Goal: Information Seeking & Learning: Learn about a topic

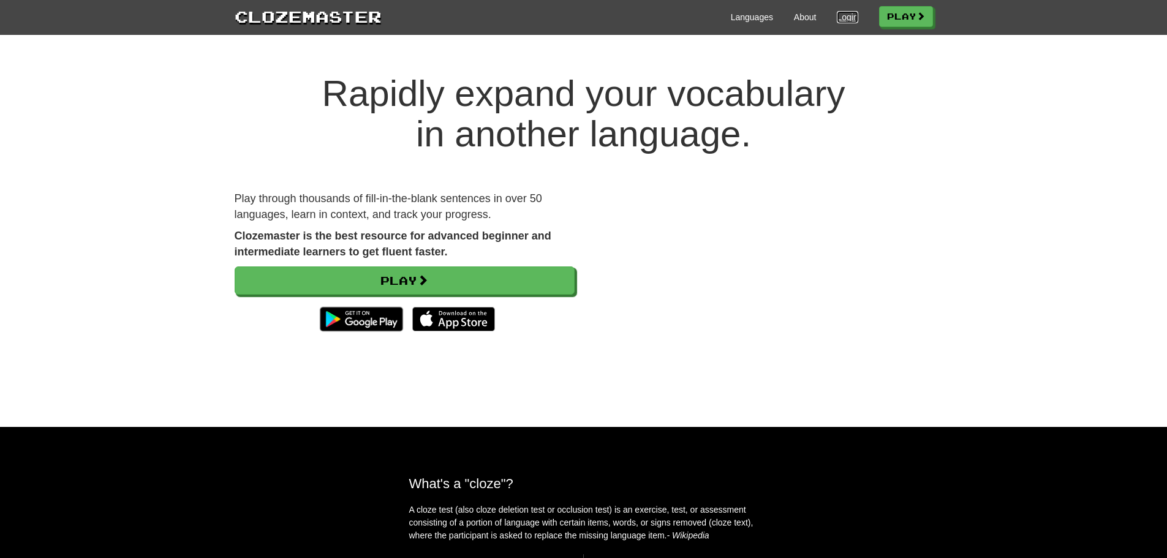
click at [839, 22] on link "Login" at bounding box center [847, 17] width 21 height 12
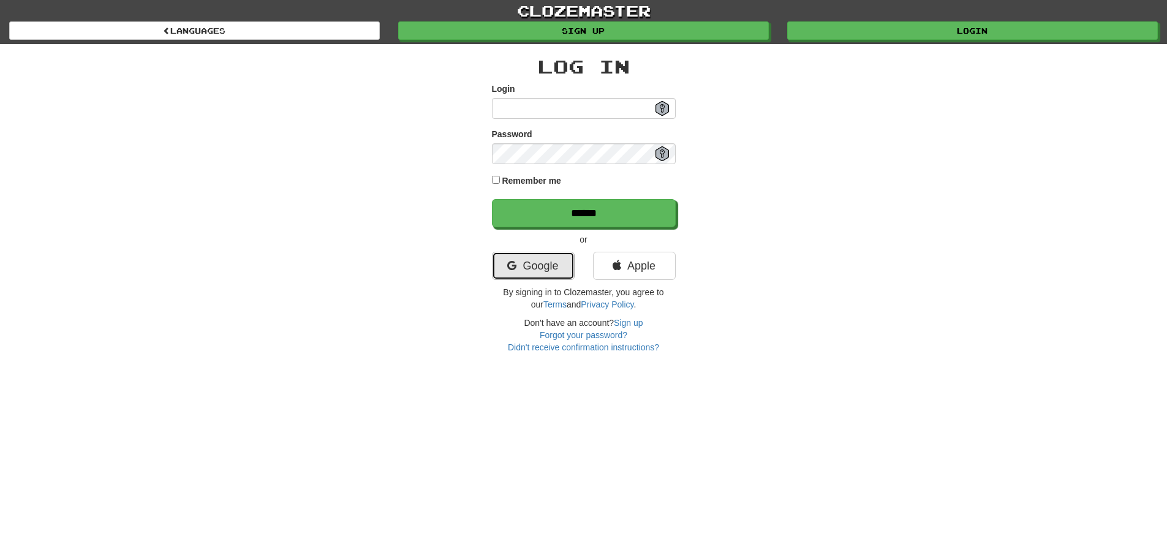
click at [549, 275] on link "Google" at bounding box center [533, 266] width 83 height 28
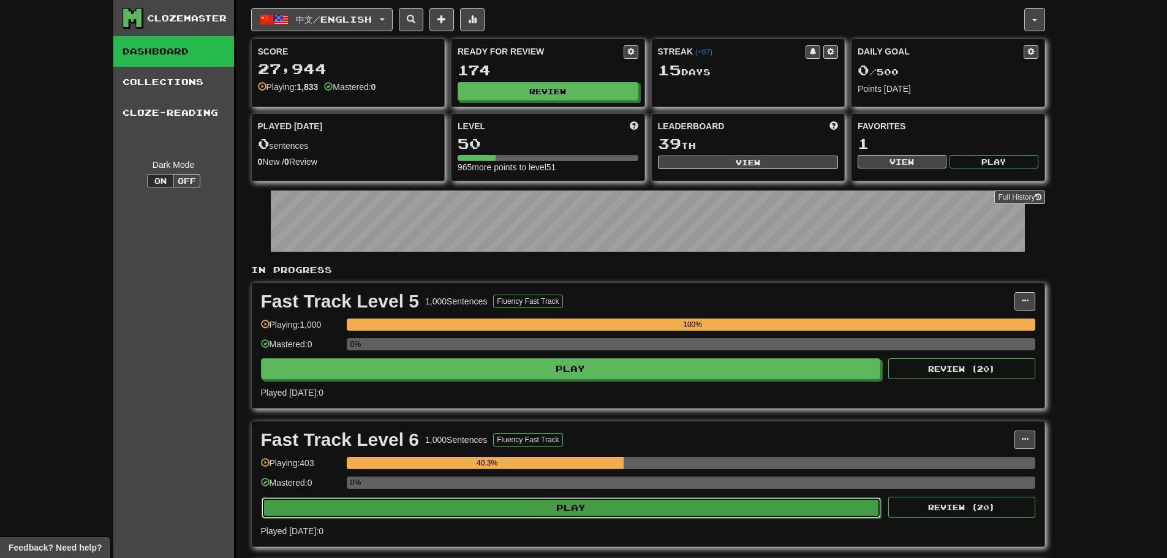
click at [521, 517] on button "Play" at bounding box center [572, 508] width 620 height 21
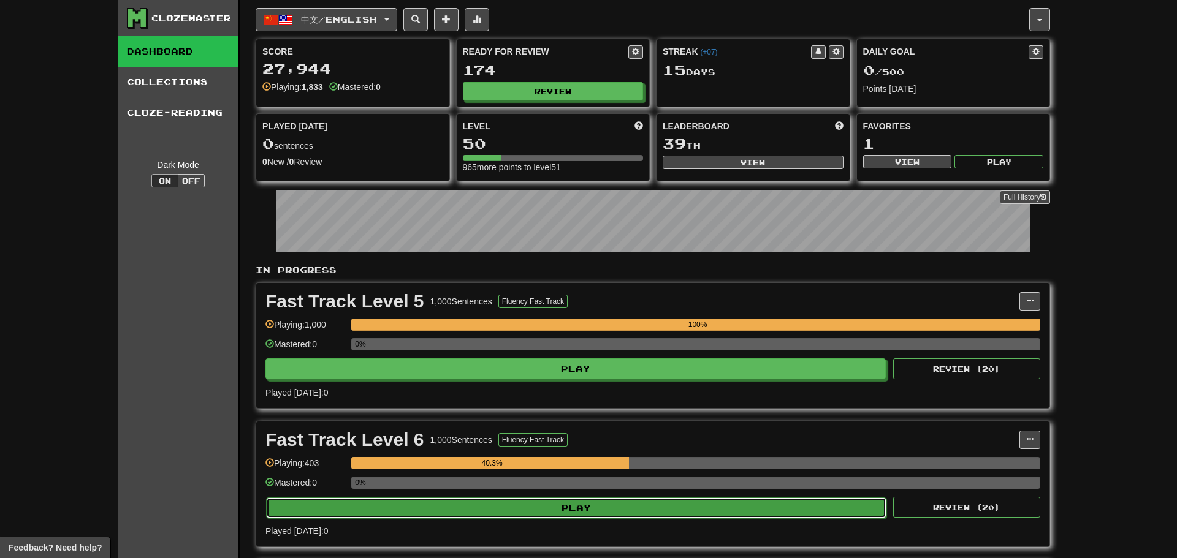
select select "**"
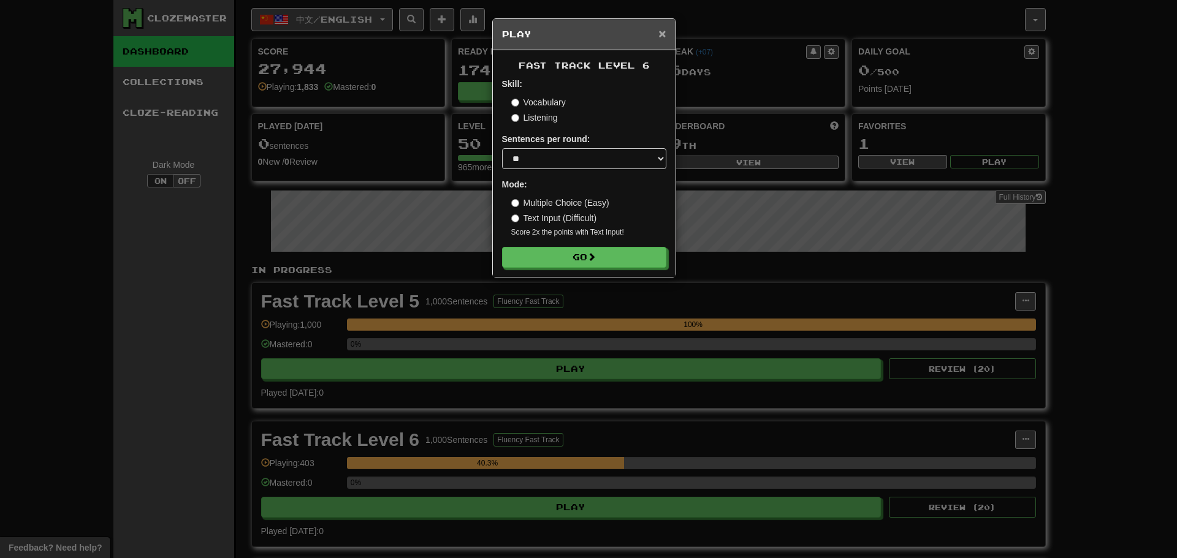
click at [664, 29] on span "×" at bounding box center [661, 33] width 7 height 14
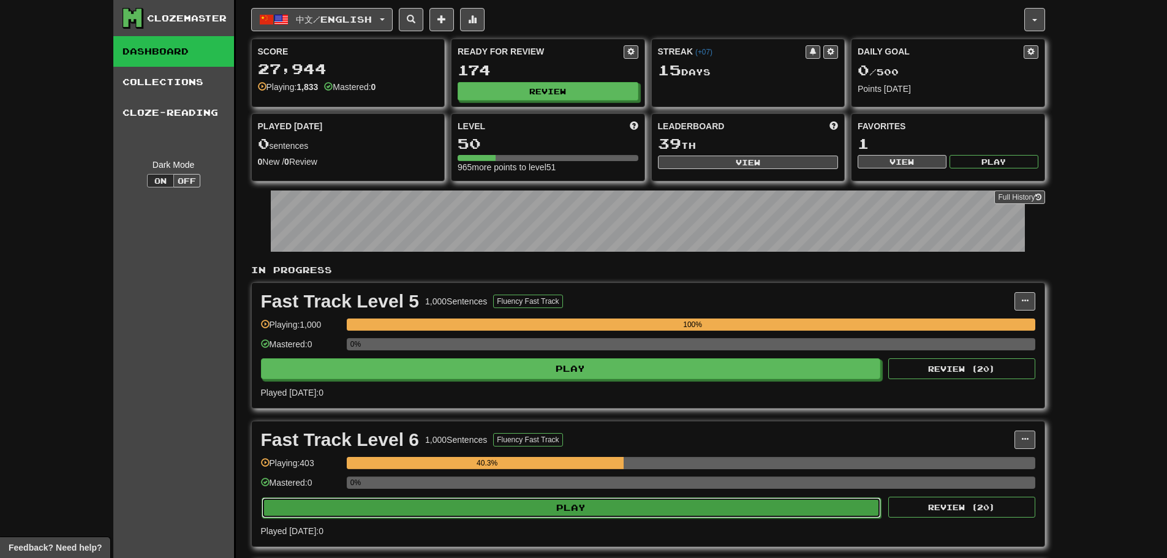
click at [584, 512] on button "Play" at bounding box center [572, 508] width 620 height 21
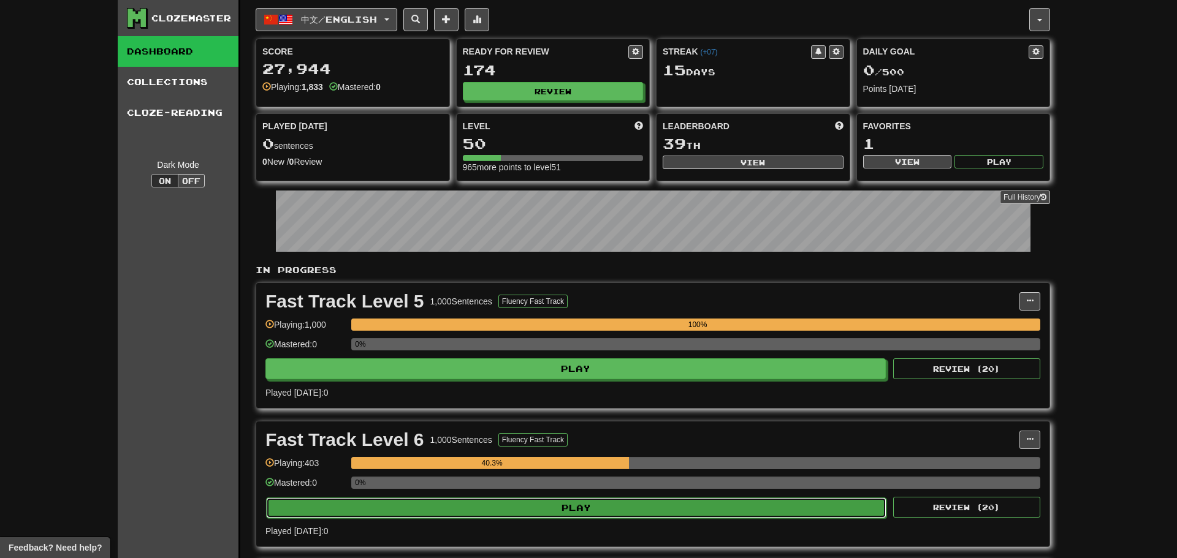
select select "**"
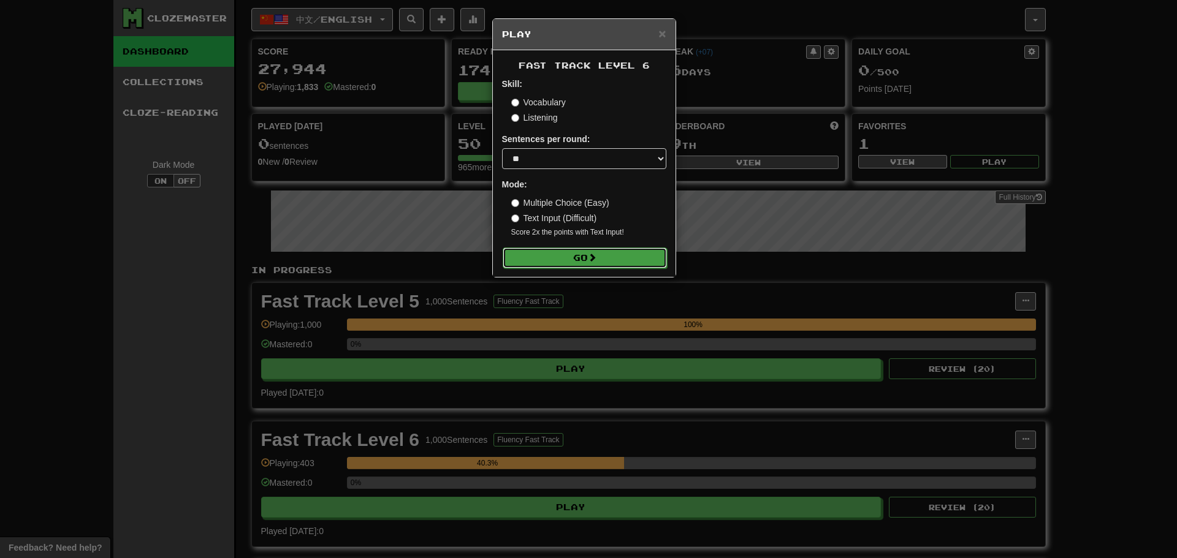
click at [585, 259] on button "Go" at bounding box center [584, 258] width 164 height 21
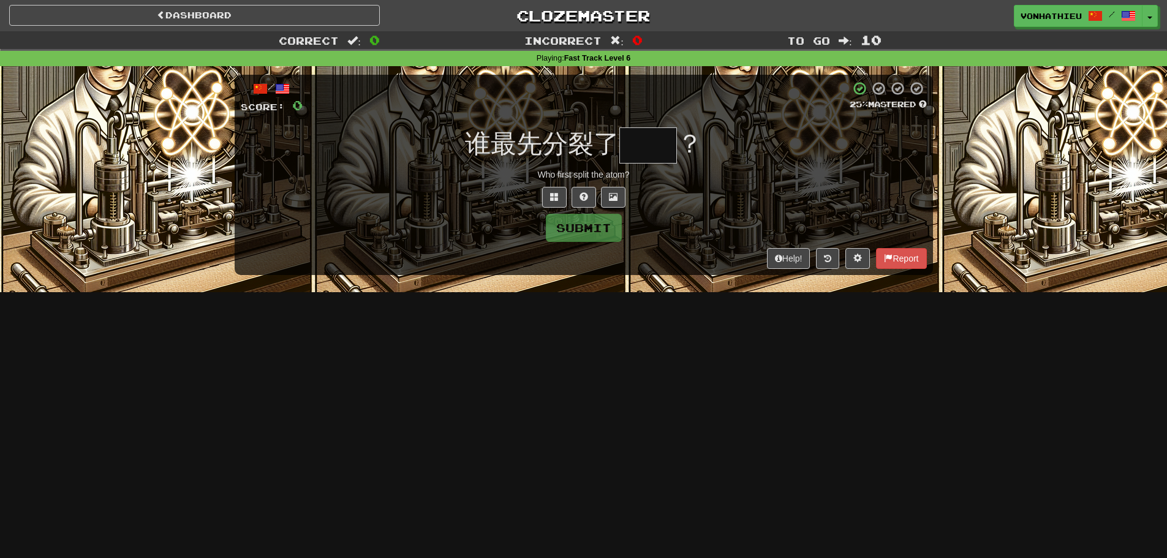
click at [681, 151] on span "？" at bounding box center [690, 143] width 26 height 29
click at [672, 156] on input "text" at bounding box center [649, 145] width 58 height 36
click at [662, 159] on input "text" at bounding box center [649, 145] width 58 height 36
type input "*"
type input "**"
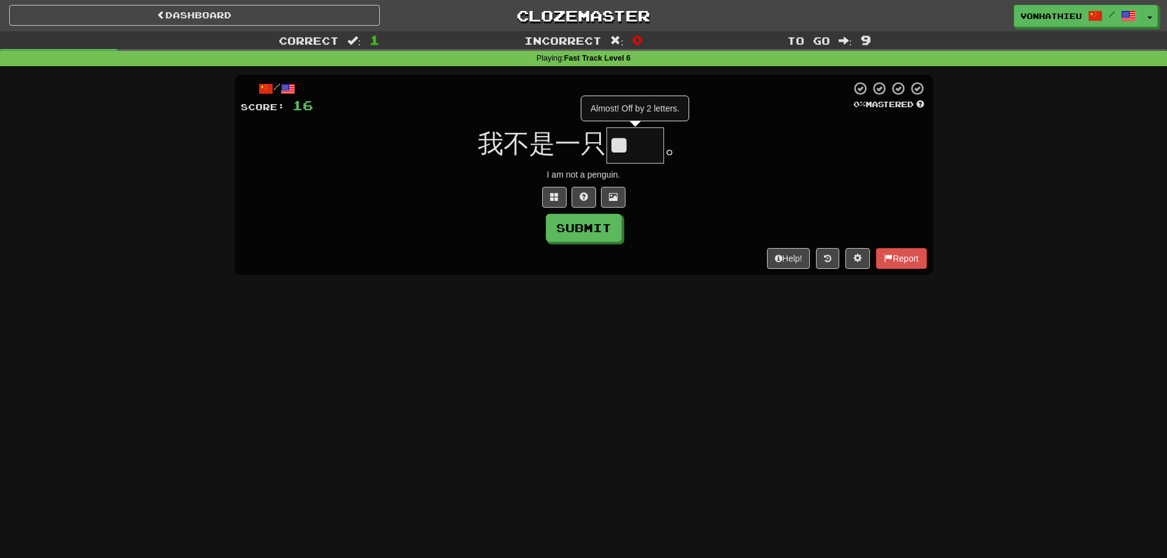
type input "*"
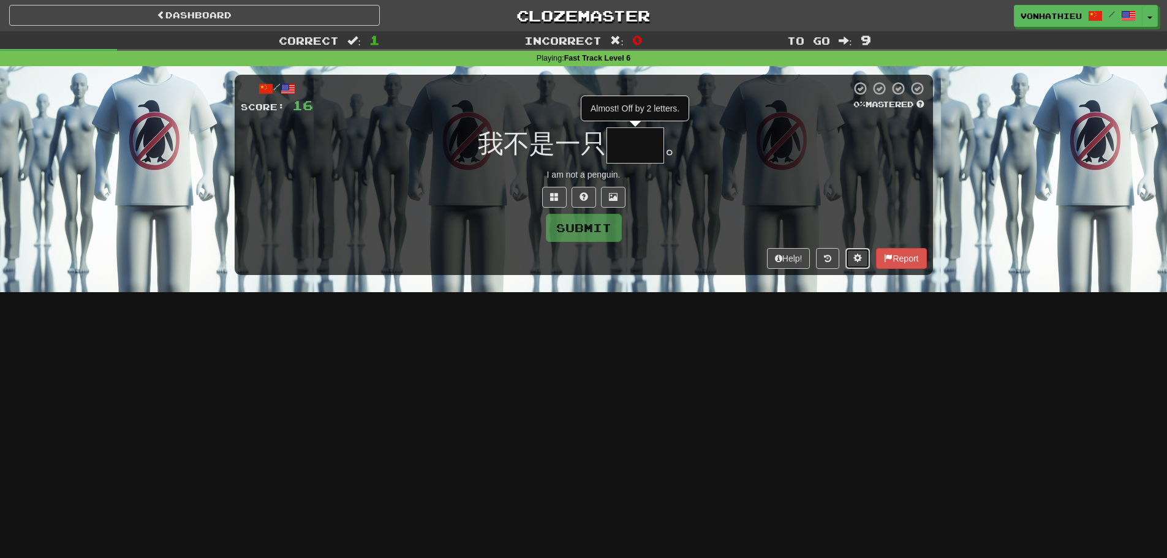
click at [861, 262] on button at bounding box center [858, 258] width 25 height 21
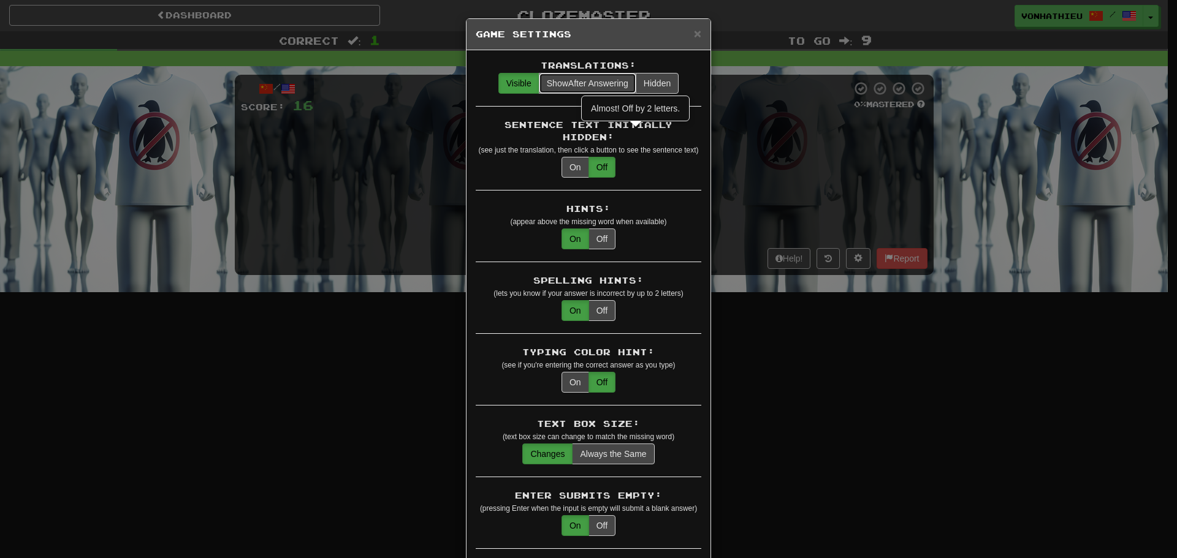
click at [554, 79] on span "Show" at bounding box center [557, 83] width 21 height 10
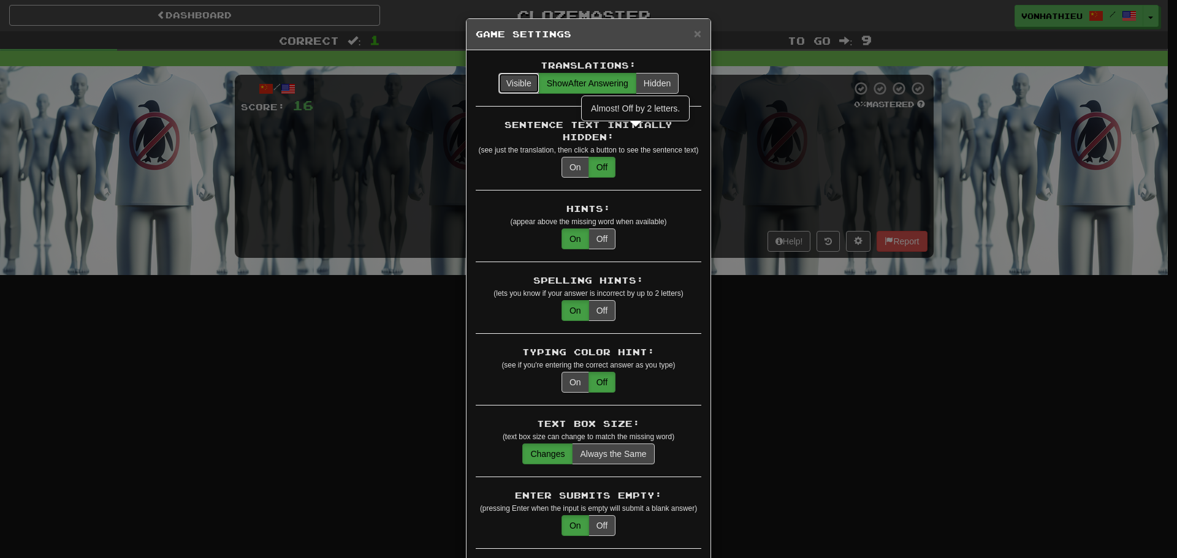
click at [504, 83] on button "Visible" at bounding box center [518, 83] width 41 height 21
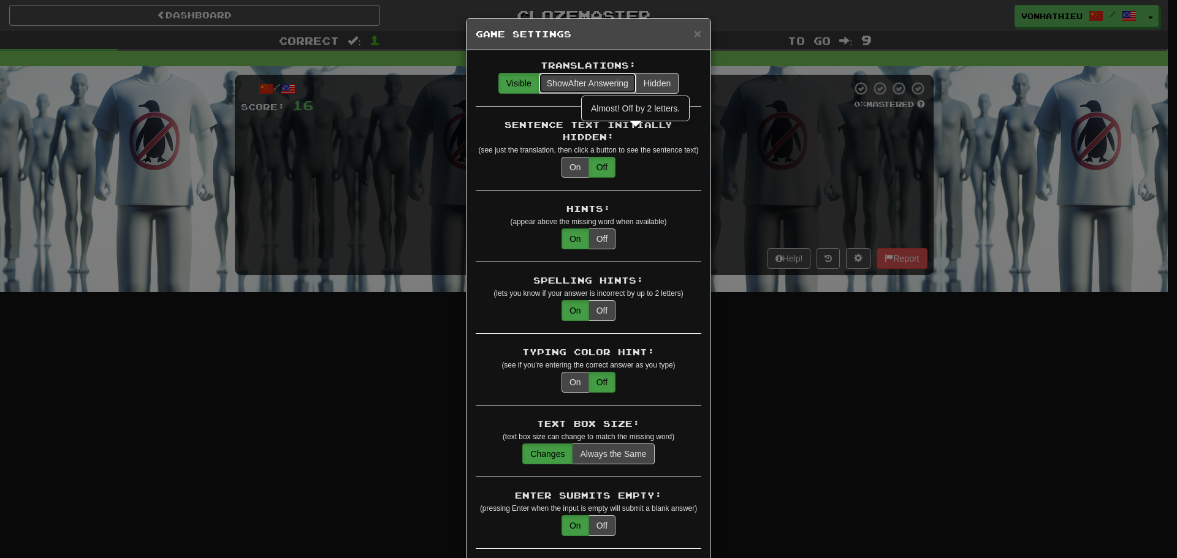
click at [560, 87] on span "Show" at bounding box center [557, 83] width 21 height 10
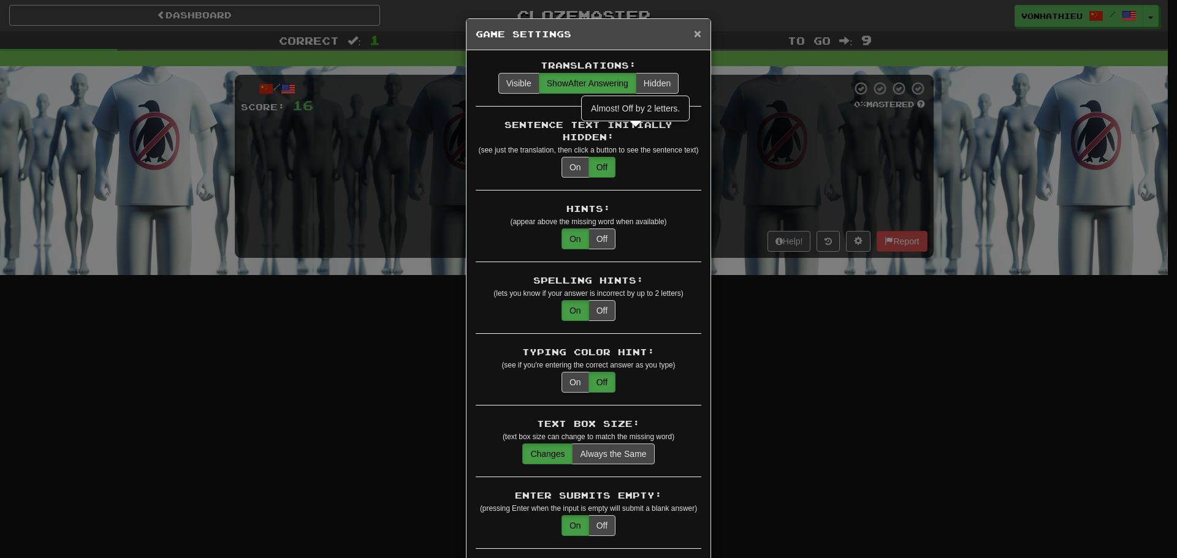
click at [694, 31] on span "×" at bounding box center [697, 33] width 7 height 14
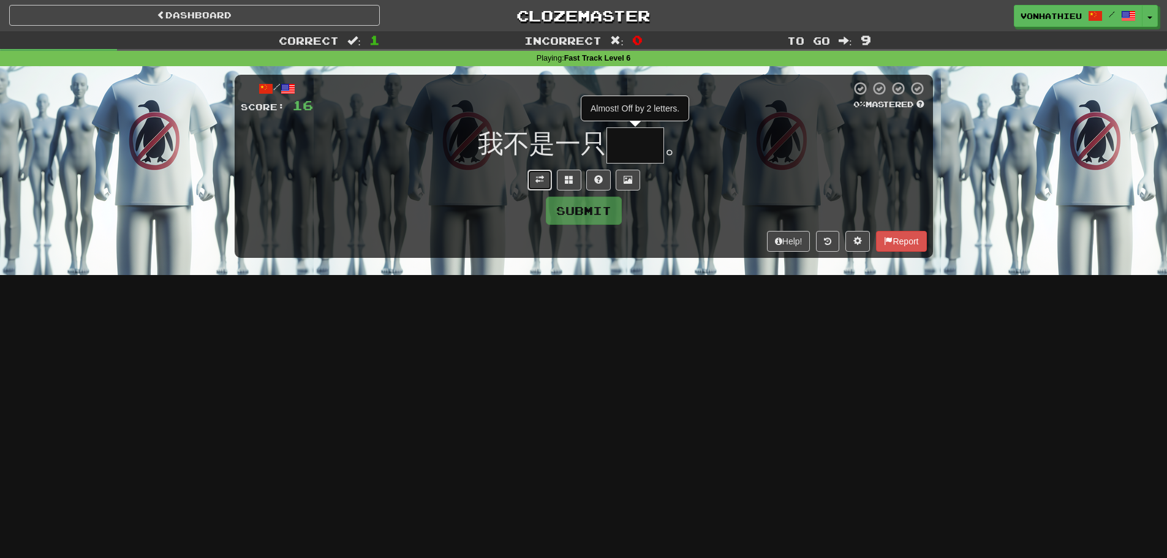
click at [542, 184] on span at bounding box center [540, 179] width 9 height 9
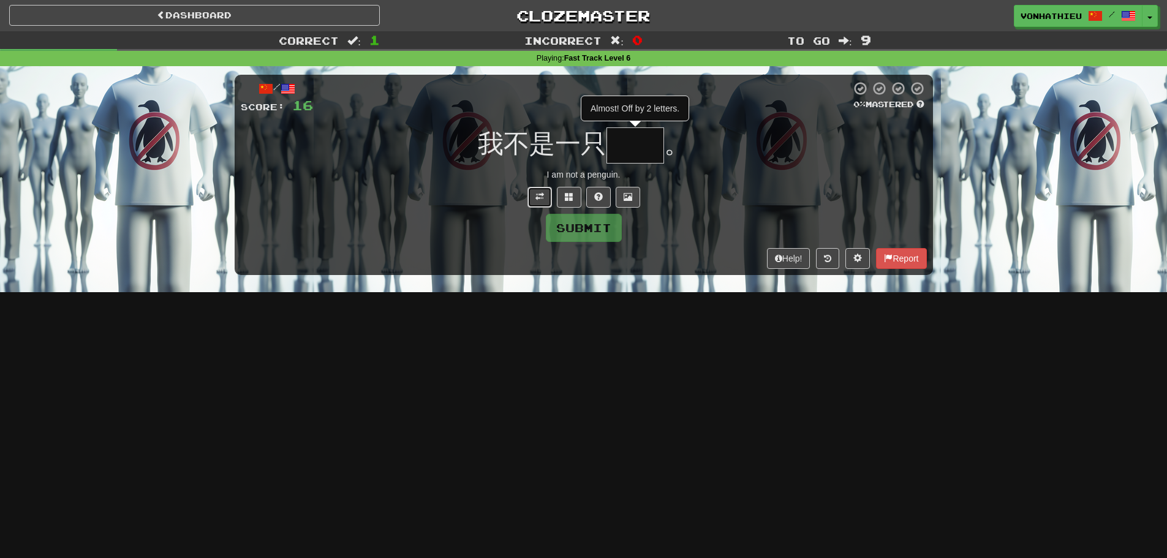
click at [542, 195] on span at bounding box center [540, 196] width 9 height 9
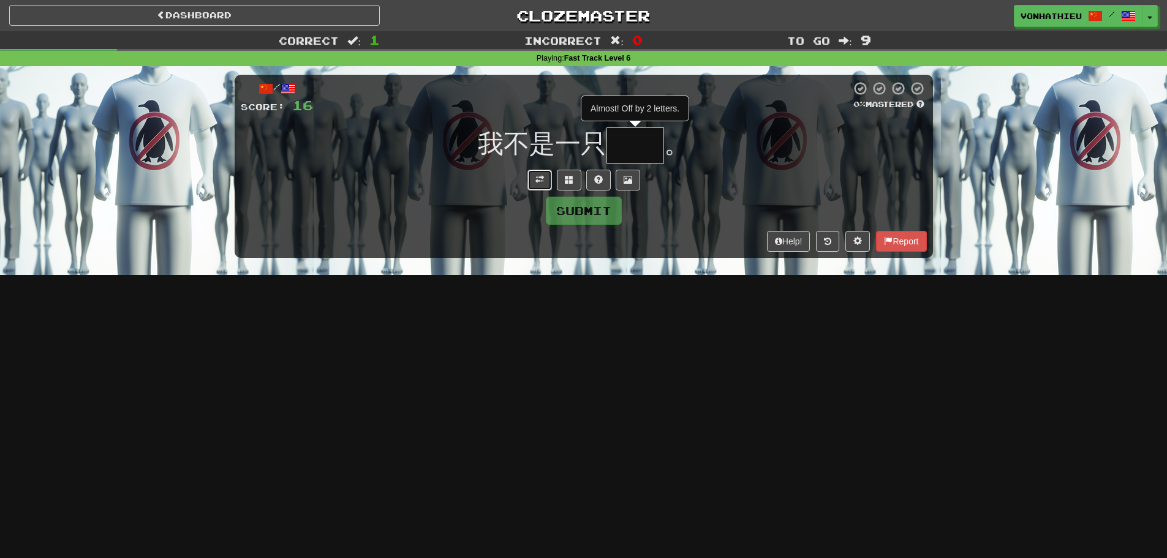
click at [547, 181] on button at bounding box center [540, 180] width 25 height 21
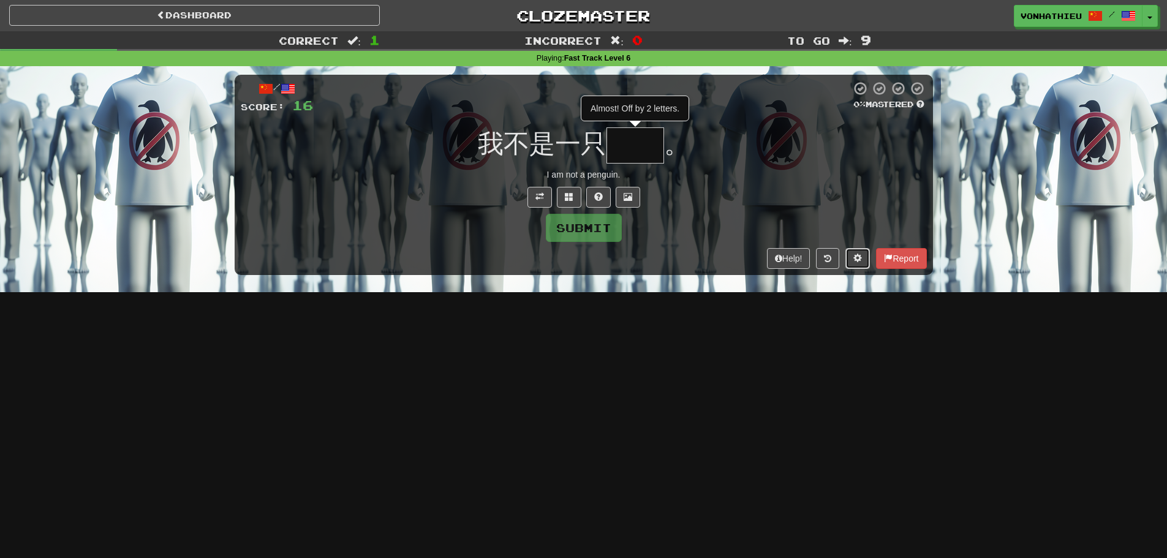
click at [854, 257] on span at bounding box center [858, 258] width 9 height 9
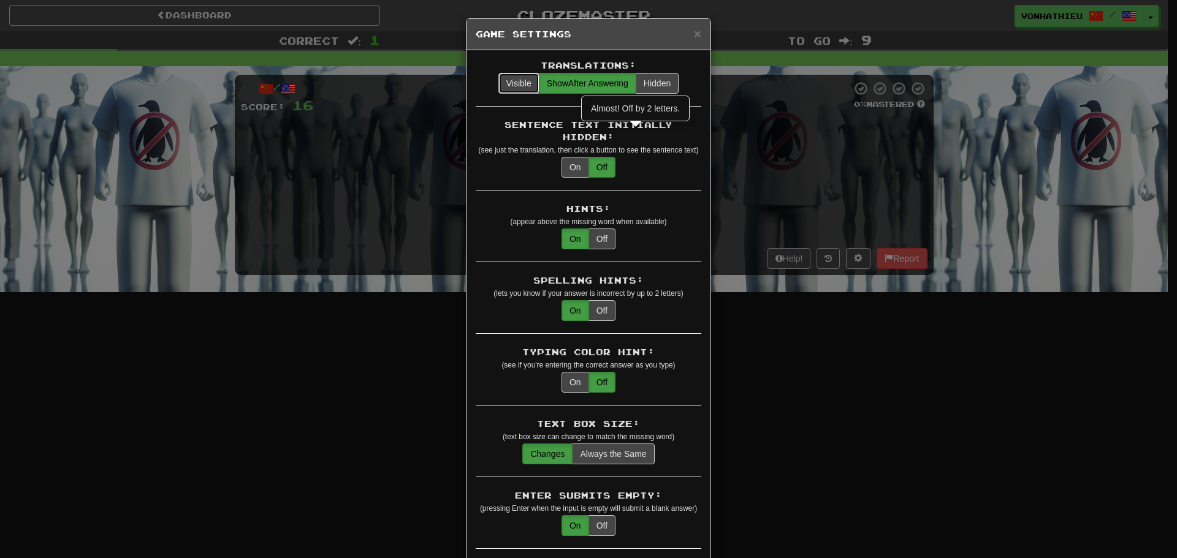
click at [499, 85] on button "Visible" at bounding box center [518, 83] width 41 height 21
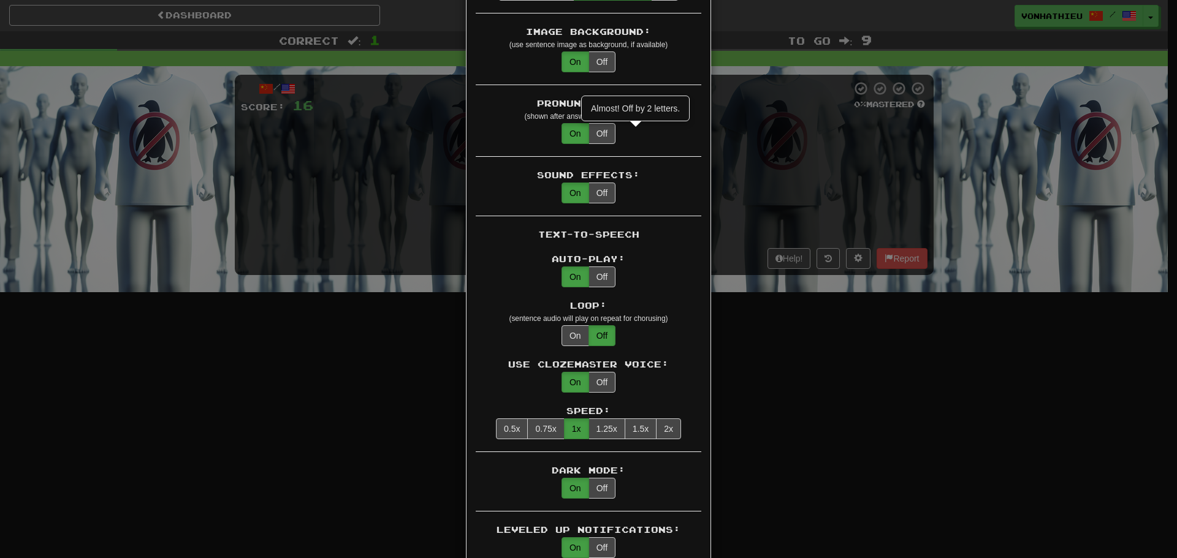
scroll to position [715, 0]
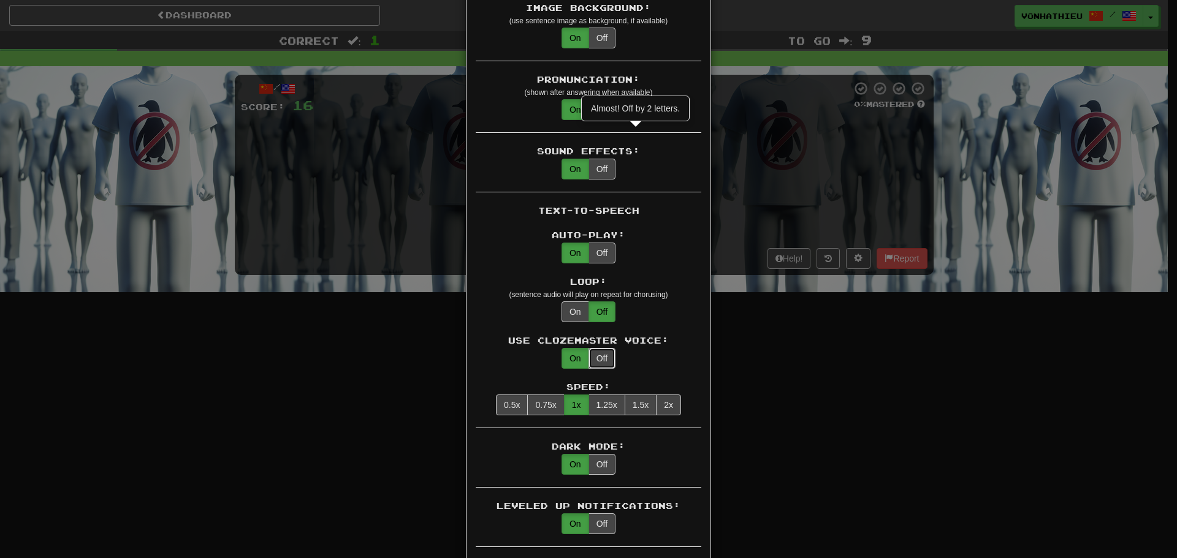
click at [602, 348] on button "Off" at bounding box center [601, 358] width 27 height 21
select select "**********"
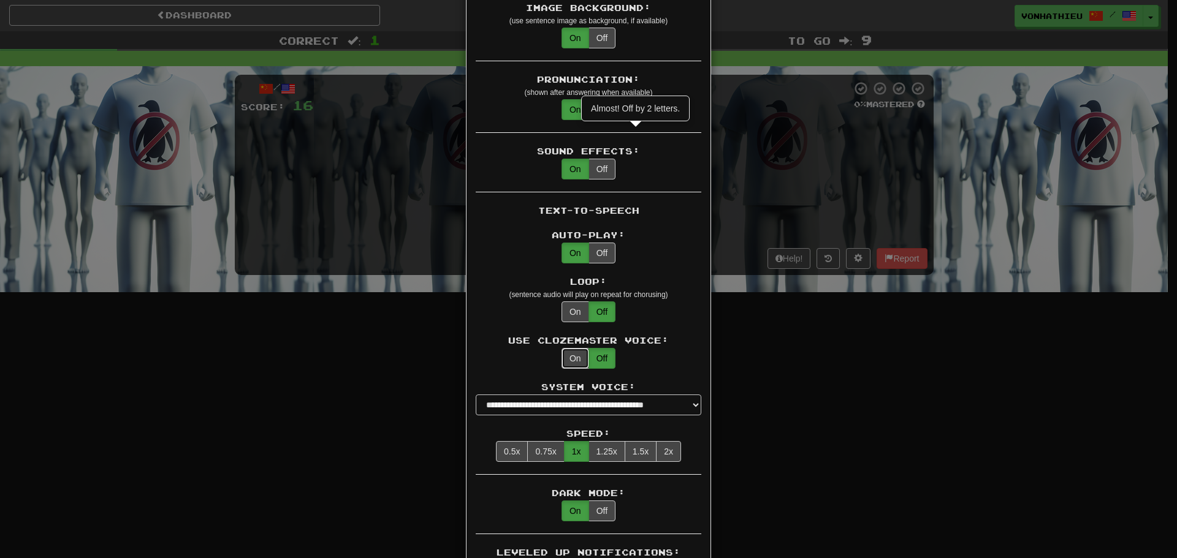
click at [572, 349] on button "On" at bounding box center [575, 358] width 28 height 21
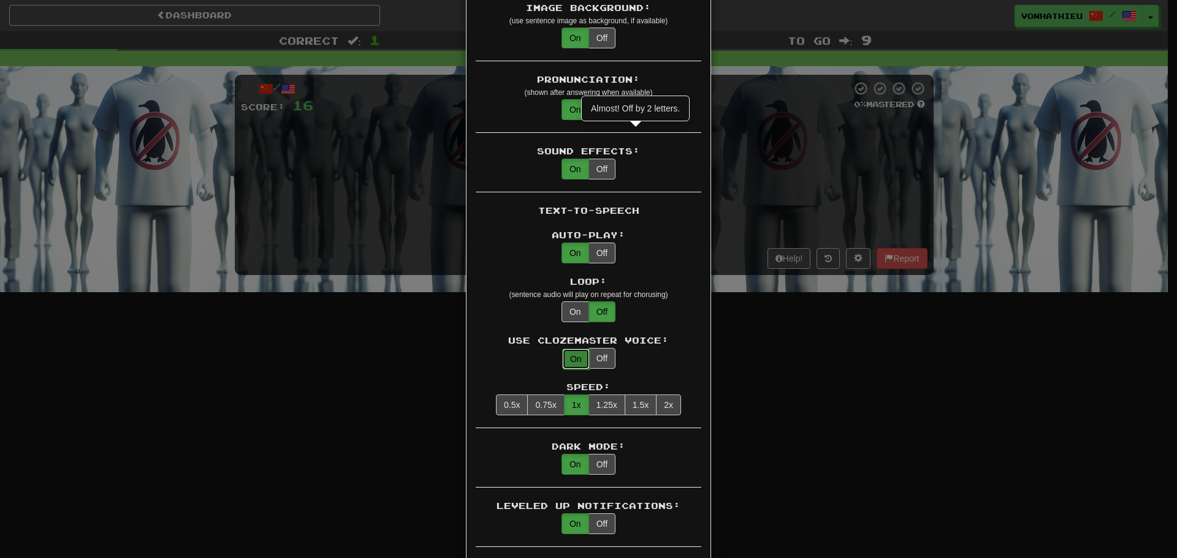
click at [579, 349] on button "On" at bounding box center [576, 359] width 28 height 21
click at [588, 348] on button "Off" at bounding box center [601, 358] width 27 height 21
select select "**********"
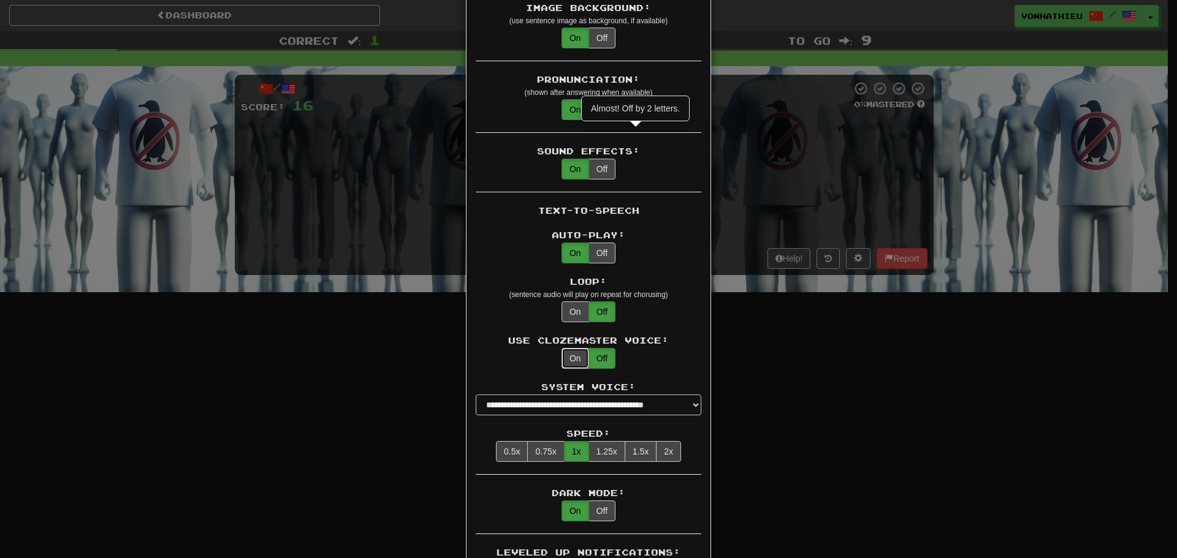
click at [564, 348] on button "On" at bounding box center [575, 358] width 28 height 21
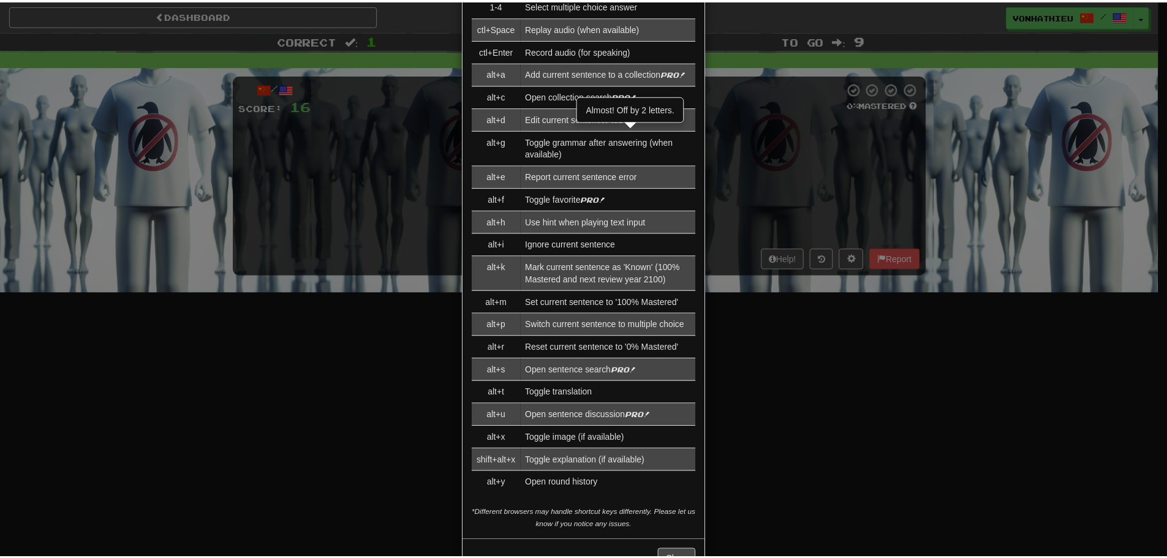
scroll to position [1718, 0]
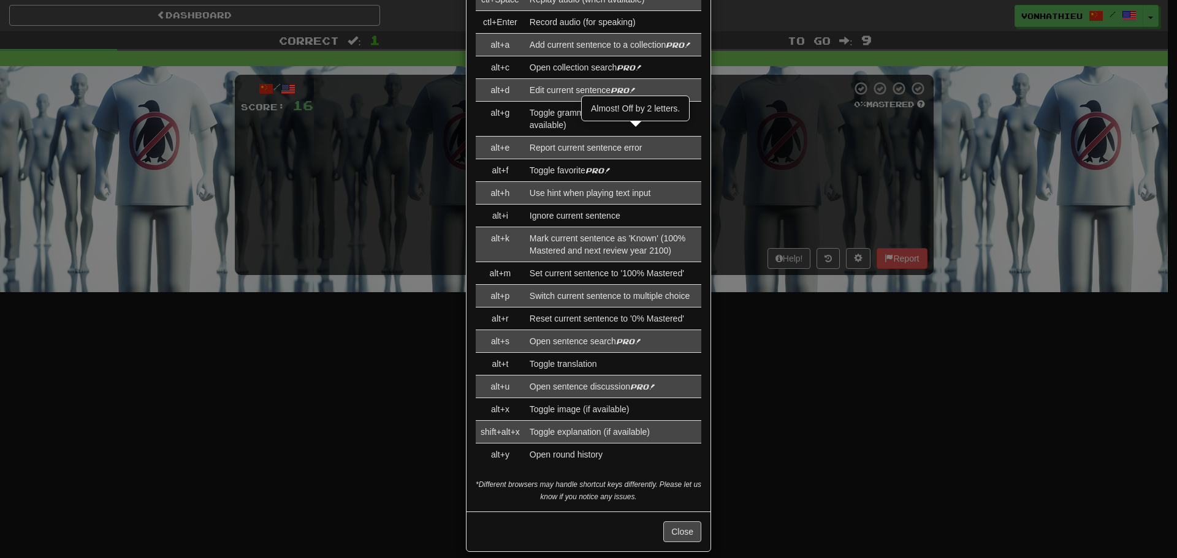
type button "on"
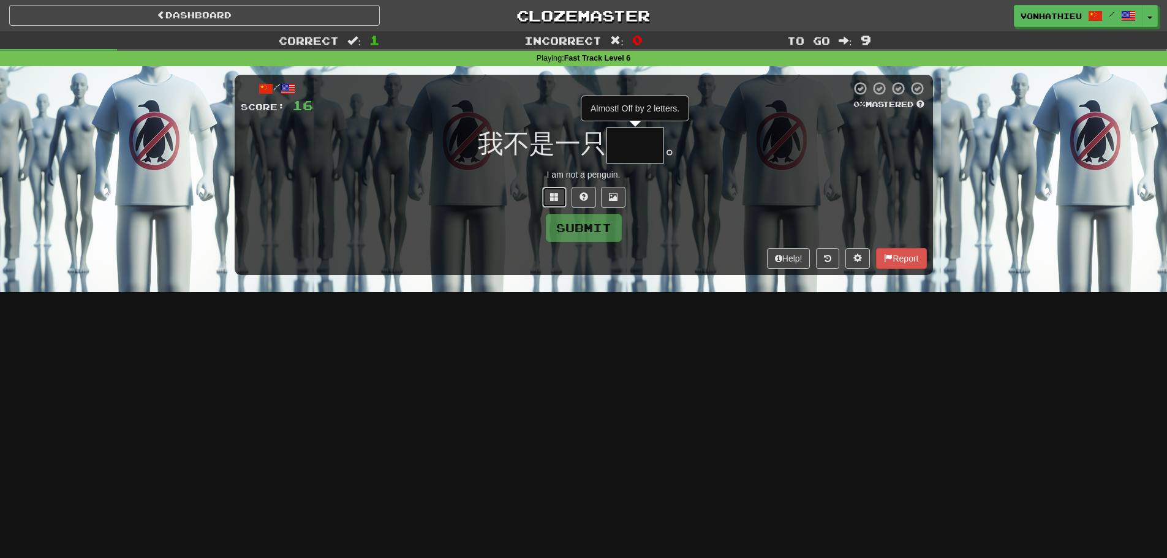
click at [555, 205] on button at bounding box center [554, 197] width 25 height 21
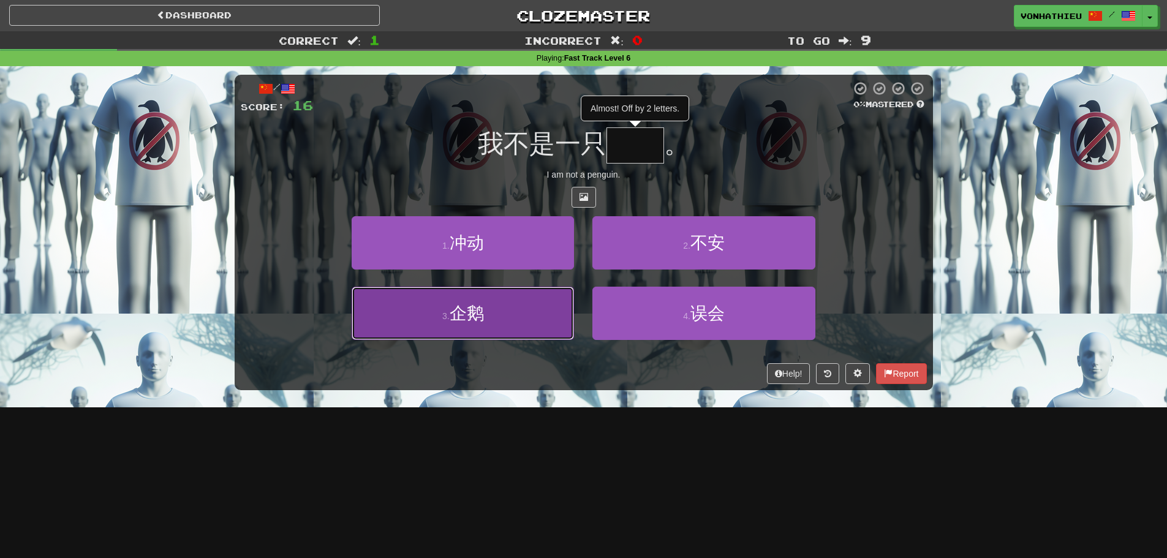
click at [512, 331] on button "3 . 企鹅" at bounding box center [463, 313] width 222 height 53
type input "**"
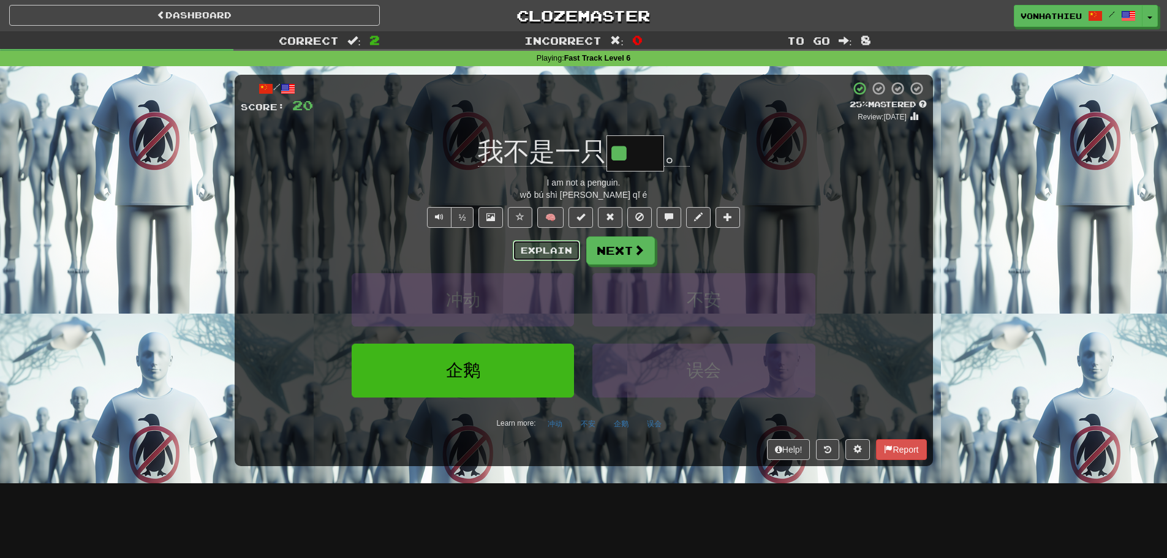
click at [540, 251] on button "Explain" at bounding box center [546, 250] width 67 height 21
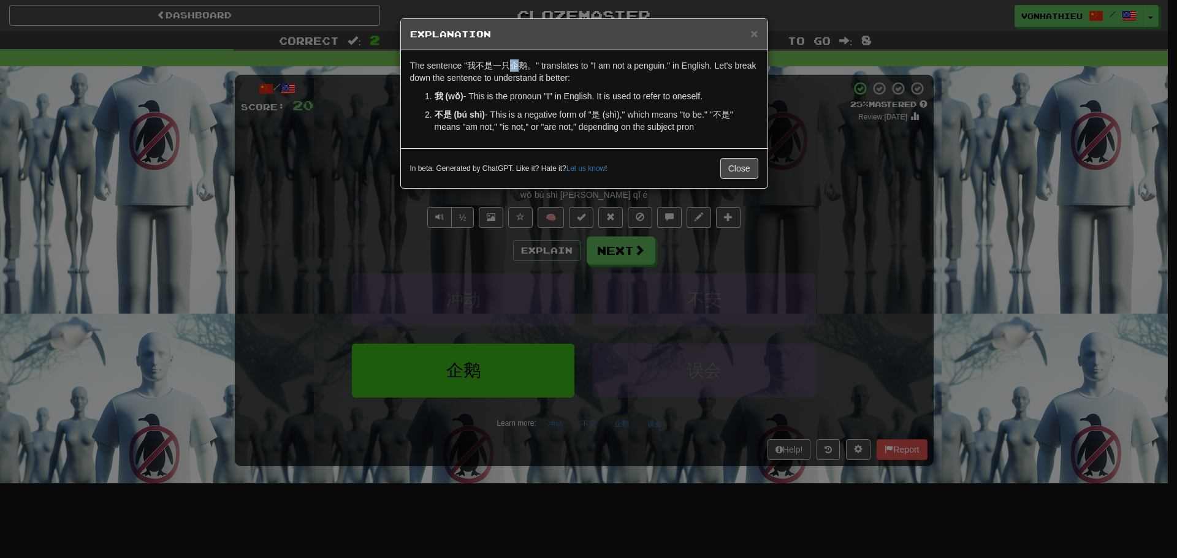
drag, startPoint x: 510, startPoint y: 69, endPoint x: 520, endPoint y: 69, distance: 9.8
click at [520, 69] on p "The sentence "我不是一只企鹅。" translates to "I am not a penguin." in English. Let's b…" at bounding box center [584, 71] width 348 height 25
click at [538, 81] on body "Dashboard Clozemaster vonhathieu / Toggle Dropdown Dashboard Leaderboard Activi…" at bounding box center [588, 496] width 1177 height 993
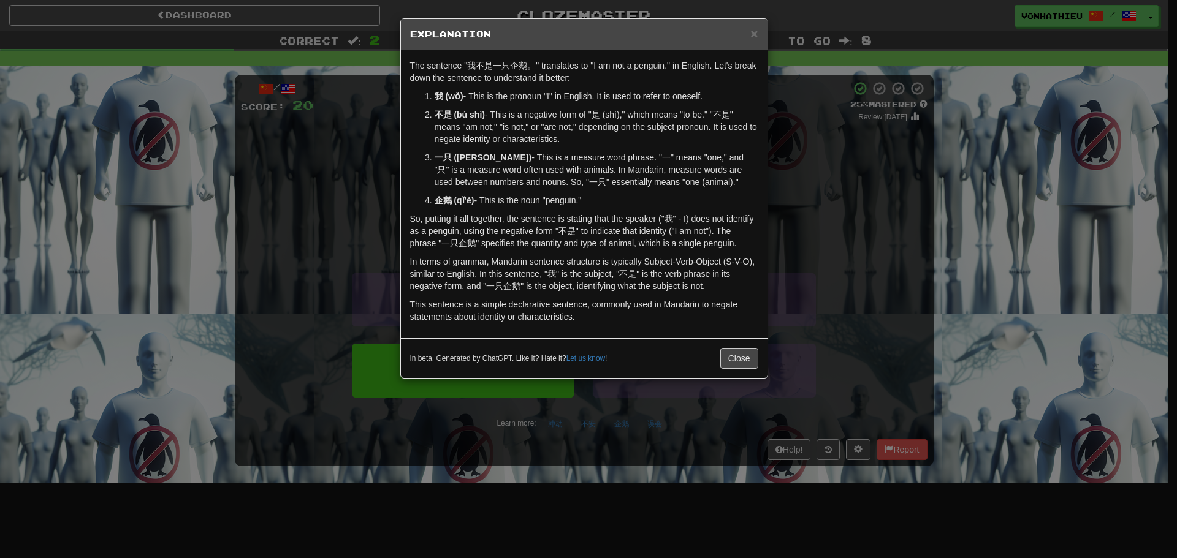
click at [525, 85] on div "The sentence "我不是一只企鹅。" translates to "I am not a penguin." in English. Let's b…" at bounding box center [584, 194] width 366 height 288
drag, startPoint x: 513, startPoint y: 69, endPoint x: 525, endPoint y: 69, distance: 12.3
click at [525, 69] on p "The sentence "我不是一只企鹅。" translates to "I am not a penguin." in English. Let's b…" at bounding box center [584, 71] width 348 height 25
click at [547, 85] on body "Dashboard Clozemaster vonhathieu / Toggle Dropdown Dashboard Leaderboard Activi…" at bounding box center [588, 496] width 1177 height 993
click at [504, 100] on p "我 (wǒ) - This is the pronoun "I" in English. It is used to refer to oneself." at bounding box center [596, 96] width 324 height 12
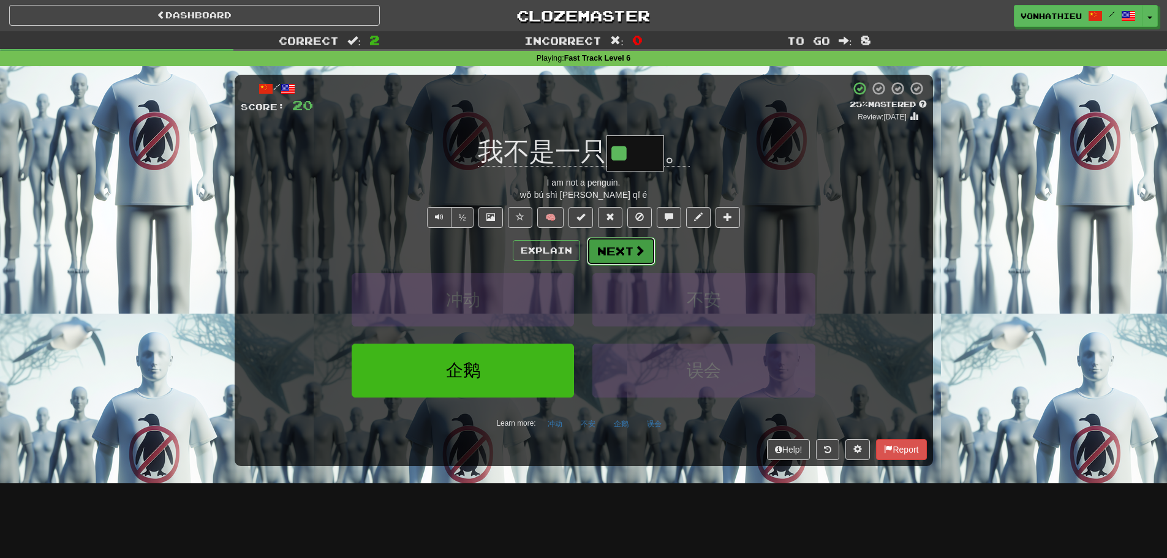
click at [598, 256] on button "Next" at bounding box center [621, 251] width 69 height 28
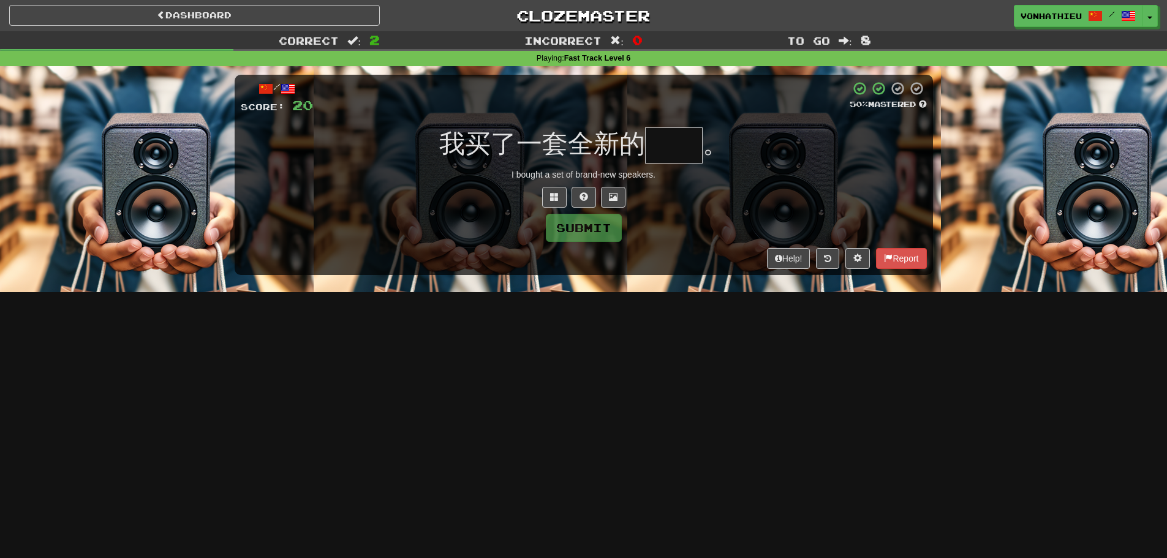
click at [669, 154] on input "text" at bounding box center [674, 145] width 58 height 36
type input "**"
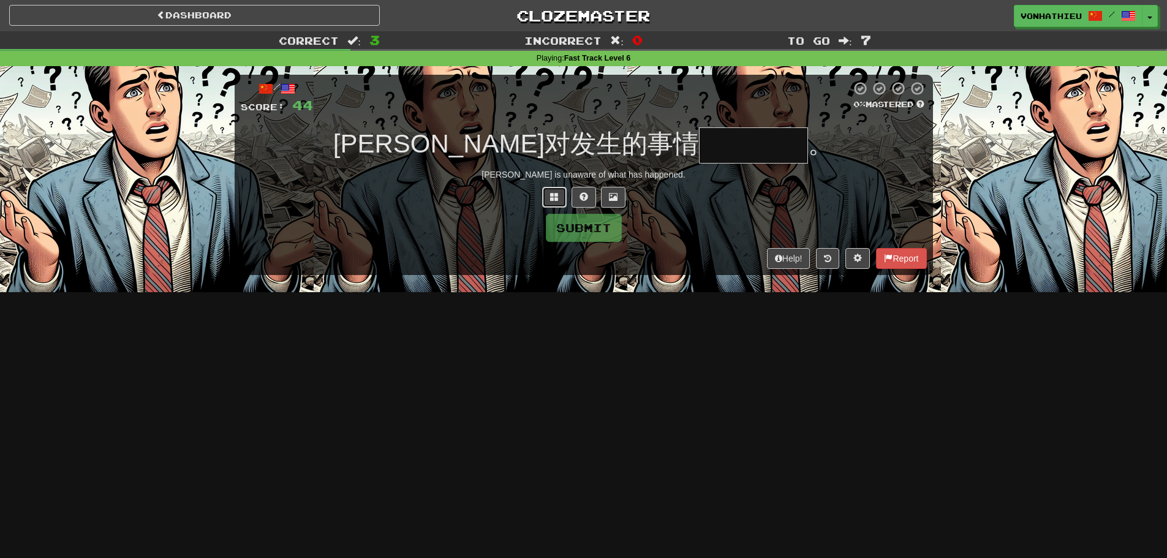
click at [543, 196] on button at bounding box center [554, 197] width 25 height 21
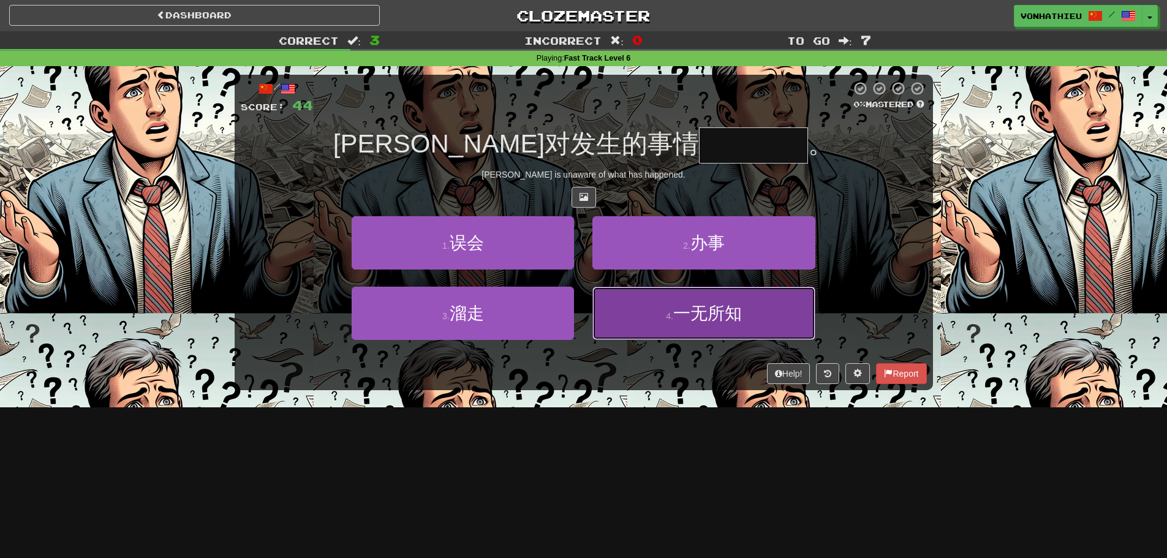
click at [677, 317] on span "一无所知" at bounding box center [707, 313] width 69 height 19
type input "****"
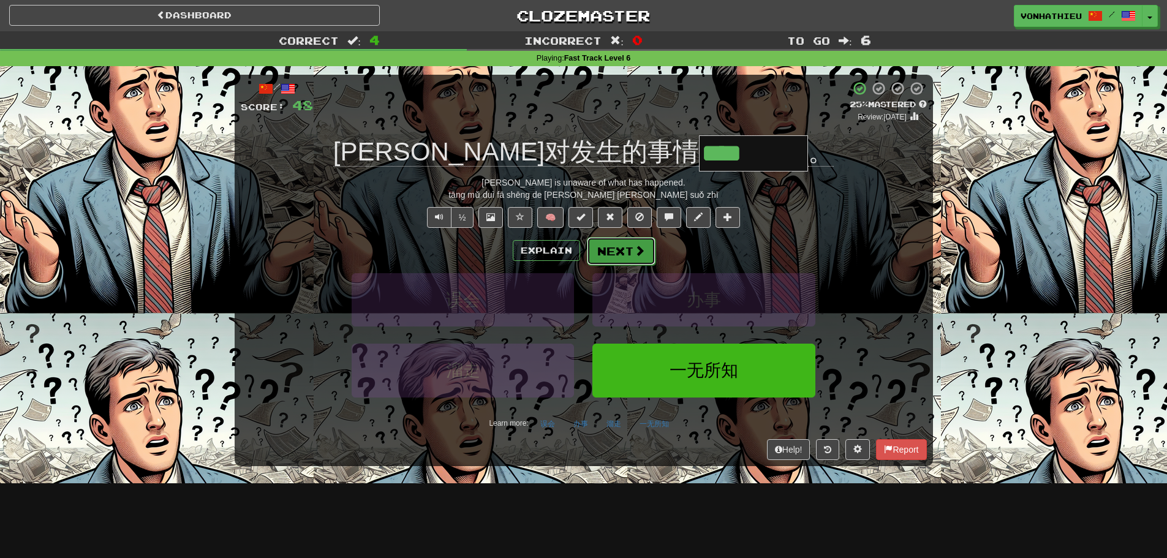
click at [637, 252] on span at bounding box center [639, 250] width 11 height 11
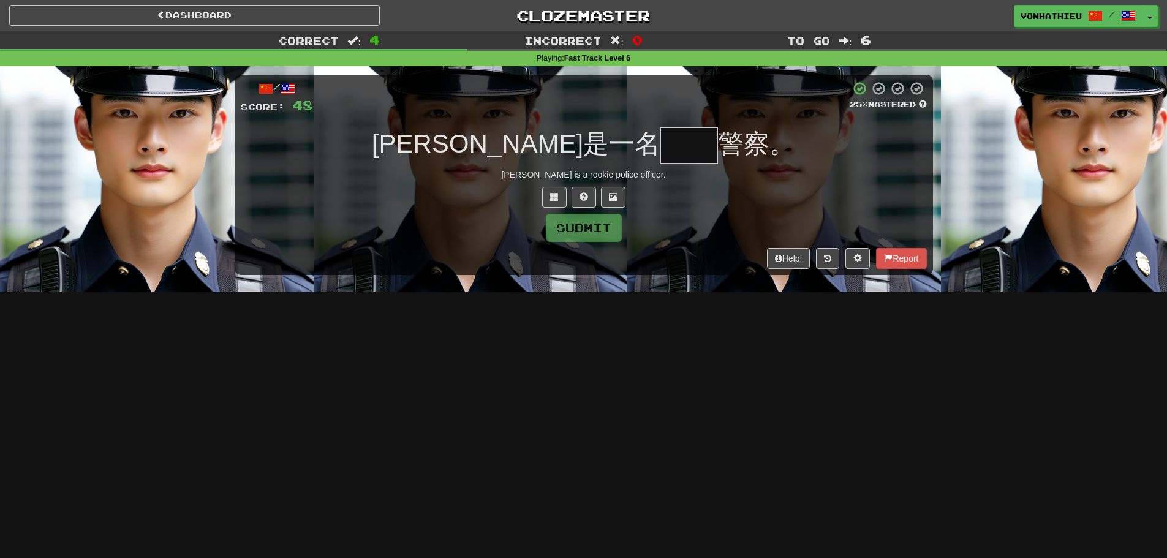
click at [661, 148] on input "text" at bounding box center [690, 145] width 58 height 36
click at [661, 153] on input "text" at bounding box center [690, 145] width 58 height 36
click at [550, 195] on span at bounding box center [554, 196] width 9 height 9
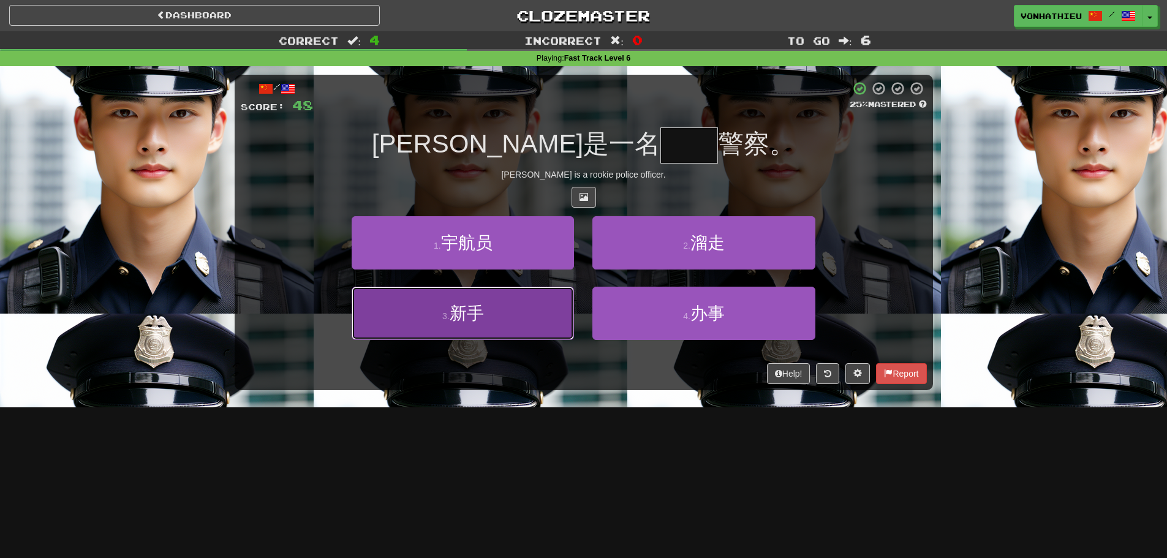
click at [509, 297] on button "3 . 新手" at bounding box center [463, 313] width 222 height 53
type input "**"
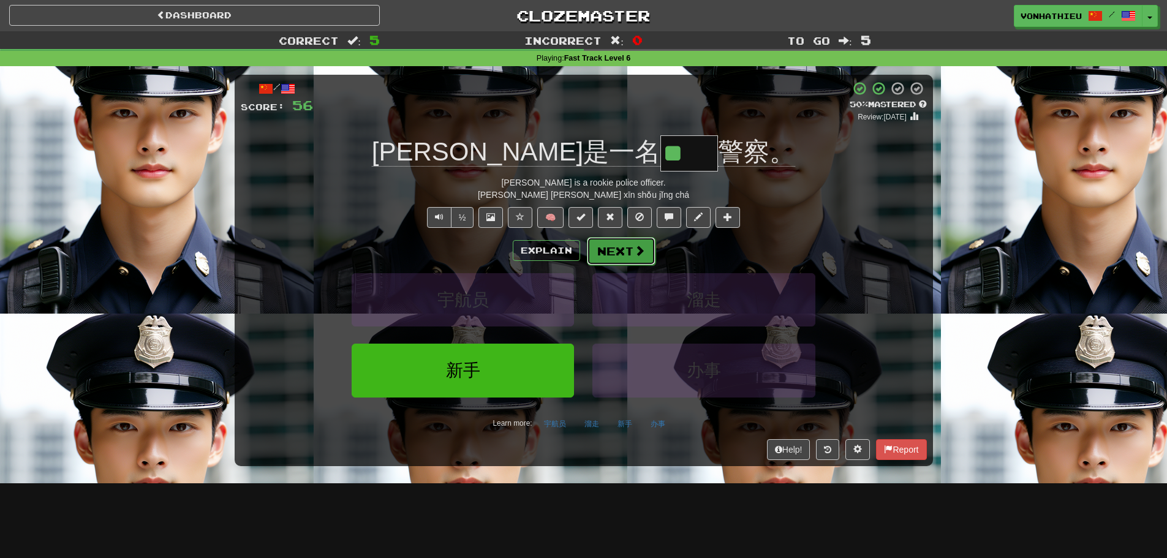
click at [616, 256] on button "Next" at bounding box center [621, 251] width 69 height 28
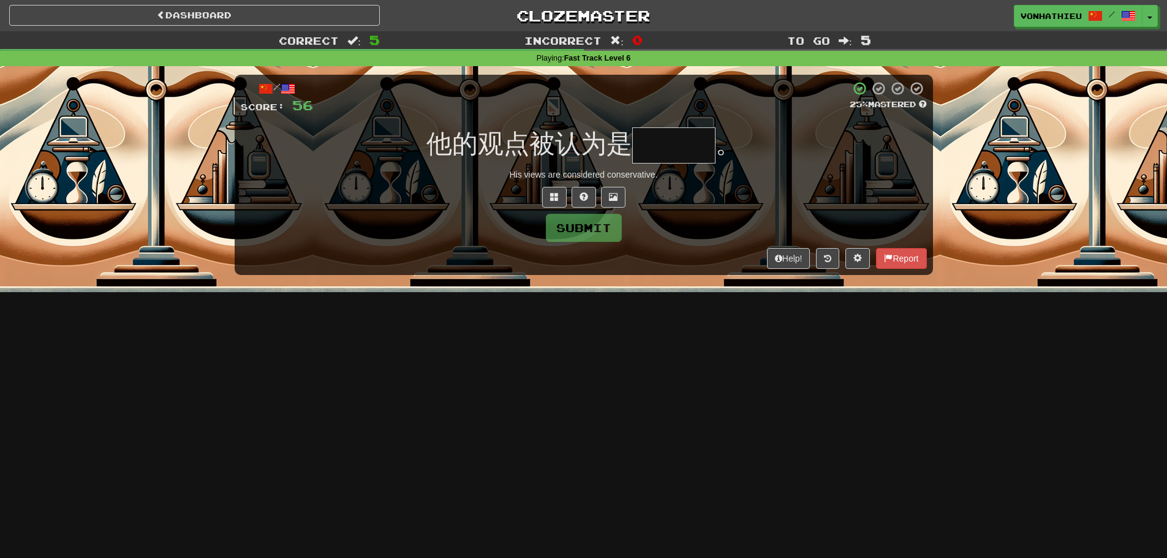
click at [654, 146] on input "text" at bounding box center [673, 145] width 83 height 36
click at [556, 200] on span at bounding box center [554, 196] width 9 height 9
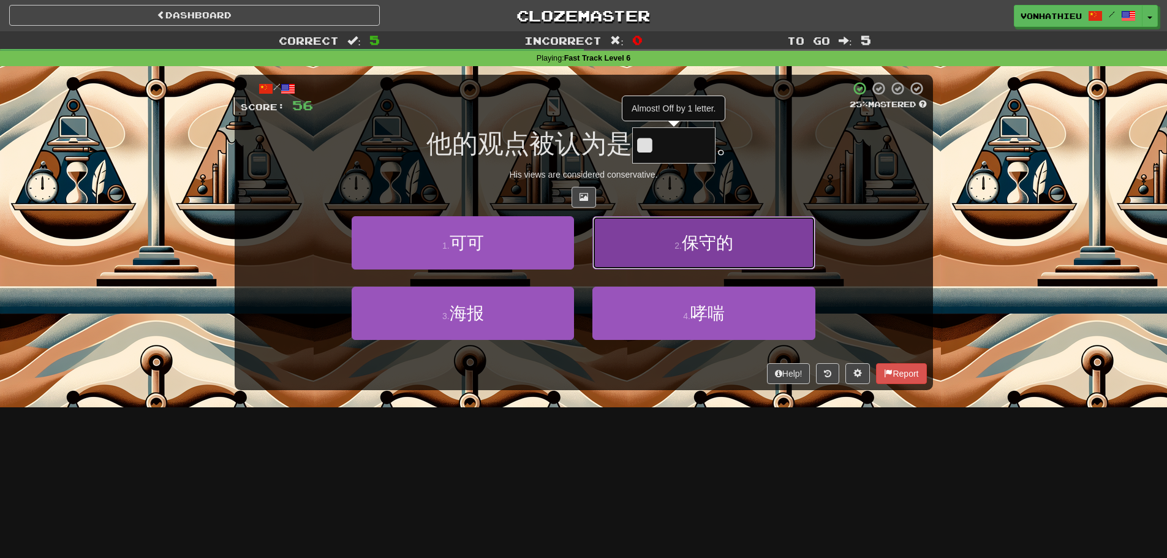
click at [656, 246] on button "2 . 保守的" at bounding box center [704, 242] width 222 height 53
type input "***"
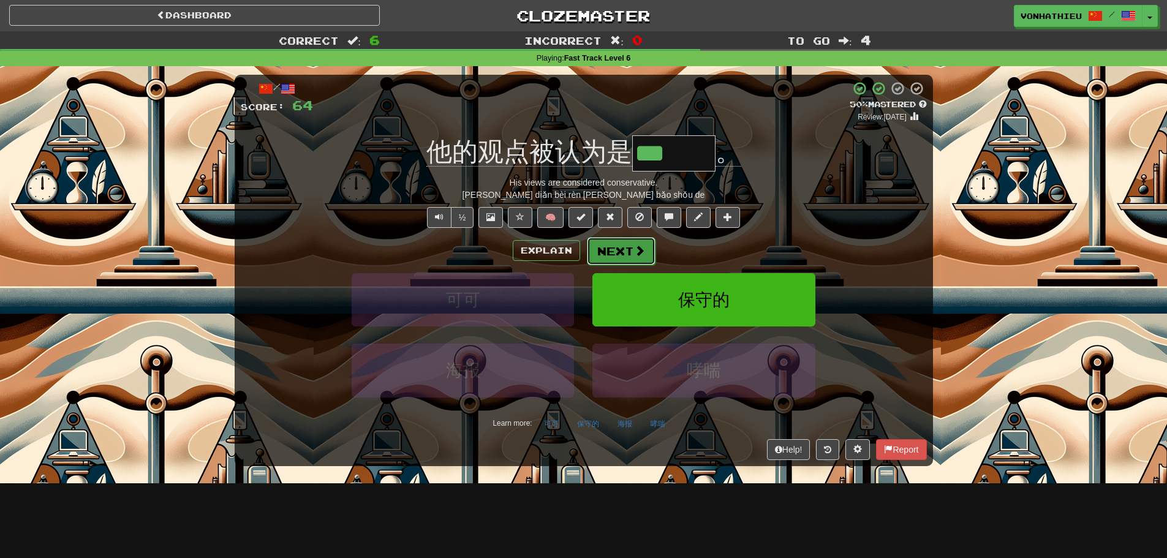
click at [621, 252] on button "Next" at bounding box center [621, 251] width 69 height 28
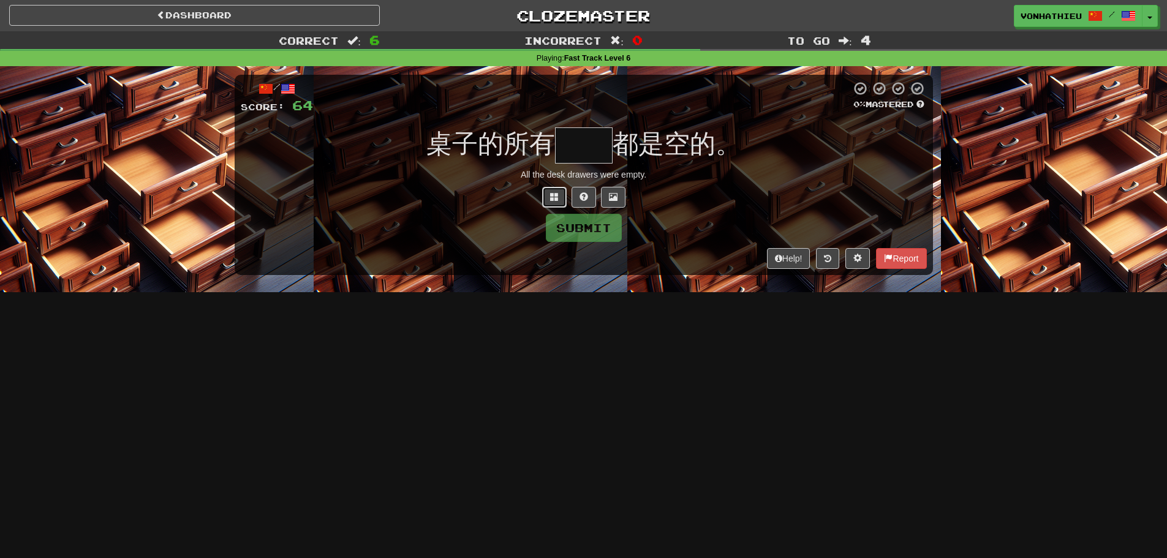
click at [548, 196] on button at bounding box center [554, 197] width 25 height 21
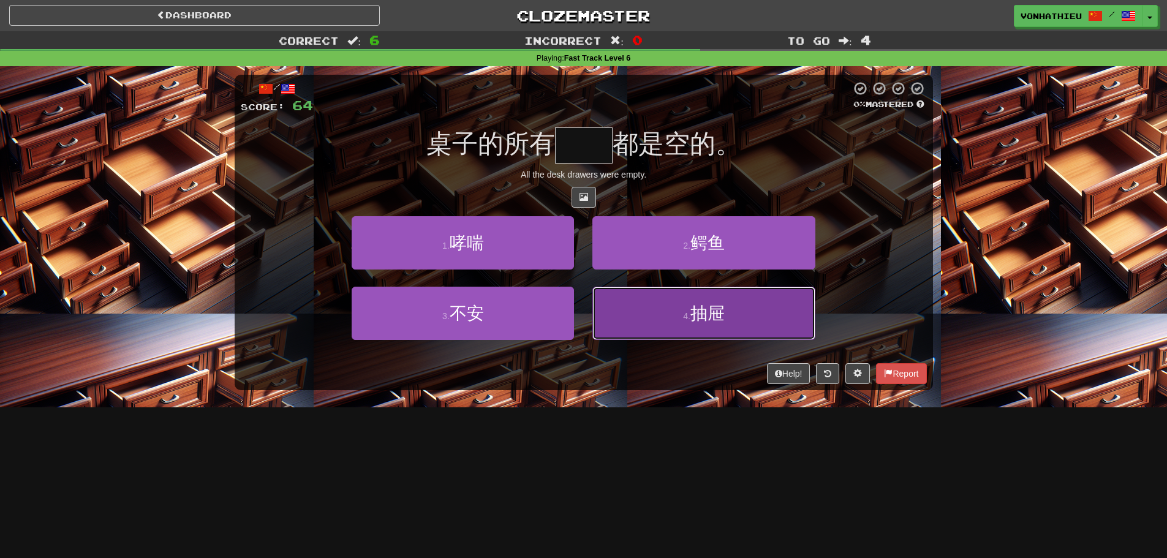
click at [635, 319] on button "4 . 抽屉" at bounding box center [704, 313] width 222 height 53
type input "**"
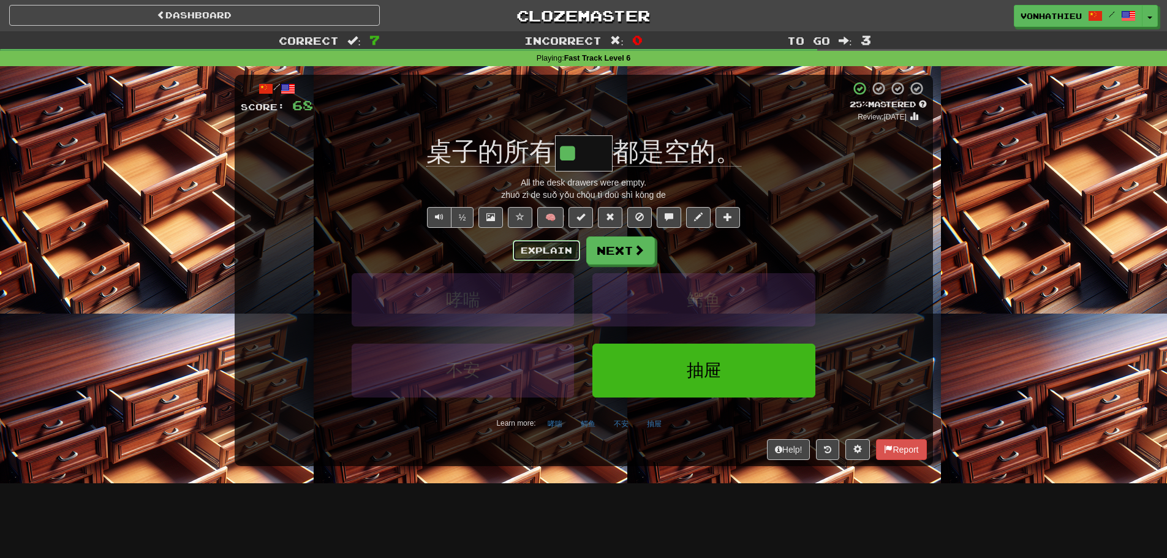
click at [535, 246] on button "Explain" at bounding box center [546, 250] width 67 height 21
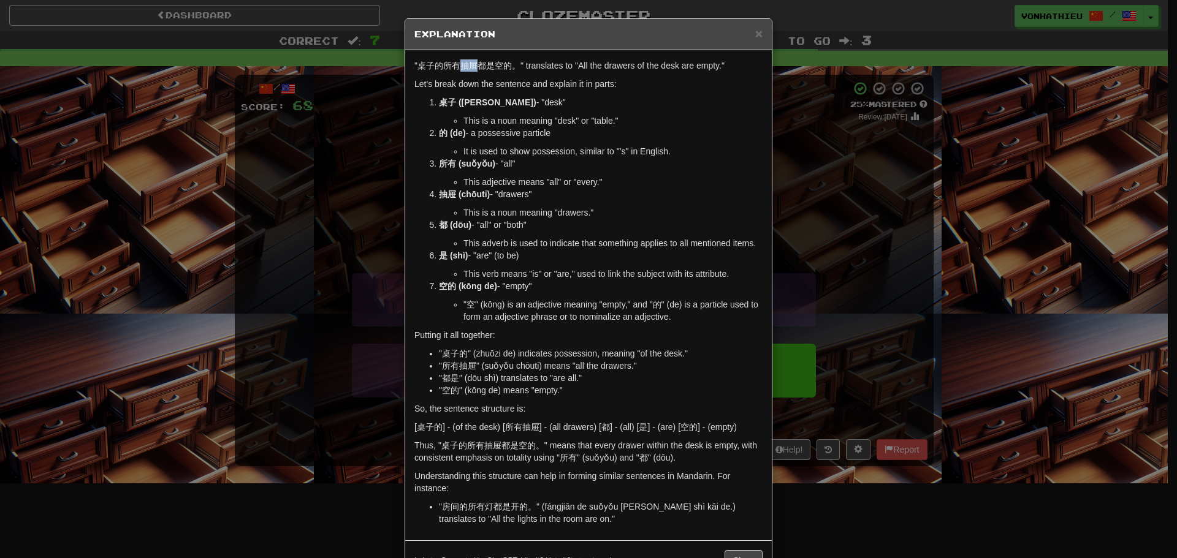
drag, startPoint x: 457, startPoint y: 69, endPoint x: 471, endPoint y: 69, distance: 14.1
click at [471, 69] on p ""桌子的所有抽屉都是空的。" translates to "All the drawers of the desk are empty."" at bounding box center [588, 65] width 348 height 12
click at [485, 81] on body "Dashboard Clozemaster vonhathieu / Toggle Dropdown Dashboard Leaderboard Activi…" at bounding box center [588, 496] width 1177 height 993
click at [730, 96] on p "桌子 (zhuōzi) - "desk"" at bounding box center [601, 102] width 324 height 12
click at [846, 188] on div "× Explanation "桌子的所有抽屉都是空的。" translates to "All the drawers of the desk are emp…" at bounding box center [588, 279] width 1177 height 558
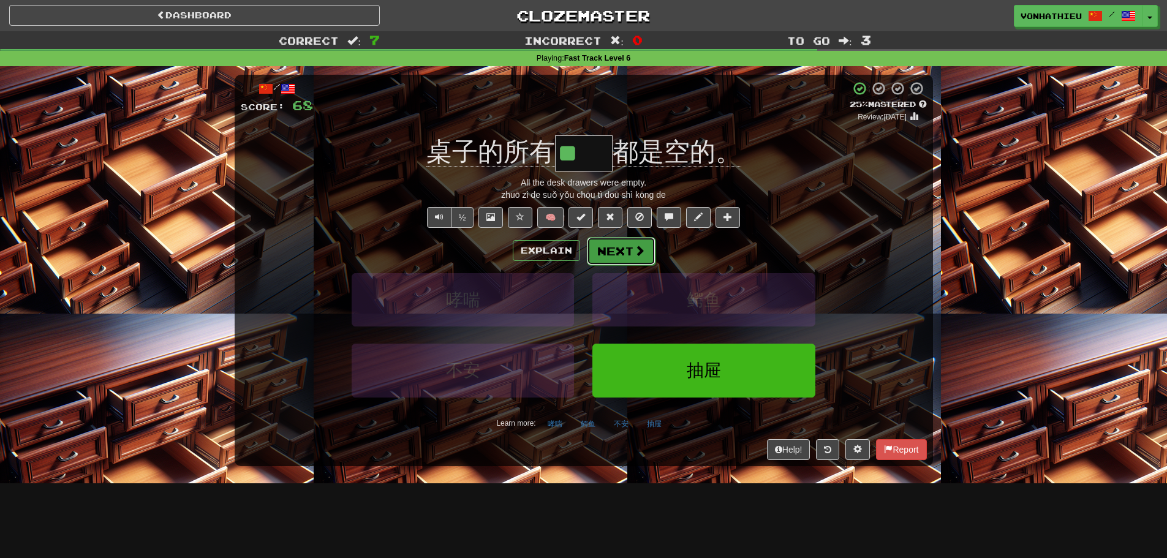
click at [618, 248] on button "Next" at bounding box center [621, 251] width 69 height 28
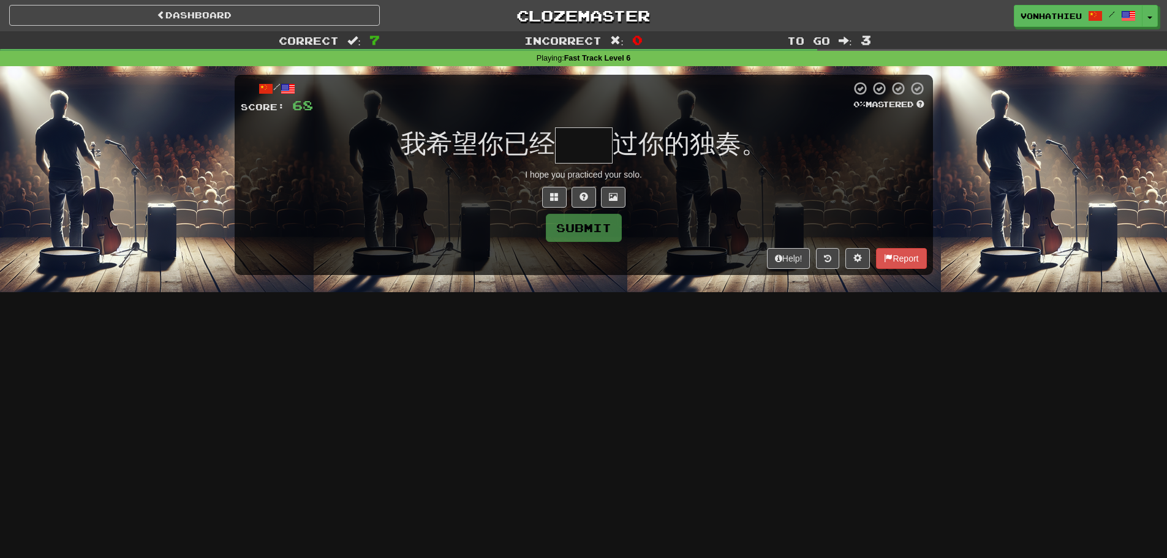
click at [602, 147] on input "text" at bounding box center [584, 145] width 58 height 36
type input "**"
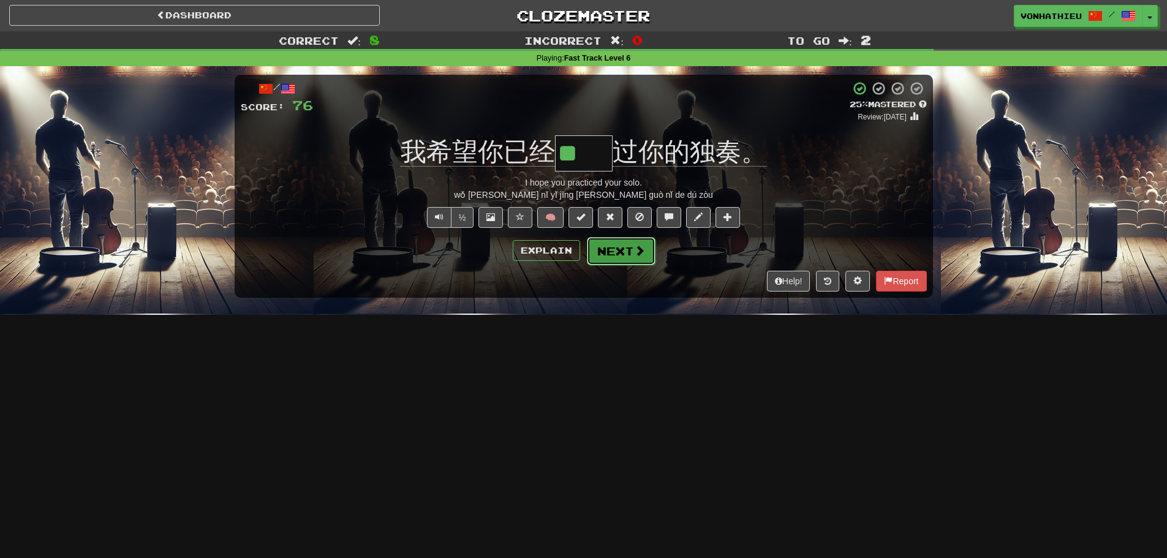
click at [613, 254] on button "Next" at bounding box center [621, 251] width 69 height 28
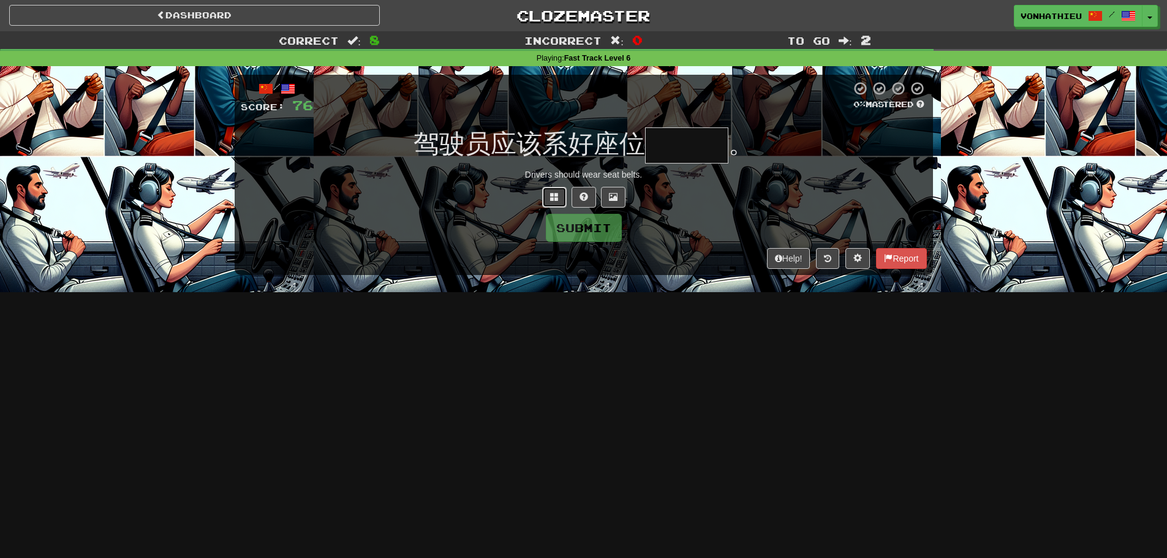
click at [555, 195] on span at bounding box center [554, 196] width 9 height 9
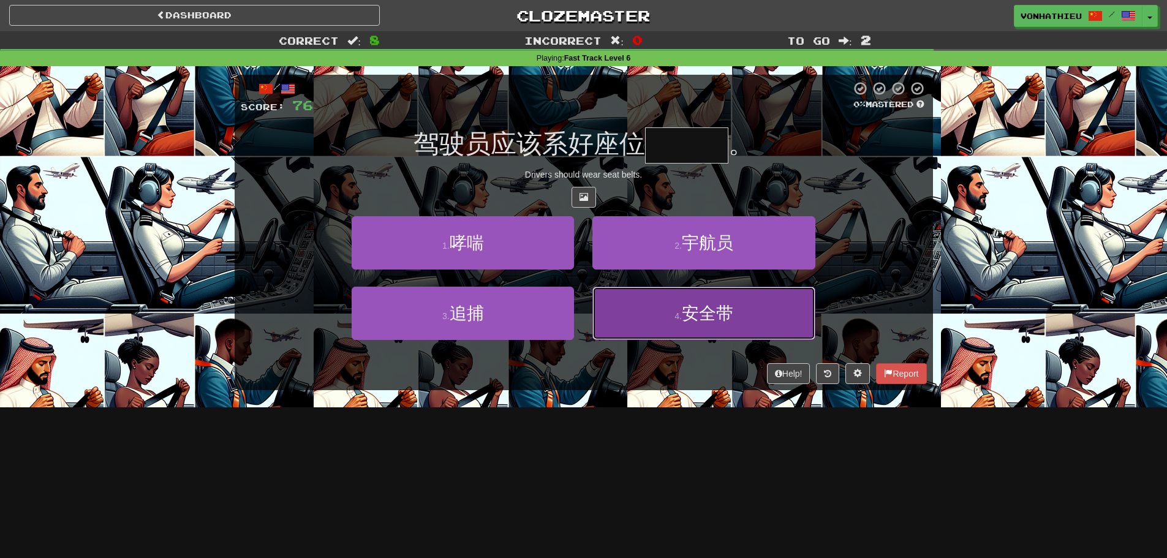
click at [675, 327] on button "4 . 安全带" at bounding box center [704, 313] width 222 height 53
type input "***"
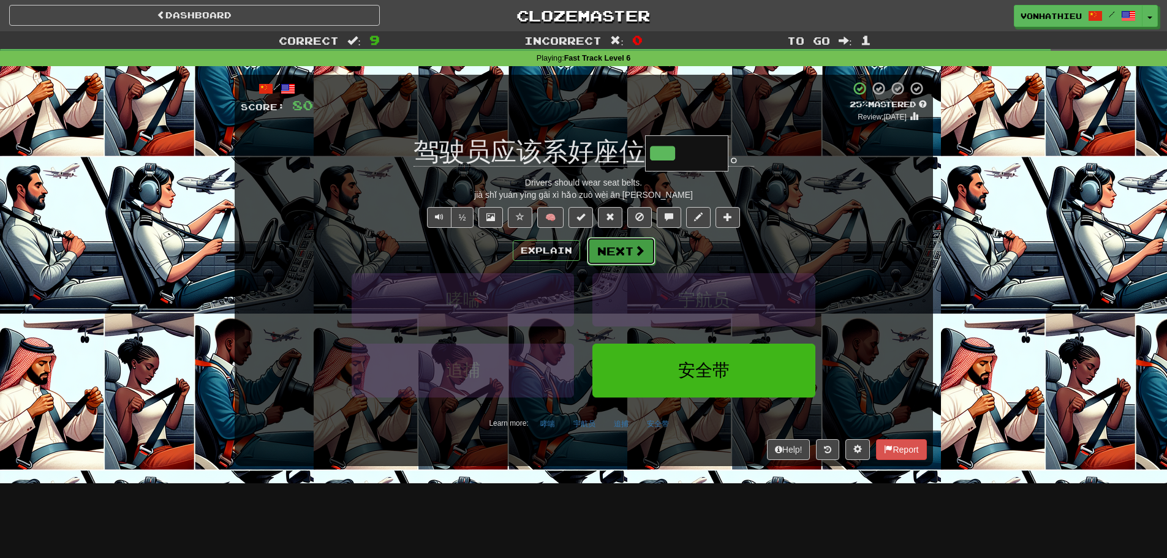
click at [642, 259] on button "Next" at bounding box center [621, 251] width 69 height 28
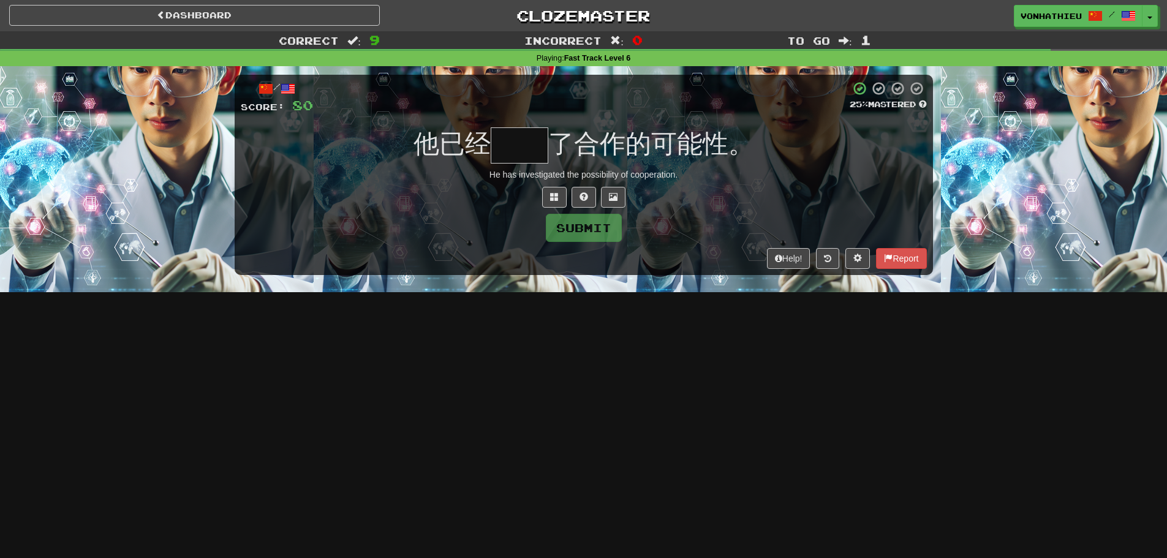
click at [504, 135] on input "text" at bounding box center [520, 145] width 58 height 36
click at [510, 139] on input "text" at bounding box center [520, 145] width 58 height 36
click at [491, 144] on input "text" at bounding box center [520, 145] width 58 height 36
type input "**"
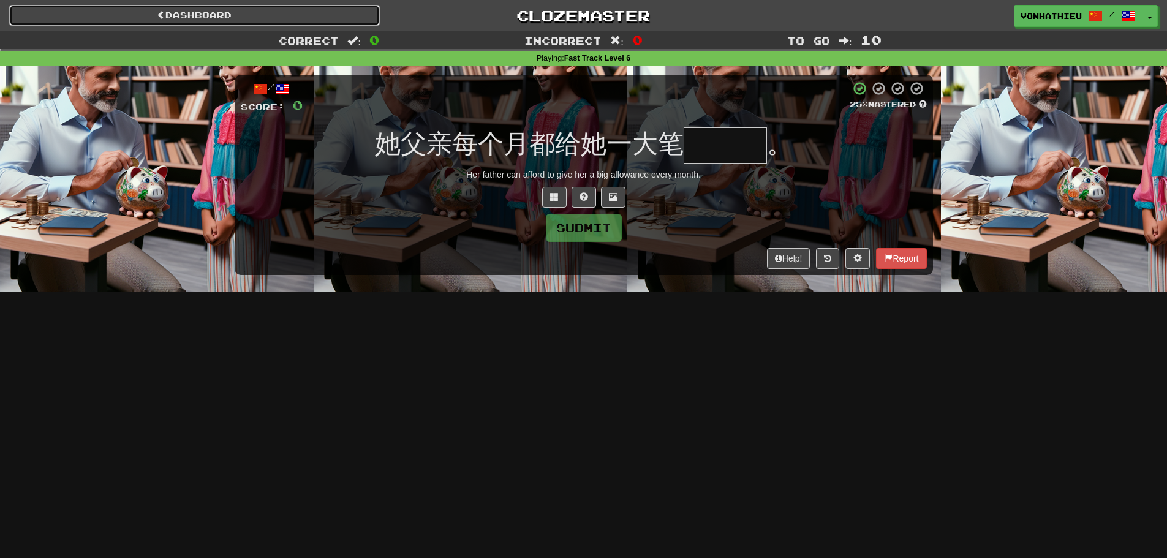
click at [294, 15] on link "Dashboard" at bounding box center [194, 15] width 371 height 21
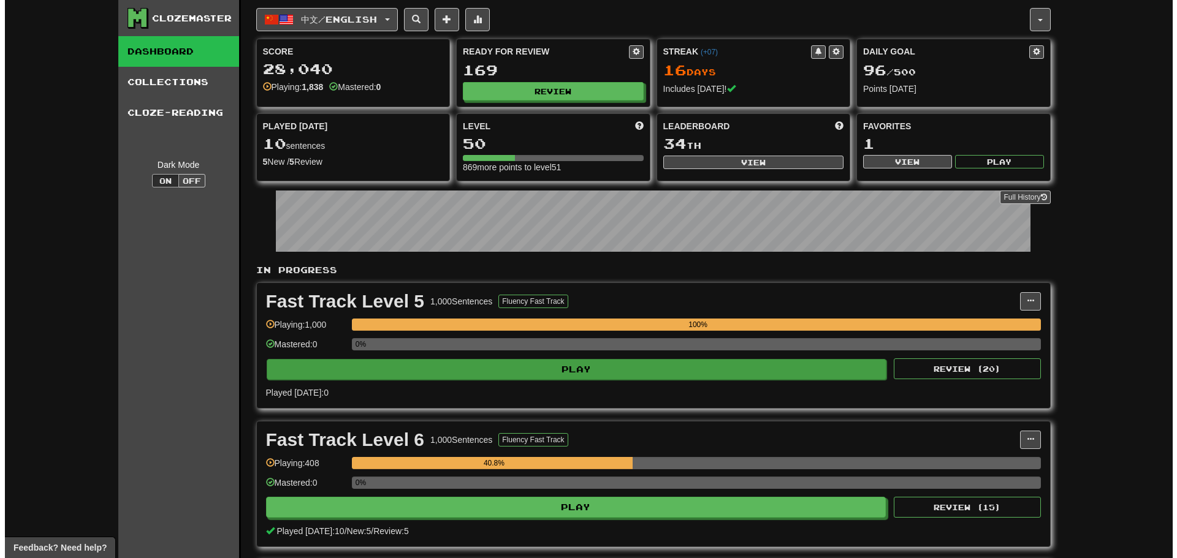
scroll to position [102, 0]
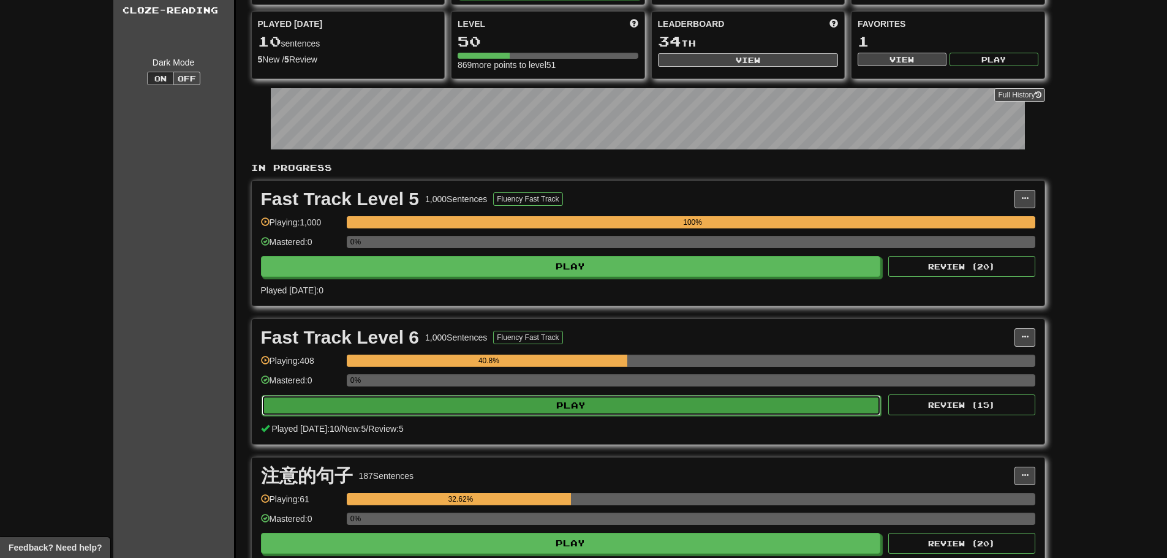
click at [579, 402] on button "Play" at bounding box center [572, 405] width 620 height 21
select select "**"
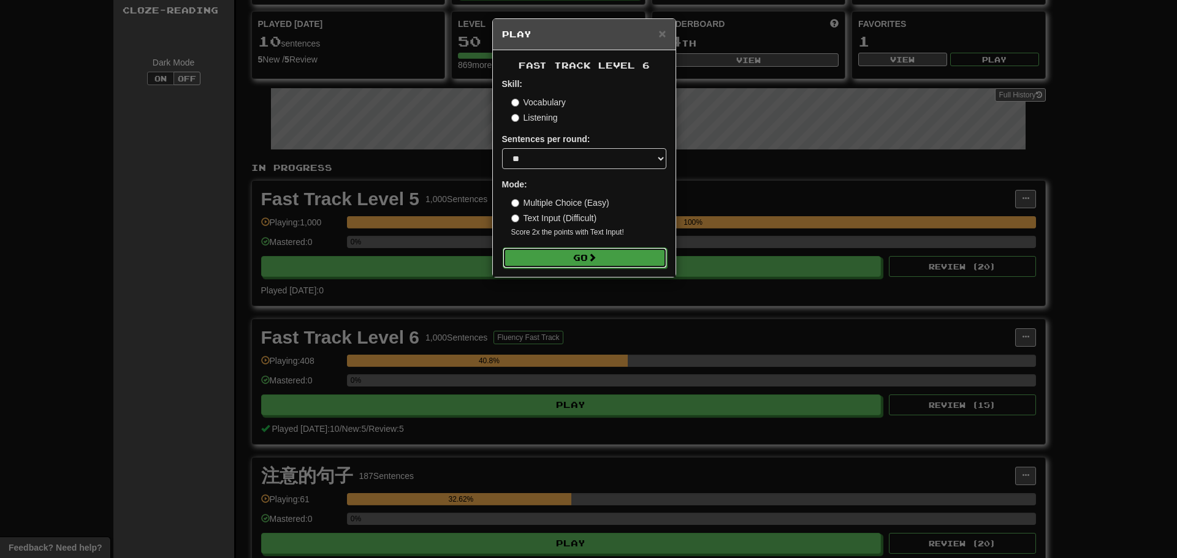
click at [625, 256] on button "Go" at bounding box center [584, 258] width 164 height 21
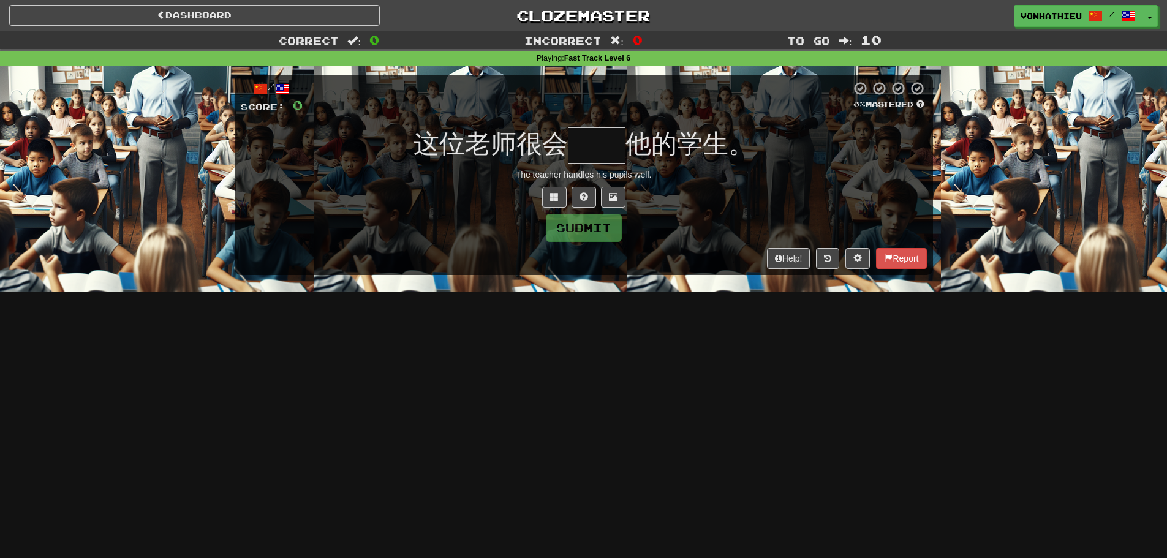
click at [550, 214] on div "Submit" at bounding box center [584, 228] width 686 height 28
click at [550, 202] on button at bounding box center [554, 197] width 25 height 21
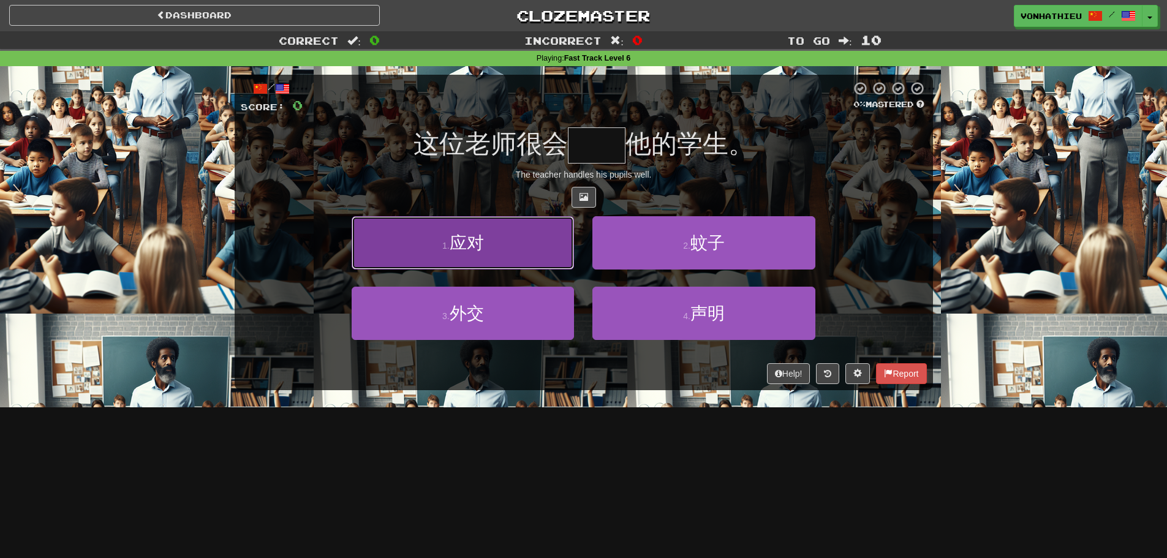
click at [527, 266] on button "1 . 应对" at bounding box center [463, 242] width 222 height 53
type input "**"
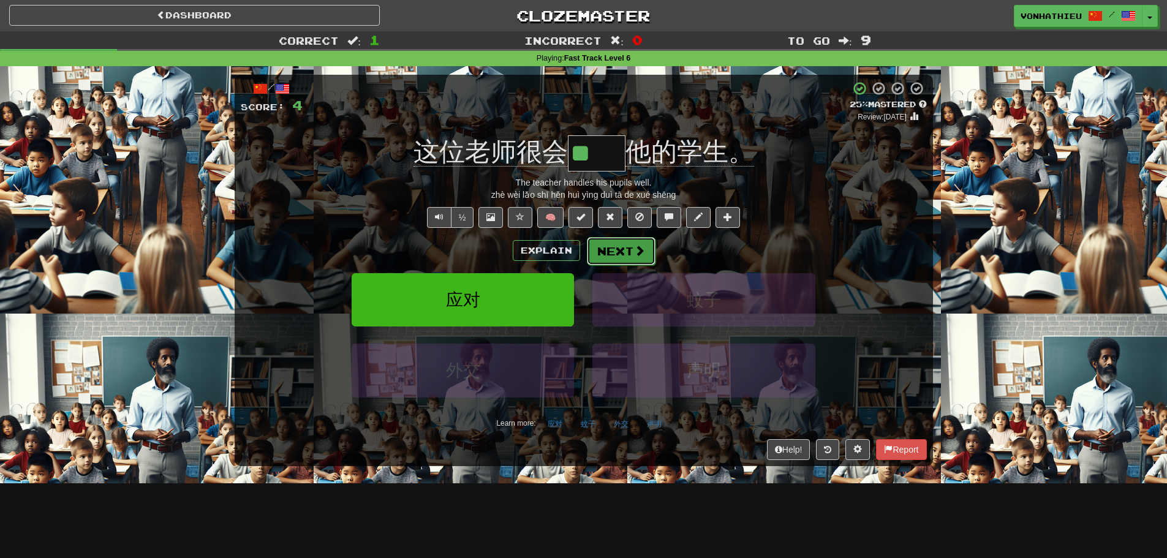
click at [620, 257] on button "Next" at bounding box center [621, 251] width 69 height 28
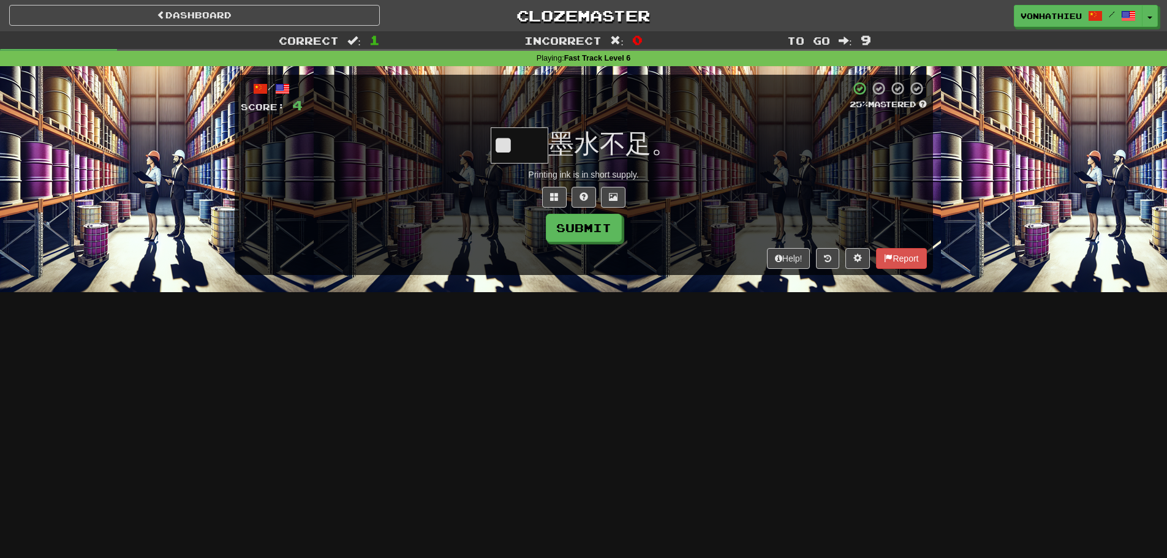
type input "*"
click at [551, 198] on span at bounding box center [554, 196] width 9 height 9
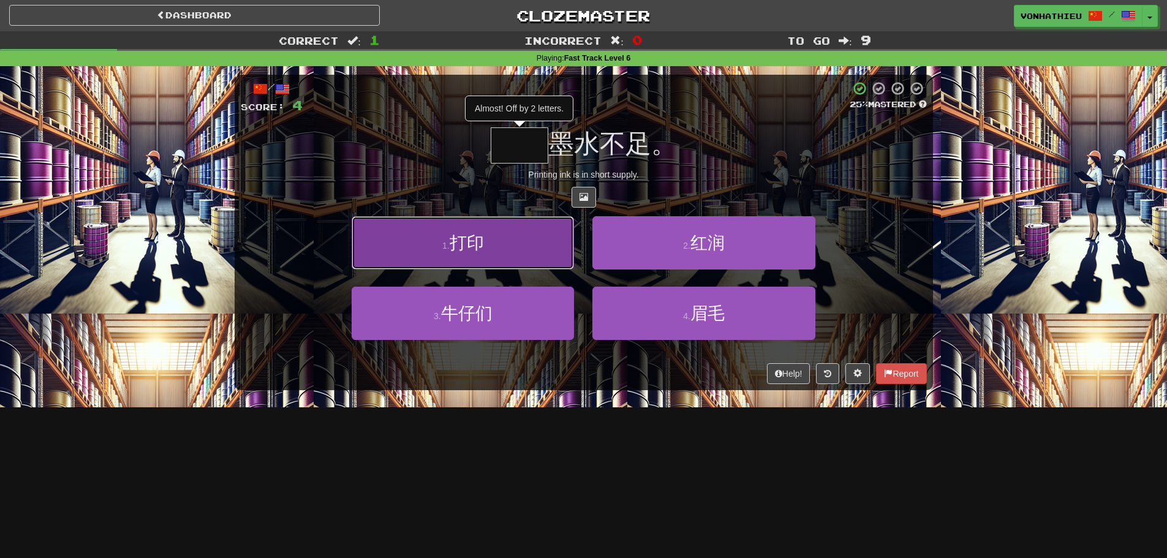
click at [499, 243] on button "1 . 打印" at bounding box center [463, 242] width 222 height 53
type input "**"
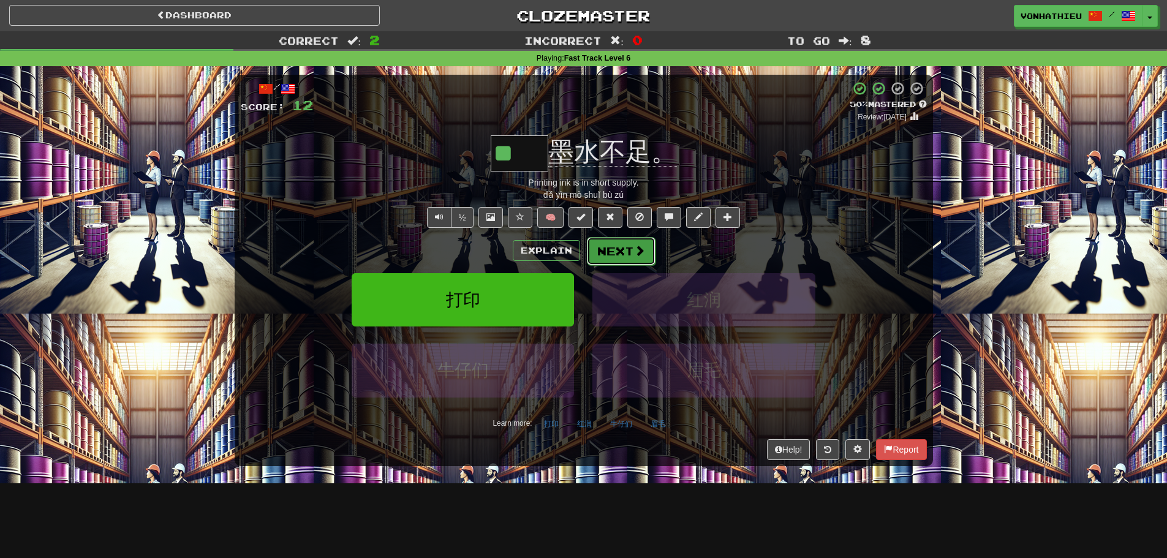
click at [629, 253] on button "Next" at bounding box center [621, 251] width 69 height 28
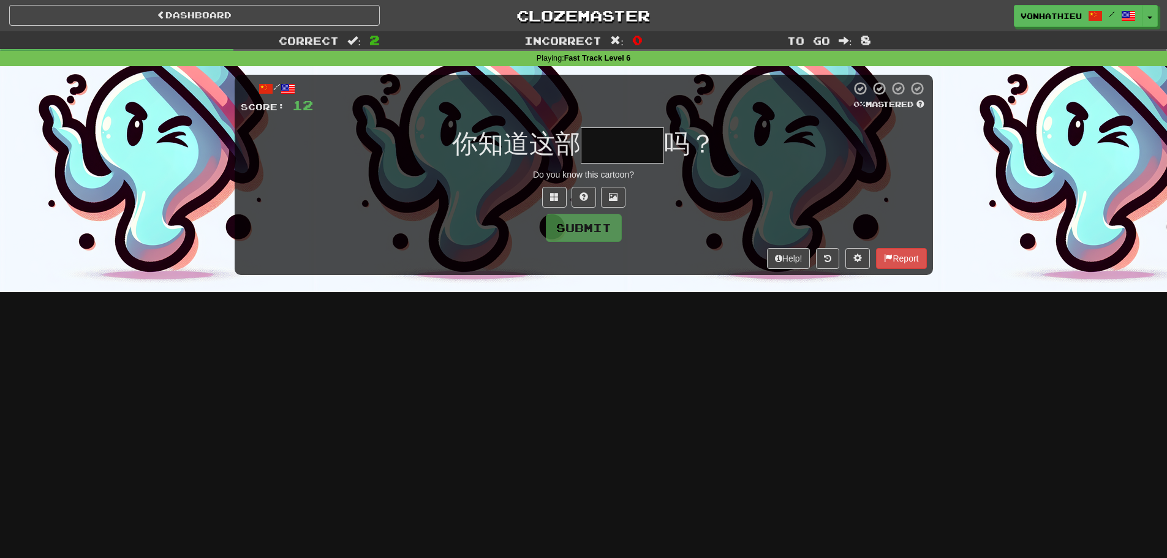
click at [615, 145] on input "text" at bounding box center [622, 145] width 83 height 36
click at [635, 150] on input "text" at bounding box center [622, 145] width 83 height 36
click at [555, 192] on span at bounding box center [554, 196] width 9 height 9
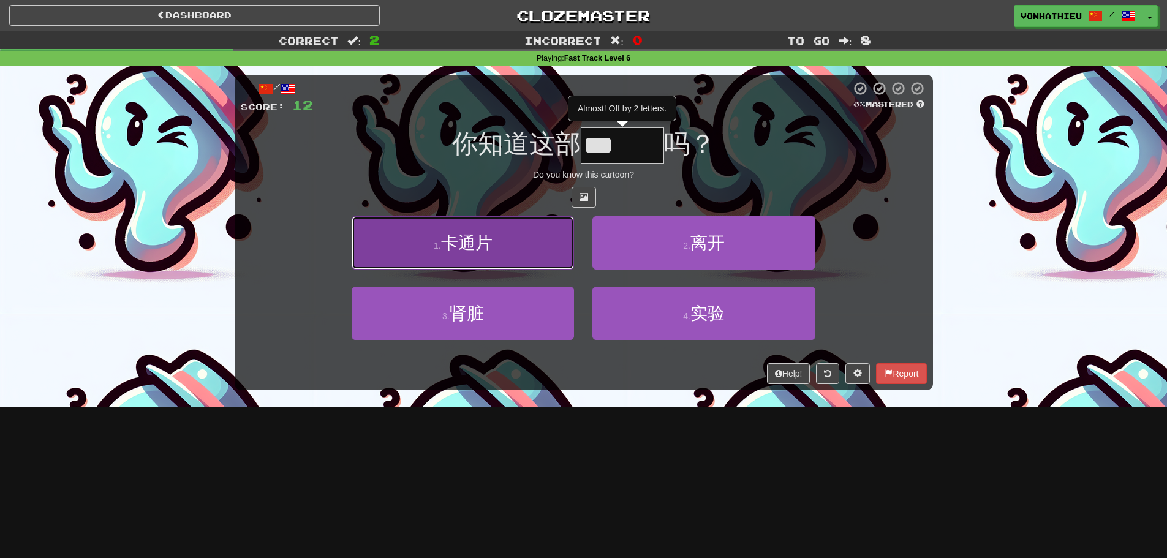
click at [503, 237] on button "1 . 卡通片" at bounding box center [463, 242] width 222 height 53
type input "***"
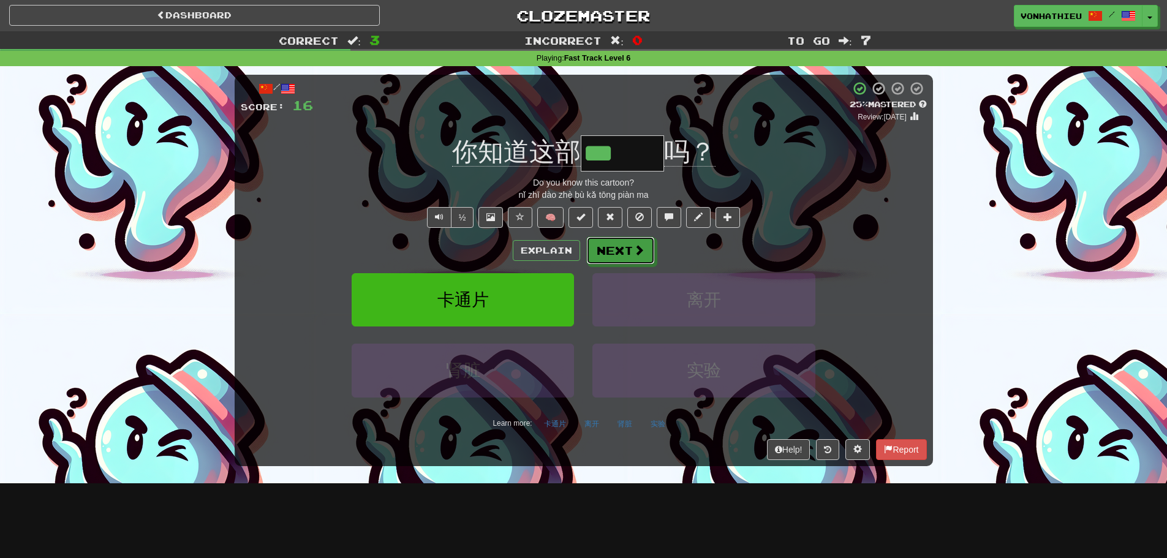
click at [607, 245] on button "Next" at bounding box center [620, 251] width 69 height 28
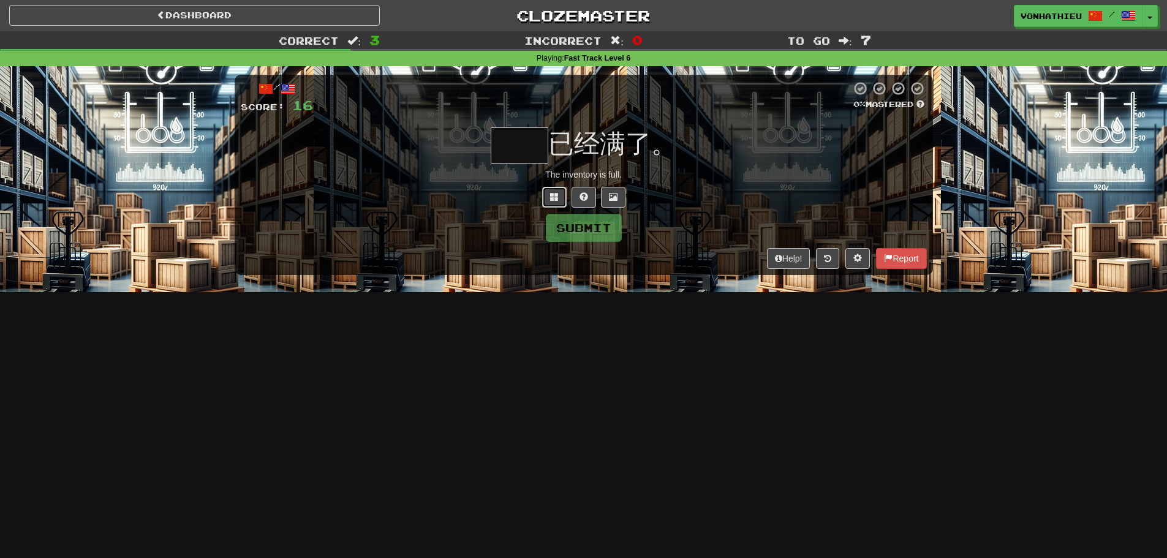
click at [556, 195] on span at bounding box center [554, 196] width 9 height 9
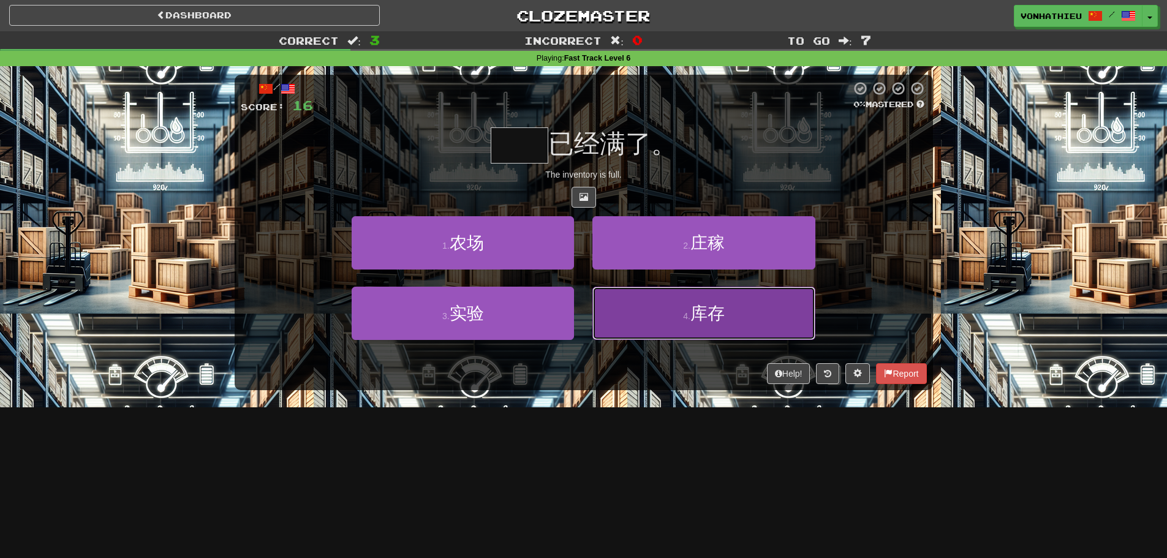
click at [648, 308] on button "4 . 库存" at bounding box center [704, 313] width 222 height 53
type input "**"
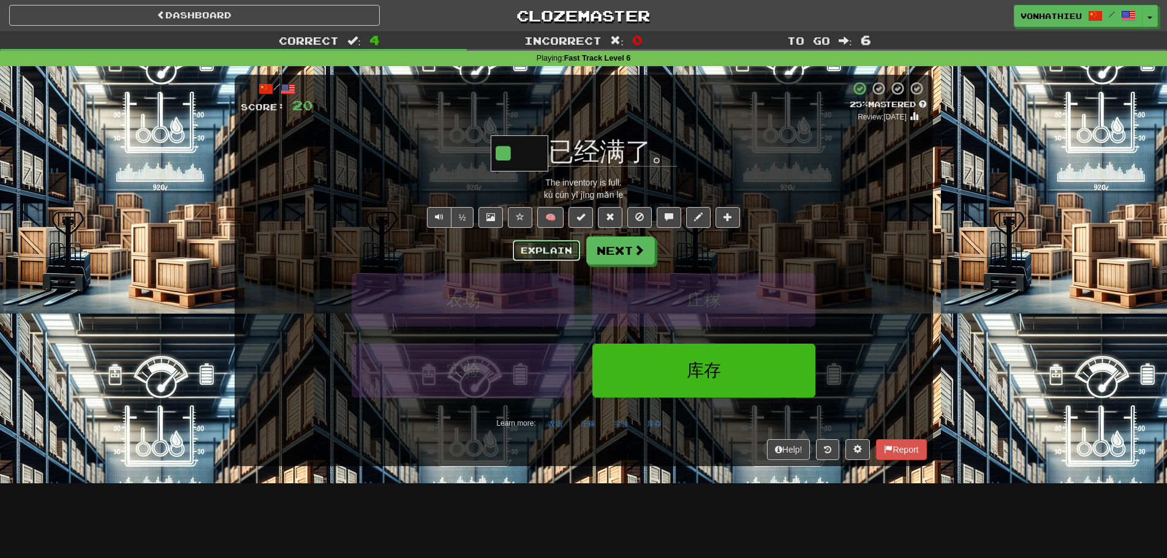
click at [523, 241] on button "Explain" at bounding box center [546, 250] width 67 height 21
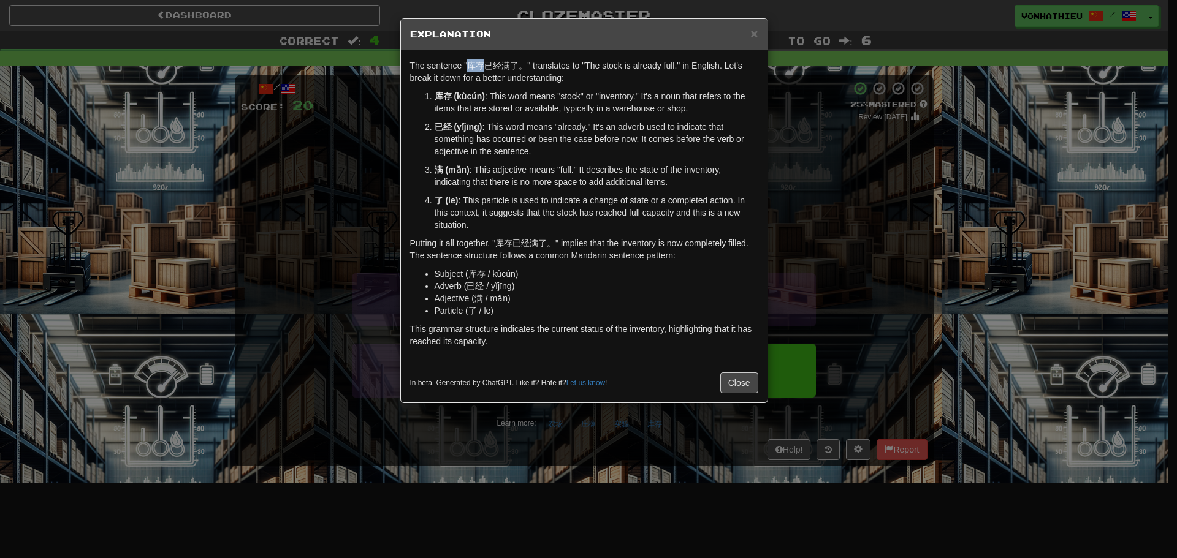
drag, startPoint x: 469, startPoint y: 68, endPoint x: 482, endPoint y: 68, distance: 13.5
click at [482, 68] on p "The sentence "库存已经满了。" translates to "The stock is already full." in English. L…" at bounding box center [584, 71] width 348 height 25
click at [499, 81] on body "Dashboard Clozemaster vonhathieu / Toggle Dropdown Dashboard Leaderboard Activi…" at bounding box center [588, 496] width 1177 height 993
click at [469, 214] on p "了 (le) : This particle is used to indicate a change of state or a completed act…" at bounding box center [596, 212] width 324 height 37
click at [393, 186] on div "× Explanation The sentence "库存已经满了。" translates to "The stock is already full."…" at bounding box center [588, 279] width 1177 height 558
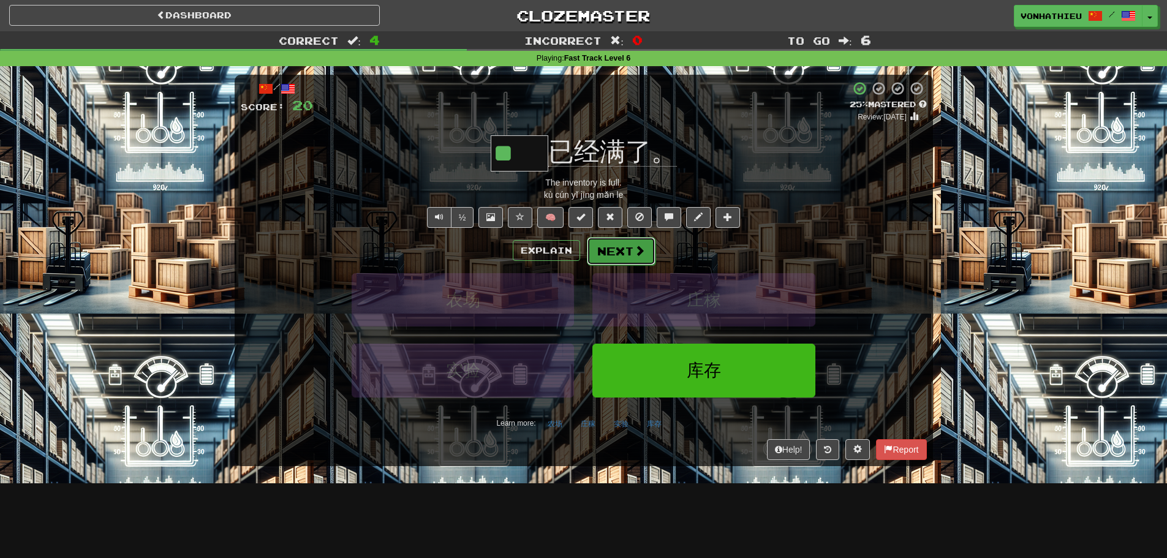
click at [634, 256] on span at bounding box center [639, 250] width 11 height 11
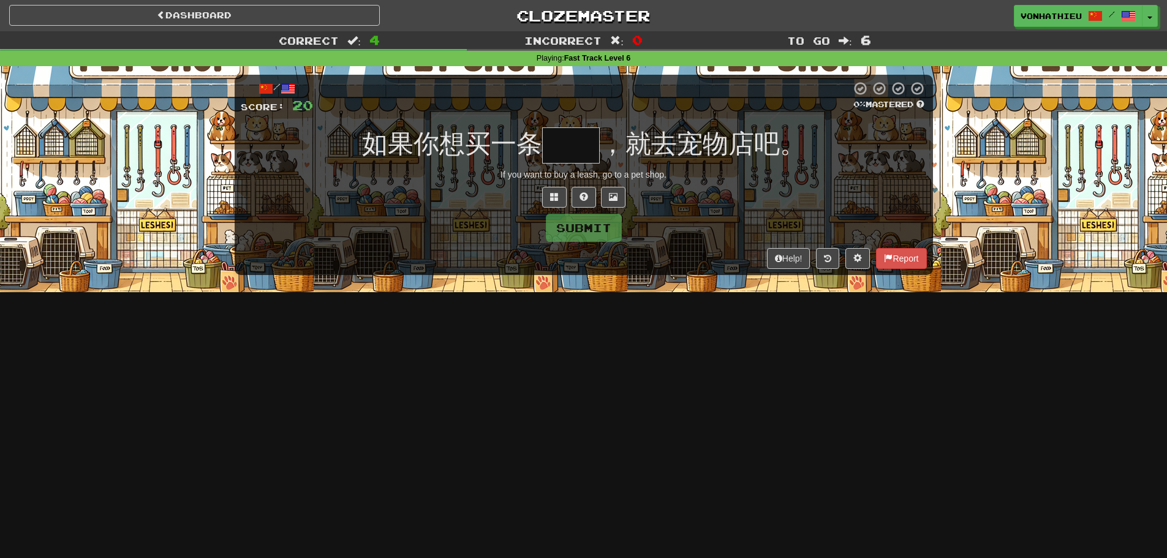
click at [571, 153] on input "text" at bounding box center [571, 145] width 58 height 36
click at [553, 200] on span at bounding box center [554, 196] width 9 height 9
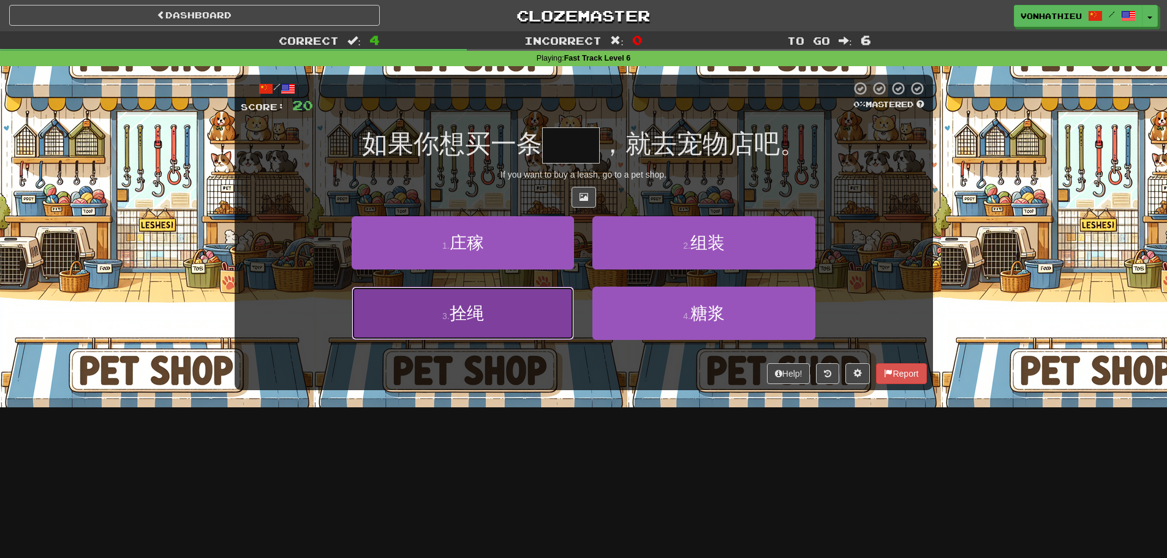
click at [510, 309] on button "3 . 拴绳" at bounding box center [463, 313] width 222 height 53
type input "**"
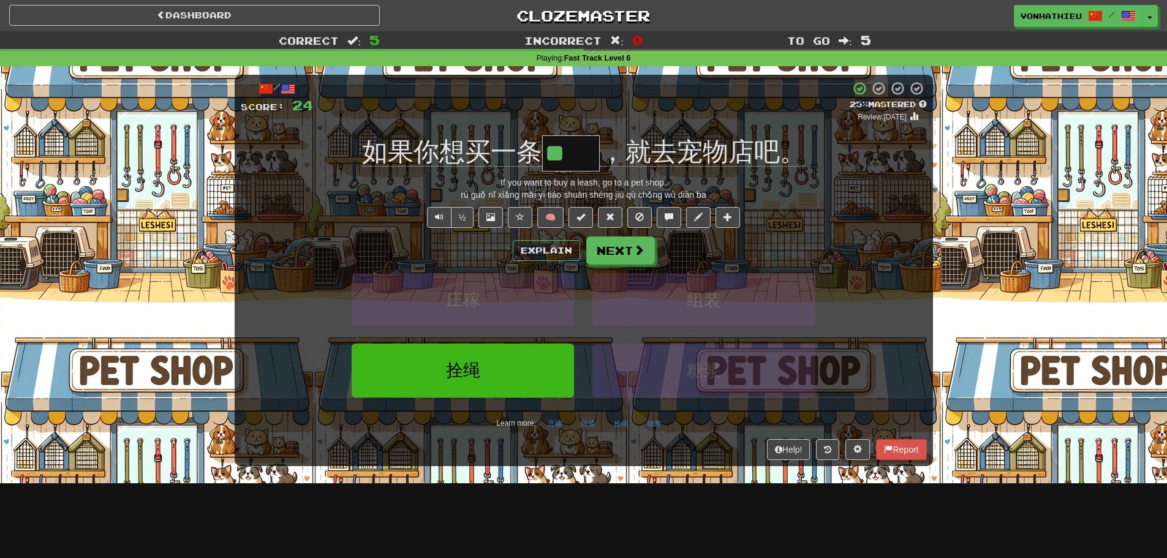
drag, startPoint x: 549, startPoint y: 156, endPoint x: 594, endPoint y: 156, distance: 45.3
click at [594, 156] on input "**" at bounding box center [571, 153] width 58 height 36
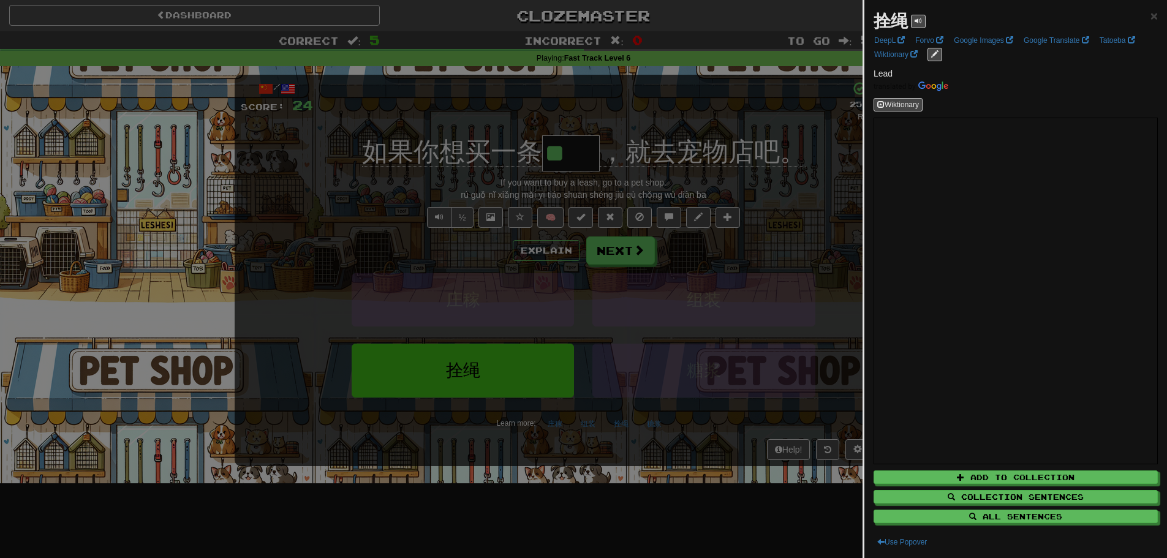
click at [454, 185] on div at bounding box center [583, 279] width 1167 height 558
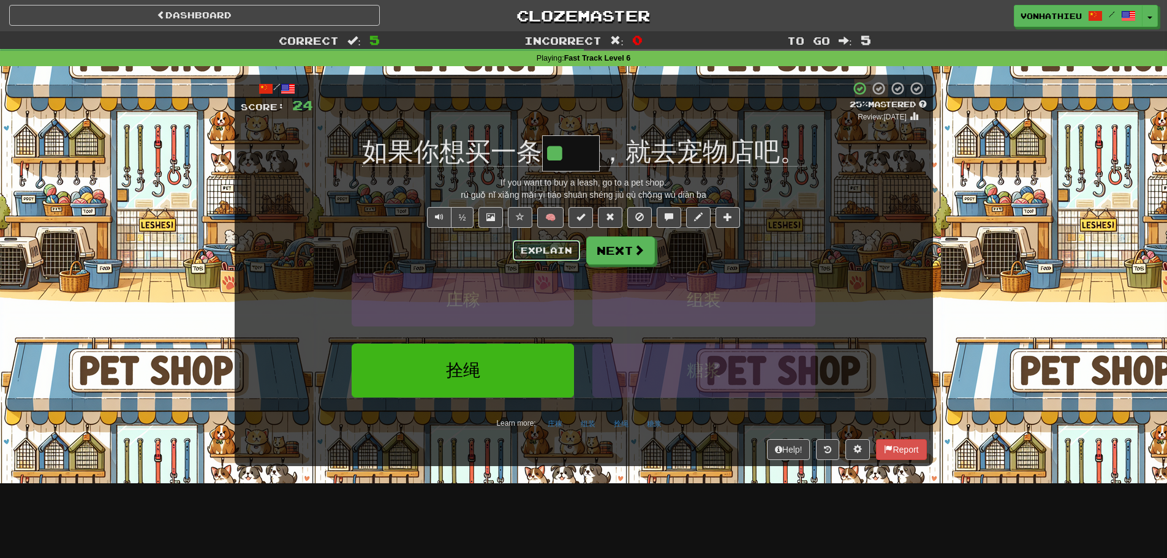
click at [532, 258] on button "Explain" at bounding box center [546, 250] width 67 height 21
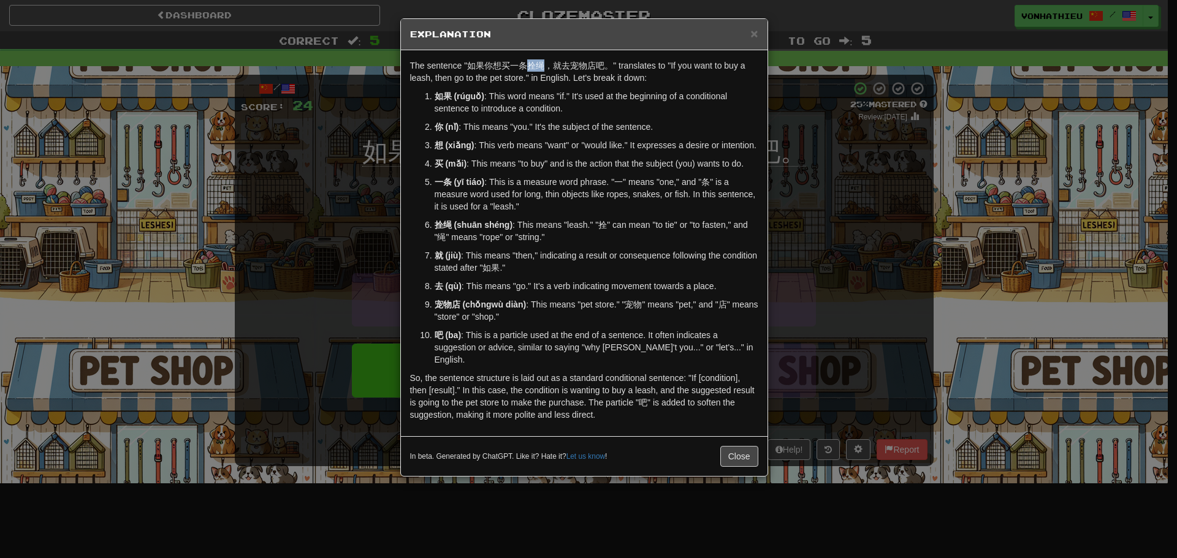
drag, startPoint x: 529, startPoint y: 69, endPoint x: 545, endPoint y: 69, distance: 15.3
click at [545, 69] on p "The sentence "如果你想买一条拴绳，就去宠物店吧。" translates to "If you want to buy a leash, the…" at bounding box center [584, 71] width 348 height 25
click at [556, 84] on body "Dashboard Clozemaster vonhathieu / Toggle Dropdown Dashboard Leaderboard Activi…" at bounding box center [588, 496] width 1177 height 993
click at [526, 73] on p "The sentence "如果你想买一条拴绳，就去宠物店吧。" translates to "If you want to buy a leash, the…" at bounding box center [584, 71] width 348 height 25
click at [534, 69] on p "The sentence "如果你想买一条拴绳，就去宠物店吧。" translates to "If you want to buy a leash, the…" at bounding box center [584, 71] width 348 height 25
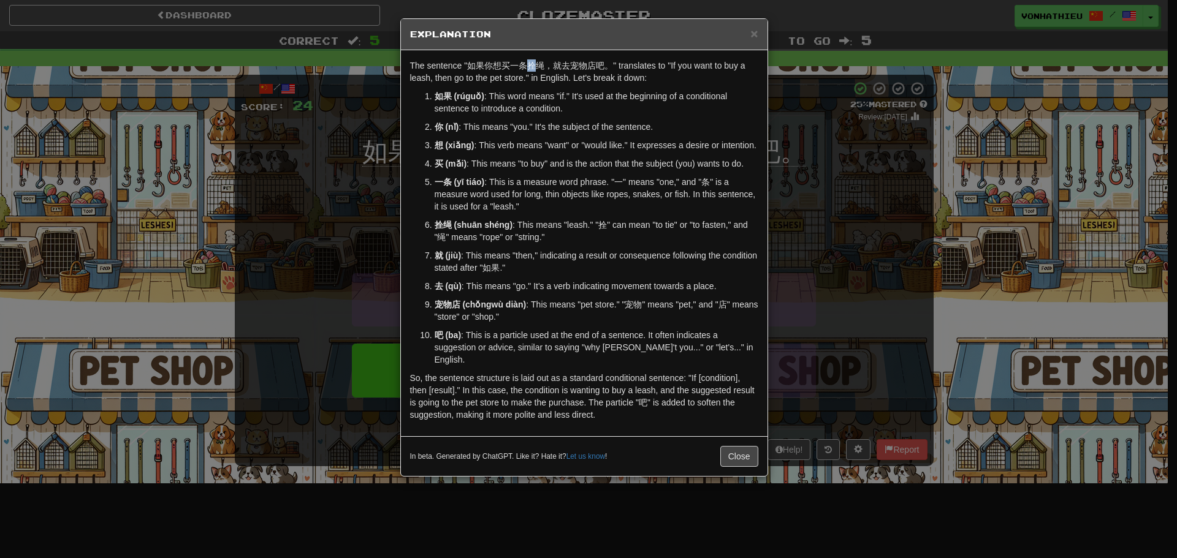
click at [556, 80] on body "Dashboard Clozemaster vonhathieu / Toggle Dropdown Dashboard Leaderboard Activi…" at bounding box center [588, 496] width 1177 height 993
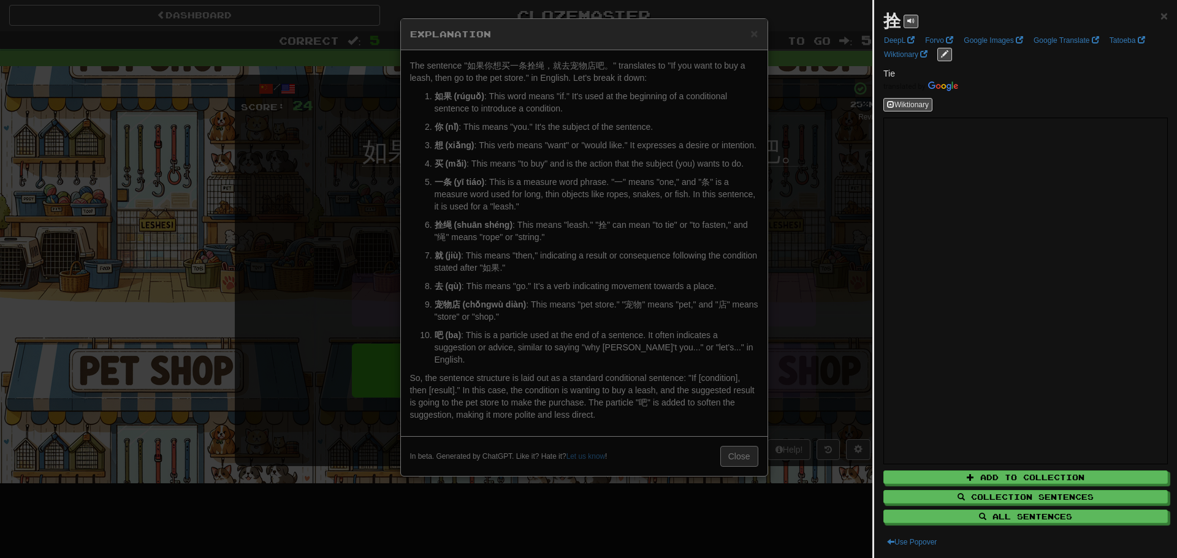
click at [849, 328] on div at bounding box center [588, 279] width 1177 height 558
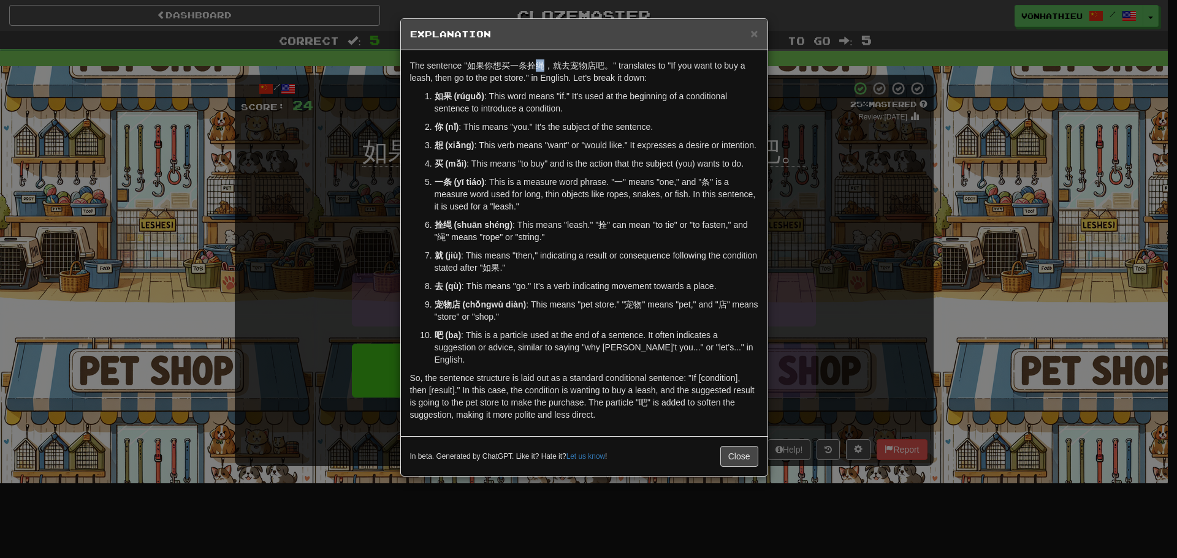
click at [544, 62] on p "The sentence "如果你想买一条拴绳，就去宠物店吧。" translates to "If you want to buy a leash, the…" at bounding box center [584, 71] width 348 height 25
click at [572, 83] on body "Dashboard Clozemaster vonhathieu / Toggle Dropdown Dashboard Leaderboard Activi…" at bounding box center [588, 496] width 1177 height 993
drag, startPoint x: 351, startPoint y: 171, endPoint x: 331, endPoint y: 200, distance: 35.7
click at [351, 171] on div "× Explanation The sentence "如果你想买一条拴绳，就去宠物店吧。" translates to "If you want to bu…" at bounding box center [588, 279] width 1177 height 558
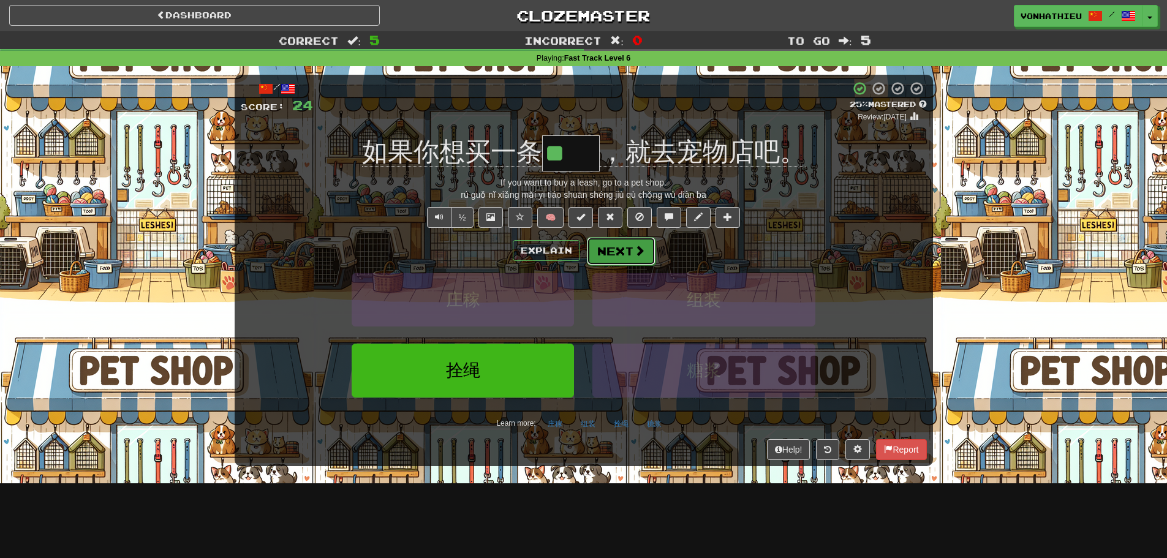
click at [623, 246] on button "Next" at bounding box center [621, 251] width 69 height 28
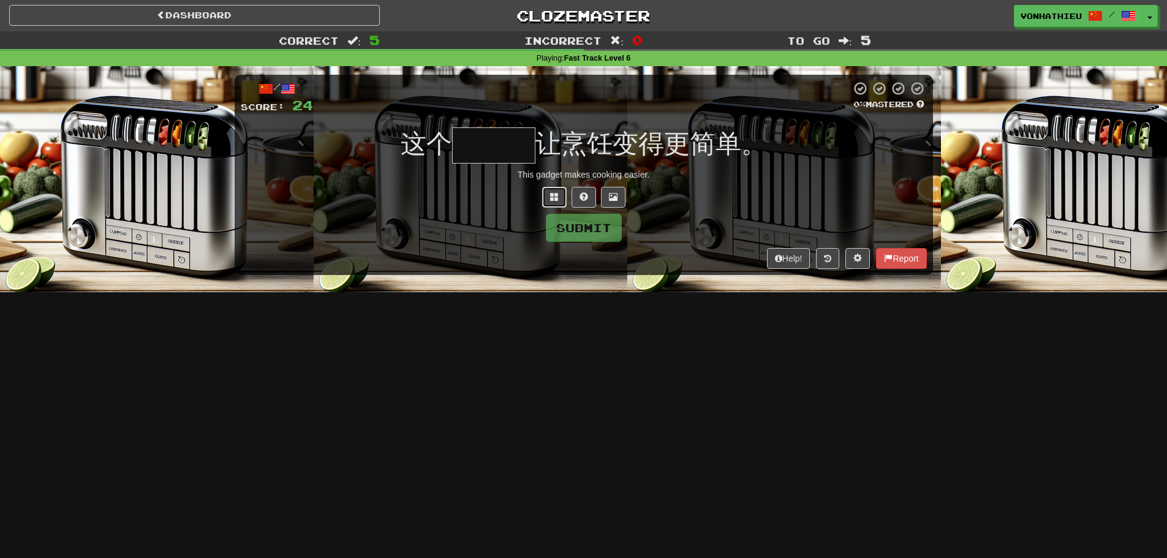
click at [559, 203] on button at bounding box center [554, 197] width 25 height 21
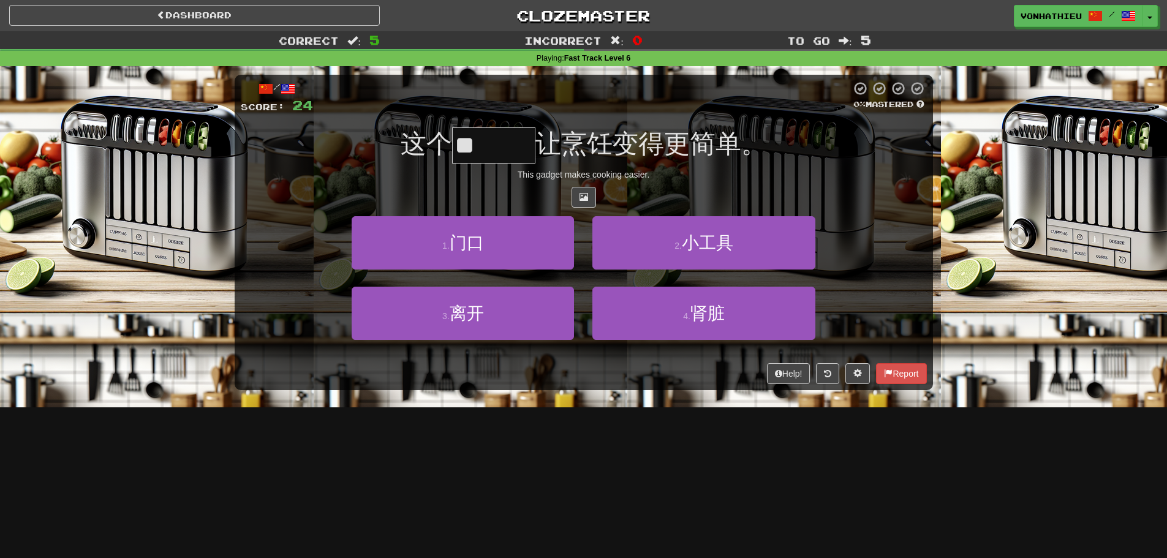
type input "*"
drag, startPoint x: 494, startPoint y: 152, endPoint x: 494, endPoint y: 161, distance: 9.2
click at [494, 153] on input "text" at bounding box center [493, 145] width 83 height 36
type input "***"
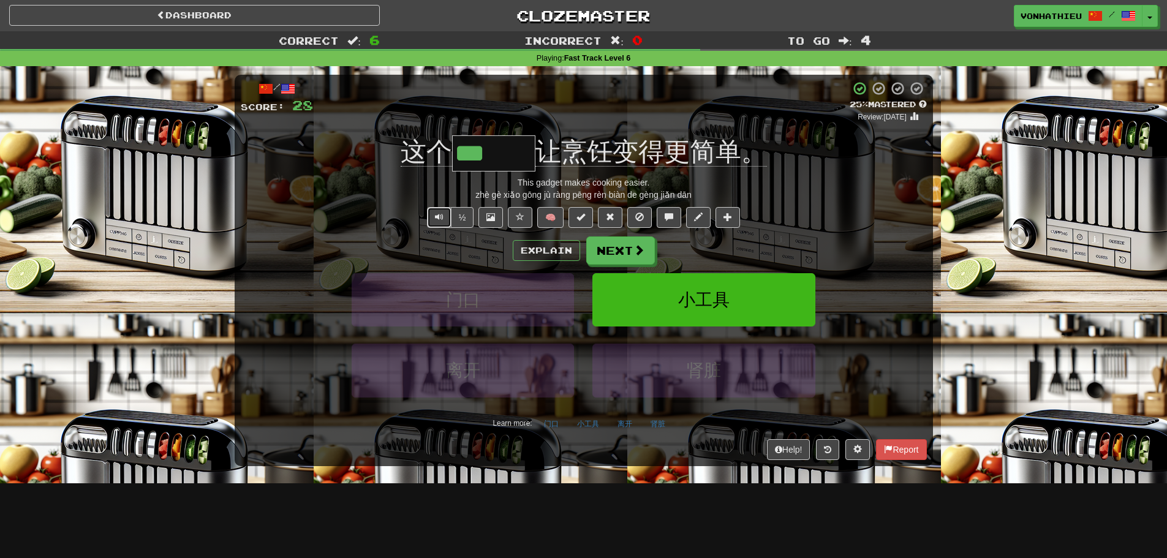
click at [443, 222] on button "Text-to-speech controls" at bounding box center [439, 217] width 25 height 21
click at [536, 244] on button "Explain" at bounding box center [546, 250] width 67 height 21
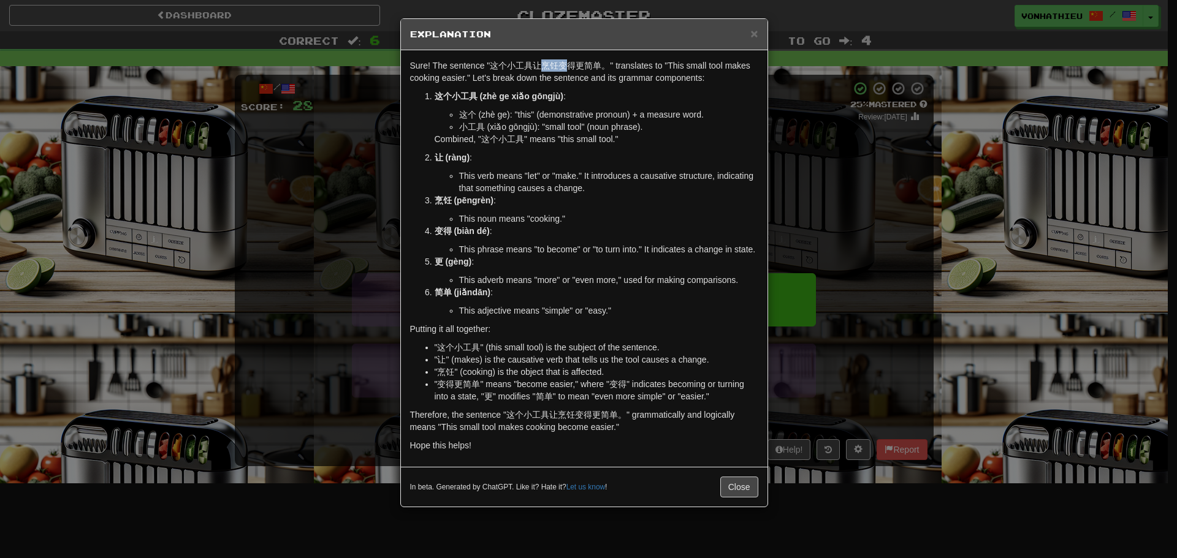
drag, startPoint x: 542, startPoint y: 66, endPoint x: 564, endPoint y: 66, distance: 22.7
click at [564, 66] on p "Sure! The sentence "这个小工具让烹饪变得更简单。" translates to "This small tool makes cookin…" at bounding box center [584, 71] width 348 height 25
click at [578, 83] on body "Dashboard Clozemaster vonhathieu / Toggle Dropdown Dashboard Leaderboard Activi…" at bounding box center [588, 496] width 1177 height 993
click at [541, 75] on p "Sure! The sentence "这个小工具让烹饪变得更简单。" translates to "This small tool makes cookin…" at bounding box center [584, 71] width 348 height 25
drag, startPoint x: 544, startPoint y: 67, endPoint x: 556, endPoint y: 67, distance: 12.9
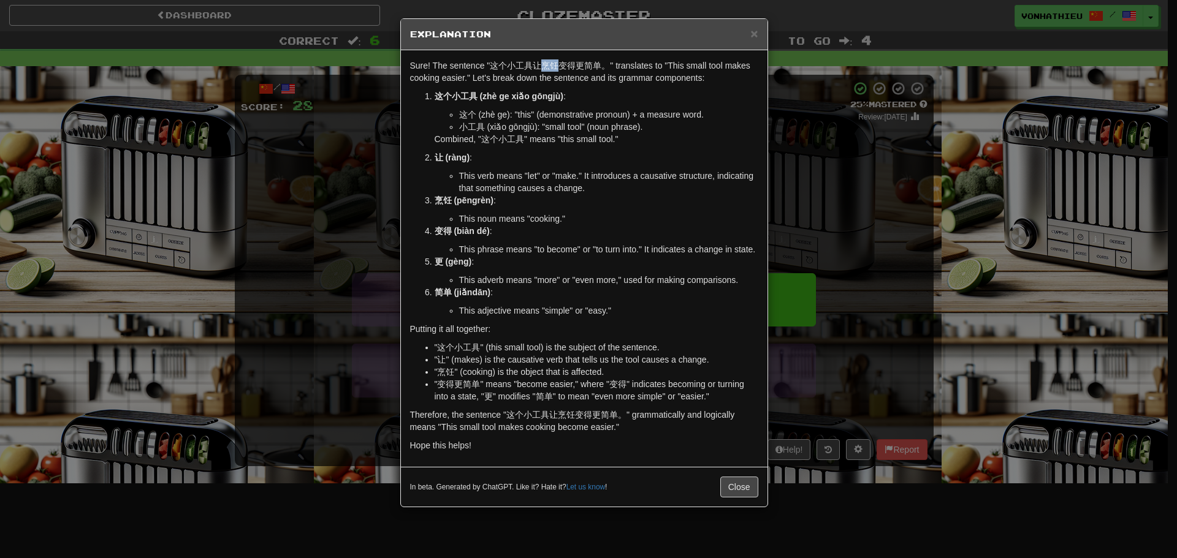
click at [556, 67] on p "Sure! The sentence "这个小工具让烹饪变得更简单。" translates to "This small tool makes cookin…" at bounding box center [584, 71] width 348 height 25
click at [578, 84] on body "Dashboard Clozemaster vonhathieu / Toggle Dropdown Dashboard Leaderboard Activi…" at bounding box center [588, 496] width 1177 height 993
click at [577, 89] on div "Sure! The sentence "这个小工具让烹饪变得更简单。" translates to "This small tool makes cookin…" at bounding box center [584, 258] width 366 height 417
drag, startPoint x: 543, startPoint y: 67, endPoint x: 550, endPoint y: 67, distance: 7.4
click at [550, 67] on p "Sure! The sentence "这个小工具让烹饪变得更简单。" translates to "This small tool makes cookin…" at bounding box center [584, 71] width 348 height 25
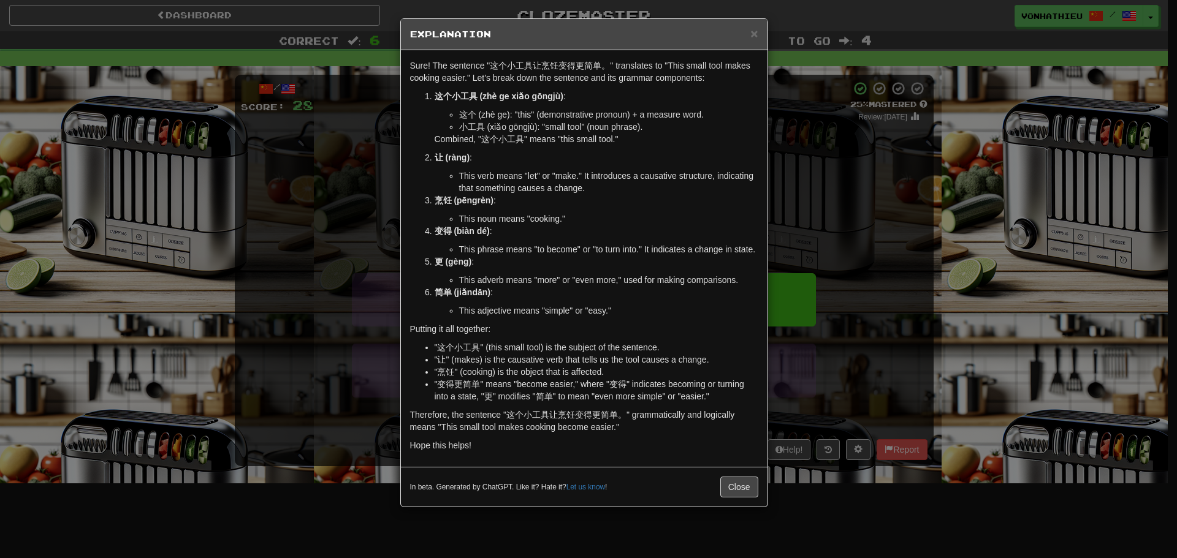
click at [574, 83] on body "Dashboard Clozemaster vonhathieu / Toggle Dropdown Dashboard Leaderboard Activi…" at bounding box center [588, 496] width 1177 height 993
click at [570, 92] on p "这个小工具 (zhè ge xiǎo gōngjù) :" at bounding box center [596, 96] width 324 height 12
drag, startPoint x: 548, startPoint y: 63, endPoint x: 559, endPoint y: 64, distance: 11.0
click at [559, 63] on p "Sure! The sentence "这个小工具让烹饪变得更简单。" translates to "This small tool makes cookin…" at bounding box center [584, 71] width 348 height 25
click at [572, 78] on body "Dashboard Clozemaster vonhathieu / Toggle Dropdown Dashboard Leaderboard Activi…" at bounding box center [588, 496] width 1177 height 993
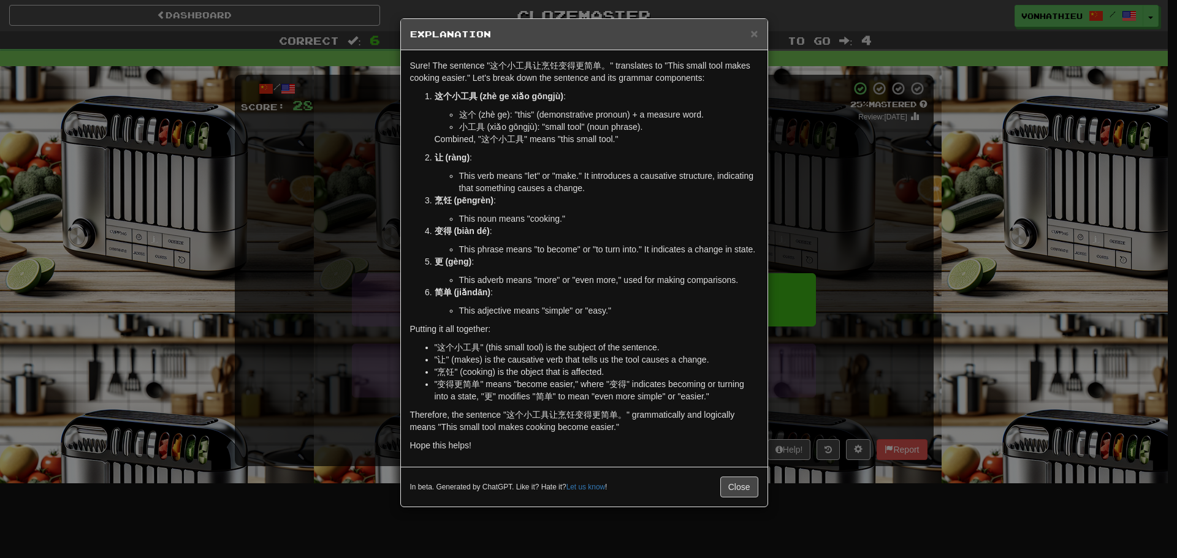
click at [843, 156] on div "× Explanation Sure! The sentence "这个小工具让烹饪变得更简单。" translates to "This small too…" at bounding box center [588, 279] width 1177 height 558
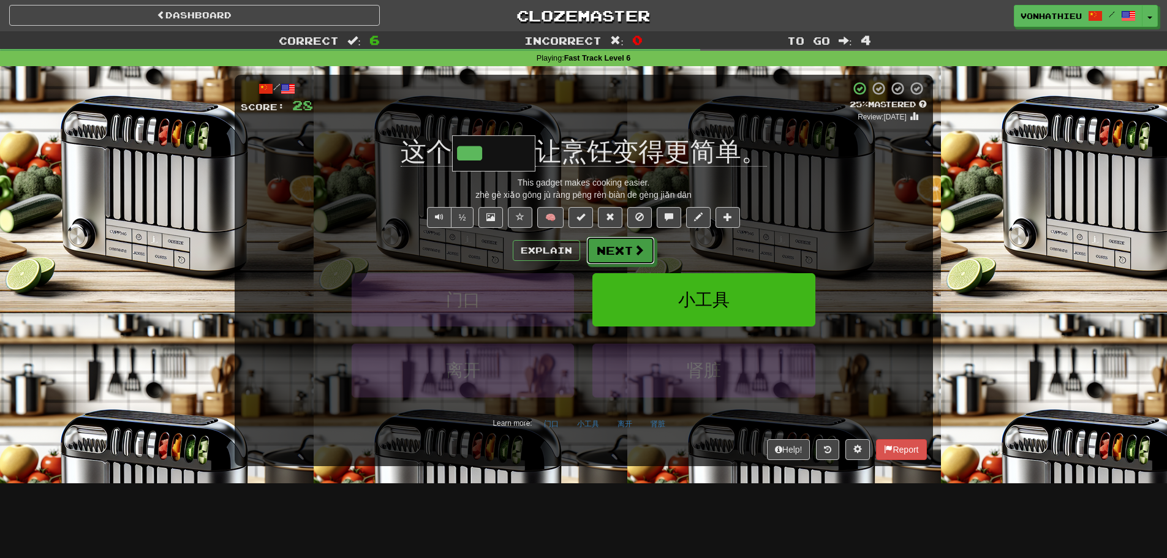
click at [624, 251] on button "Next" at bounding box center [620, 251] width 69 height 28
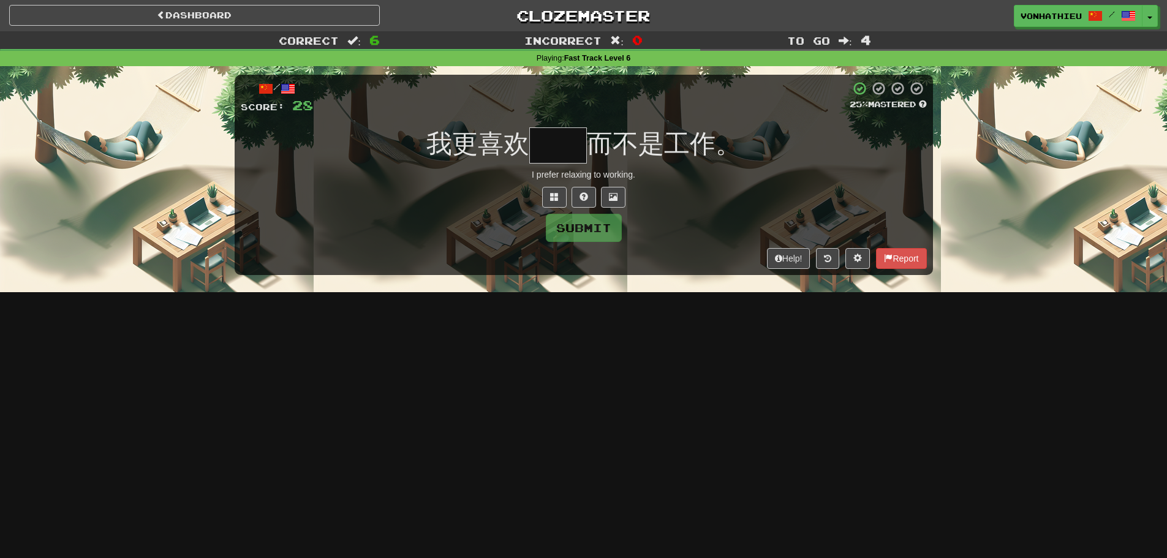
click at [568, 140] on input "text" at bounding box center [558, 145] width 58 height 36
type input "*"
type input "**"
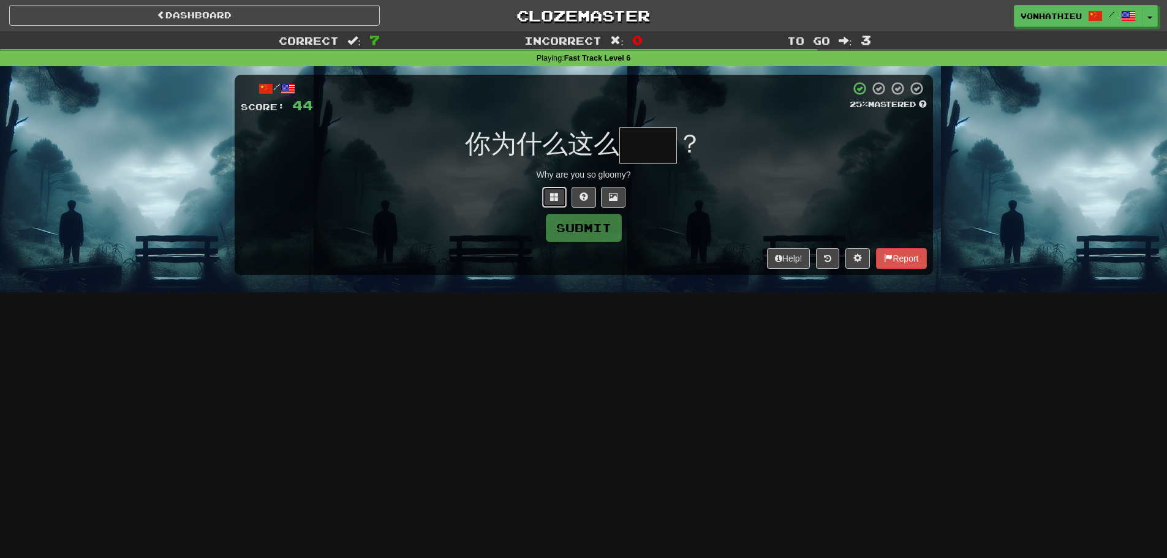
click at [553, 200] on span at bounding box center [554, 196] width 9 height 9
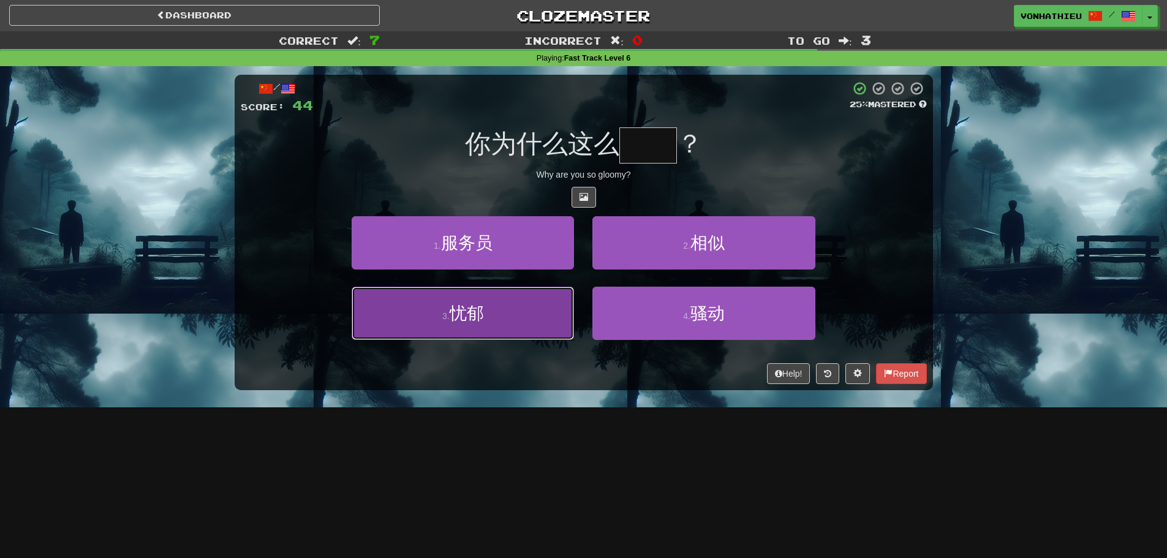
click at [542, 325] on button "3 . 忧郁" at bounding box center [463, 313] width 222 height 53
type input "**"
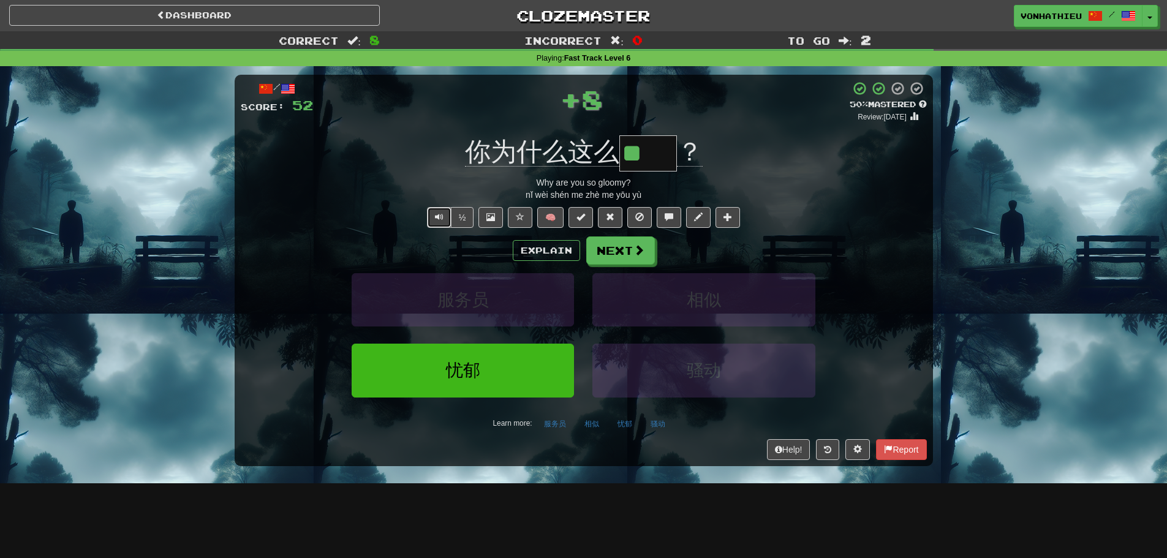
click at [436, 223] on button "Text-to-speech controls" at bounding box center [439, 217] width 25 height 21
click at [532, 250] on button "Explain" at bounding box center [546, 250] width 67 height 21
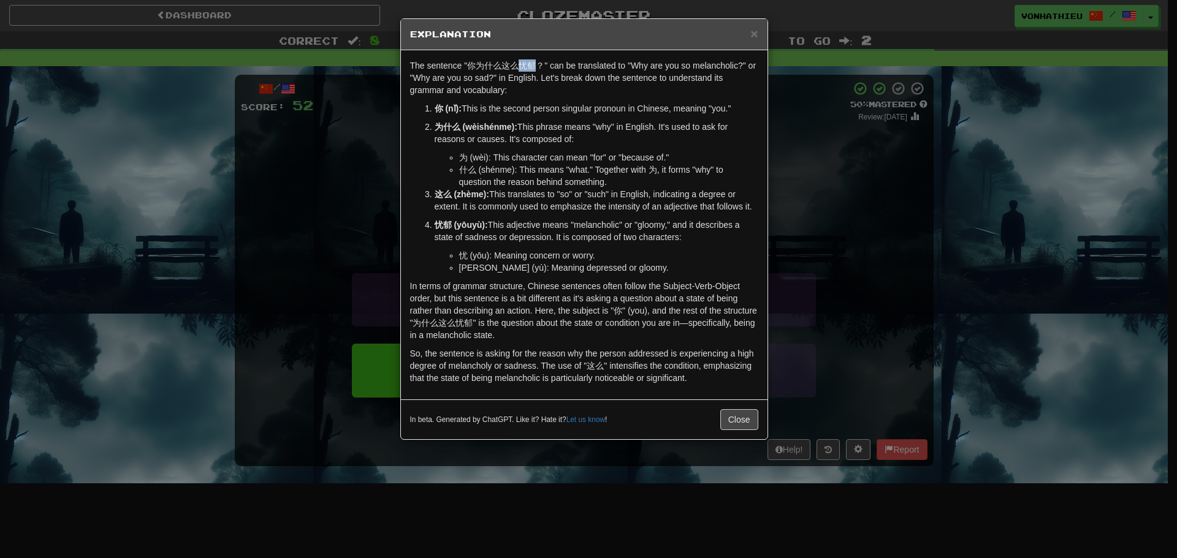
drag, startPoint x: 526, startPoint y: 66, endPoint x: 533, endPoint y: 66, distance: 6.7
click at [533, 66] on p "The sentence "你为什么这么忧郁？" can be translated to "Why are you so melancholic?" or …" at bounding box center [584, 77] width 348 height 37
click at [546, 80] on body "Dashboard Clozemaster vonhathieu / Toggle Dropdown Dashboard Leaderboard Activi…" at bounding box center [588, 496] width 1177 height 993
click at [797, 159] on div "× Explanation The sentence "你为什么这么忧郁？" can be translated to "Why are you so mel…" at bounding box center [588, 279] width 1177 height 558
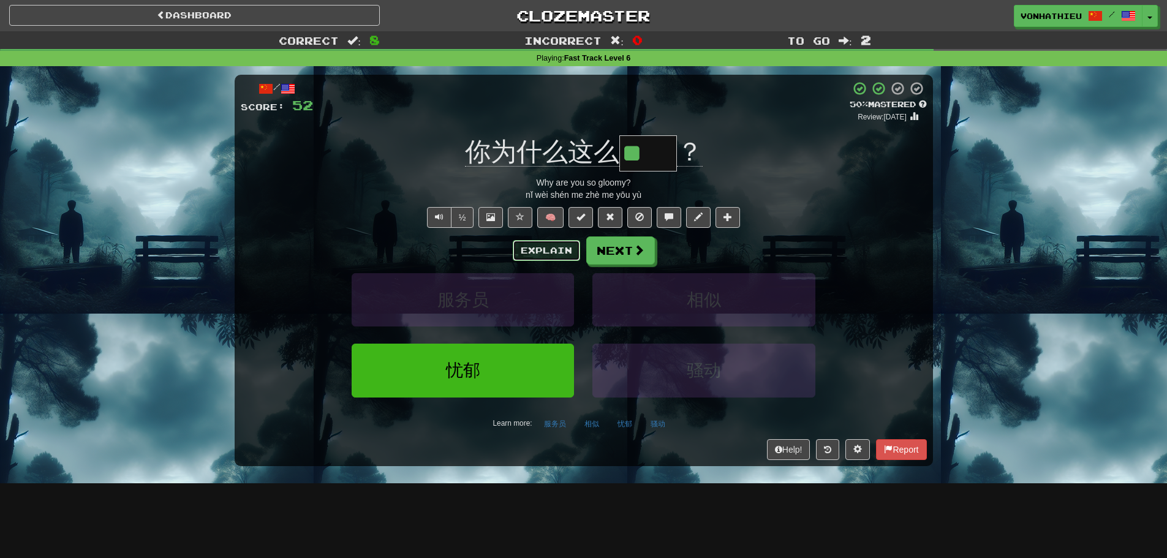
click at [555, 249] on button "Explain" at bounding box center [546, 250] width 67 height 21
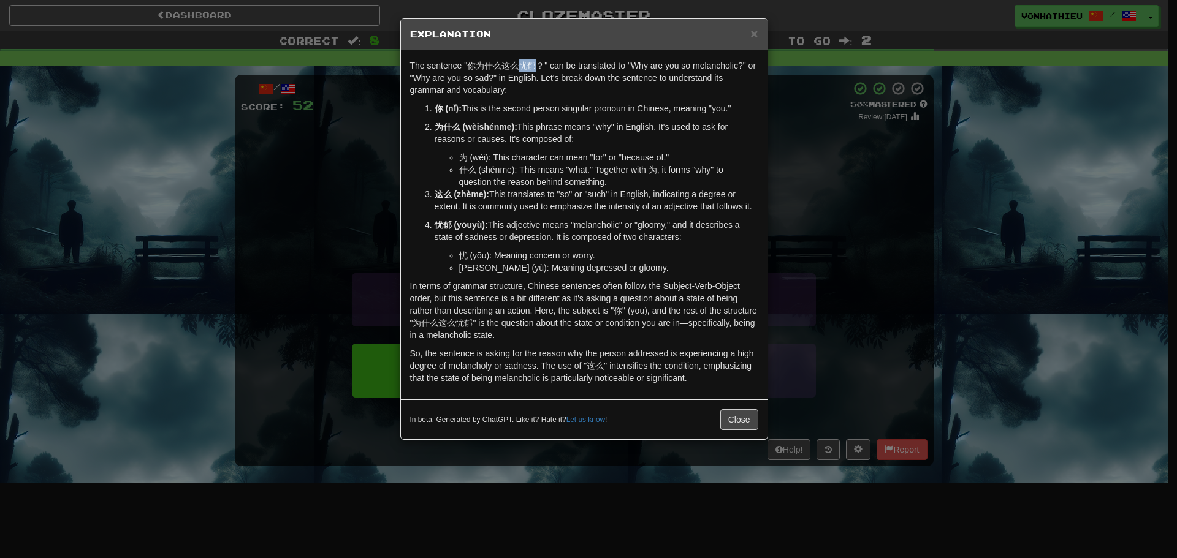
drag, startPoint x: 517, startPoint y: 69, endPoint x: 536, endPoint y: 67, distance: 18.5
click at [536, 67] on p "The sentence "你为什么这么忧郁？" can be translated to "Why are you so melancholic?" or …" at bounding box center [584, 77] width 348 height 37
click at [550, 77] on body "Dashboard Clozemaster vonhathieu / Toggle Dropdown Dashboard Leaderboard Activi…" at bounding box center [588, 496] width 1177 height 993
click at [495, 169] on li "什么 (shénme): This means "what." Together with 为, it forms "why" to question the…" at bounding box center [608, 176] width 299 height 25
click at [732, 434] on div "In beta. Generated by ChatGPT. Like it? Hate it? Let us know ! Close" at bounding box center [584, 420] width 366 height 40
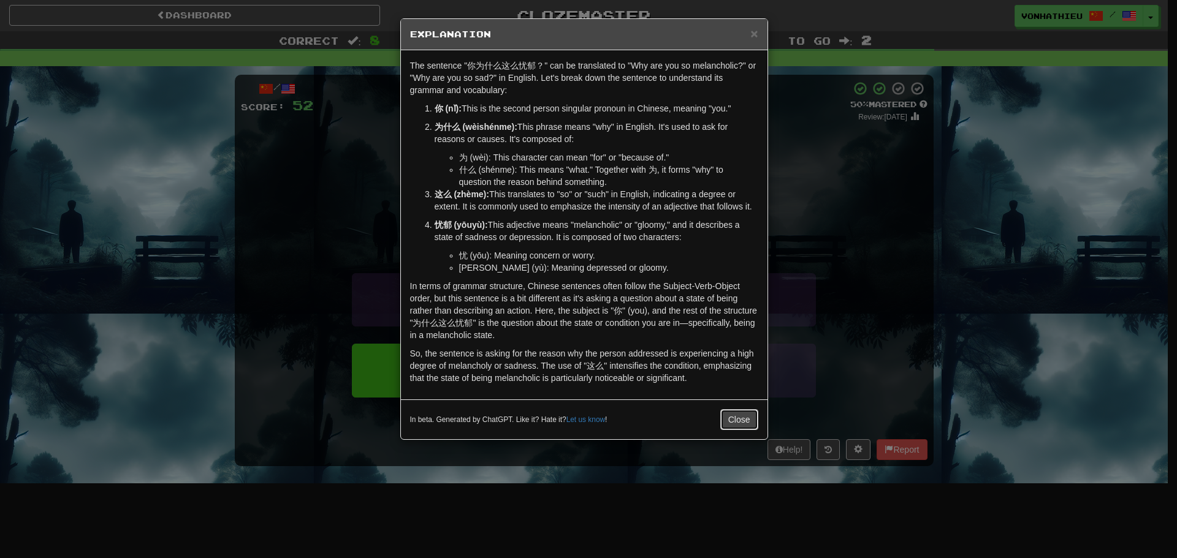
click at [732, 426] on button "Close" at bounding box center [739, 419] width 38 height 21
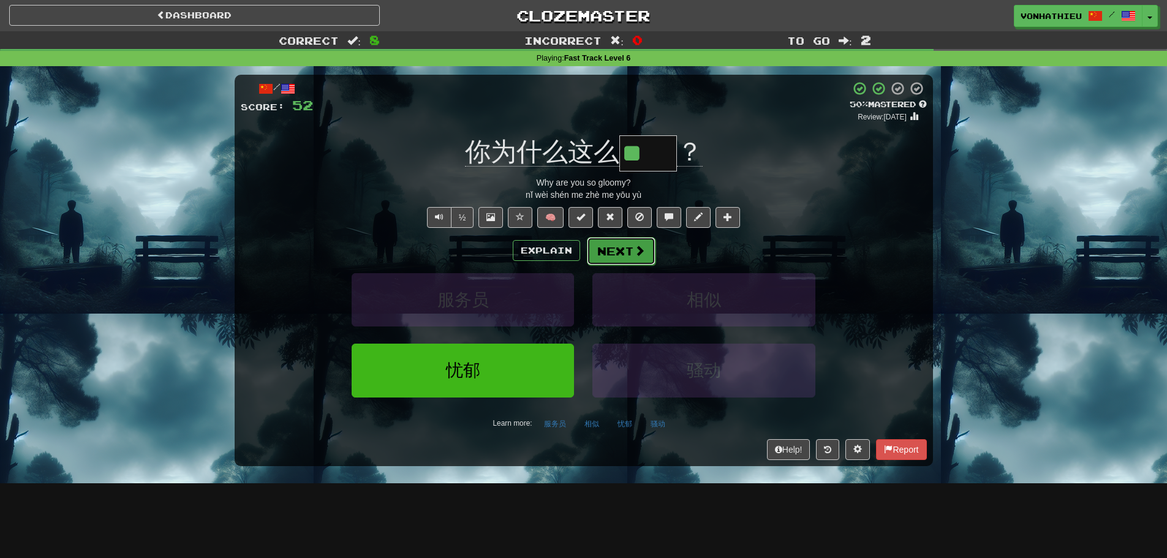
click at [631, 256] on button "Next" at bounding box center [621, 251] width 69 height 28
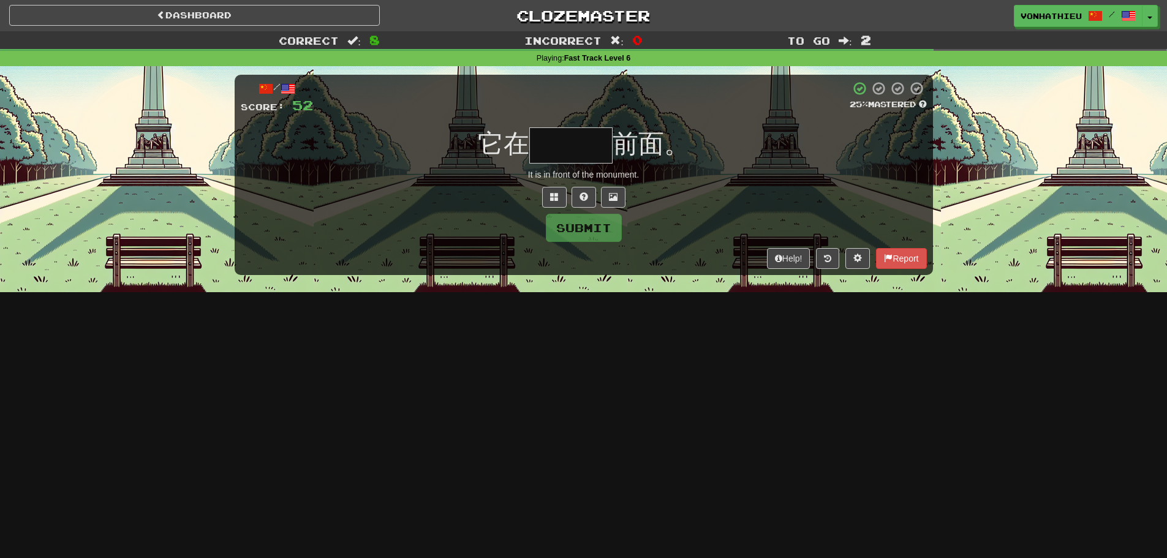
click at [569, 150] on input "text" at bounding box center [570, 145] width 83 height 36
click at [555, 193] on span at bounding box center [554, 196] width 9 height 9
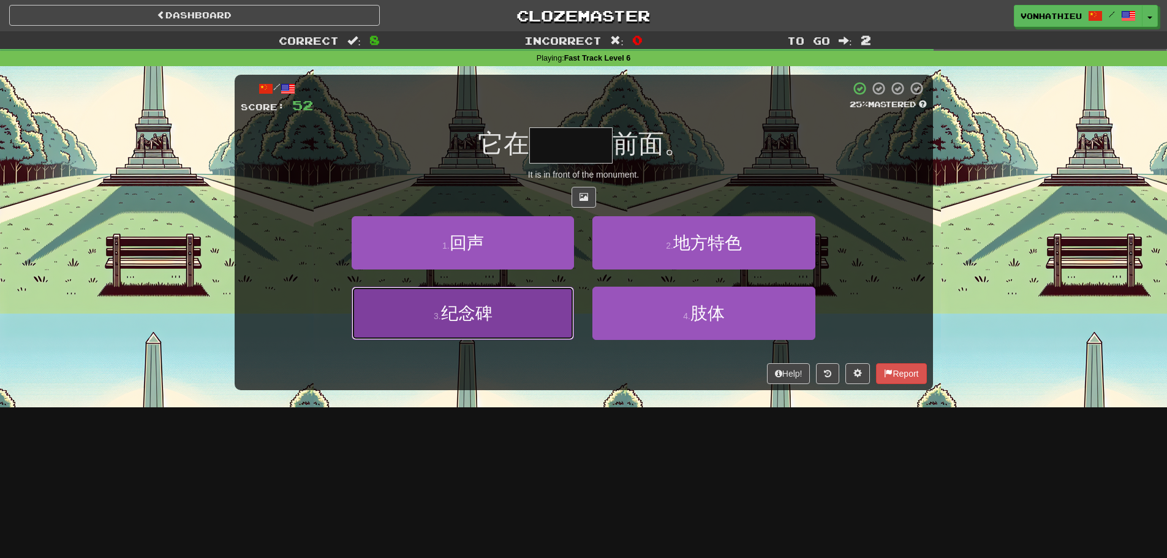
click at [471, 323] on button "3 . 纪念碑" at bounding box center [463, 313] width 222 height 53
type input "***"
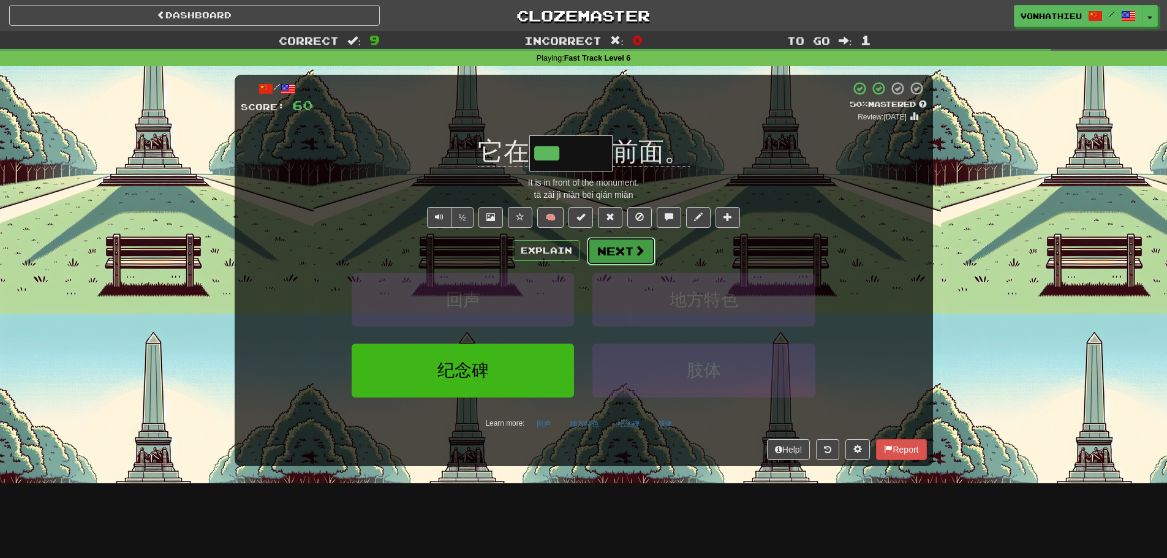
click at [607, 252] on button "Next" at bounding box center [621, 251] width 69 height 28
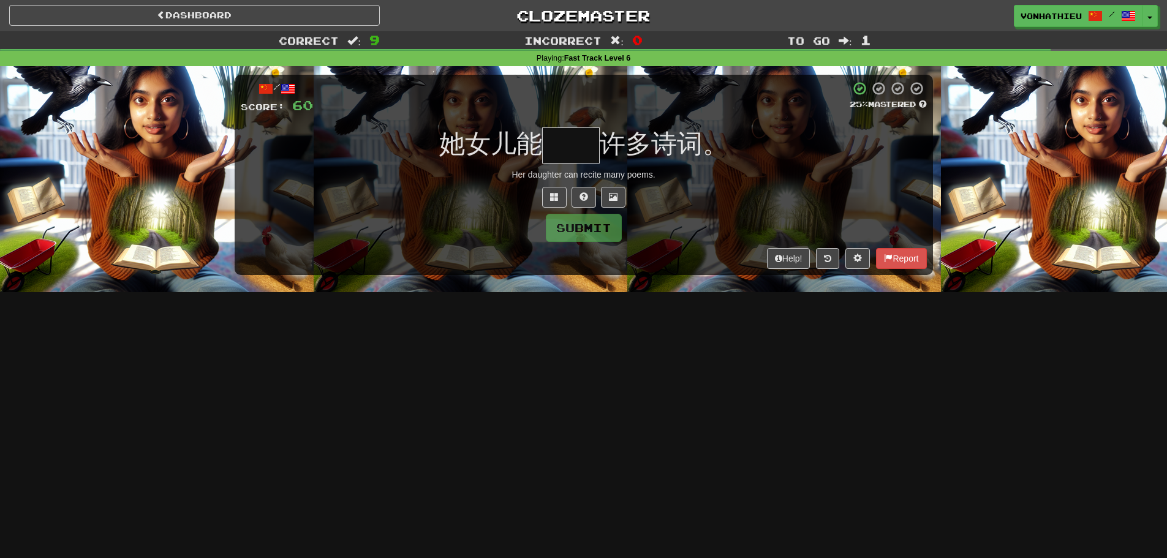
click at [563, 136] on input "text" at bounding box center [571, 145] width 58 height 36
type input "*"
click at [547, 198] on button at bounding box center [554, 197] width 25 height 21
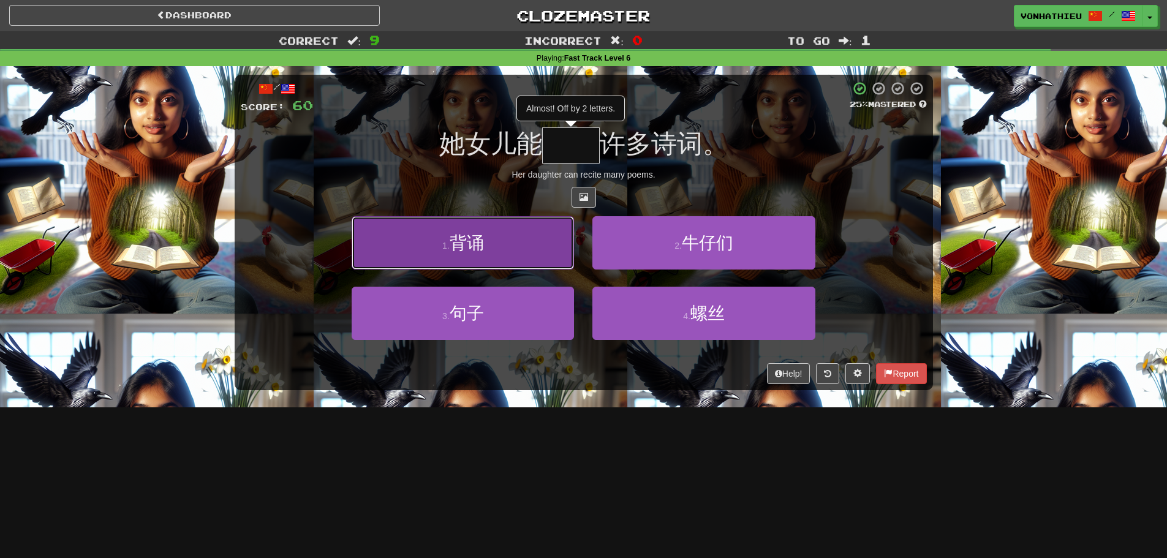
click at [482, 254] on button "1 . 背诵" at bounding box center [463, 242] width 222 height 53
type input "**"
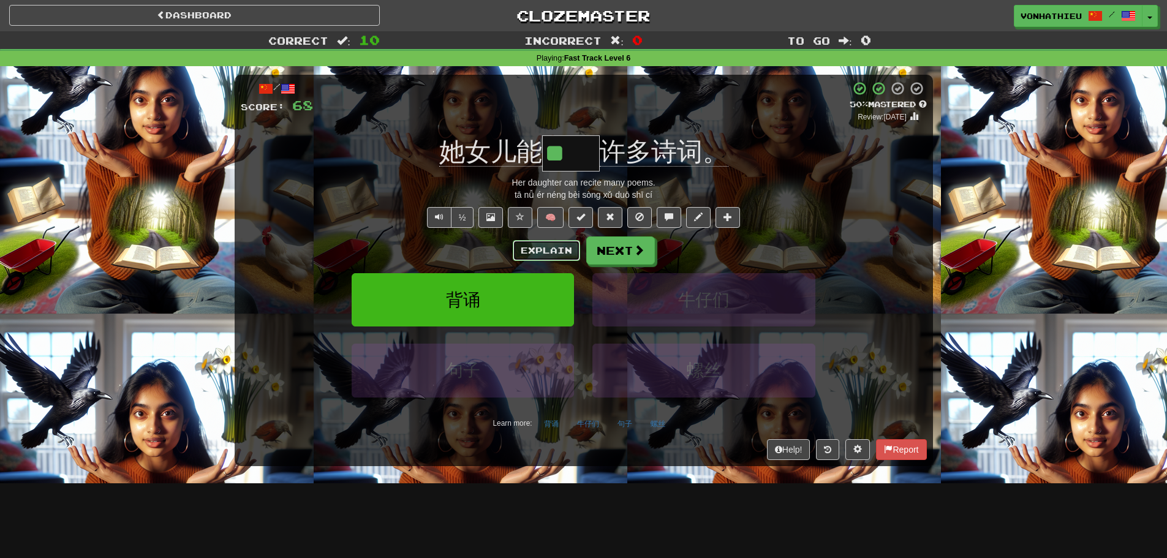
click at [551, 249] on button "Explain" at bounding box center [546, 250] width 67 height 21
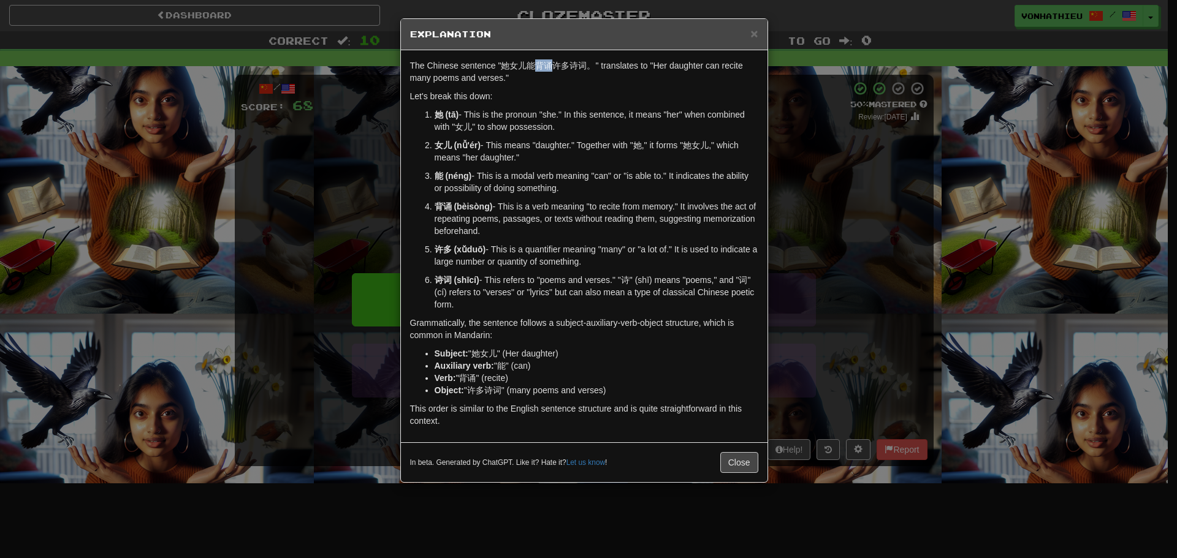
drag, startPoint x: 537, startPoint y: 67, endPoint x: 550, endPoint y: 67, distance: 12.9
click at [550, 67] on p "The Chinese sentence "她女儿能背诵许多诗词。" translates to "Her daughter can recite many …" at bounding box center [584, 71] width 348 height 25
click at [547, 66] on p "The Chinese sentence "她女儿能背诵许多诗词。" translates to "Her daughter can recite many …" at bounding box center [584, 71] width 348 height 25
click at [551, 67] on p "The Chinese sentence "她女儿能背诵许多诗词。" translates to "Her daughter can recite many …" at bounding box center [584, 71] width 348 height 25
click at [551, 69] on p "The Chinese sentence "她女儿能背诵许多诗词。" translates to "Her daughter can recite many …" at bounding box center [584, 71] width 348 height 25
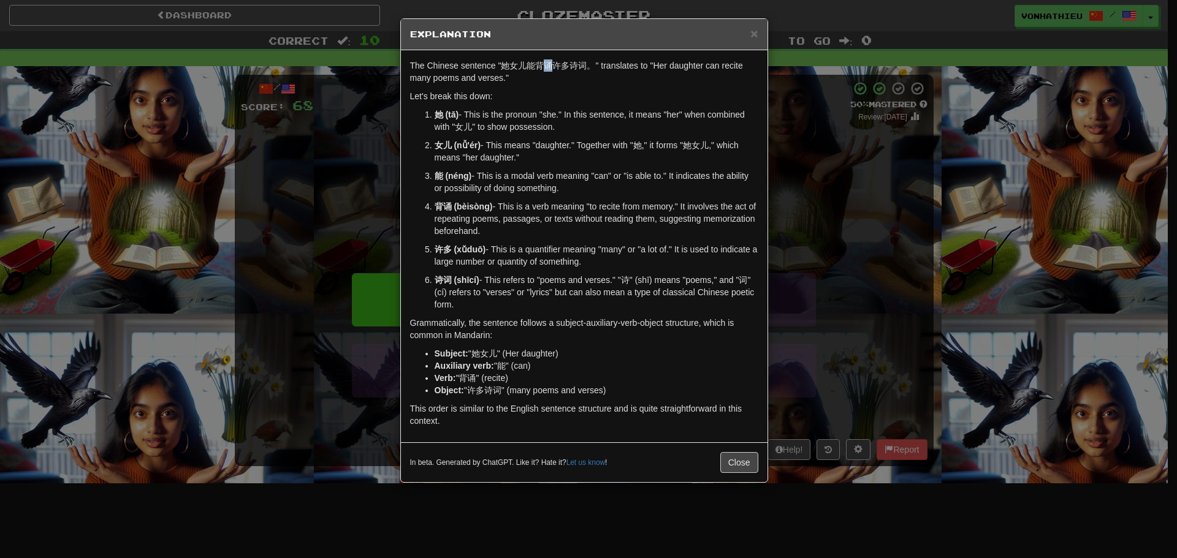
click at [549, 67] on p "The Chinese sentence "她女儿能背诵许多诗词。" translates to "Her daughter can recite many …" at bounding box center [584, 71] width 348 height 25
click at [579, 84] on body "Dashboard Clozemaster vonhathieu / Toggle Dropdown Dashboard Leaderboard Activi…" at bounding box center [588, 496] width 1177 height 993
click at [526, 88] on div "The Chinese sentence "她女儿能背诵许多诗词。" translates to "Her daughter can recite many …" at bounding box center [584, 246] width 366 height 392
drag, startPoint x: 535, startPoint y: 65, endPoint x: 550, endPoint y: 65, distance: 14.7
click at [550, 65] on p "The Chinese sentence "她女儿能背诵许多诗词。" translates to "Her daughter can recite many …" at bounding box center [584, 71] width 348 height 25
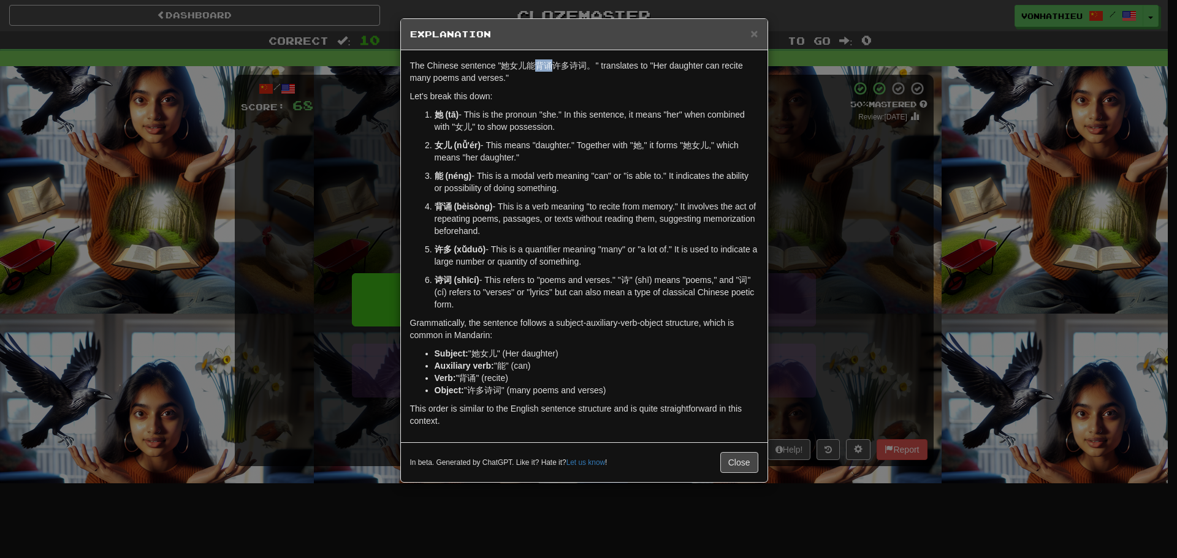
click at [565, 81] on body "Dashboard Clozemaster vonhathieu / Toggle Dropdown Dashboard Leaderboard Activi…" at bounding box center [588, 496] width 1177 height 993
click at [550, 86] on div "The Chinese sentence "她女儿能背诵许多诗词。" translates to "Her daughter can recite many …" at bounding box center [584, 246] width 366 height 392
click at [1032, 237] on div "× Explanation The Chinese sentence "她女儿能背诵许多诗词。" translates to "Her daughter ca…" at bounding box center [588, 279] width 1177 height 558
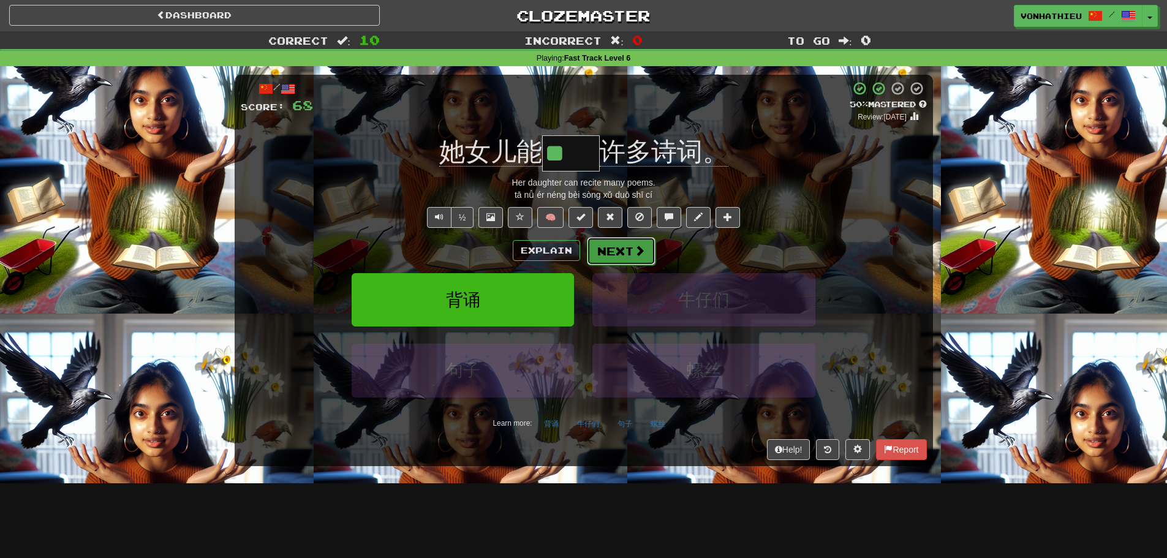
click at [616, 259] on button "Next" at bounding box center [621, 251] width 69 height 28
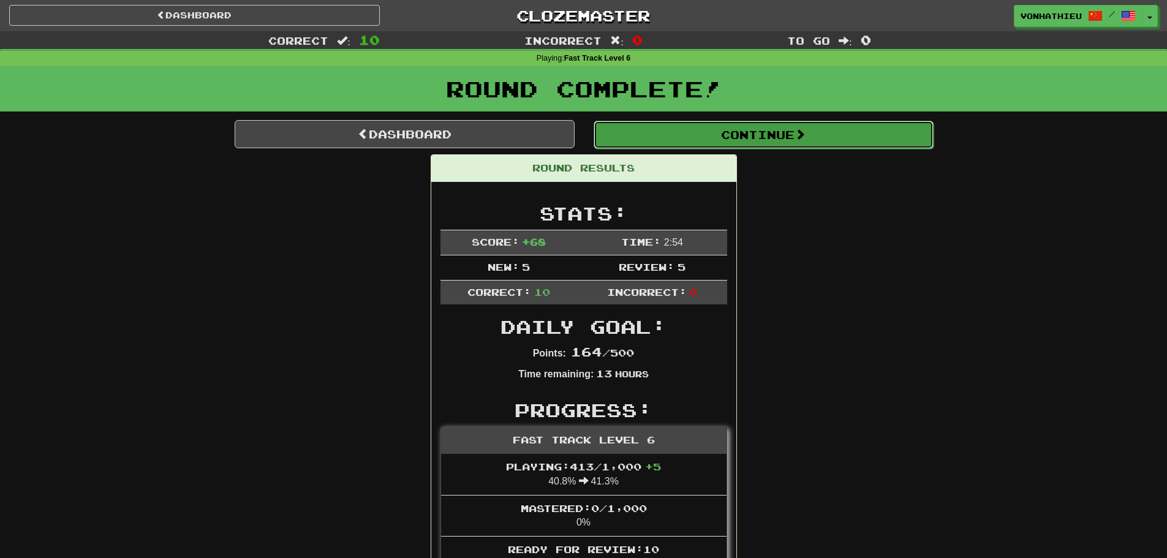
click at [700, 128] on button "Continue" at bounding box center [764, 135] width 340 height 28
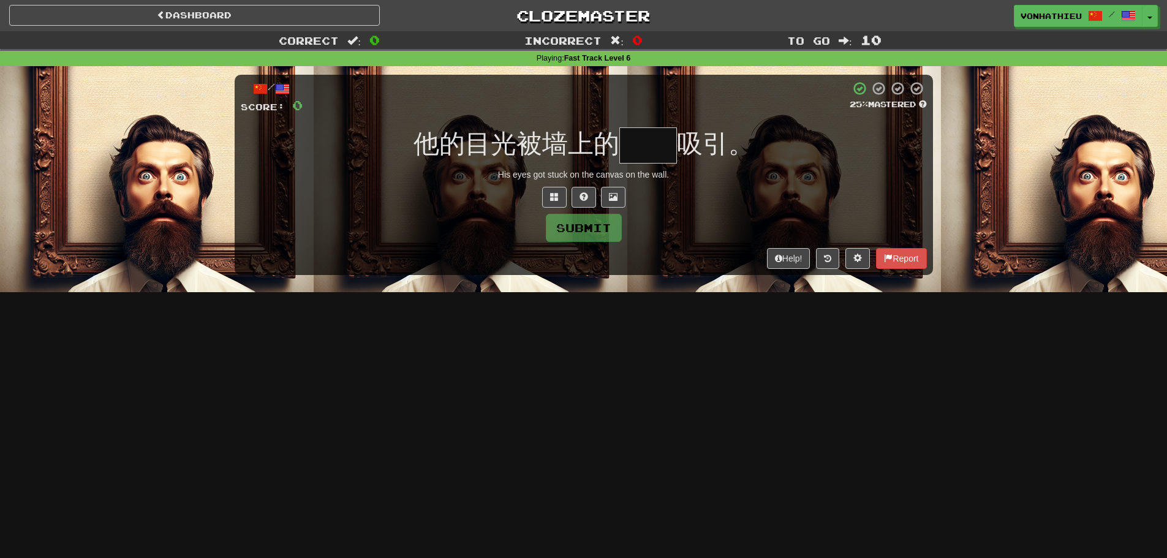
click at [650, 137] on input "text" at bounding box center [649, 145] width 58 height 36
click at [554, 187] on button at bounding box center [554, 197] width 25 height 21
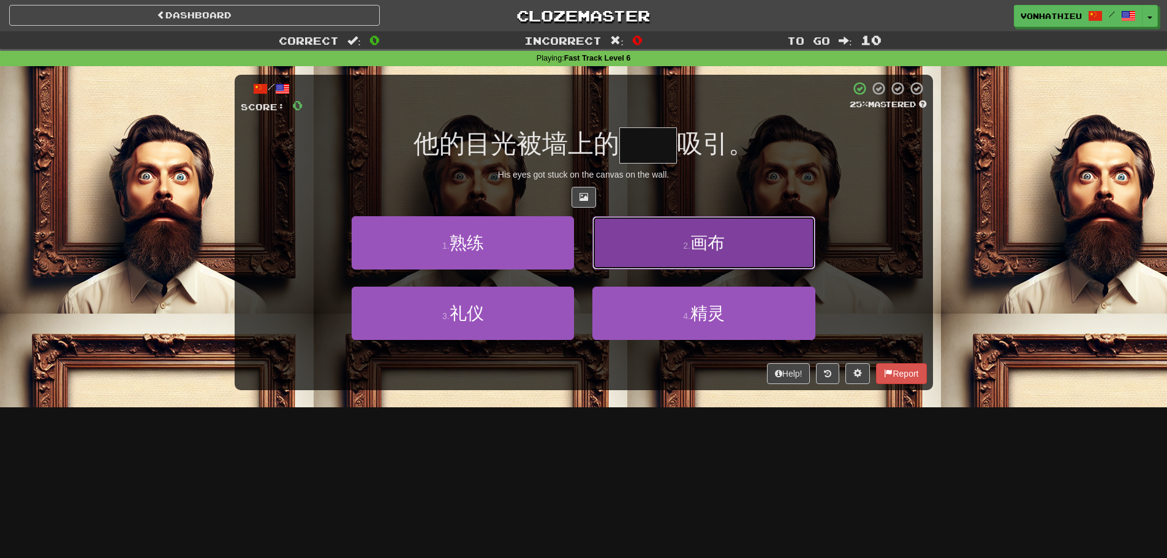
click at [651, 254] on button "2 . 画布" at bounding box center [704, 242] width 222 height 53
type input "**"
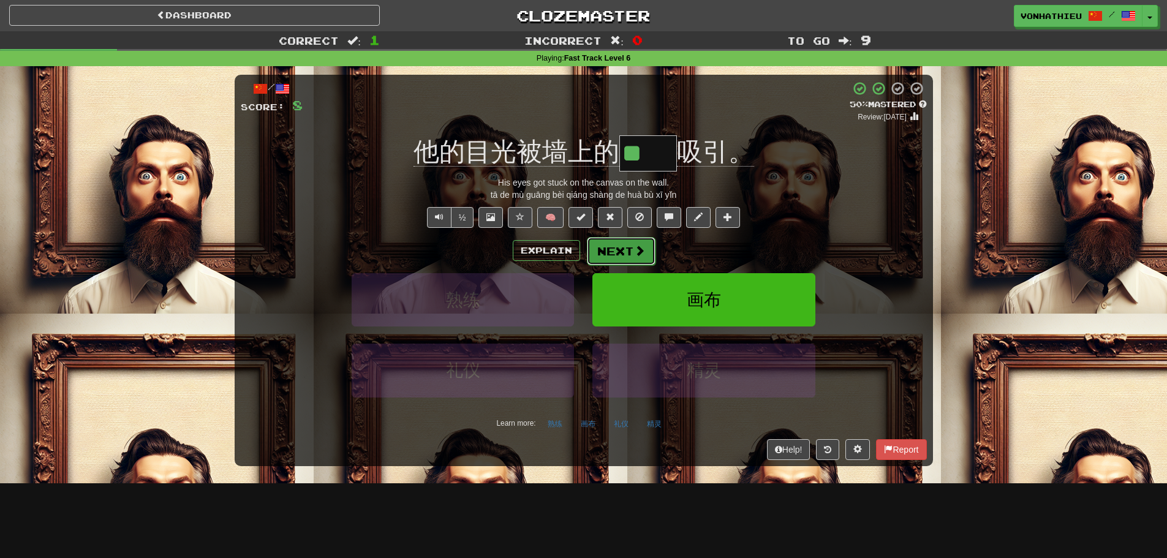
click at [639, 245] on span at bounding box center [639, 250] width 11 height 11
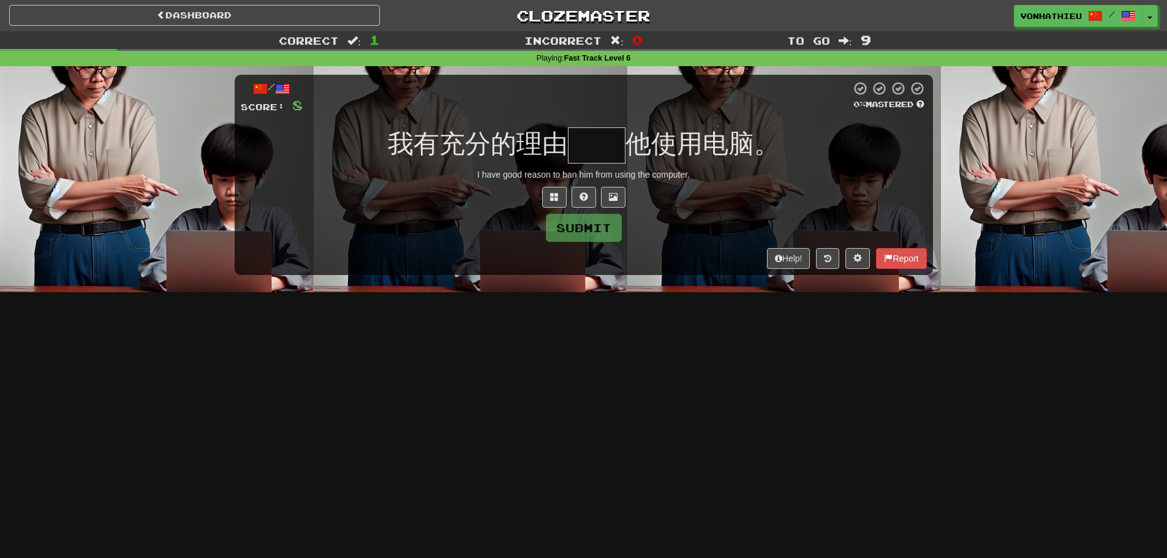
click at [603, 145] on input "text" at bounding box center [597, 145] width 58 height 36
click at [545, 190] on button at bounding box center [554, 197] width 25 height 21
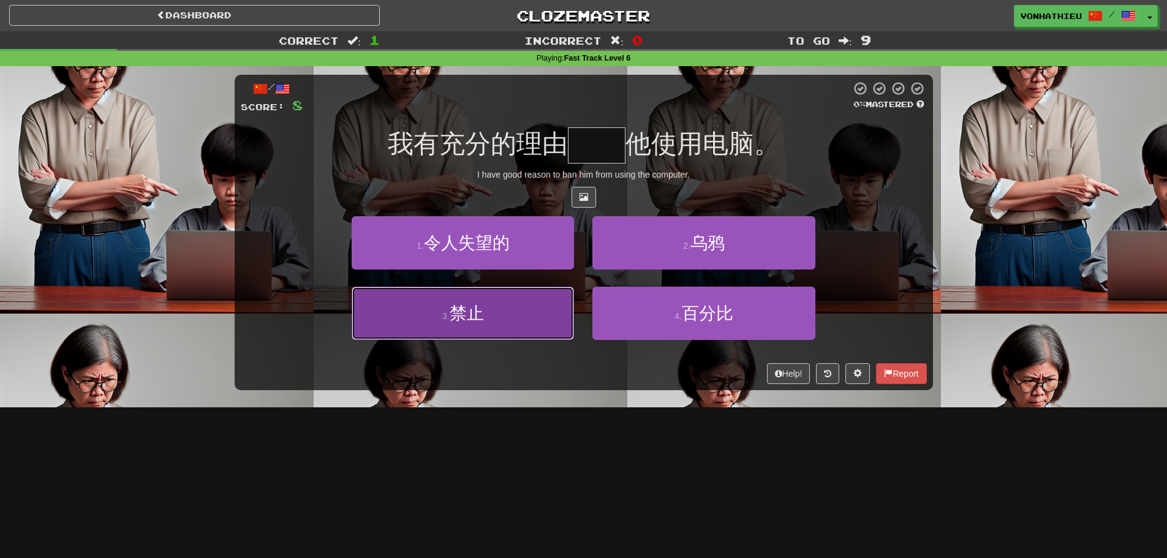
click at [493, 322] on button "3 . 禁止" at bounding box center [463, 313] width 222 height 53
type input "**"
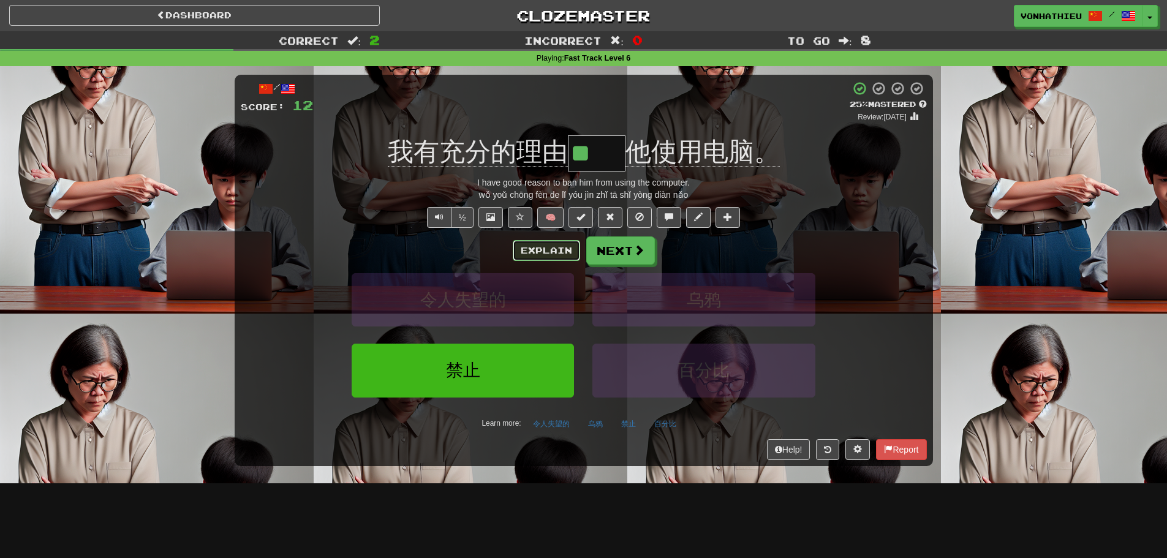
click at [525, 254] on button "Explain" at bounding box center [546, 250] width 67 height 21
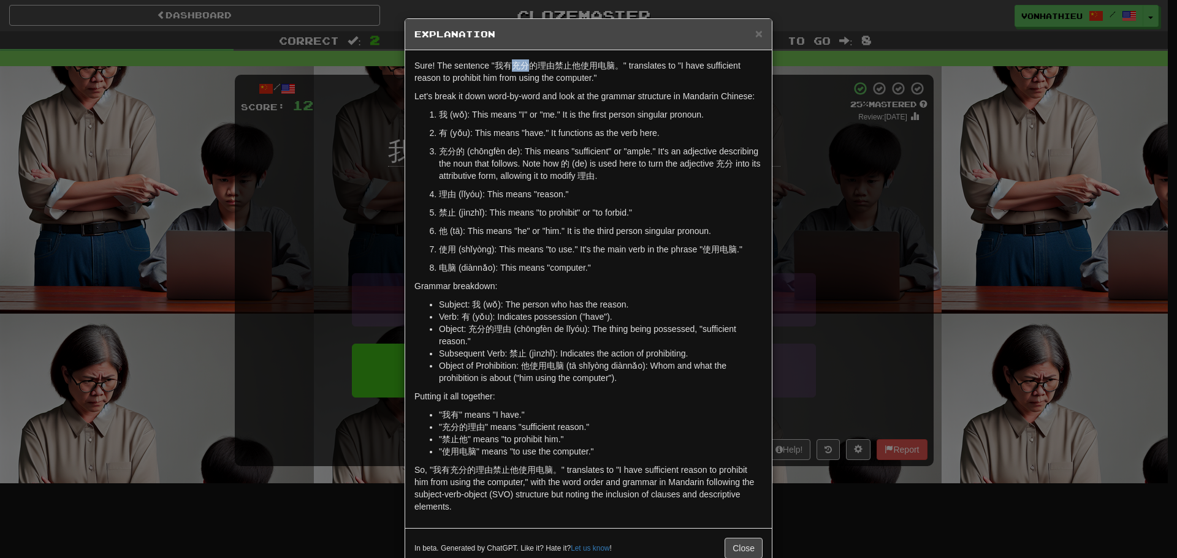
drag, startPoint x: 509, startPoint y: 68, endPoint x: 521, endPoint y: 67, distance: 12.9
click at [521, 67] on p "Sure! The sentence "我有充分的理由禁止他使用电脑。" translates to "I have sufficient reason to…" at bounding box center [588, 71] width 348 height 25
click at [544, 77] on body "Dashboard Clozemaster vonhathieu / Toggle Dropdown Dashboard Leaderboard Activi…" at bounding box center [588, 496] width 1177 height 993
click at [525, 90] on p "Let's break it down word-by-word and look at the grammar structure in Mandarin …" at bounding box center [588, 96] width 348 height 12
click at [382, 153] on div "× Explanation Sure! The sentence "我有充分的理由禁止他使用电脑。" translates to "I have suffic…" at bounding box center [588, 279] width 1177 height 558
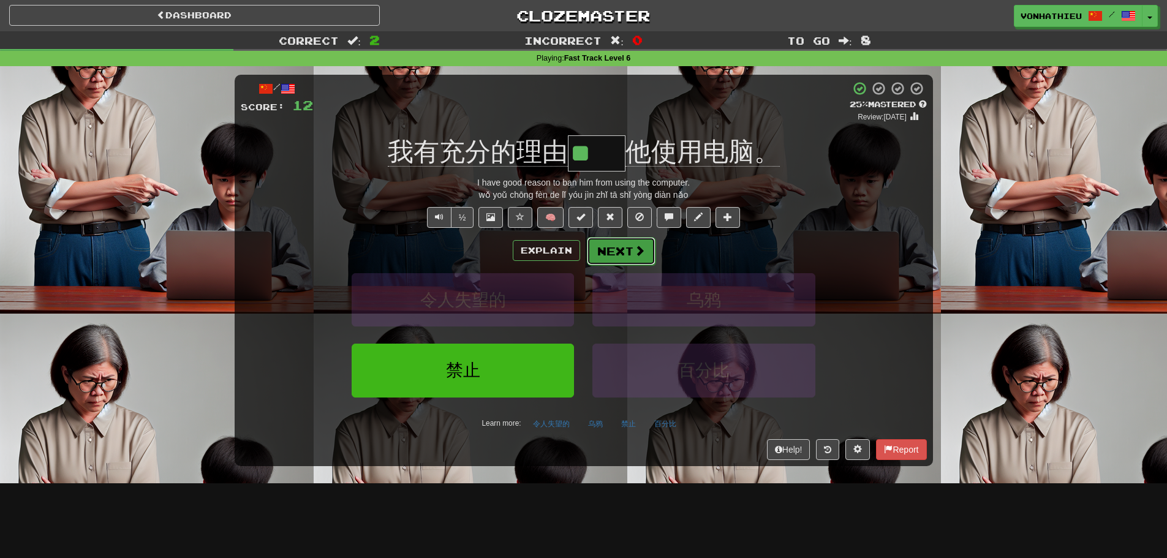
click at [597, 246] on button "Next" at bounding box center [621, 251] width 69 height 28
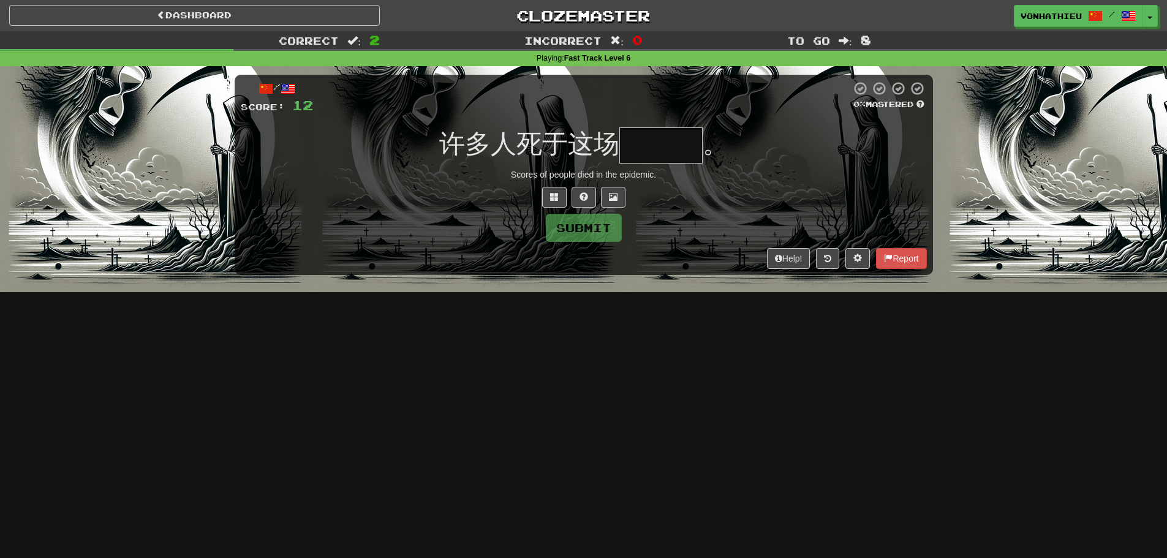
click at [691, 153] on input "text" at bounding box center [661, 145] width 83 height 36
click at [674, 156] on input "text" at bounding box center [661, 145] width 83 height 36
click at [558, 194] on span at bounding box center [554, 196] width 9 height 9
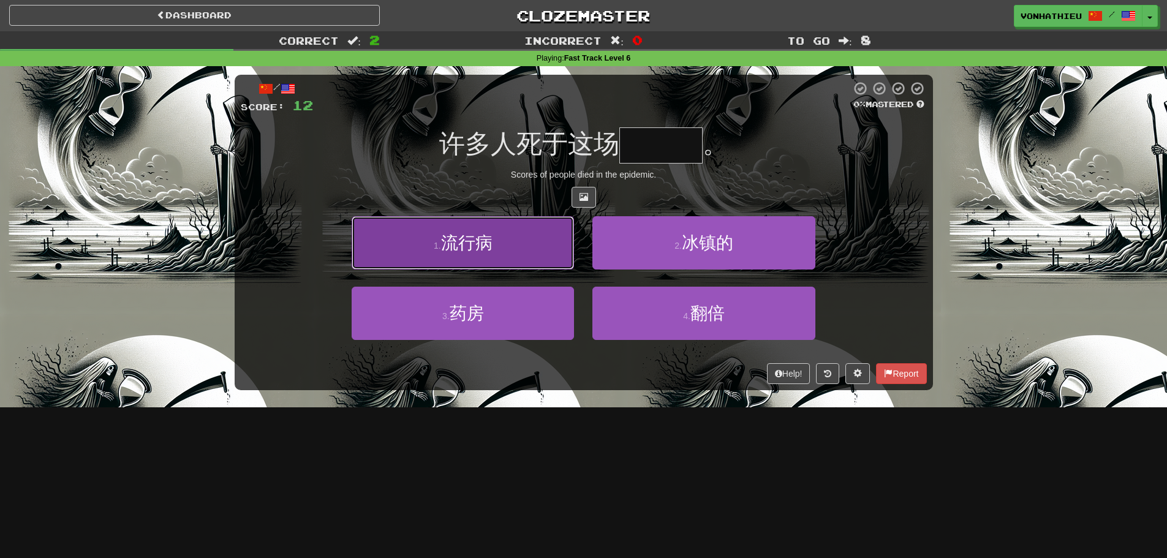
click at [540, 263] on button "1 . 流行病" at bounding box center [463, 242] width 222 height 53
type input "***"
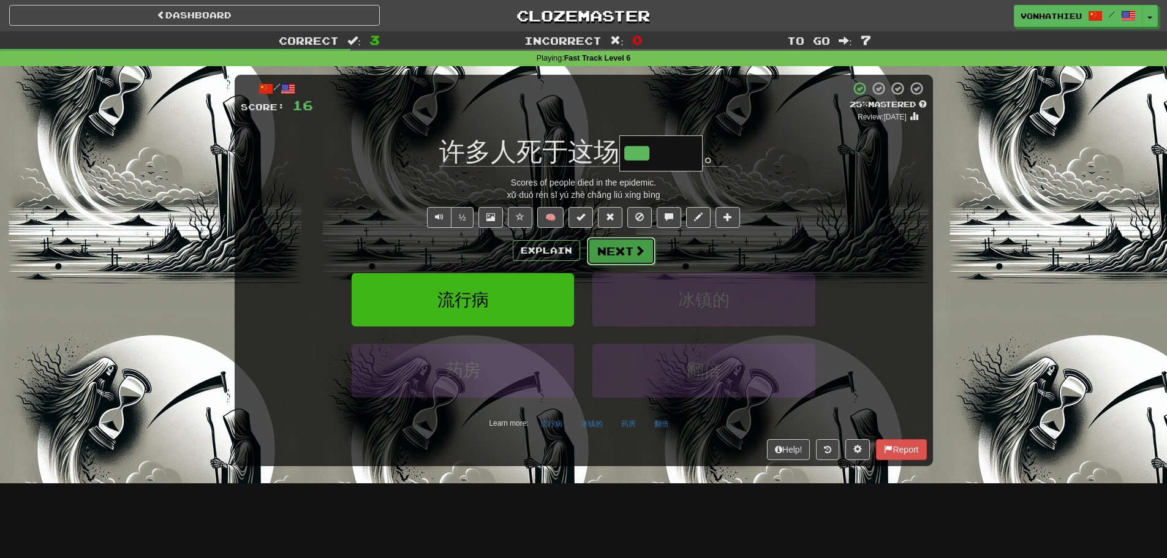
click at [634, 249] on span at bounding box center [639, 250] width 11 height 11
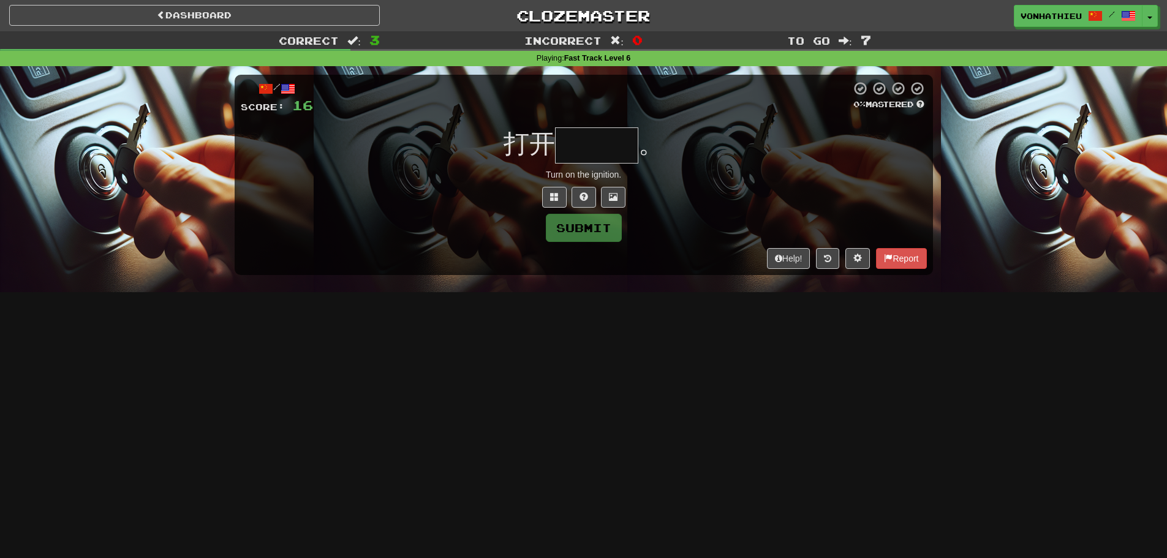
click at [591, 141] on input "text" at bounding box center [596, 145] width 83 height 36
click at [591, 139] on input "text" at bounding box center [596, 145] width 83 height 36
click at [551, 190] on button at bounding box center [554, 197] width 25 height 21
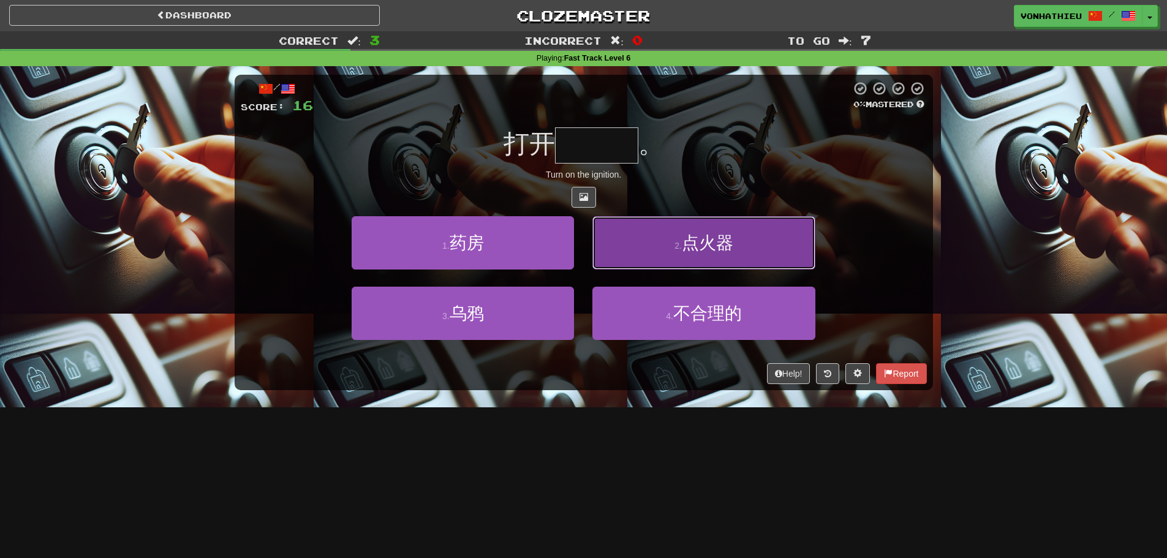
click at [714, 249] on span "点火器" at bounding box center [707, 242] width 51 height 19
type input "***"
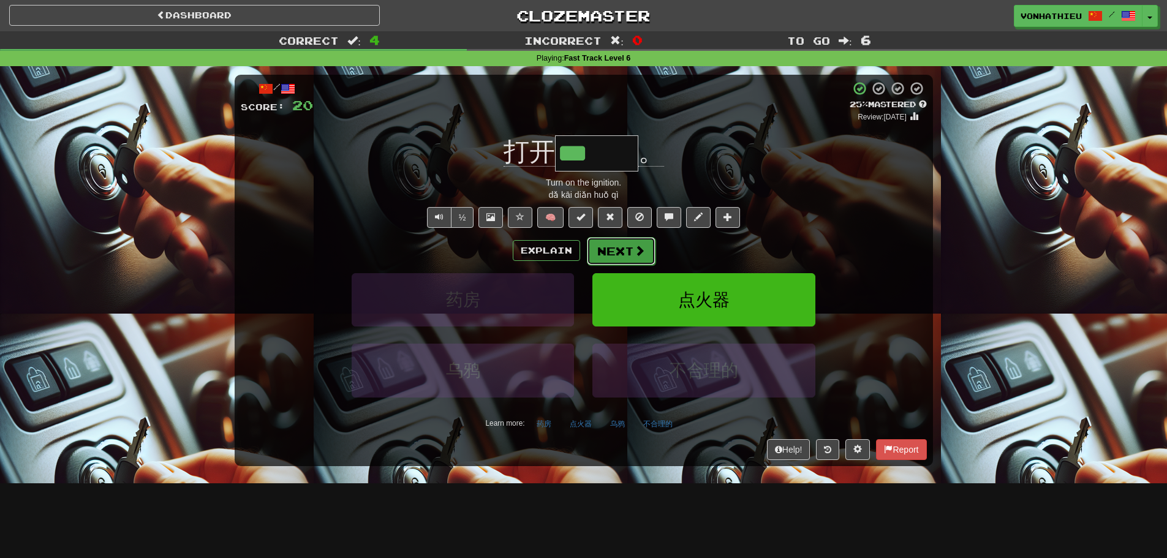
click at [626, 246] on button "Next" at bounding box center [621, 251] width 69 height 28
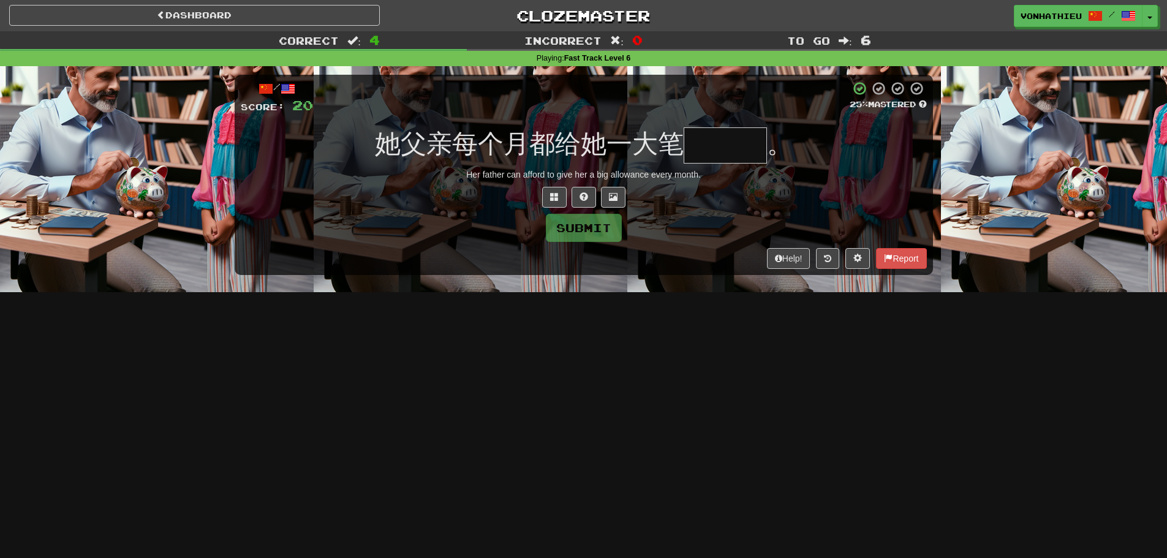
click at [710, 134] on input "text" at bounding box center [725, 145] width 83 height 36
click at [723, 144] on input "text" at bounding box center [725, 145] width 83 height 36
click at [718, 146] on input "text" at bounding box center [725, 145] width 83 height 36
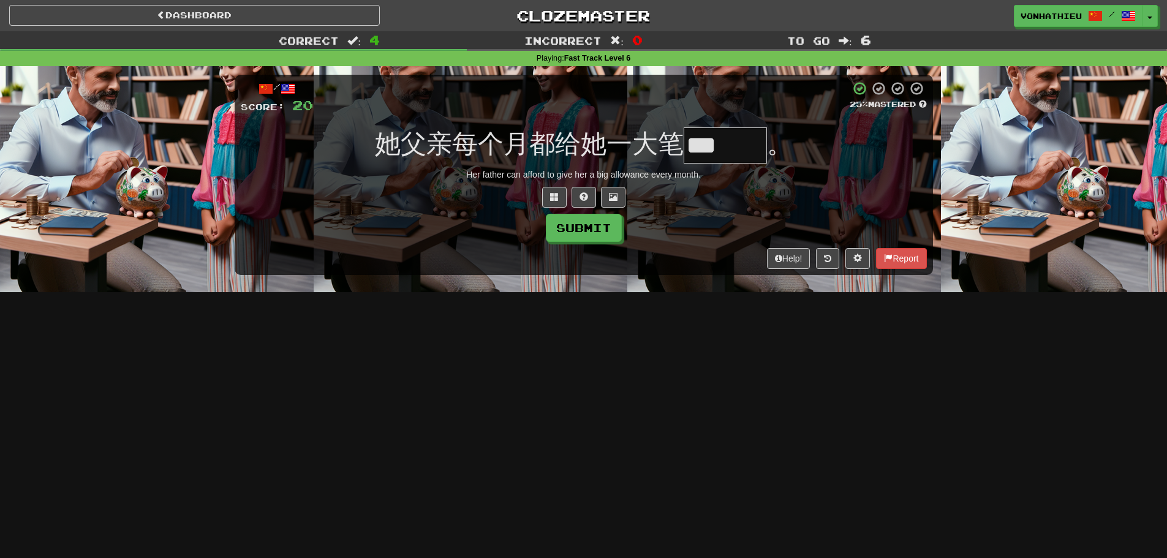
type input "***"
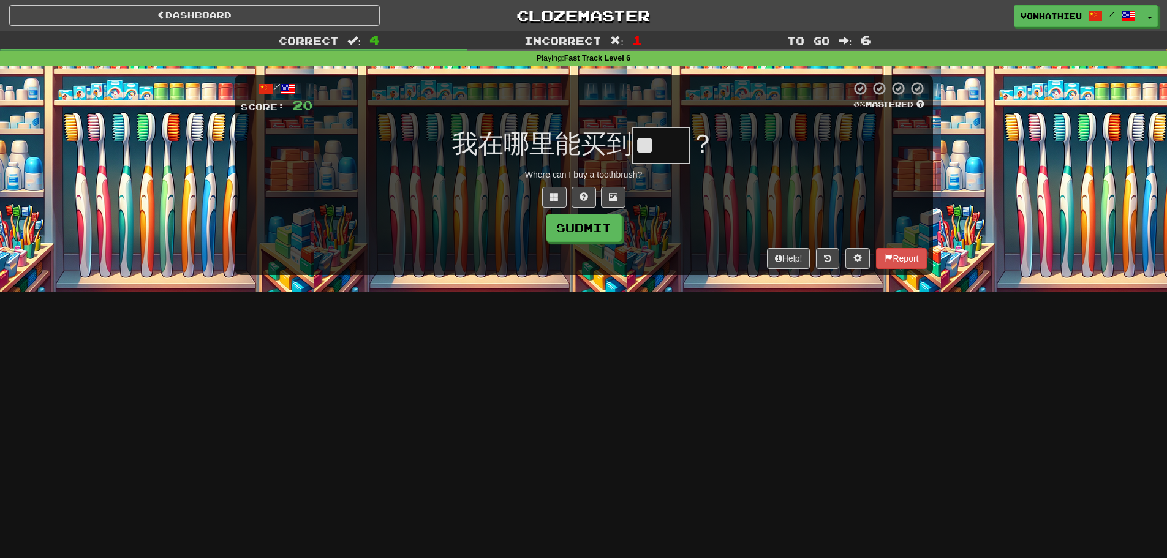
type input "**"
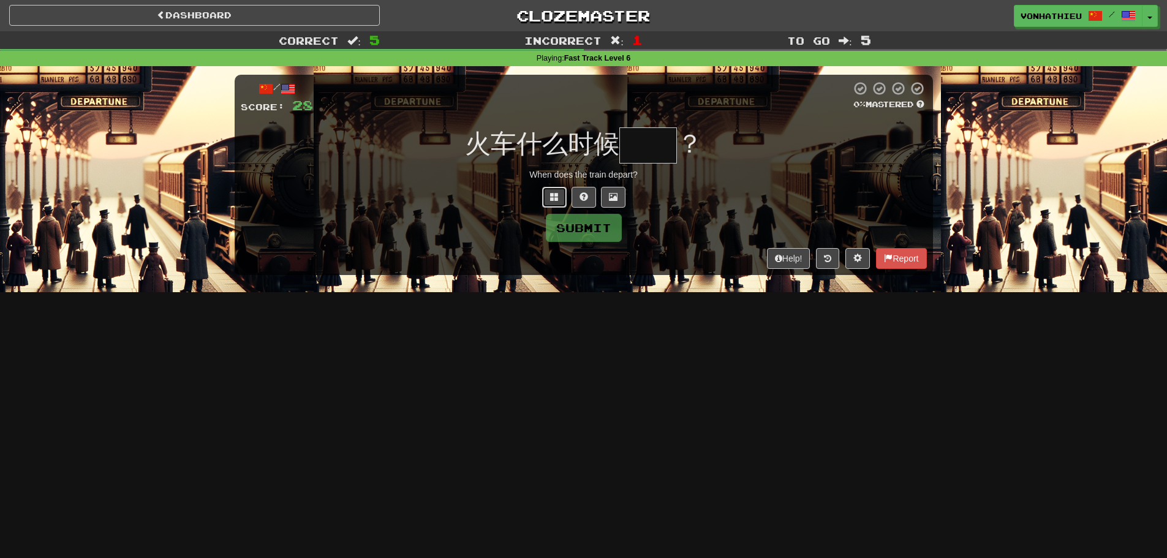
click at [551, 199] on span at bounding box center [554, 196] width 9 height 9
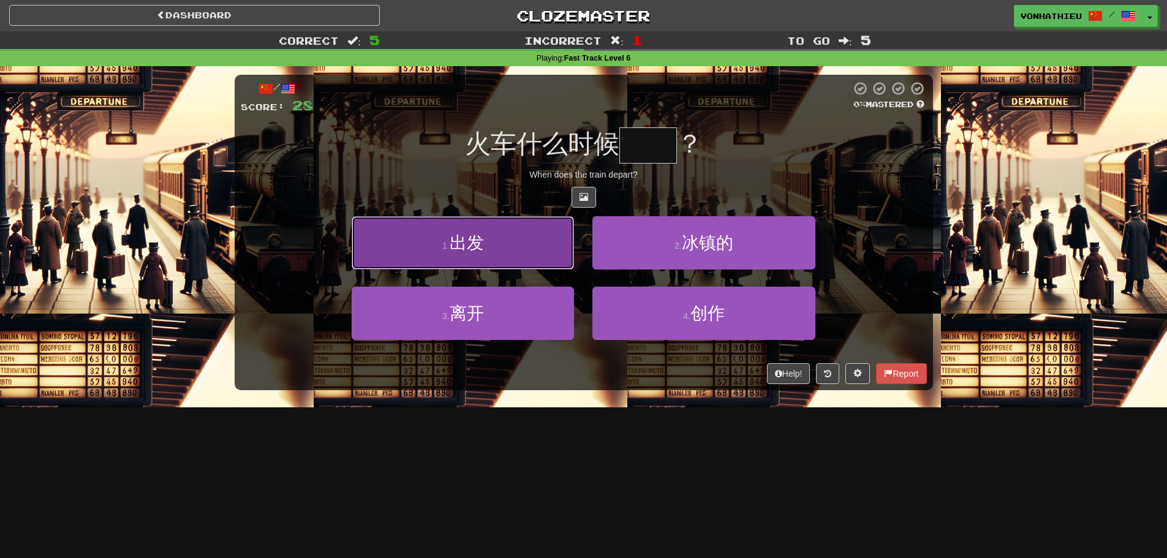
click at [502, 235] on button "1 . 出发" at bounding box center [463, 242] width 222 height 53
type input "**"
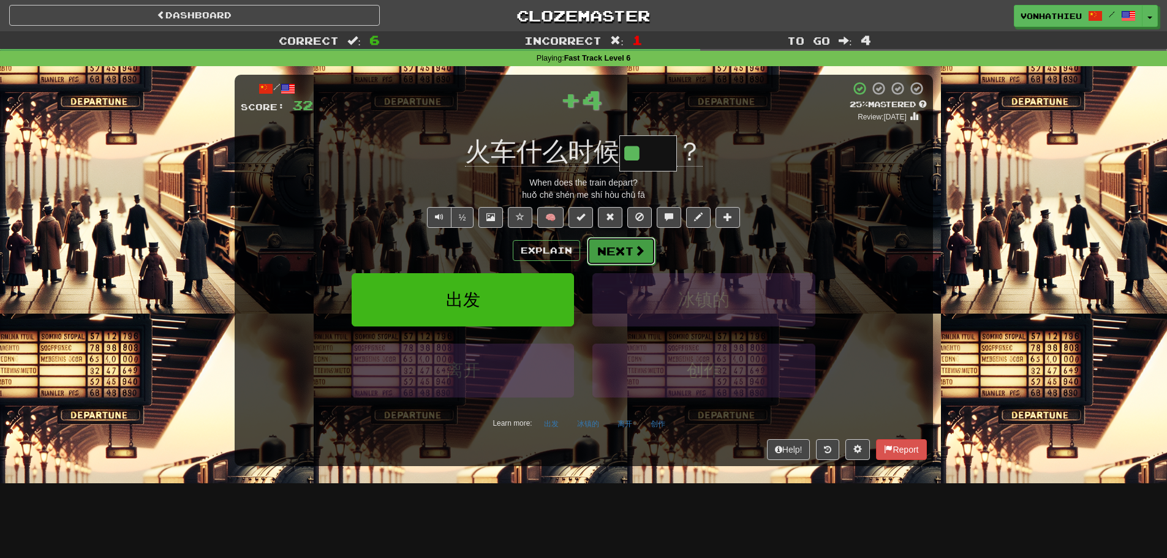
click at [628, 254] on button "Next" at bounding box center [621, 251] width 69 height 28
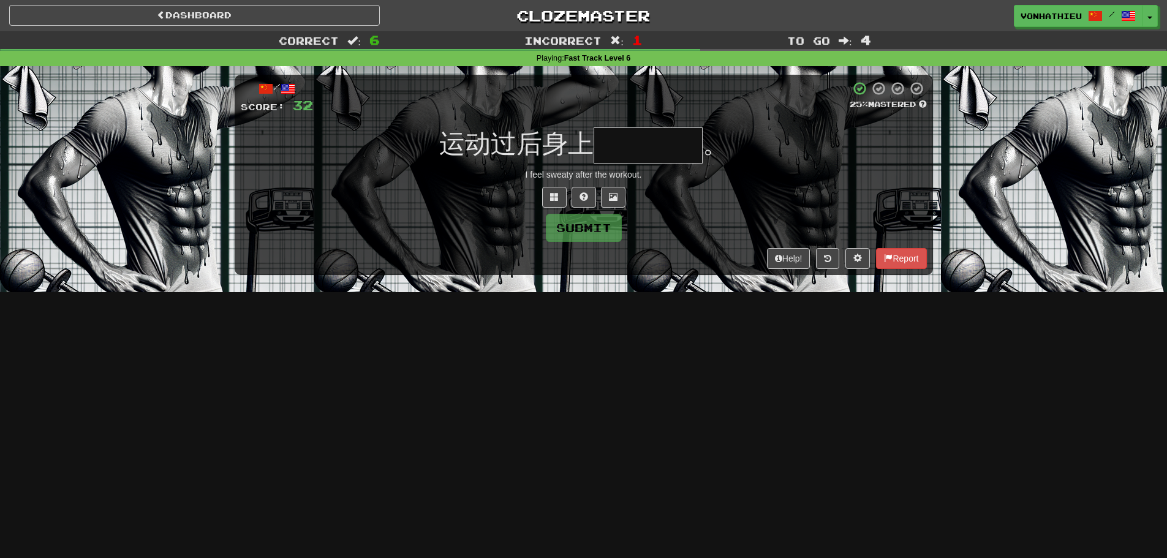
click at [638, 150] on input "text" at bounding box center [648, 145] width 109 height 36
click at [553, 189] on button at bounding box center [554, 197] width 25 height 21
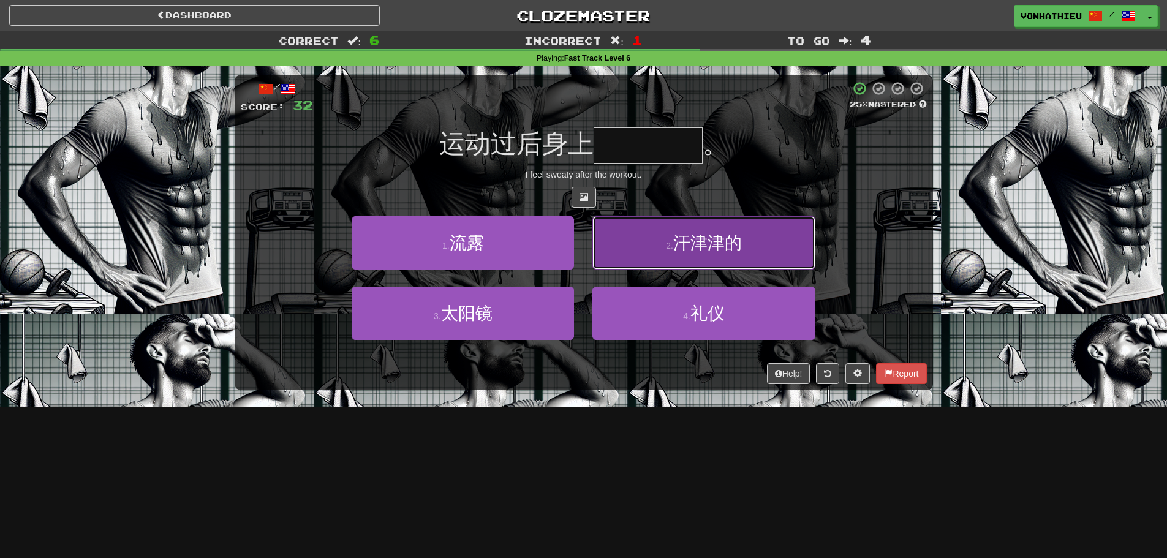
click at [618, 255] on button "2 . 汗津津的" at bounding box center [704, 242] width 222 height 53
type input "****"
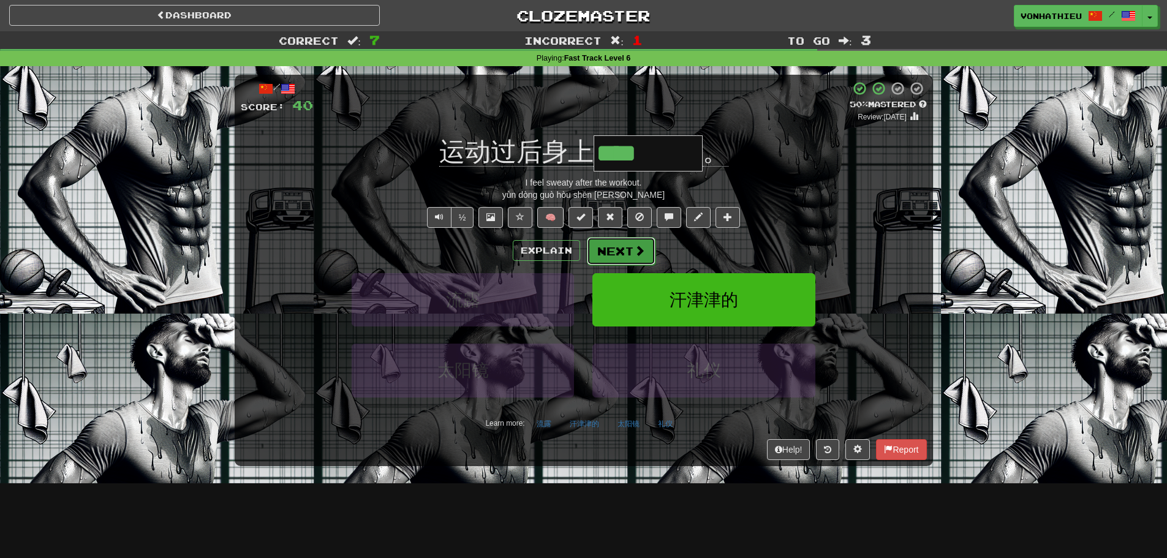
click at [597, 246] on button "Next" at bounding box center [621, 251] width 69 height 28
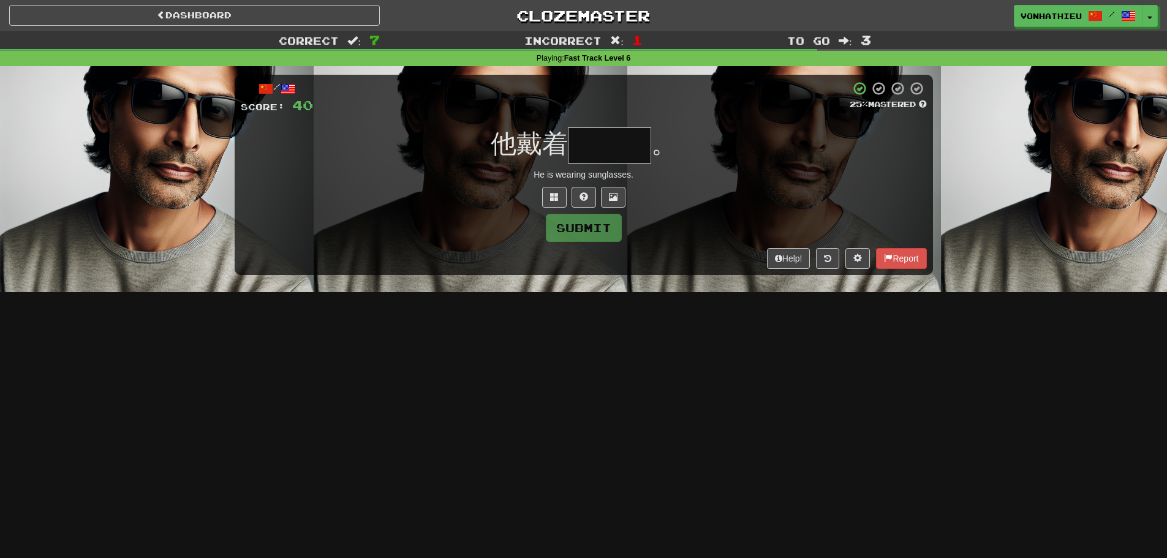
click at [621, 150] on input "text" at bounding box center [609, 145] width 83 height 36
type input "***"
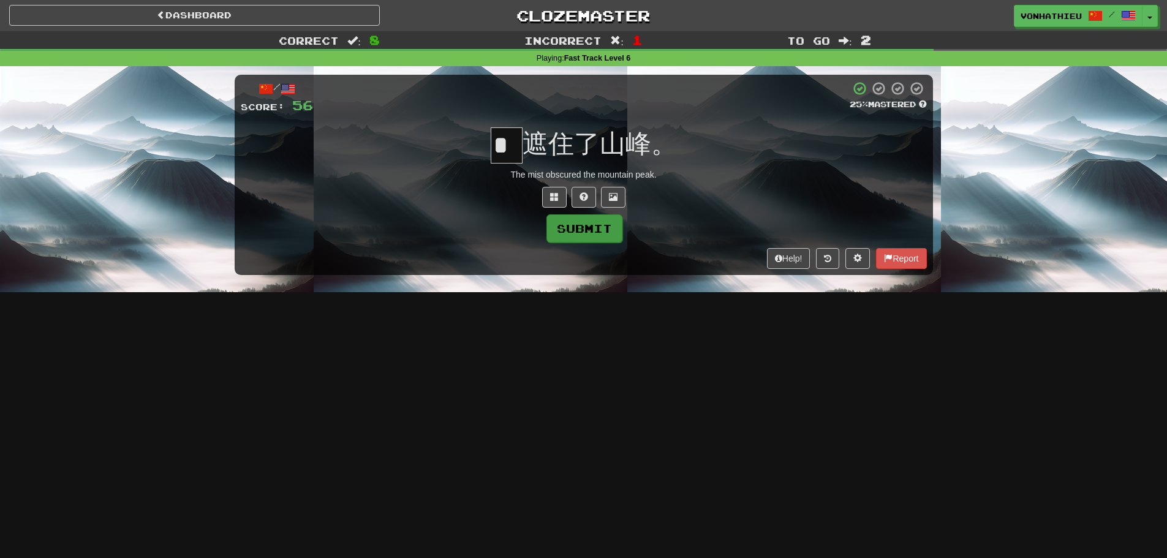
type input "*"
click at [606, 237] on button "Submit" at bounding box center [585, 228] width 76 height 28
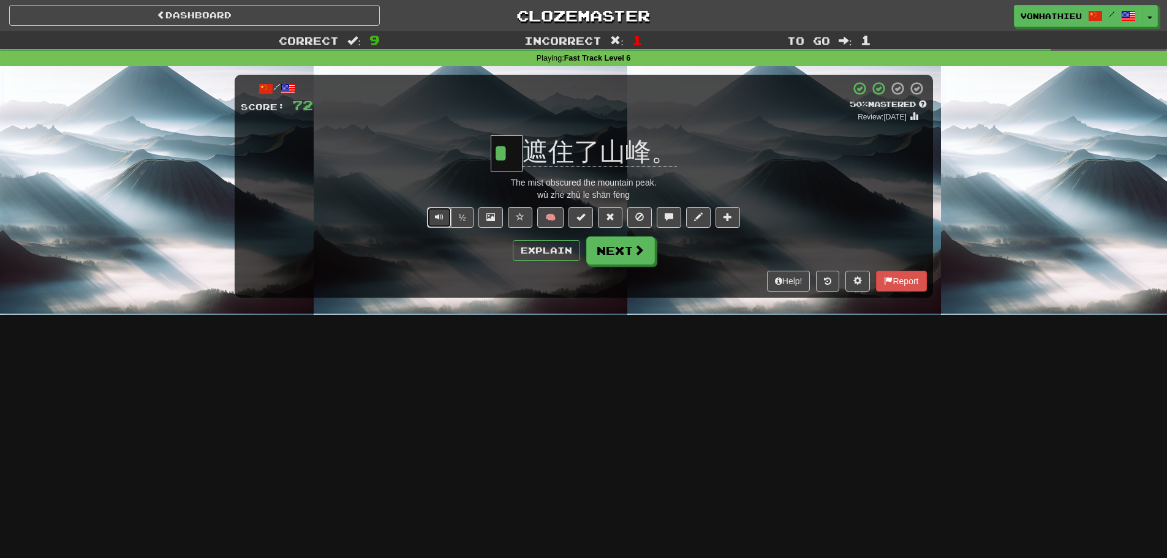
click at [438, 211] on button "Text-to-speech controls" at bounding box center [439, 217] width 25 height 21
click at [530, 241] on button "Explain" at bounding box center [546, 250] width 67 height 21
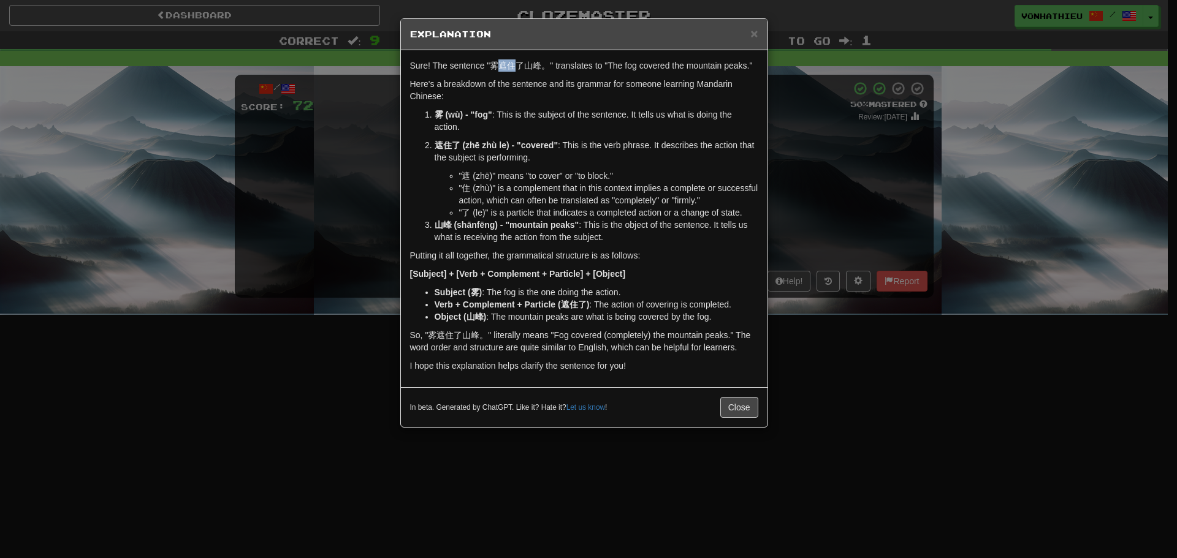
drag, startPoint x: 502, startPoint y: 66, endPoint x: 514, endPoint y: 66, distance: 11.6
click at [514, 66] on p "Sure! The sentence "雾遮住了山峰。" translates to "The fog covered the mountain peaks."" at bounding box center [584, 65] width 348 height 12
click at [537, 80] on body "Dashboard Clozemaster vonhathieu / Toggle Dropdown Dashboard Leaderboard Activi…" at bounding box center [588, 496] width 1177 height 993
click at [888, 226] on div "× Explanation Sure! The sentence "雾遮住了山峰。" translates to "The fog covered the m…" at bounding box center [588, 279] width 1177 height 558
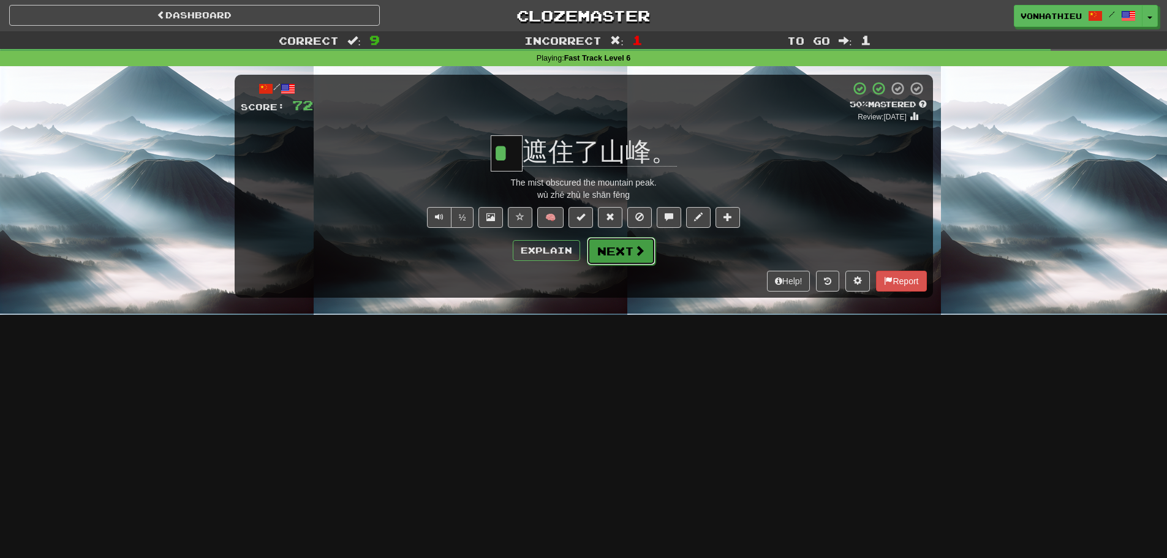
click at [607, 256] on button "Next" at bounding box center [621, 251] width 69 height 28
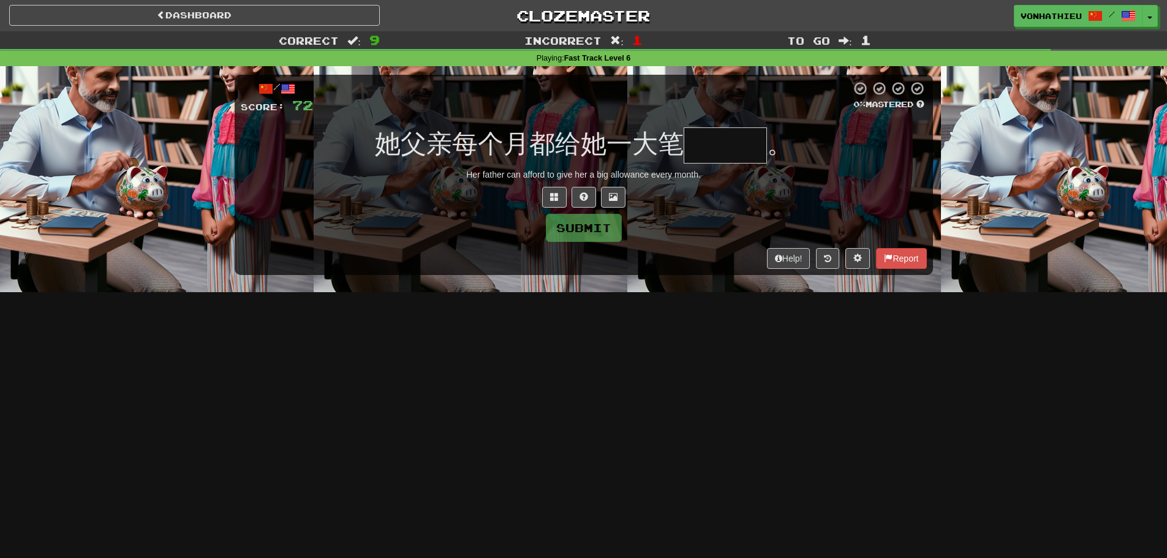
click at [759, 149] on input "text" at bounding box center [725, 145] width 83 height 36
click at [746, 149] on input "text" at bounding box center [725, 145] width 83 height 36
type input "***"
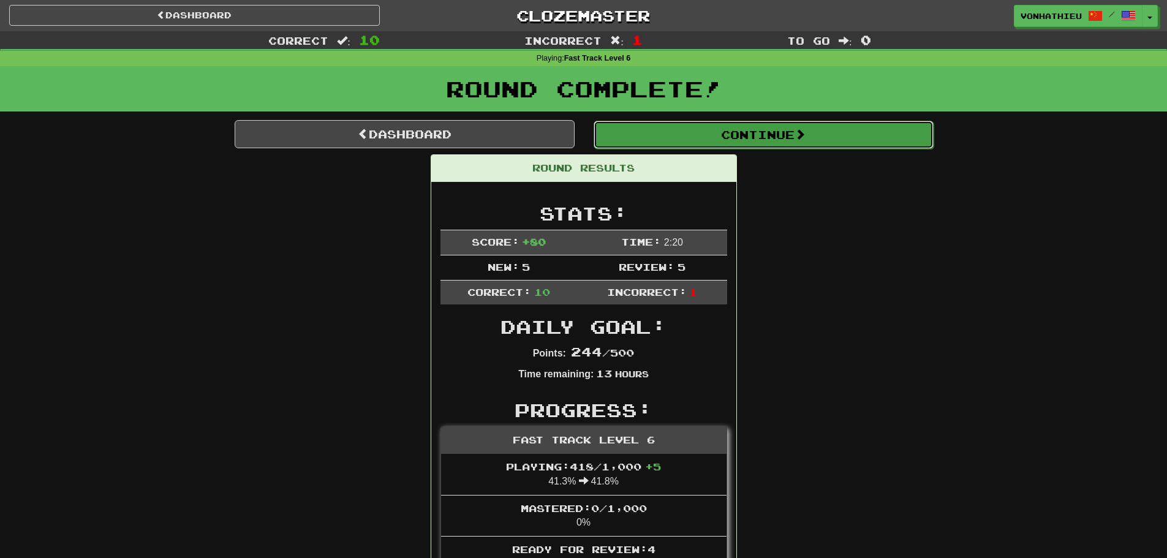
click at [722, 144] on button "Continue" at bounding box center [764, 135] width 340 height 28
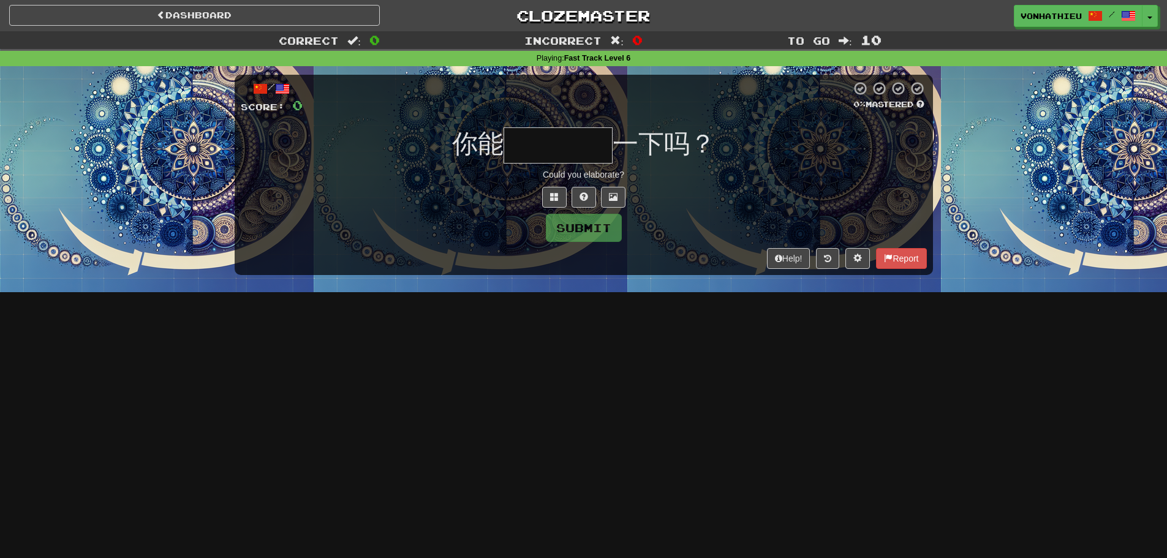
click at [608, 140] on input "text" at bounding box center [558, 145] width 109 height 36
click at [559, 200] on button at bounding box center [554, 197] width 25 height 21
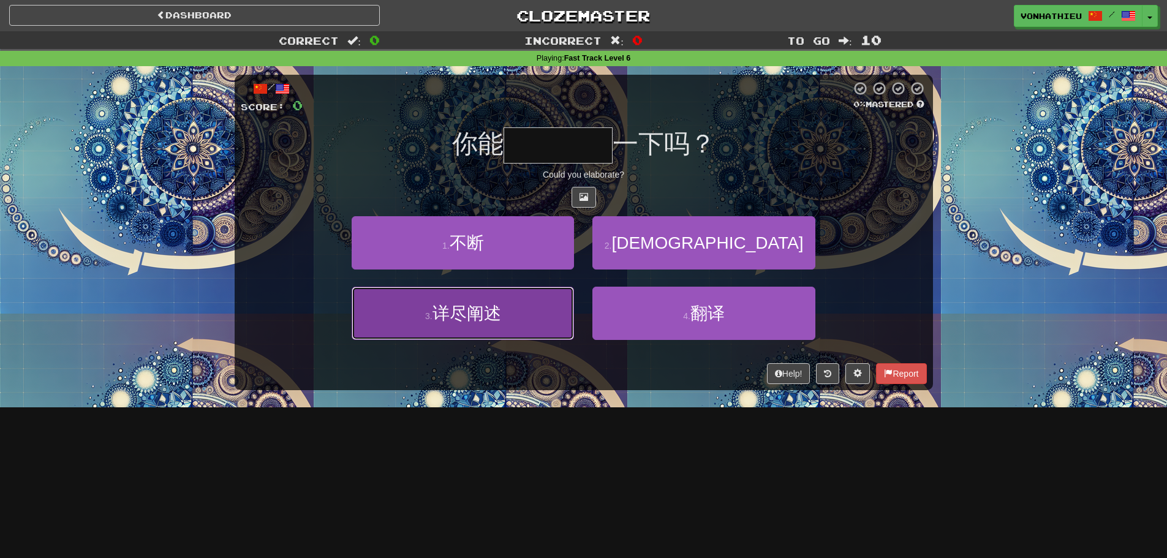
click at [548, 324] on button "3 . 详尽阐述" at bounding box center [463, 313] width 222 height 53
type input "****"
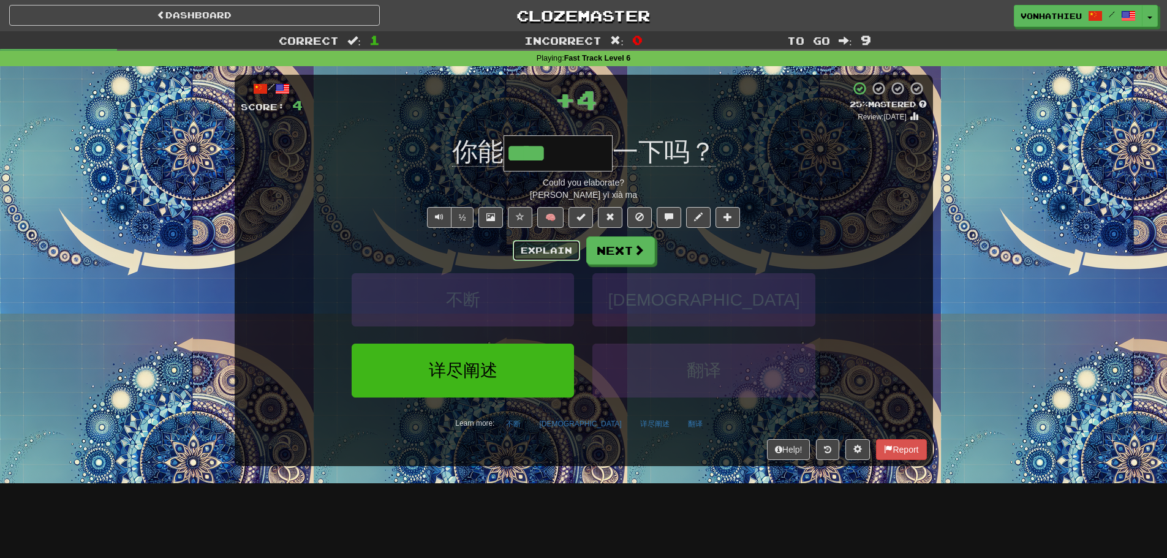
click at [540, 253] on button "Explain" at bounding box center [546, 250] width 67 height 21
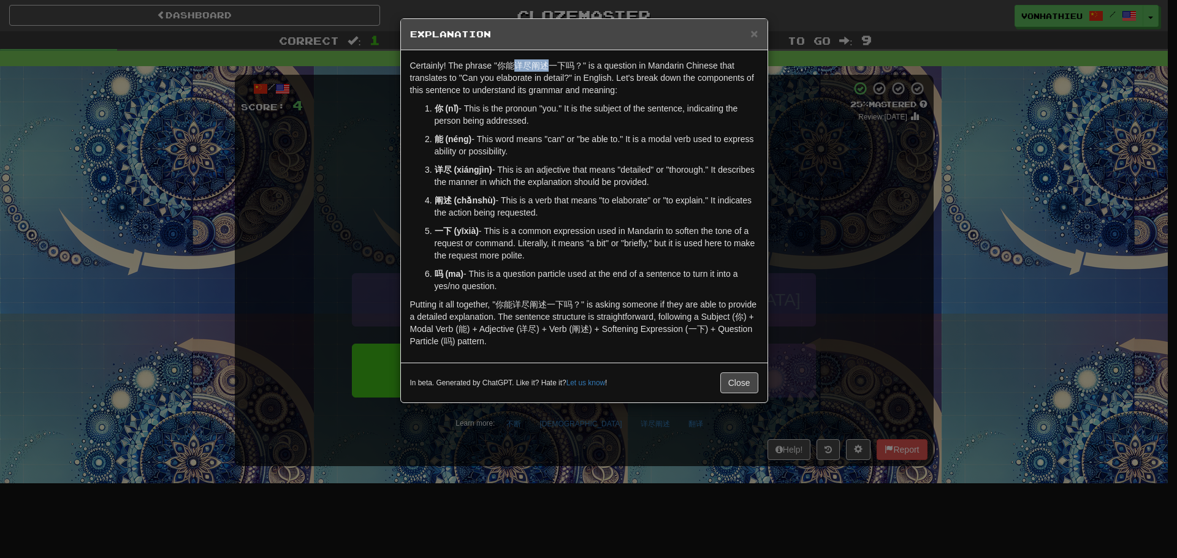
drag, startPoint x: 515, startPoint y: 61, endPoint x: 551, endPoint y: 63, distance: 35.6
click at [551, 63] on p "Certainly! The phrase "你能详尽阐述一下吗？" is a question in Mandarin Chinese that trans…" at bounding box center [584, 77] width 348 height 37
click at [542, 81] on body "Dashboard Clozemaster vonhathieu / Toggle Dropdown Dashboard Leaderboard Activi…" at bounding box center [588, 496] width 1177 height 993
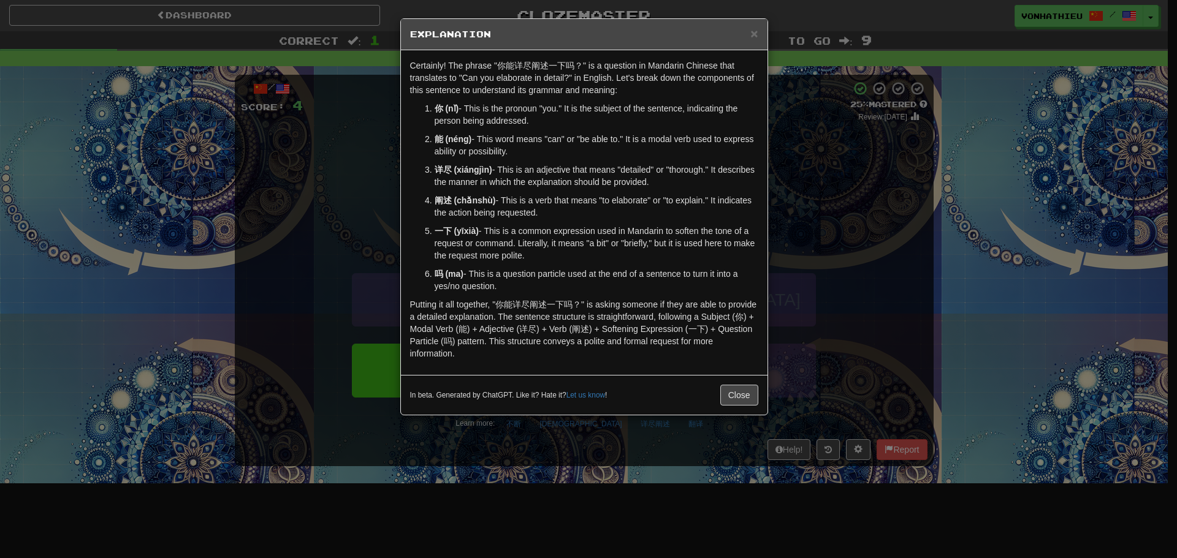
click at [502, 113] on p "你 (nǐ) - This is the pronoun "you." It is the subject of the sentence, indicati…" at bounding box center [596, 114] width 324 height 25
drag, startPoint x: 516, startPoint y: 67, endPoint x: 528, endPoint y: 67, distance: 11.6
click at [528, 67] on p "Certainly! The phrase "你能详尽阐述一下吗？" is a question in Mandarin Chinese that trans…" at bounding box center [584, 77] width 348 height 37
click at [540, 77] on body "Dashboard Clozemaster vonhathieu / Toggle Dropdown Dashboard Leaderboard Activi…" at bounding box center [588, 496] width 1177 height 993
click at [741, 259] on p "一下 (yīxià) - This is a common expression used in Mandarin to soften the tone of…" at bounding box center [596, 243] width 324 height 37
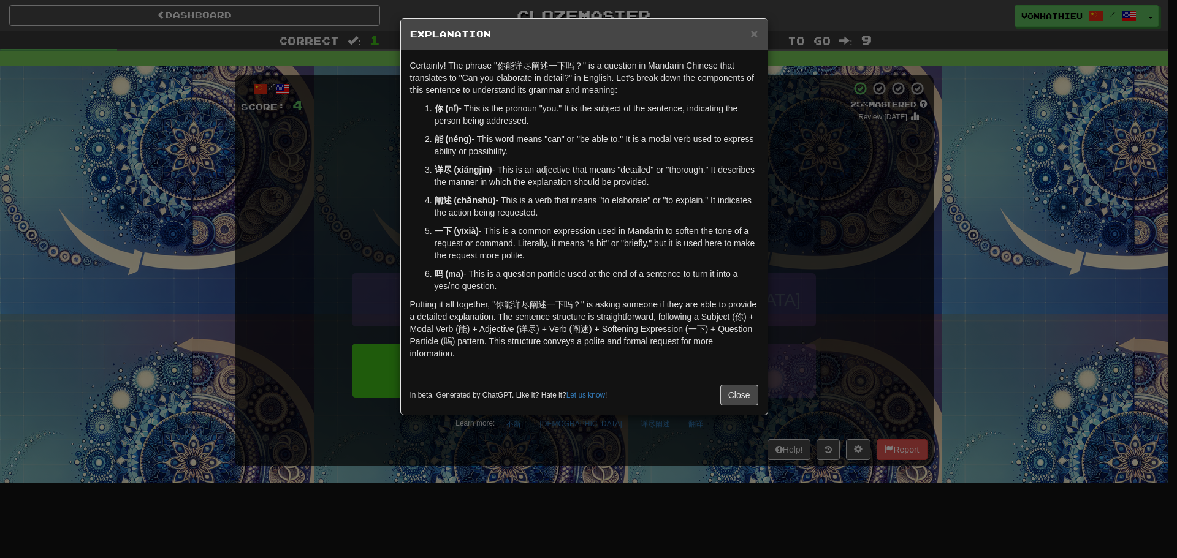
click at [838, 251] on div "× Explanation Certainly! The phrase "你能详尽阐述一下吗？" is a question in Mandarin Chin…" at bounding box center [588, 279] width 1177 height 558
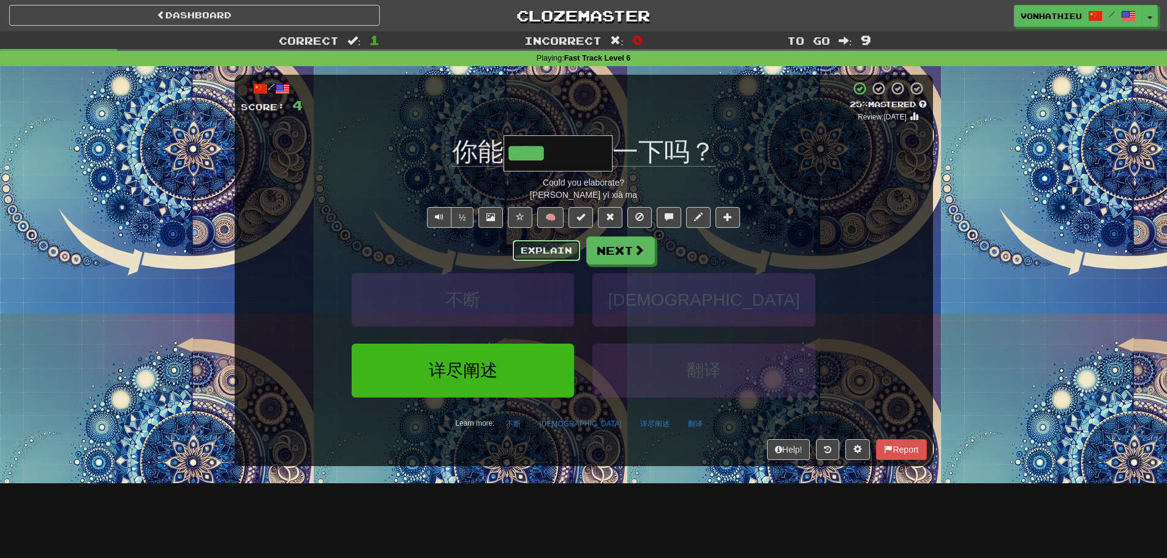
click at [529, 249] on button "Explain" at bounding box center [546, 250] width 67 height 21
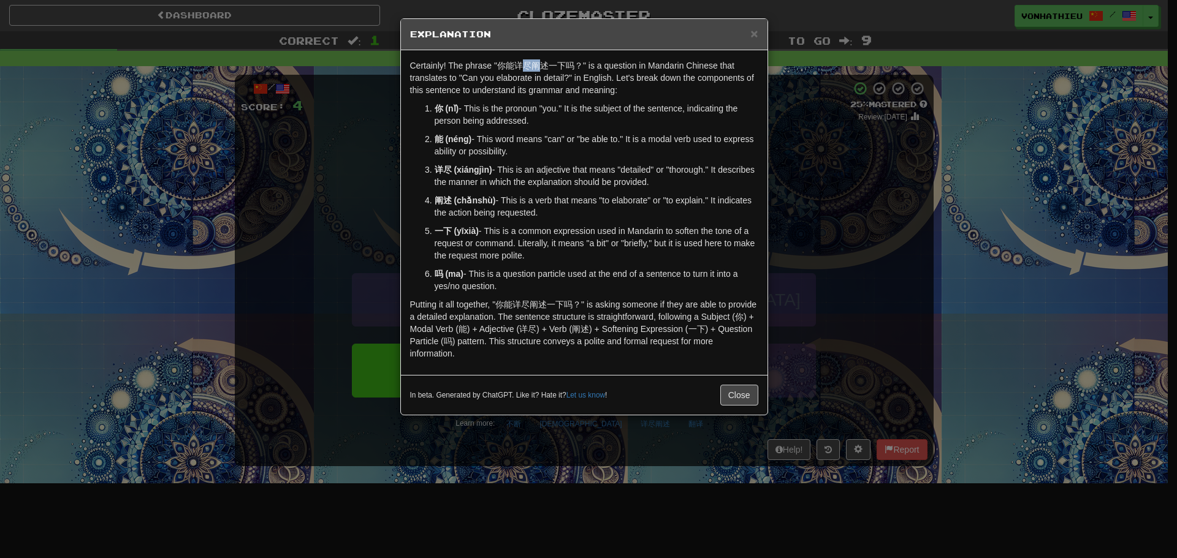
drag, startPoint x: 525, startPoint y: 67, endPoint x: 537, endPoint y: 67, distance: 12.3
click at [537, 67] on p "Certainly! The phrase "你能详尽阐述一下吗？" is a question in Mandarin Chinese that trans…" at bounding box center [584, 77] width 348 height 37
click at [518, 64] on p "Certainly! The phrase "你能详尽阐述一下吗？" is a question in Mandarin Chinese that trans…" at bounding box center [584, 77] width 348 height 37
drag, startPoint x: 518, startPoint y: 64, endPoint x: 527, endPoint y: 63, distance: 8.6
click at [527, 63] on p "Certainly! The phrase "你能详尽阐述一下吗？" is a question in Mandarin Chinese that trans…" at bounding box center [584, 77] width 348 height 37
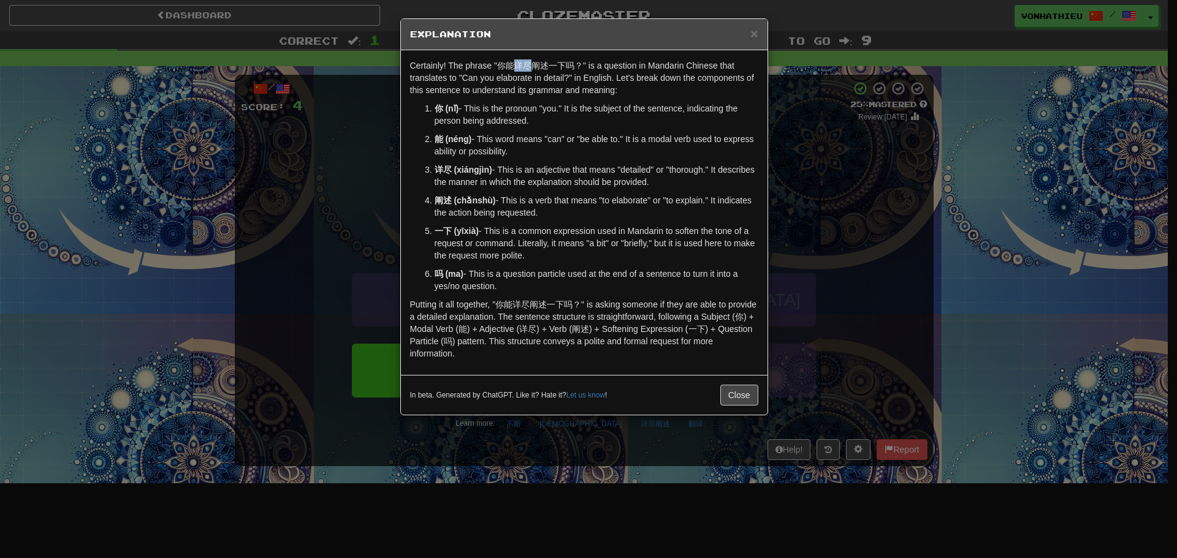
click at [545, 79] on body "Dashboard Clozemaster vonhathieu / Toggle Dropdown Dashboard Leaderboard Activi…" at bounding box center [588, 496] width 1177 height 993
click at [519, 70] on p "Certainly! The phrase "你能详尽阐述一下吗？" is a question in Mandarin Chinese that trans…" at bounding box center [584, 77] width 348 height 37
drag, startPoint x: 534, startPoint y: 69, endPoint x: 546, endPoint y: 67, distance: 12.3
click at [546, 67] on p "Certainly! The phrase "你能详尽阐述一下吗？" is a question in Mandarin Chinese that trans…" at bounding box center [584, 77] width 348 height 37
click at [566, 80] on body "Dashboard Clozemaster vonhathieu / Toggle Dropdown Dashboard Leaderboard Activi…" at bounding box center [588, 496] width 1177 height 993
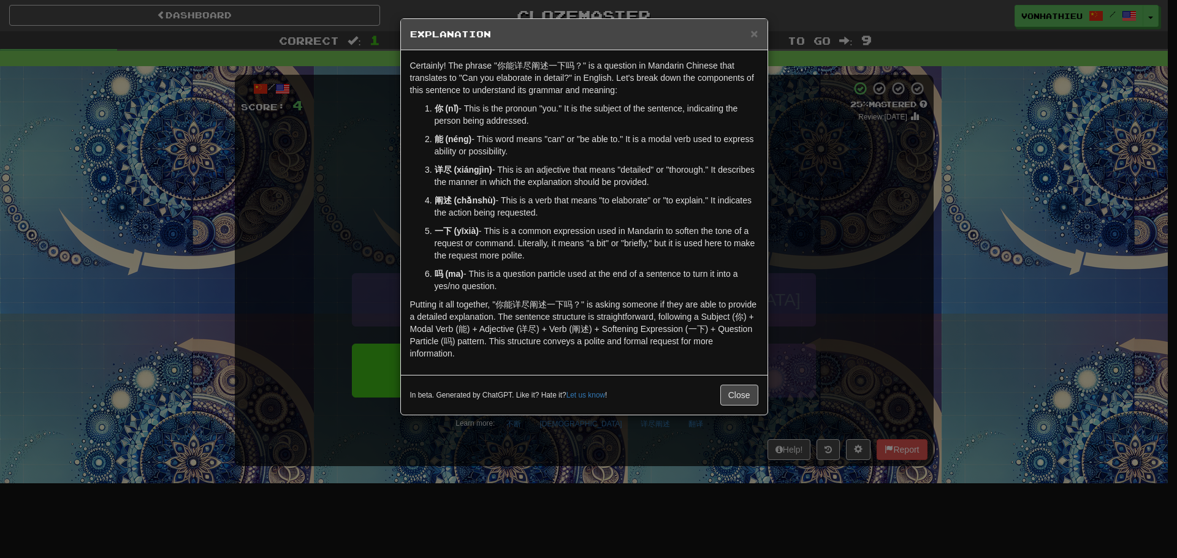
click at [764, 203] on div "Certainly! The phrase "你能详尽阐述一下吗？" is a question in Mandarin Chinese that trans…" at bounding box center [584, 212] width 366 height 325
click at [785, 200] on div "× Explanation Certainly! The phrase "你能详尽阐述一下吗？" is a question in Mandarin Chin…" at bounding box center [588, 279] width 1177 height 558
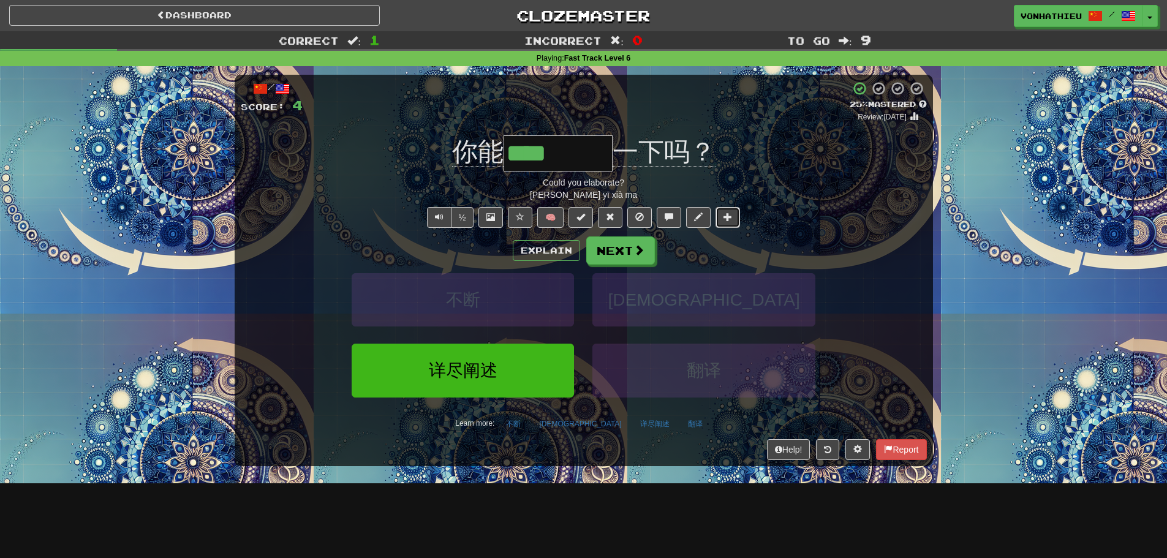
click at [727, 218] on span at bounding box center [728, 217] width 9 height 9
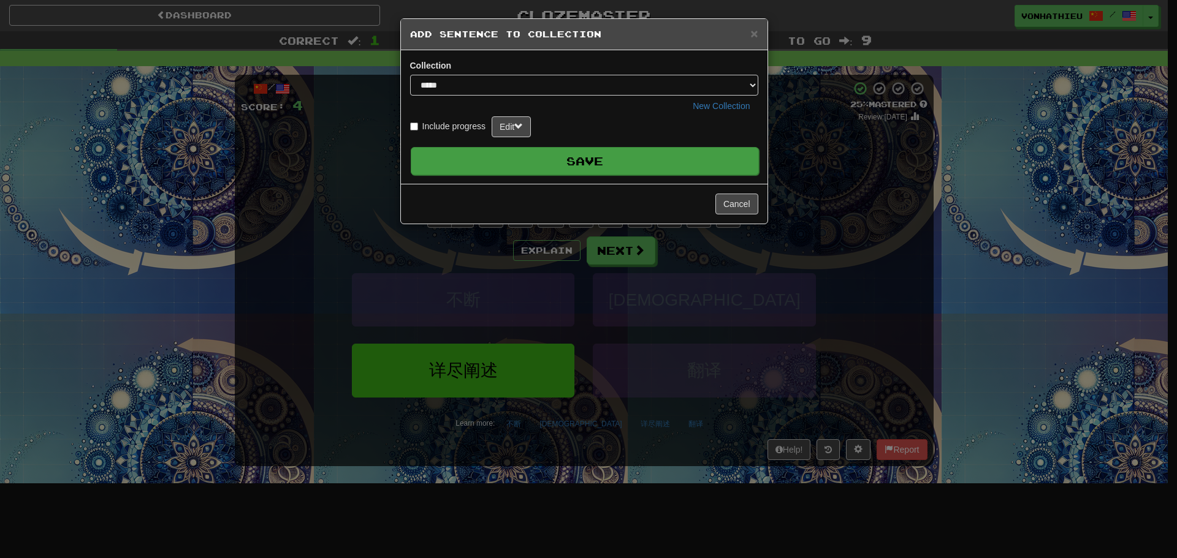
click at [601, 161] on button "Save" at bounding box center [585, 161] width 348 height 28
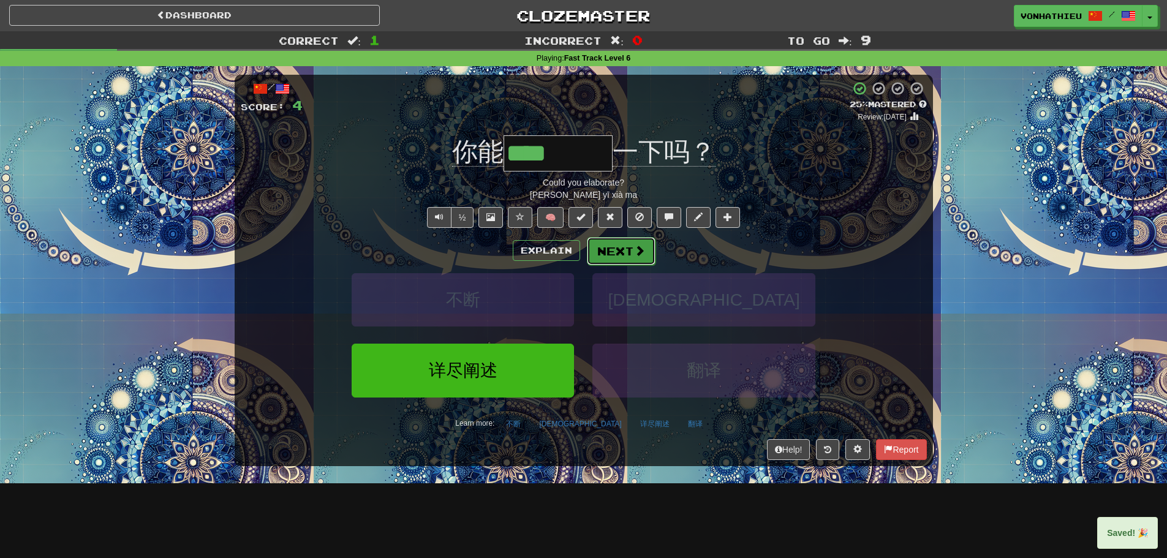
click at [624, 254] on button "Next" at bounding box center [621, 251] width 69 height 28
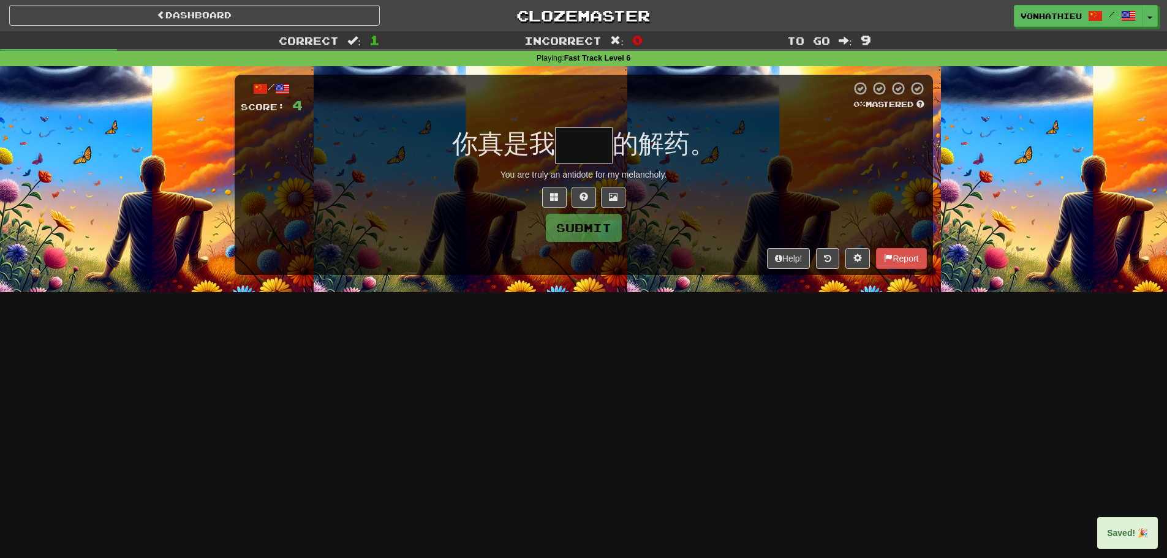
click at [586, 161] on input "text" at bounding box center [584, 145] width 58 height 36
click at [590, 156] on input "text" at bounding box center [584, 145] width 58 height 36
click at [551, 196] on span at bounding box center [554, 196] width 9 height 9
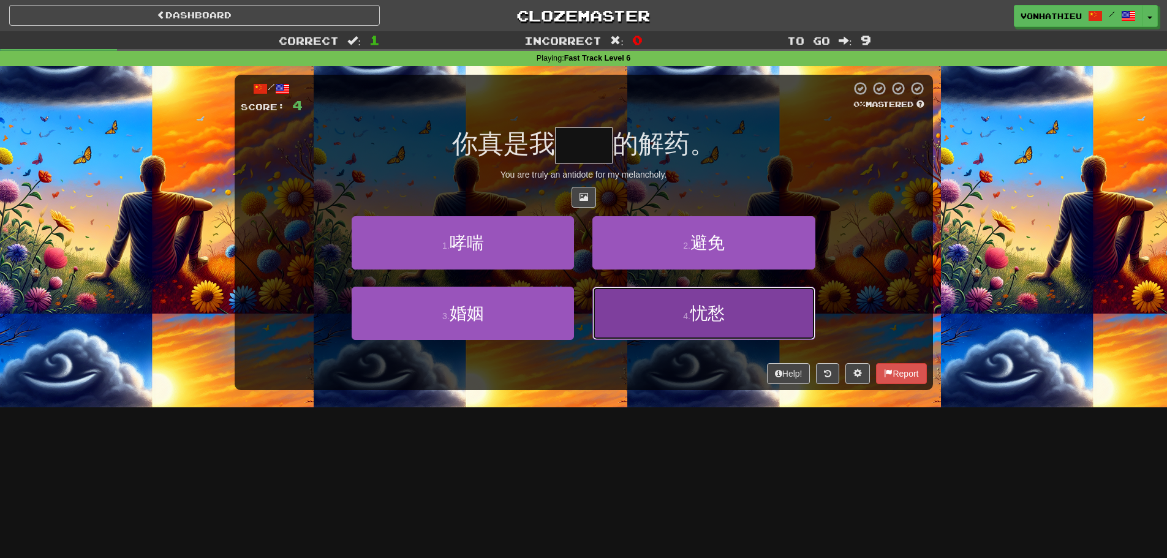
click at [664, 313] on button "4 . 忧愁" at bounding box center [704, 313] width 222 height 53
type input "**"
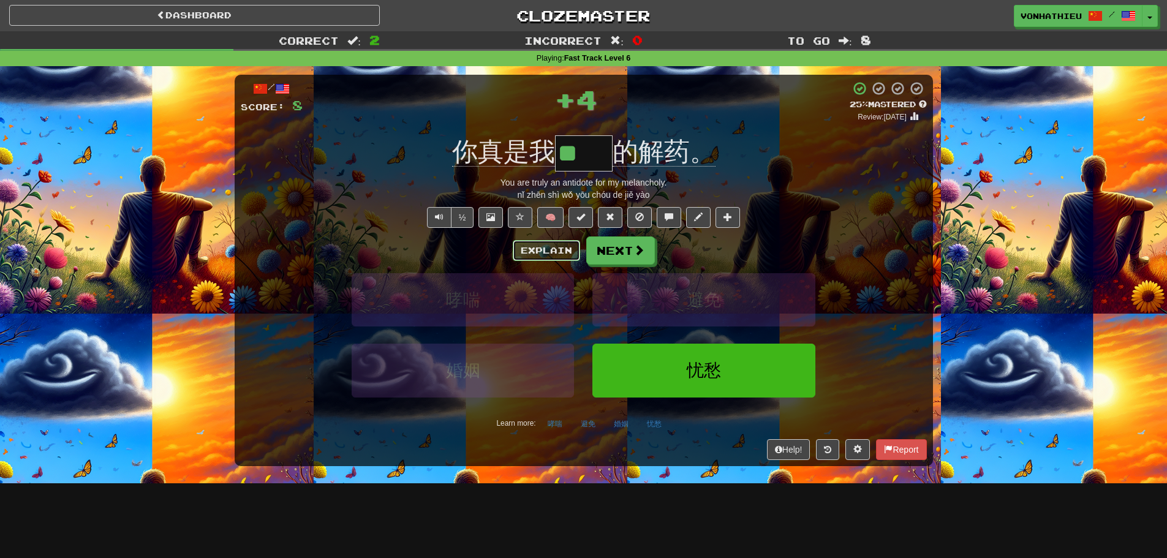
click at [554, 255] on button "Explain" at bounding box center [546, 250] width 67 height 21
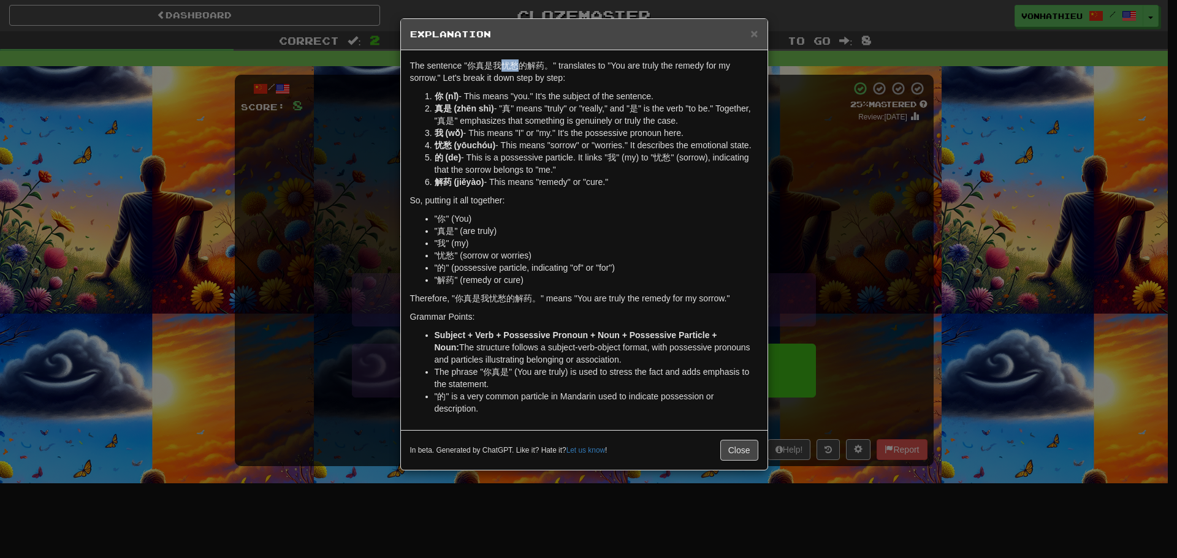
drag, startPoint x: 504, startPoint y: 70, endPoint x: 516, endPoint y: 70, distance: 12.3
click at [516, 70] on p "The sentence "你真是我忧愁的解药。" translates to "You are truly the remedy for my sorrow…" at bounding box center [584, 71] width 348 height 25
click at [533, 80] on body "Dashboard Clozemaster vonhathieu / Toggle Dropdown Dashboard Leaderboard Activi…" at bounding box center [588, 496] width 1177 height 993
click at [403, 113] on div "The sentence "你真是我忧愁的解药。" translates to "You are truly the remedy for my sorrow…" at bounding box center [584, 240] width 366 height 380
click at [371, 138] on div "× Explanation The sentence "你真是我忧愁的解药。" translates to "You are truly the remedy…" at bounding box center [588, 279] width 1177 height 558
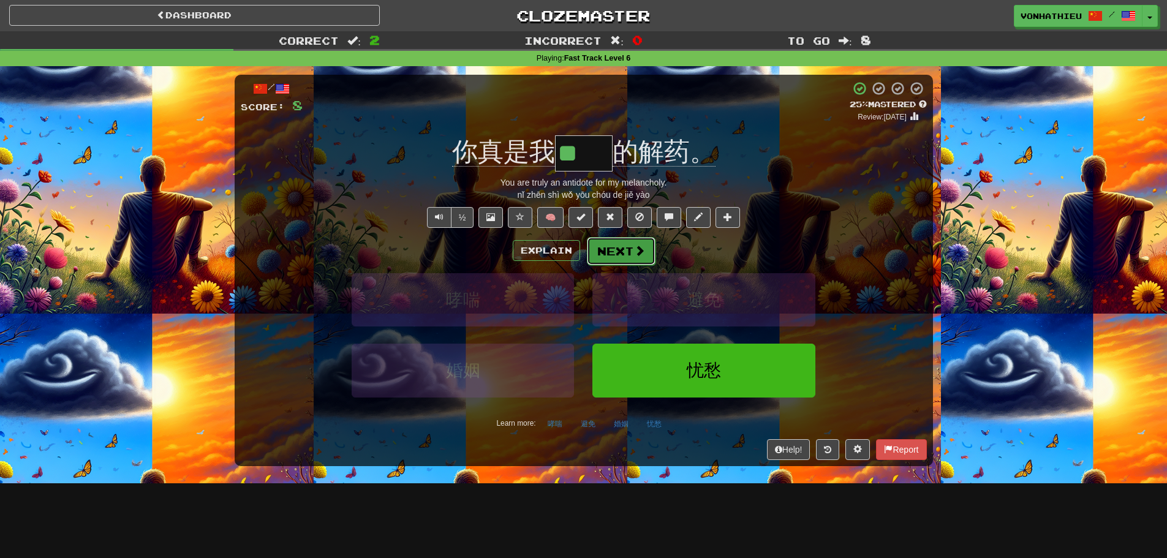
click at [624, 244] on button "Next" at bounding box center [621, 251] width 69 height 28
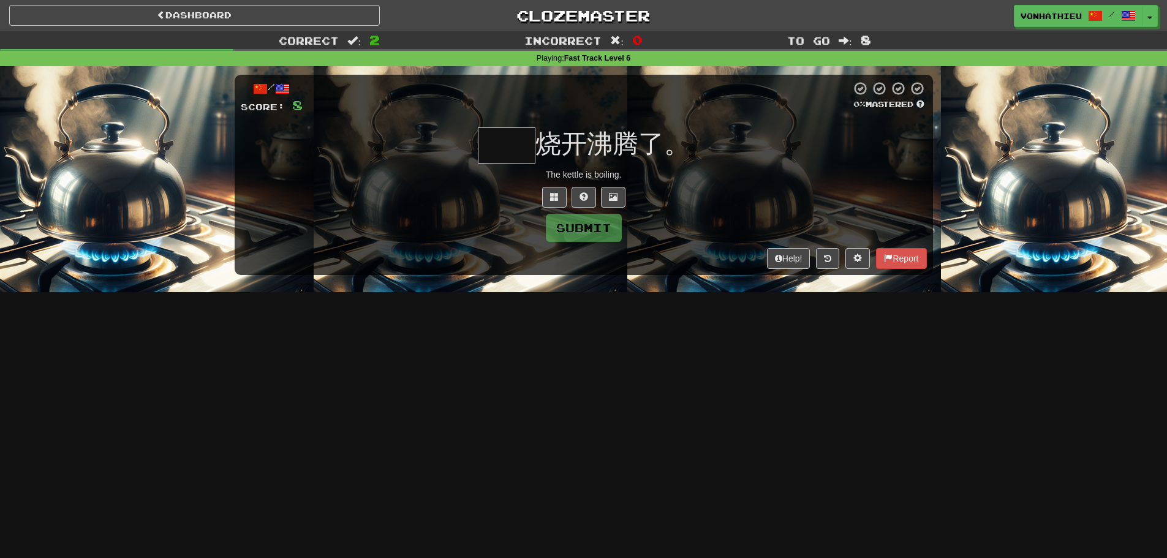
click at [499, 128] on input "text" at bounding box center [507, 145] width 58 height 36
click at [503, 150] on input "text" at bounding box center [507, 145] width 58 height 36
drag, startPoint x: 599, startPoint y: 153, endPoint x: 650, endPoint y: 151, distance: 50.3
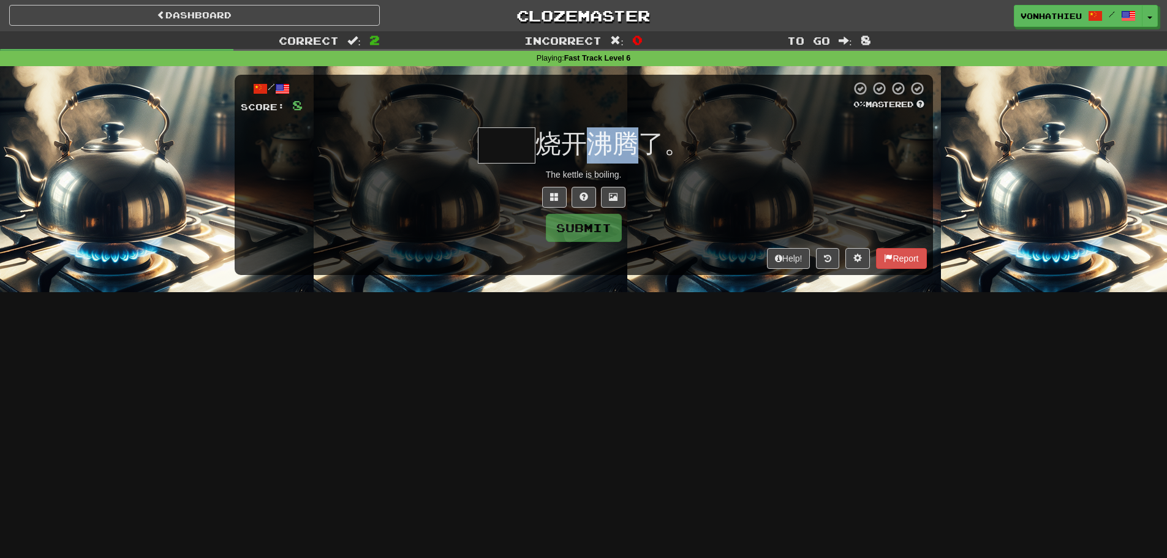
click at [650, 151] on span "烧开沸腾了。" at bounding box center [613, 143] width 154 height 29
click at [526, 151] on input "text" at bounding box center [507, 145] width 58 height 36
click at [560, 201] on button at bounding box center [554, 197] width 25 height 21
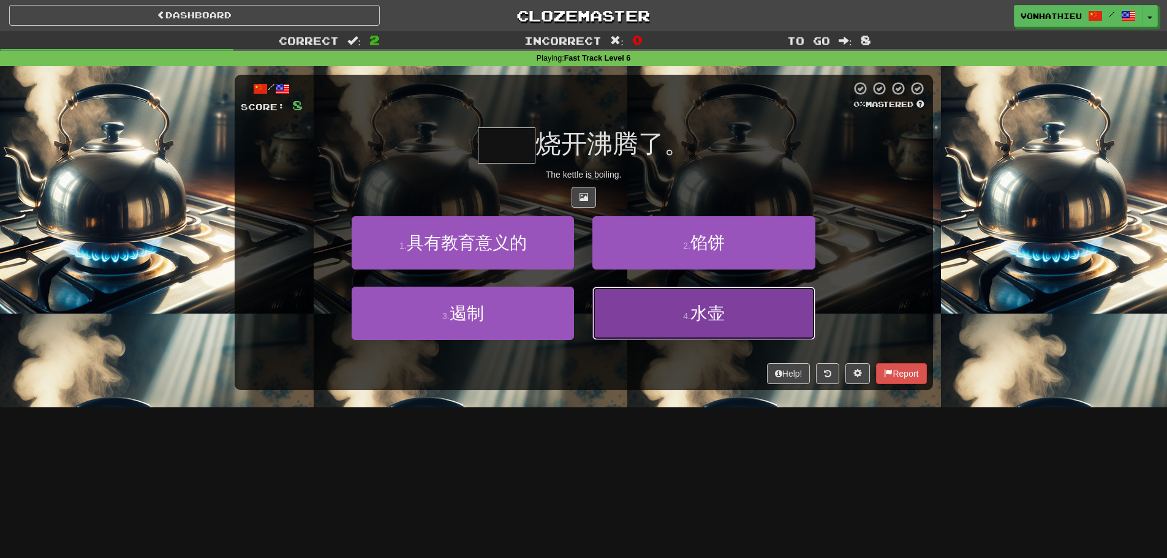
click at [631, 319] on button "4 . 水壶" at bounding box center [704, 313] width 222 height 53
type input "**"
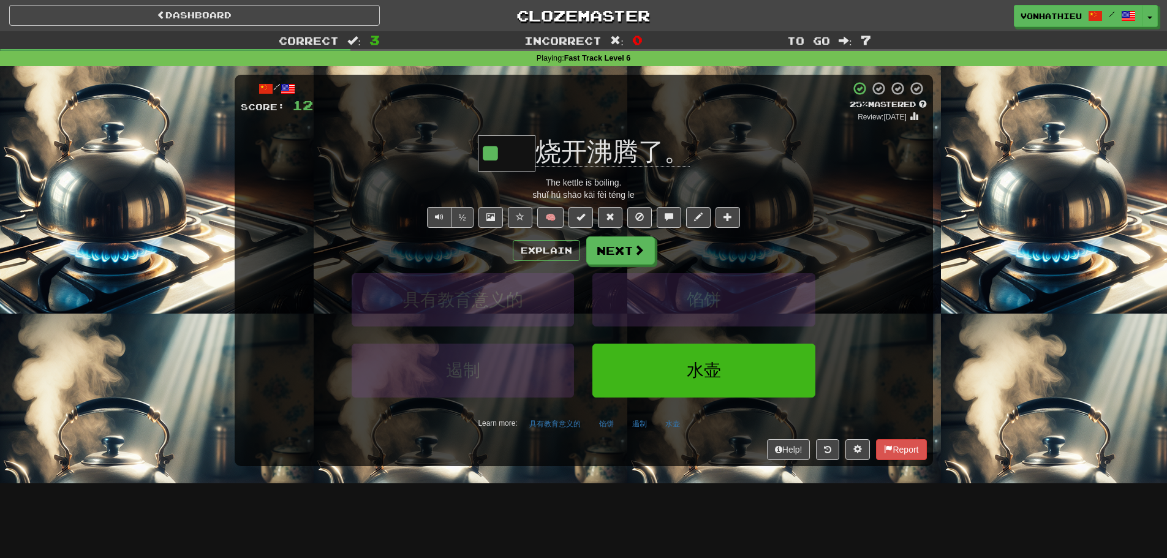
click at [425, 218] on div "½" at bounding box center [450, 217] width 50 height 21
click at [429, 218] on button "Text-to-speech controls" at bounding box center [439, 217] width 25 height 21
click at [542, 246] on button "Explain" at bounding box center [546, 250] width 67 height 21
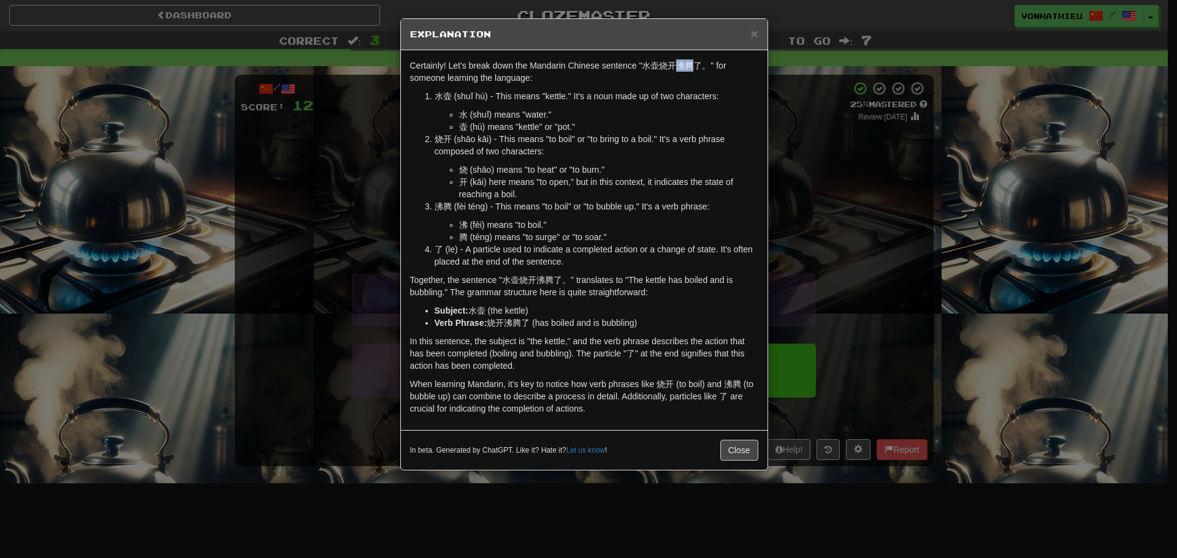
drag, startPoint x: 678, startPoint y: 67, endPoint x: 693, endPoint y: 67, distance: 14.7
click at [693, 67] on p "Certainly! Let's break down the Mandarin Chinese sentence "水壶烧开沸腾了。" for someon…" at bounding box center [584, 71] width 348 height 25
click at [706, 79] on body "Dashboard Clozemaster vonhathieu / Toggle Dropdown Dashboard Leaderboard Activi…" at bounding box center [588, 496] width 1177 height 993
click at [805, 58] on div "× Explanation Certainly! Let's break down the Mandarin Chinese sentence "水壶烧开沸腾…" at bounding box center [588, 279] width 1177 height 558
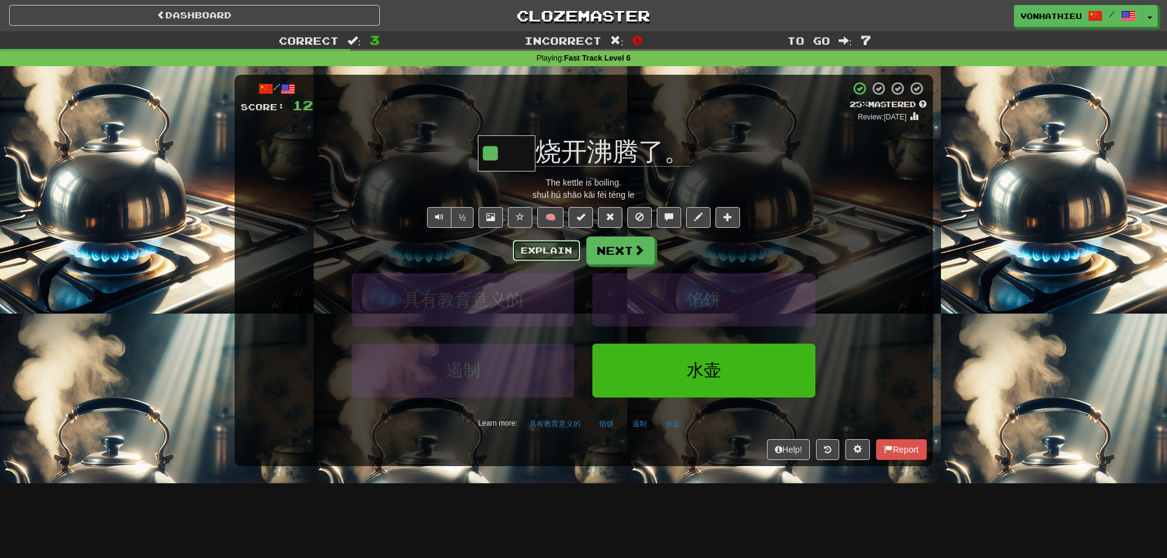
click at [539, 251] on button "Explain" at bounding box center [546, 250] width 67 height 21
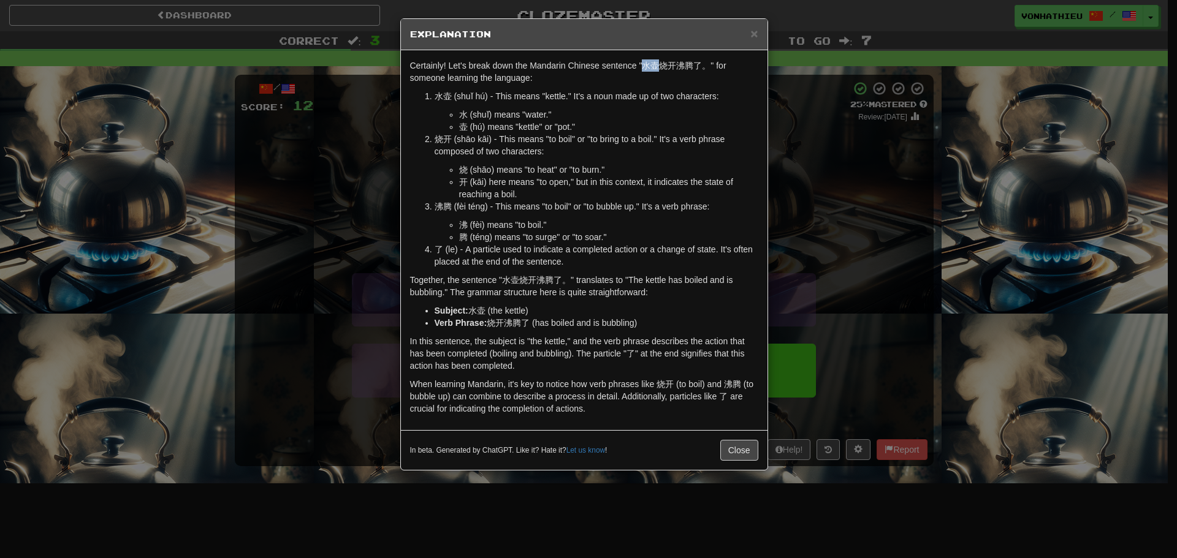
drag, startPoint x: 645, startPoint y: 66, endPoint x: 661, endPoint y: 65, distance: 16.6
click at [661, 65] on p "Certainly! Let's break down the Mandarin Chinese sentence "水壶烧开沸腾了。" for someon…" at bounding box center [584, 71] width 348 height 25
click at [667, 76] on body "Dashboard Clozemaster vonhathieu / Toggle Dropdown Dashboard Leaderboard Activi…" at bounding box center [588, 496] width 1177 height 993
click at [628, 81] on p "Certainly! Let's break down the Mandarin Chinese sentence "水壶烧开沸腾了。" for someon…" at bounding box center [584, 71] width 348 height 25
click at [656, 63] on p "Certainly! Let's break down the Mandarin Chinese sentence "水壶烧开沸腾了。" for someon…" at bounding box center [584, 71] width 348 height 25
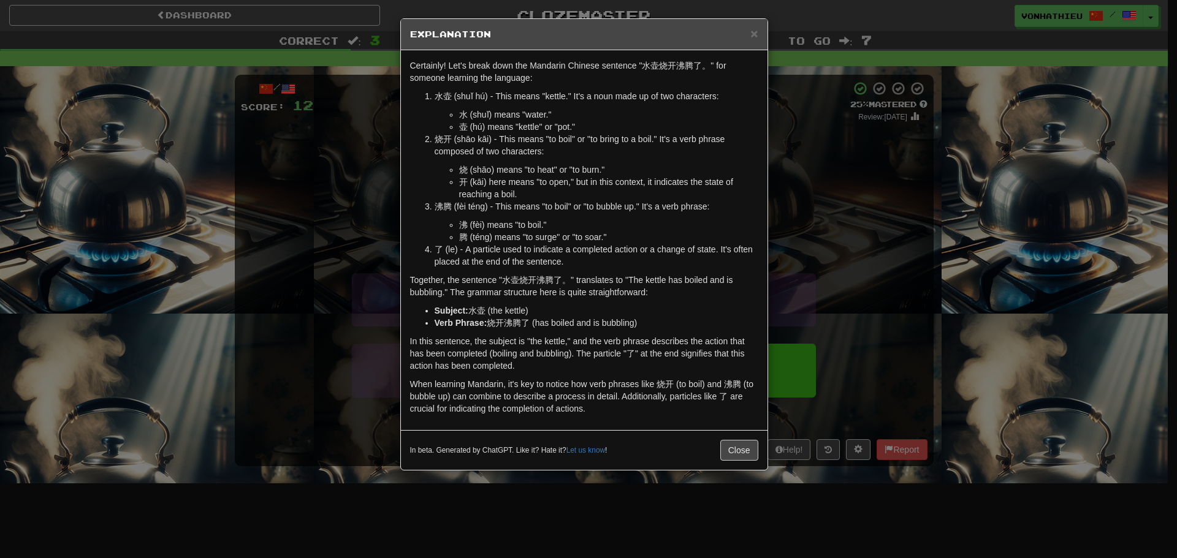
click at [673, 77] on p "Certainly! Let's break down the Mandarin Chinese sentence "水壶烧开沸腾了。" for someon…" at bounding box center [584, 71] width 348 height 25
click at [657, 66] on p "Certainly! Let's break down the Mandarin Chinese sentence "水壶烧开沸腾了。" for someon…" at bounding box center [584, 71] width 348 height 25
click at [682, 78] on body "Dashboard Clozemaster vonhathieu / Toggle Dropdown Dashboard Leaderboard Activi…" at bounding box center [588, 496] width 1177 height 993
click at [659, 83] on p "Certainly! Let's break down the Mandarin Chinese sentence "水壶烧开沸腾了。" for someon…" at bounding box center [584, 71] width 348 height 25
click at [304, 243] on div "× Explanation Certainly! Let's break down the Mandarin Chinese sentence "水壶烧开沸腾…" at bounding box center [588, 279] width 1177 height 558
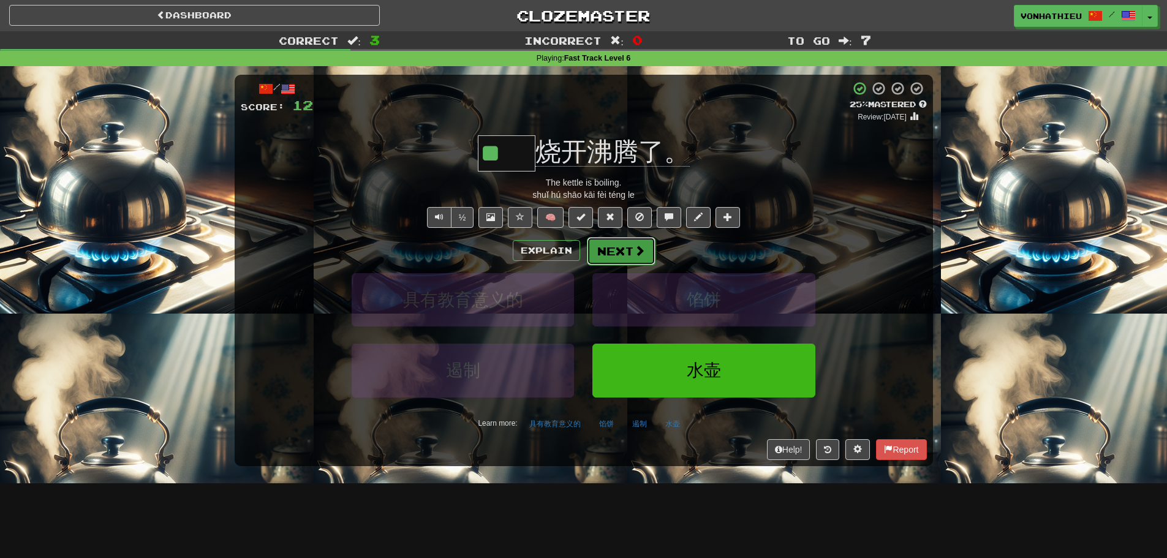
click at [622, 257] on button "Next" at bounding box center [621, 251] width 69 height 28
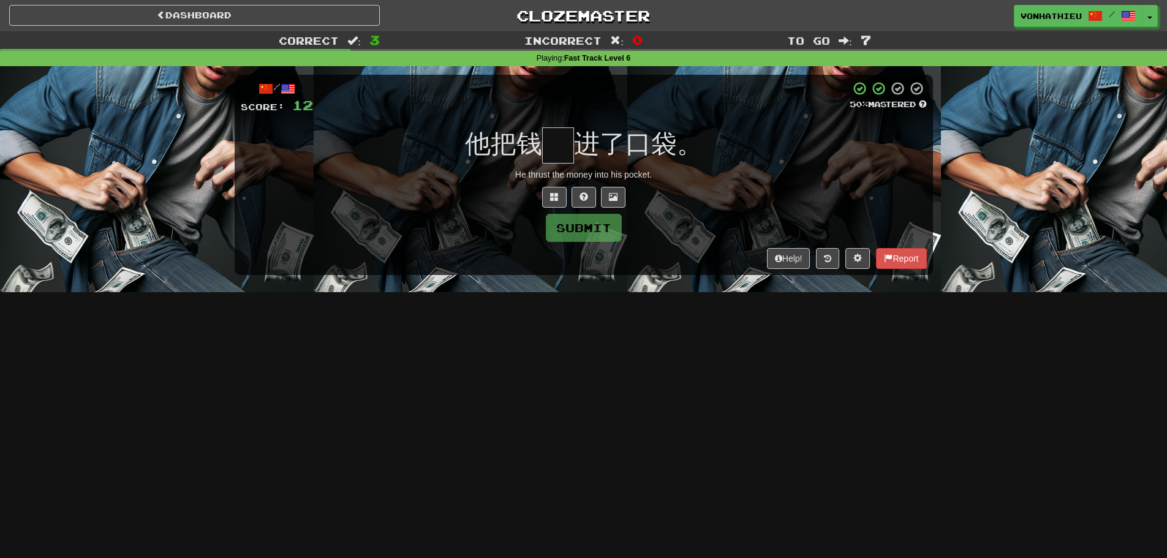
click at [563, 159] on input "text" at bounding box center [558, 145] width 32 height 36
click at [549, 195] on button at bounding box center [554, 197] width 25 height 21
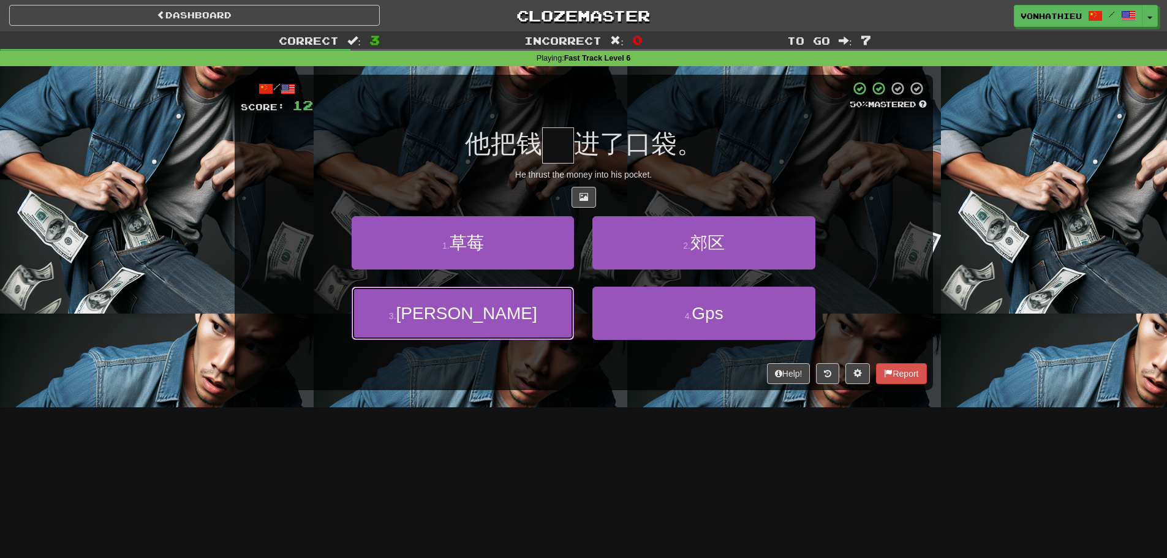
click at [499, 332] on button "3 . 塞" at bounding box center [463, 313] width 222 height 53
type input "*"
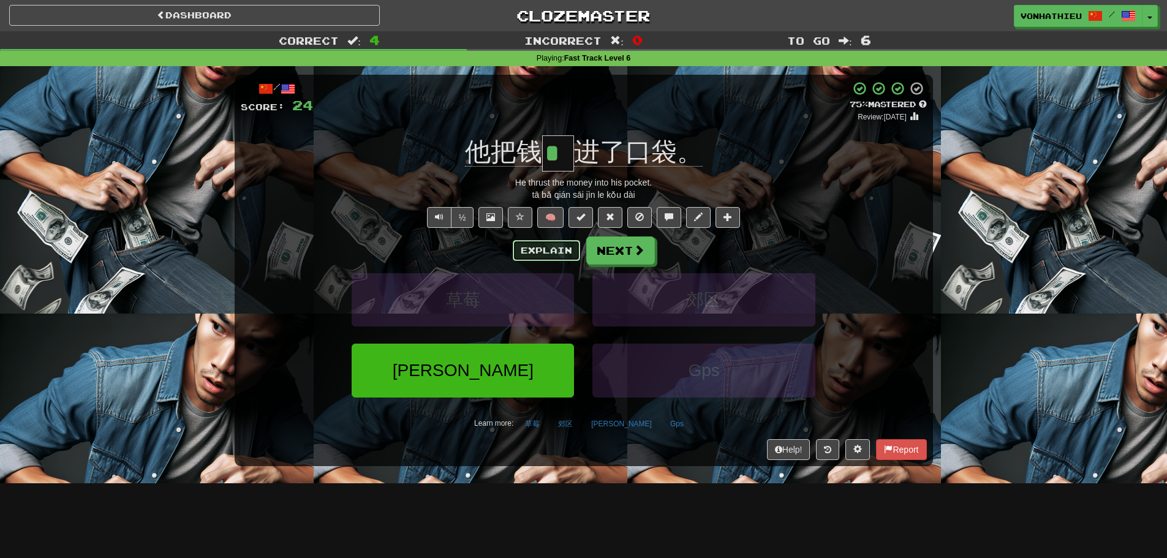
click at [528, 254] on button "Explain" at bounding box center [546, 250] width 67 height 21
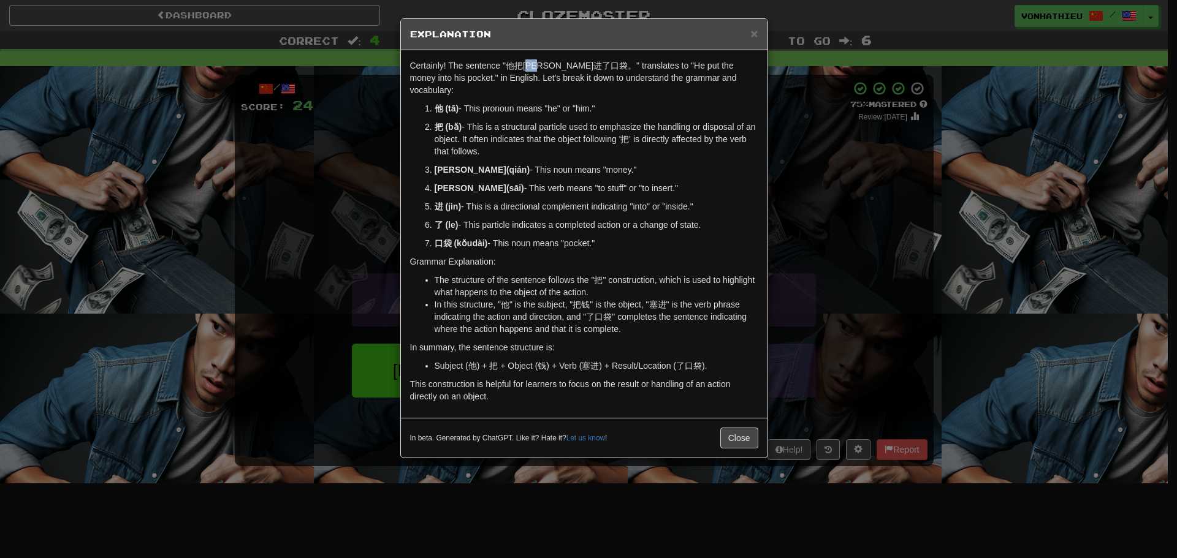
drag, startPoint x: 534, startPoint y: 65, endPoint x: 547, endPoint y: 65, distance: 12.3
click at [547, 65] on p "Certainly! The sentence "他把钱塞进了口袋。" translates to "He put the money into his po…" at bounding box center [584, 77] width 348 height 37
click at [566, 86] on body "Dashboard Clozemaster vonhathieu / Toggle Dropdown Dashboard Leaderboard Activi…" at bounding box center [588, 496] width 1177 height 993
click at [680, 102] on p "他 (tā) - This pronoun means "he" or "him."" at bounding box center [596, 108] width 324 height 12
click at [827, 195] on div "× Explanation Certainly! The sentence "他把钱塞进了口袋。" translates to "He put the mon…" at bounding box center [588, 279] width 1177 height 558
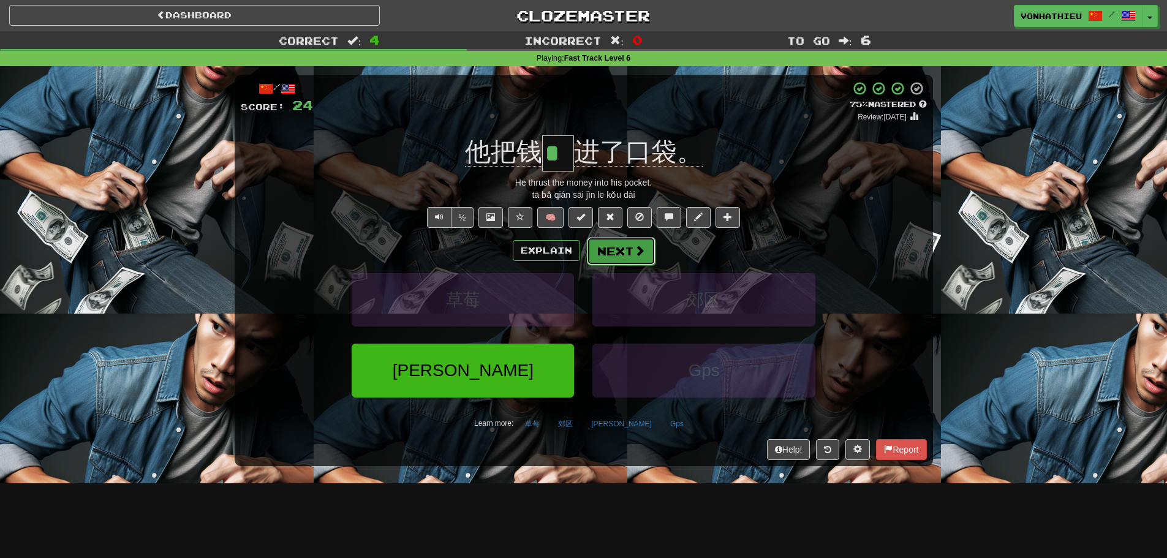
click at [640, 259] on button "Next" at bounding box center [621, 251] width 69 height 28
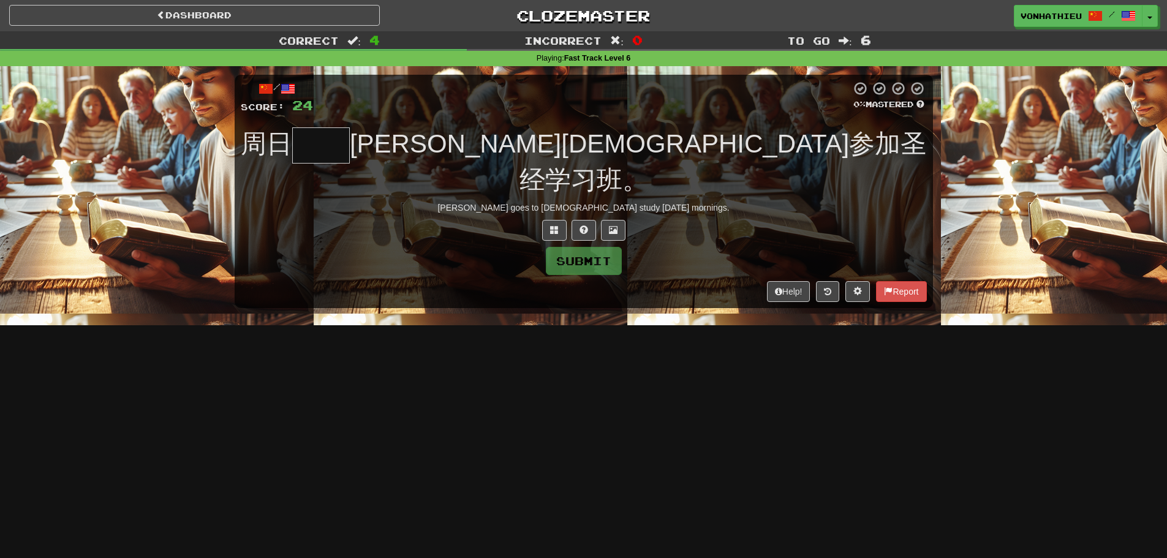
click at [350, 153] on input "text" at bounding box center [321, 145] width 58 height 36
click at [552, 220] on button at bounding box center [554, 230] width 25 height 21
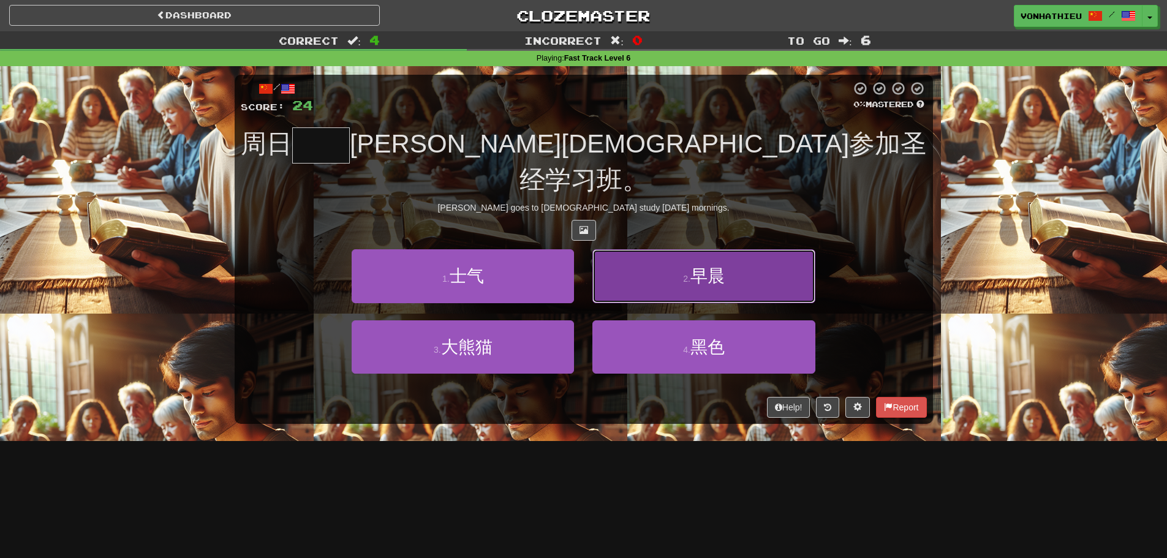
click at [659, 249] on button "2 . 早晨" at bounding box center [704, 275] width 222 height 53
type input "**"
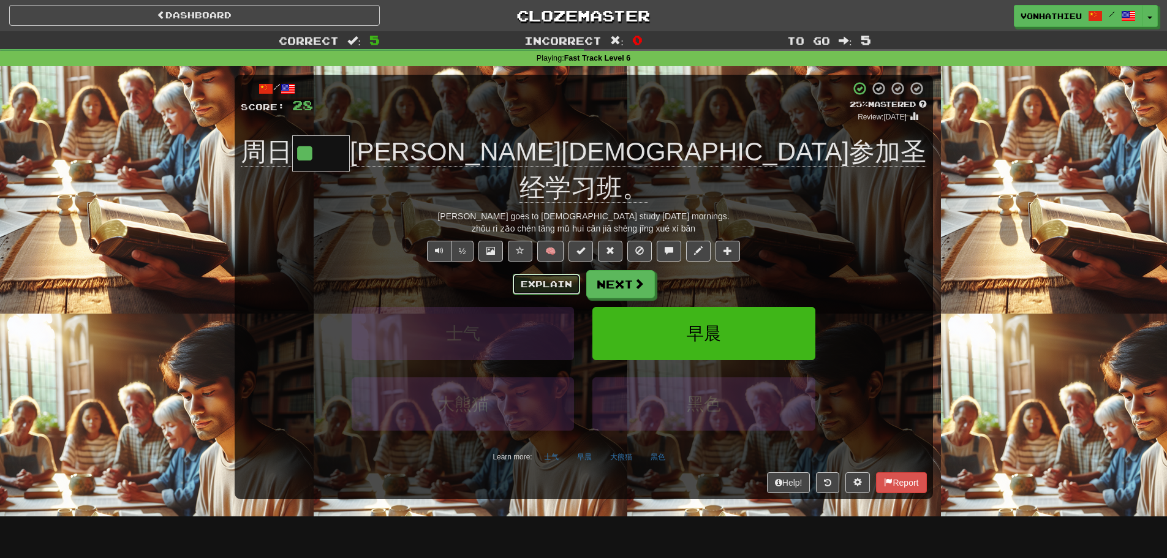
click at [556, 274] on button "Explain" at bounding box center [546, 284] width 67 height 21
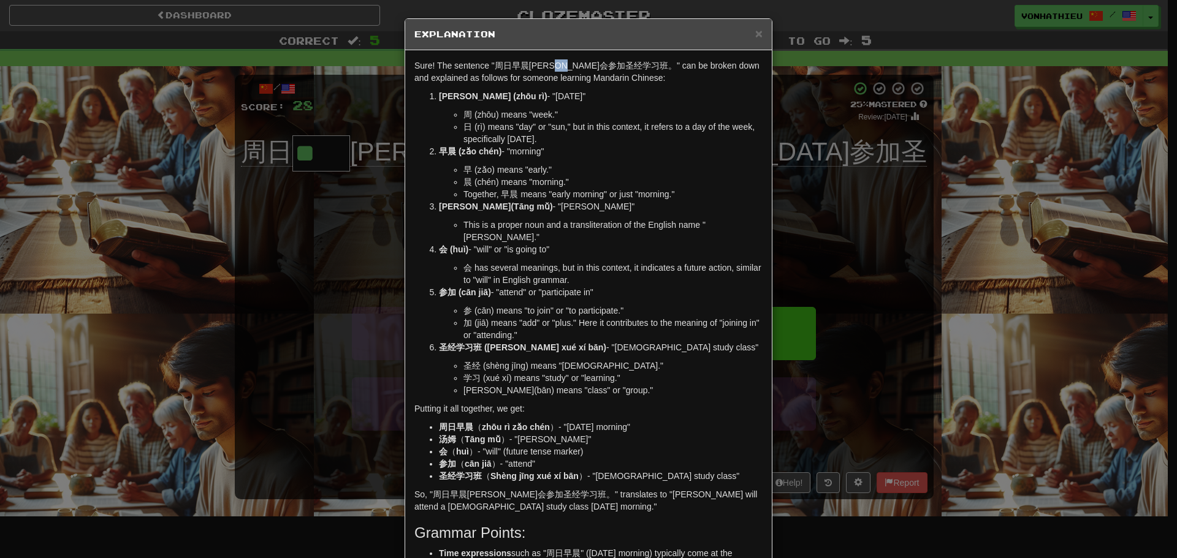
drag, startPoint x: 569, startPoint y: 64, endPoint x: 581, endPoint y: 64, distance: 12.3
click at [581, 64] on p "Sure! The sentence "周日早晨汤姆会参加圣经学习班。" can be broken down and explained as follow…" at bounding box center [588, 71] width 348 height 25
click at [602, 84] on body "Dashboard Clozemaster vonhathieu / Toggle Dropdown Dashboard Leaderboard Activi…" at bounding box center [588, 496] width 1177 height 993
click at [925, 193] on div "× Explanation Sure! The sentence "周日早晨汤姆会参加圣经学习班。" can be broken down and expla…" at bounding box center [588, 279] width 1177 height 558
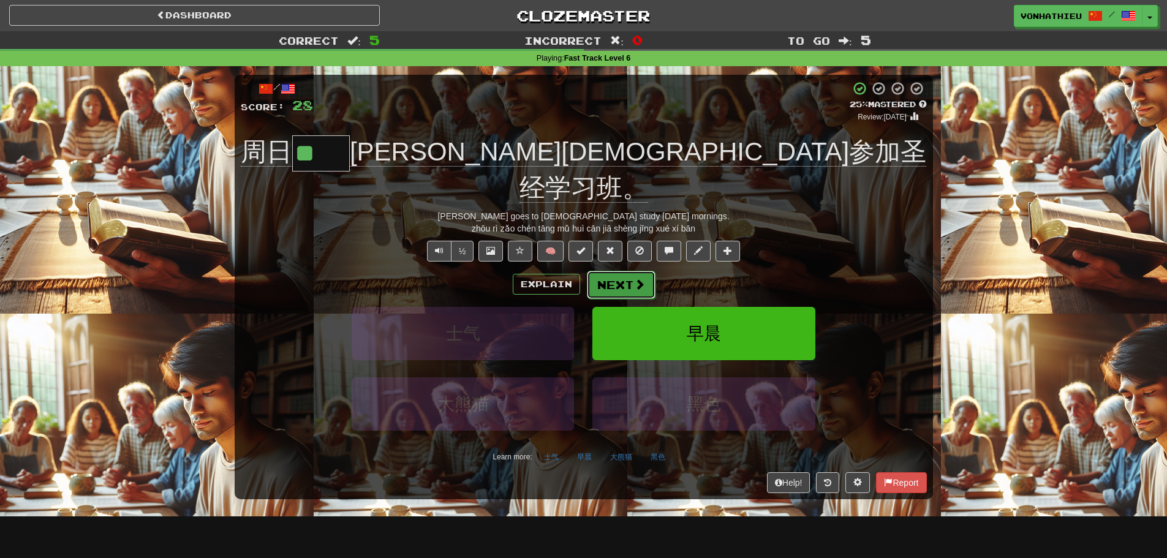
click at [639, 279] on span at bounding box center [639, 284] width 11 height 11
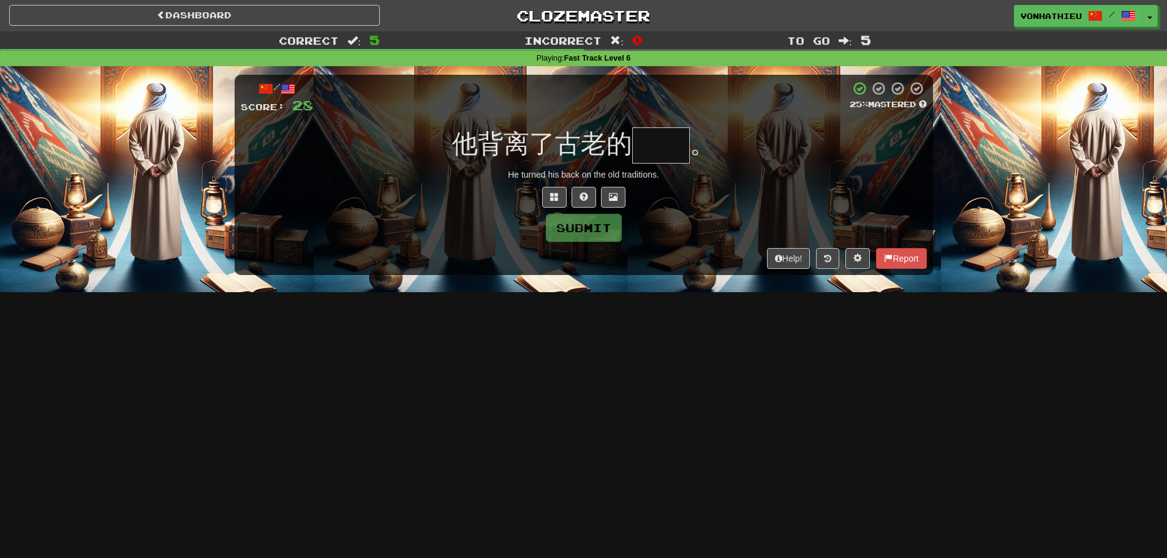
click at [654, 157] on input "text" at bounding box center [661, 145] width 58 height 36
click at [654, 156] on input "text" at bounding box center [661, 145] width 58 height 36
click at [651, 156] on input "text" at bounding box center [661, 145] width 58 height 36
click at [659, 142] on input "text" at bounding box center [661, 145] width 58 height 36
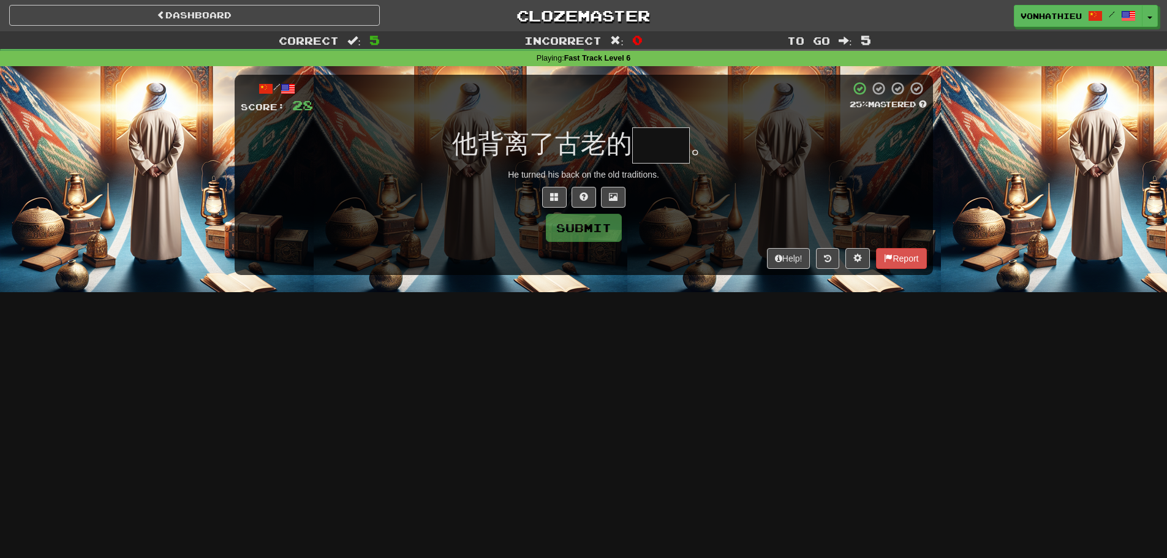
click at [661, 142] on input "text" at bounding box center [661, 145] width 58 height 36
click at [658, 145] on input "text" at bounding box center [661, 145] width 58 height 36
click at [648, 151] on input "text" at bounding box center [661, 145] width 58 height 36
type input "*"
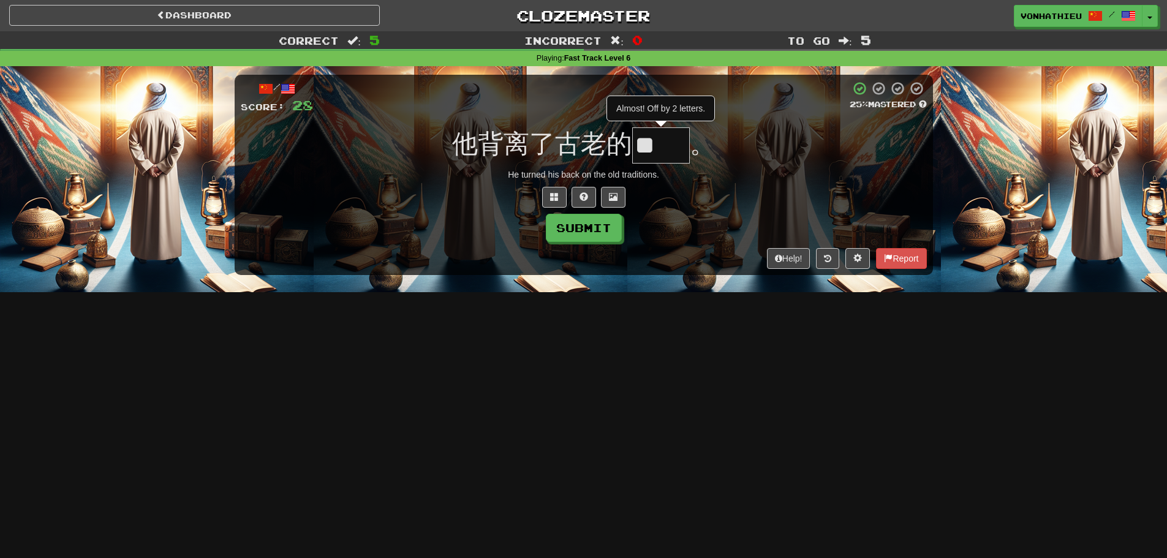
type input "*"
type input "**"
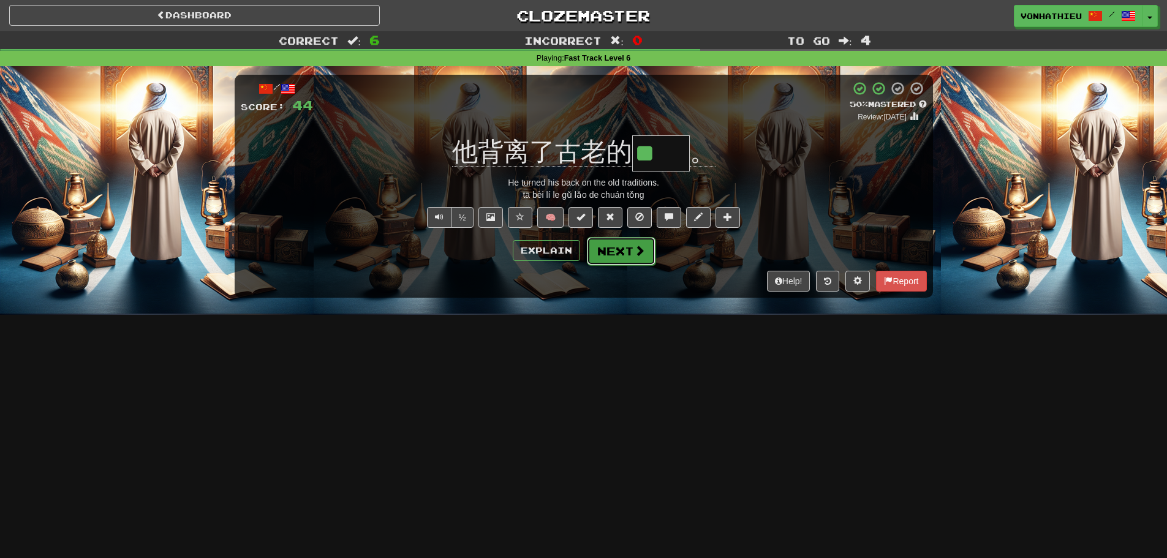
click at [642, 246] on span at bounding box center [639, 250] width 11 height 11
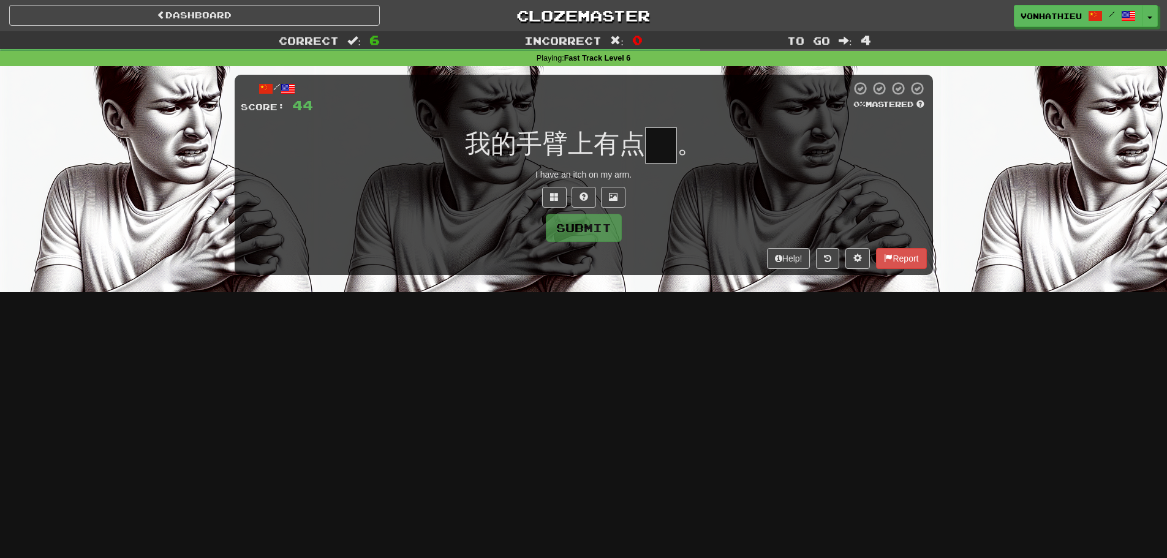
click at [654, 150] on input "text" at bounding box center [661, 145] width 32 height 36
drag, startPoint x: 536, startPoint y: 145, endPoint x: 557, endPoint y: 145, distance: 21.4
click at [557, 145] on span "我的手臂上有点" at bounding box center [555, 143] width 180 height 29
click at [582, 146] on span "我的手臂上有点" at bounding box center [555, 143] width 180 height 29
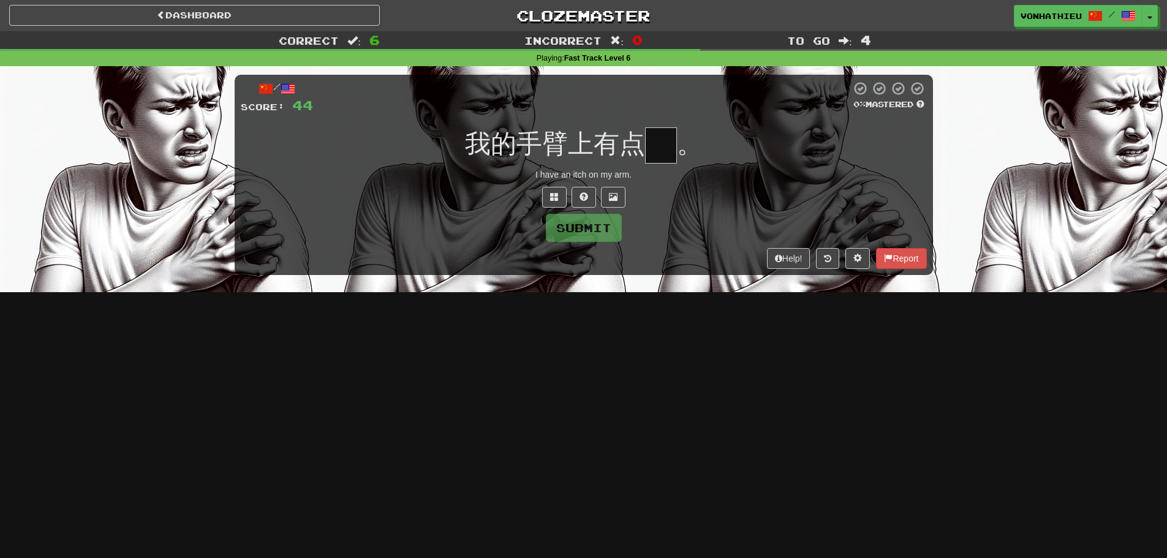
click at [579, 146] on body "Dashboard Clozemaster vonhathieu / Toggle Dropdown Dashboard Leaderboard Activi…" at bounding box center [583, 496] width 1167 height 993
click at [559, 200] on button at bounding box center [554, 197] width 25 height 21
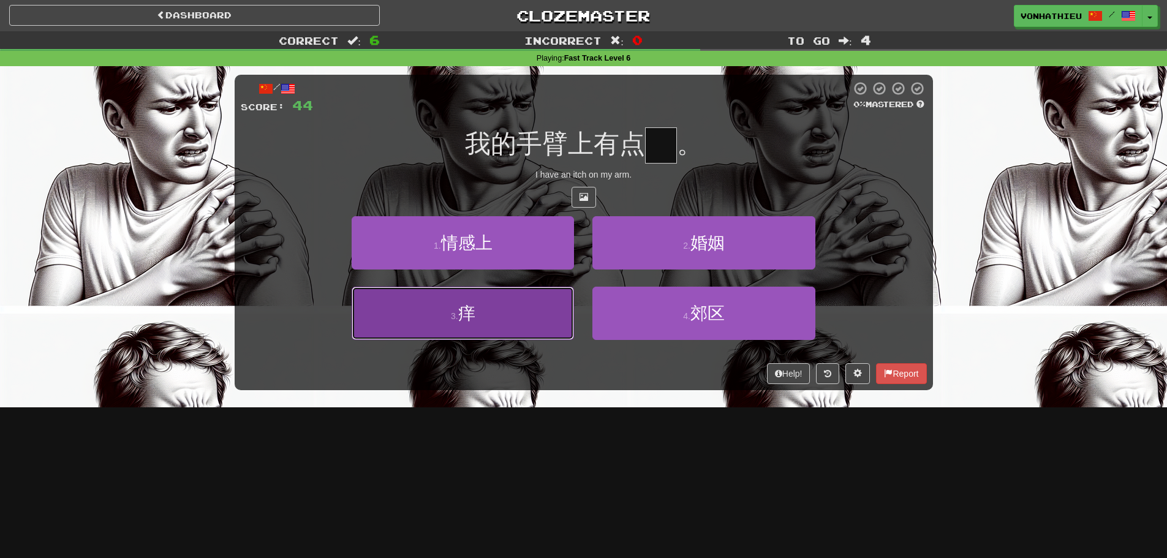
click at [512, 311] on button "3 . 痒" at bounding box center [463, 313] width 222 height 53
type input "*"
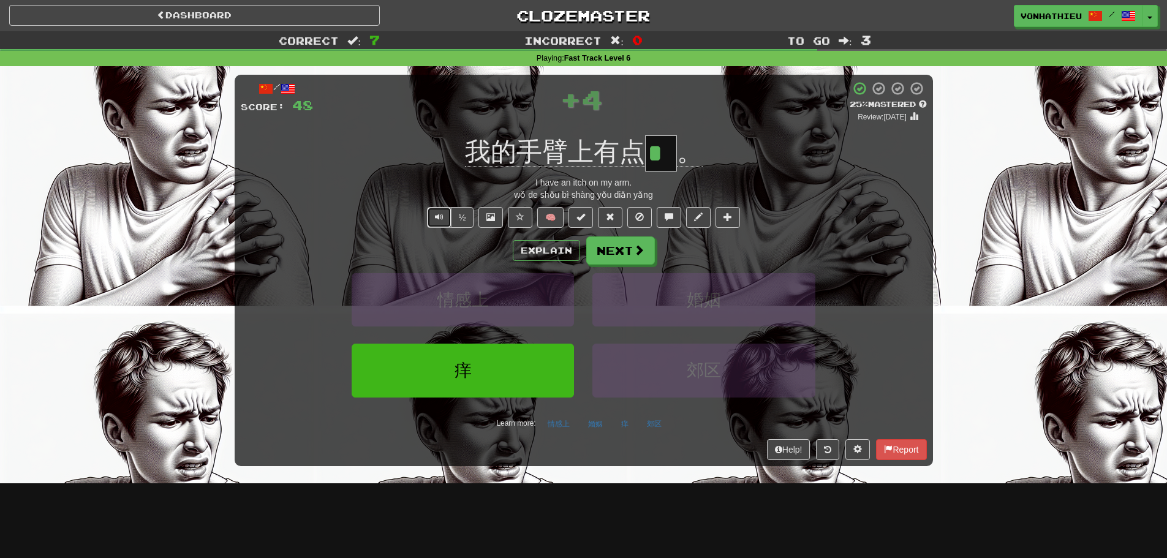
click at [433, 211] on button "Text-to-speech controls" at bounding box center [439, 217] width 25 height 21
click at [529, 259] on button "Explain" at bounding box center [546, 250] width 67 height 21
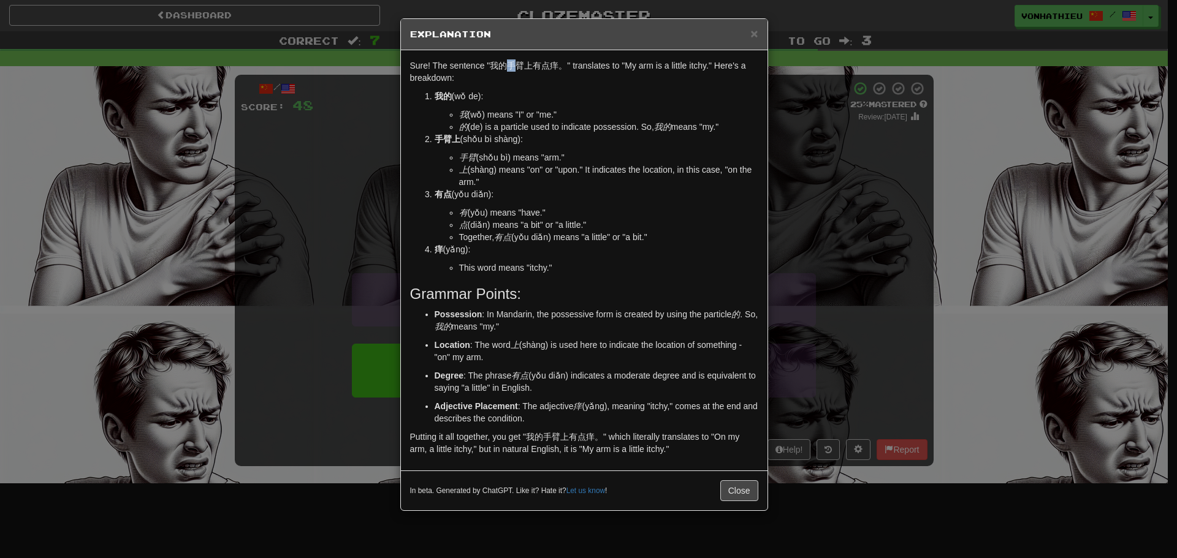
drag, startPoint x: 506, startPoint y: 66, endPoint x: 519, endPoint y: 65, distance: 13.5
click at [519, 65] on p "Sure! The sentence "我的手臂上有点痒。" translates to "My arm is a little itchy." Here's…" at bounding box center [584, 71] width 348 height 25
click at [506, 66] on p "Sure! The sentence "我的手臂上有点痒。" translates to "My arm is a little itchy." Here's…" at bounding box center [584, 71] width 348 height 25
drag, startPoint x: 507, startPoint y: 66, endPoint x: 522, endPoint y: 66, distance: 15.3
click at [522, 66] on p "Sure! The sentence "我的手臂上有点痒。" translates to "My arm is a little itchy." Here's…" at bounding box center [584, 71] width 348 height 25
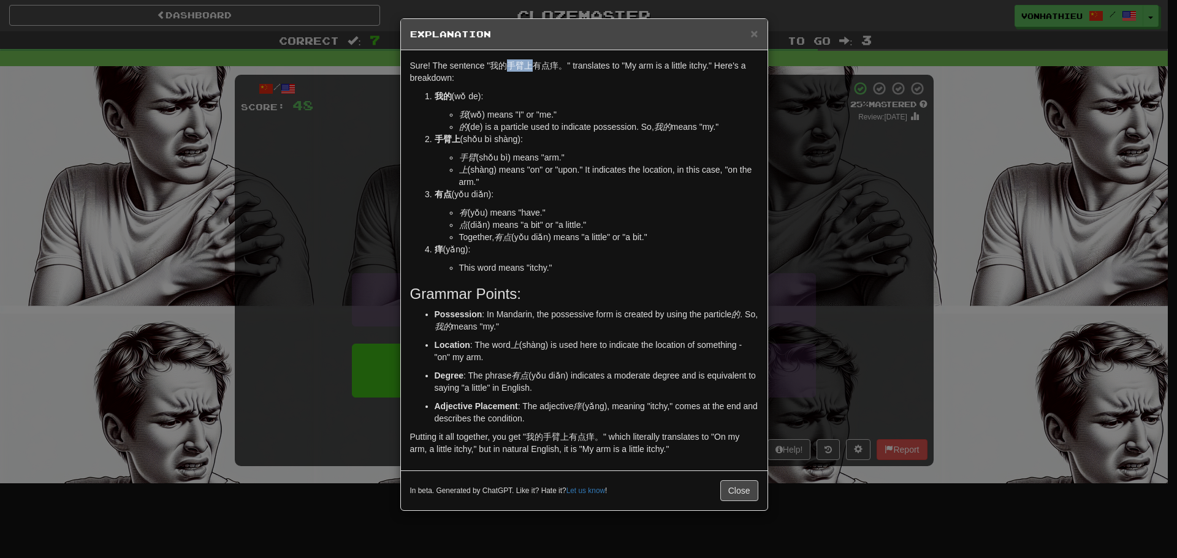
click at [518, 67] on p "Sure! The sentence "我的手臂上有点痒。" translates to "My arm is a little itchy." Here's…" at bounding box center [584, 71] width 348 height 25
drag, startPoint x: 509, startPoint y: 67, endPoint x: 522, endPoint y: 67, distance: 13.5
click at [522, 67] on p "Sure! The sentence "我的手臂上有点痒。" translates to "My arm is a little itchy." Here's…" at bounding box center [584, 71] width 348 height 25
click at [536, 75] on body "Dashboard Clozemaster vonhathieu / Toggle Dropdown Dashboard Leaderboard Activi…" at bounding box center [588, 496] width 1177 height 993
click at [514, 84] on div "Sure! The sentence "我的手臂上有点痒。" translates to "My arm is a little itchy." Here's…" at bounding box center [584, 260] width 366 height 420
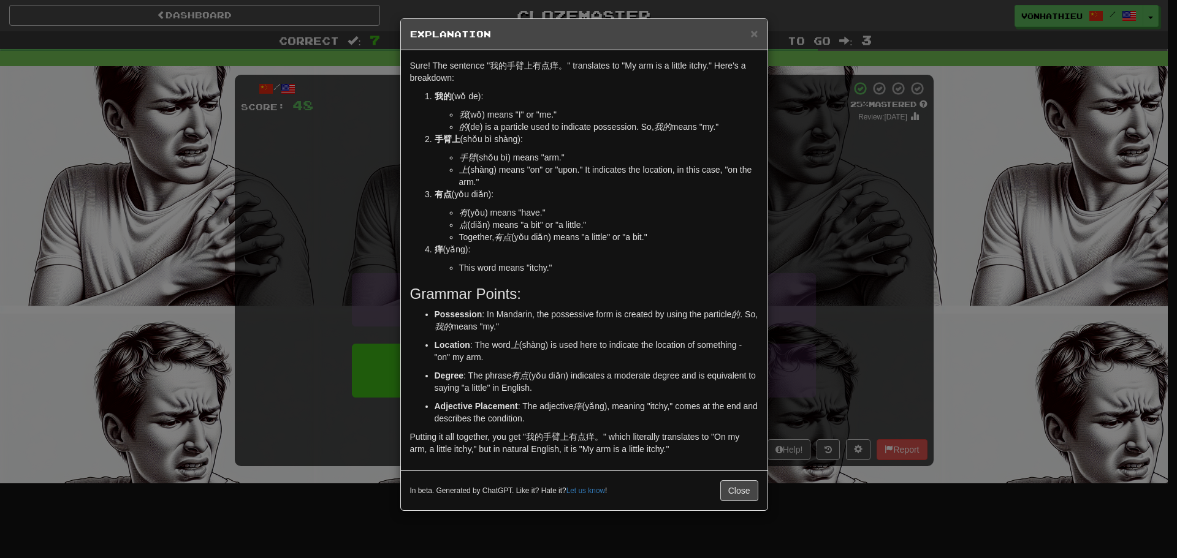
click at [860, 166] on div "× Explanation Sure! The sentence "我的手臂上有点痒。" translates to "My arm is a little …" at bounding box center [588, 279] width 1177 height 558
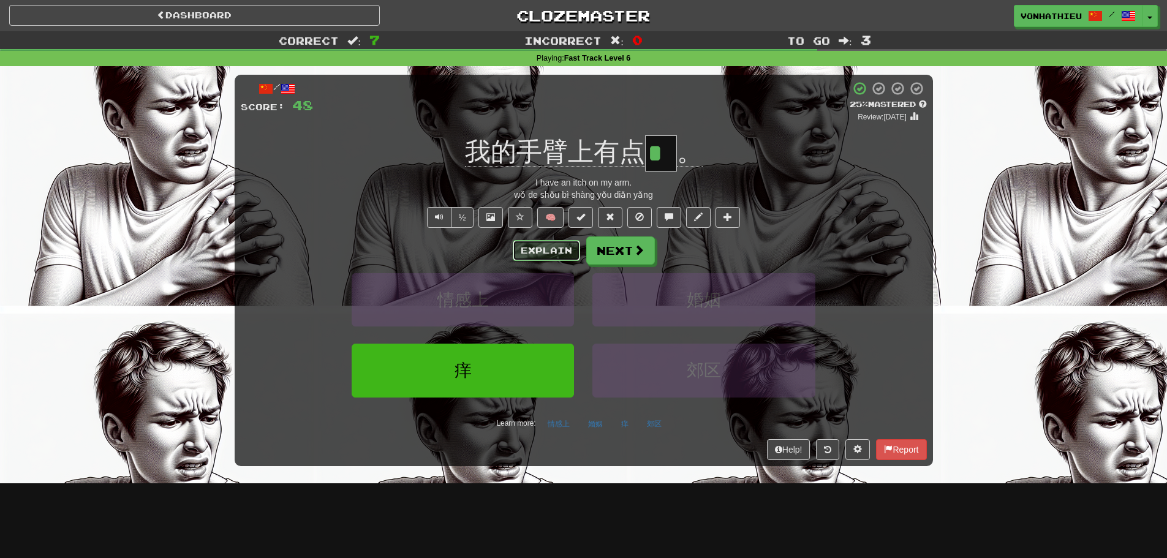
click at [555, 250] on button "Explain" at bounding box center [546, 250] width 67 height 21
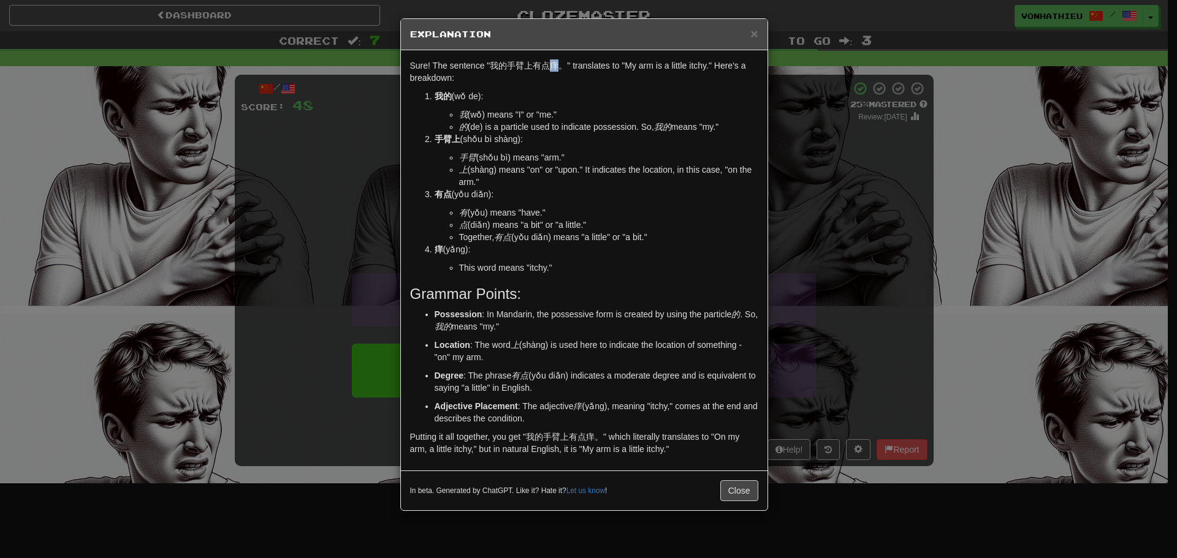
drag, startPoint x: 551, startPoint y: 63, endPoint x: 558, endPoint y: 64, distance: 6.2
click at [558, 64] on p "Sure! The sentence "我的手臂上有点痒。" translates to "My arm is a little itchy." Here's…" at bounding box center [584, 71] width 348 height 25
click at [578, 84] on body "Dashboard Clozemaster vonhathieu / Toggle Dropdown Dashboard Leaderboard Activi…" at bounding box center [588, 496] width 1177 height 993
click at [541, 97] on p "我的 (wǒ de):" at bounding box center [596, 96] width 324 height 12
click at [877, 306] on div "× Explanation Sure! The sentence "我的手臂上有点痒。" translates to "My arm is a little …" at bounding box center [588, 279] width 1177 height 558
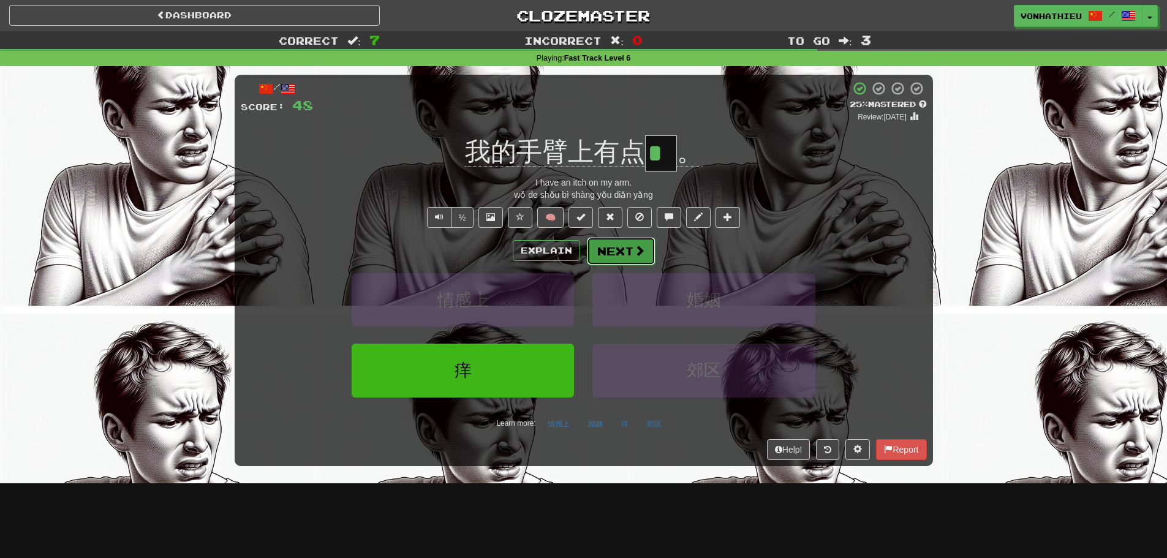
click at [601, 250] on button "Next" at bounding box center [621, 251] width 69 height 28
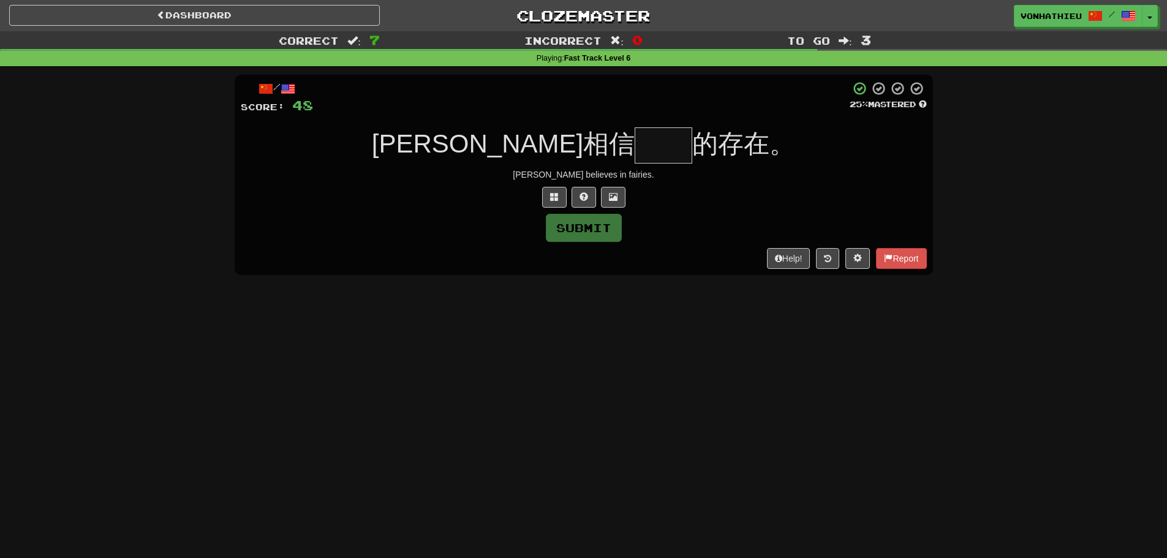
click at [635, 142] on input "text" at bounding box center [664, 145] width 58 height 36
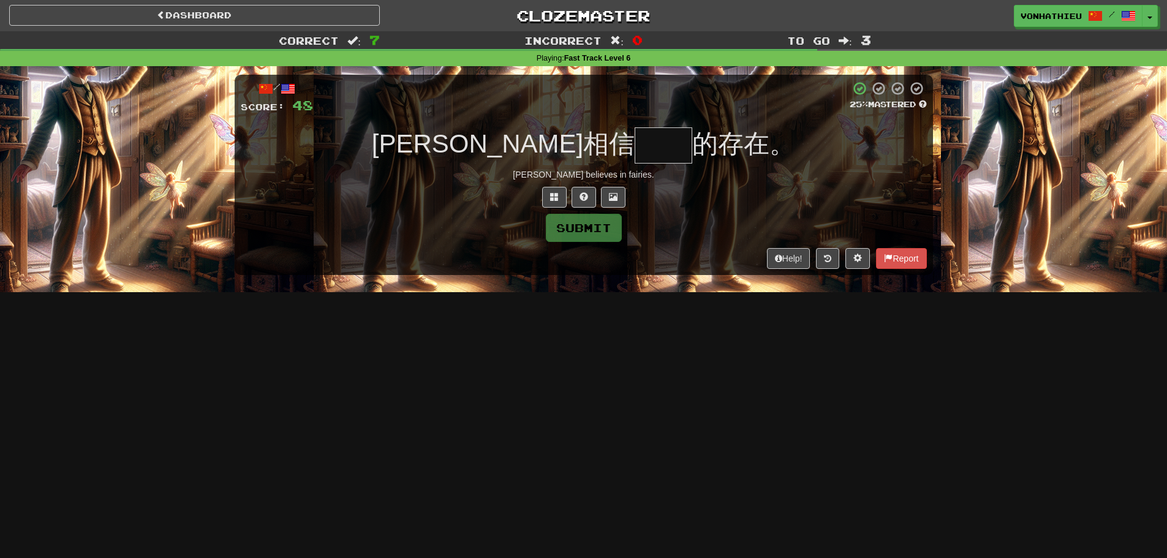
click at [635, 142] on input "text" at bounding box center [664, 145] width 58 height 36
click at [635, 147] on input "text" at bounding box center [664, 145] width 58 height 36
type input "*"
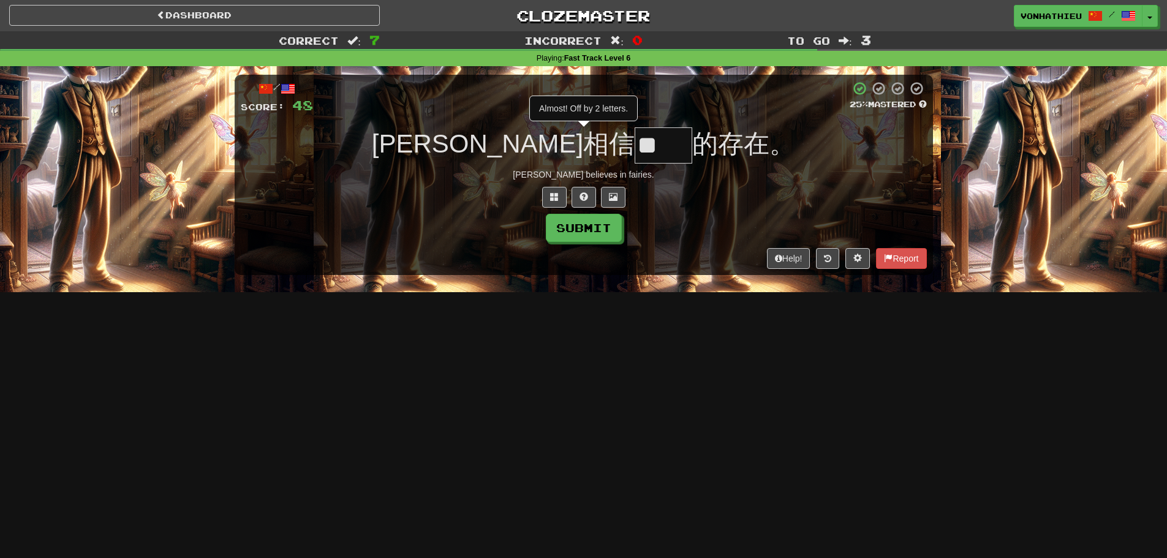
type input "*"
click at [544, 192] on button at bounding box center [554, 197] width 25 height 21
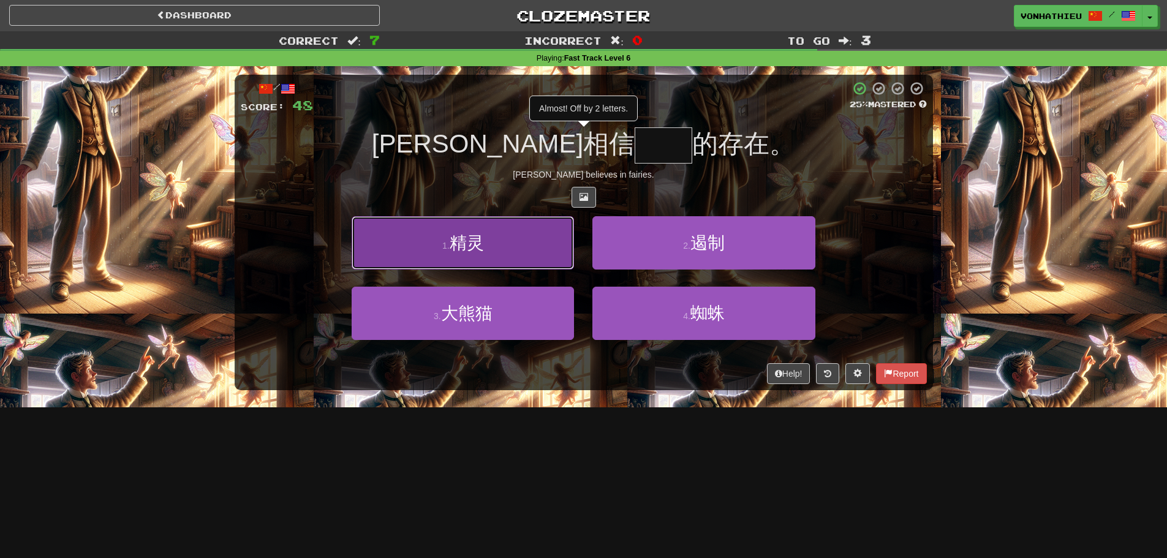
click at [487, 261] on button "1 . 精灵" at bounding box center [463, 242] width 222 height 53
type input "**"
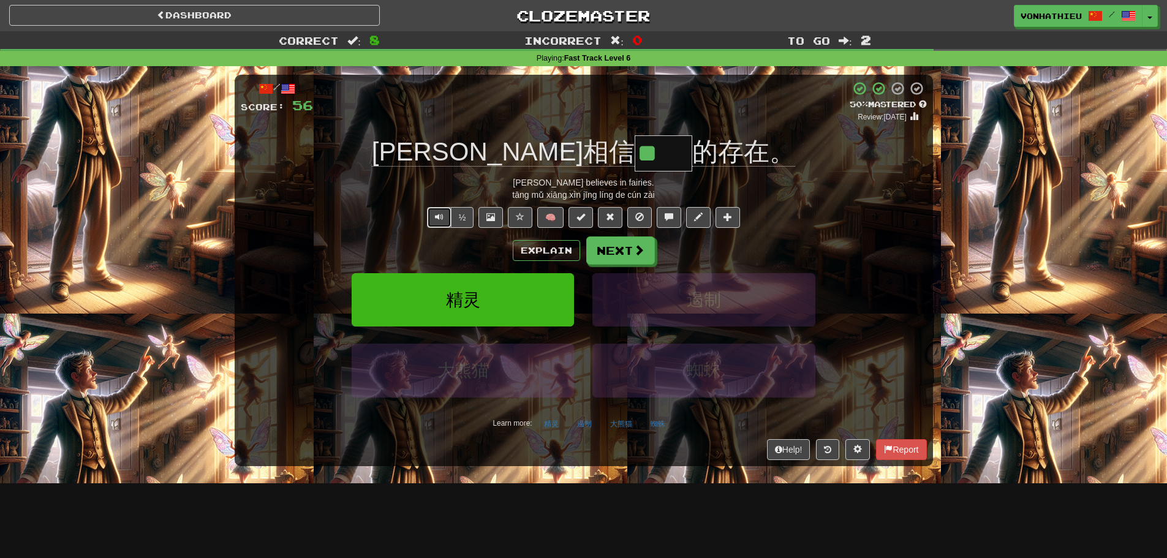
click at [436, 214] on span "Text-to-speech controls" at bounding box center [439, 217] width 9 height 9
click at [523, 250] on button "Explain" at bounding box center [546, 250] width 67 height 21
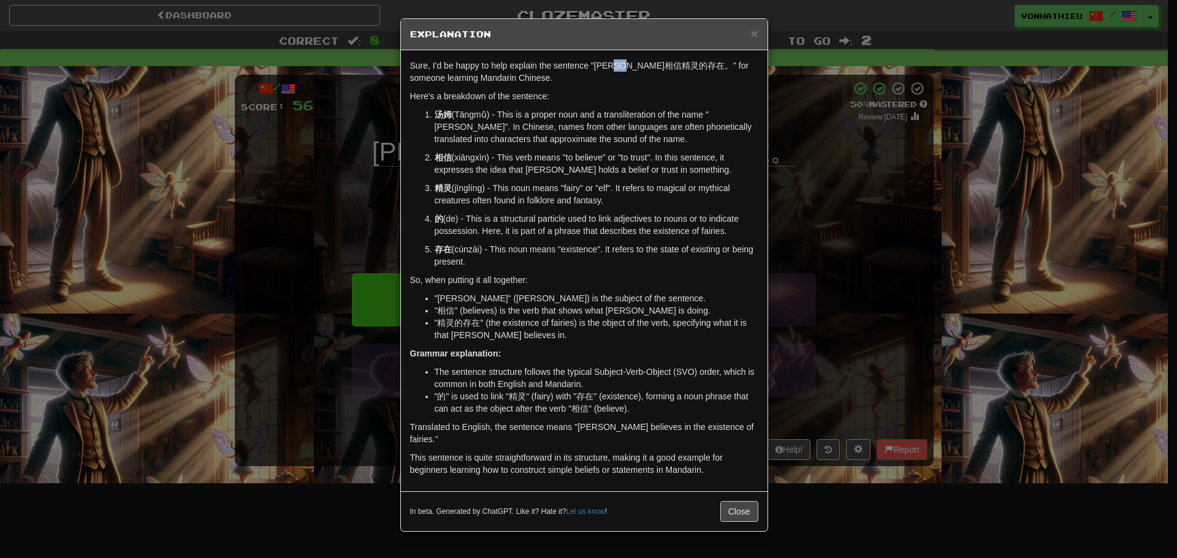
drag, startPoint x: 627, startPoint y: 70, endPoint x: 641, endPoint y: 70, distance: 14.1
click at [641, 70] on p "Sure, I'd be happy to help explain the sentence "汤姆相信精灵的存在。" for someone learni…" at bounding box center [584, 71] width 348 height 25
click at [653, 80] on body "Dashboard Clozemaster vonhathieu / Toggle Dropdown Dashboard Leaderboard Activi…" at bounding box center [588, 496] width 1177 height 993
click at [621, 85] on div "Sure, I'd be happy to help explain the sentence "汤姆相信精灵的存在。" for someone learni…" at bounding box center [584, 270] width 366 height 441
click at [343, 188] on div "× Explanation Sure, I'd be happy to help explain the sentence "汤姆相信精灵的存在。" for …" at bounding box center [588, 279] width 1177 height 558
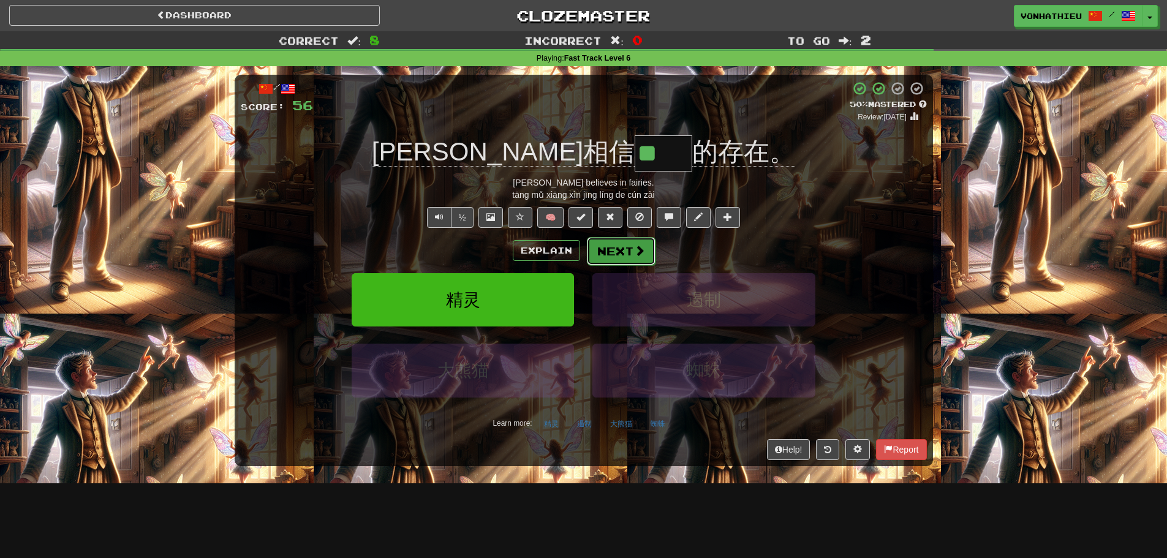
click at [626, 253] on button "Next" at bounding box center [621, 251] width 69 height 28
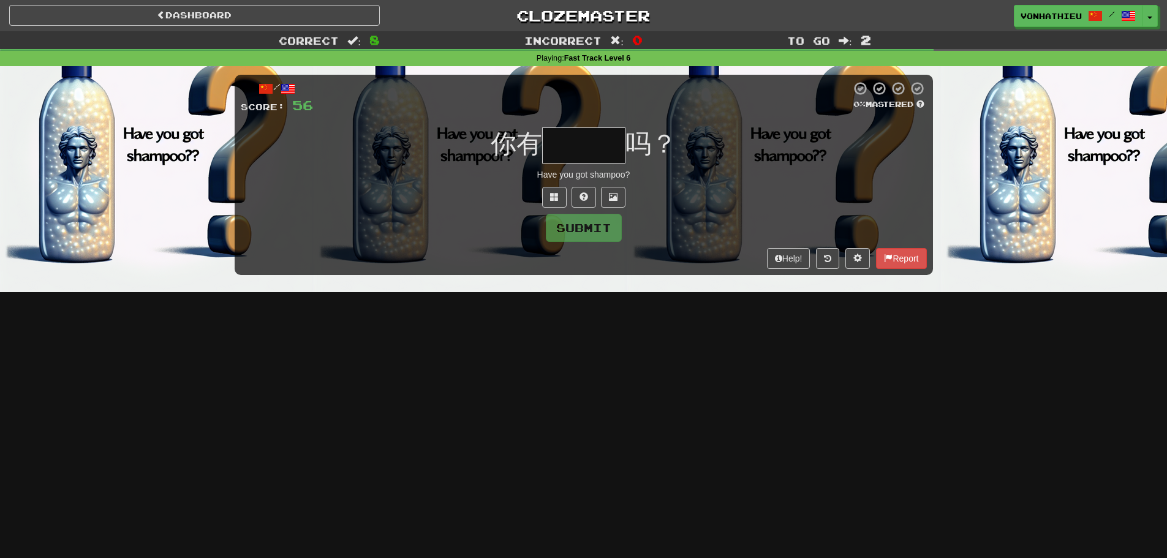
click at [571, 152] on input "text" at bounding box center [583, 145] width 83 height 36
click at [556, 188] on button at bounding box center [554, 197] width 25 height 21
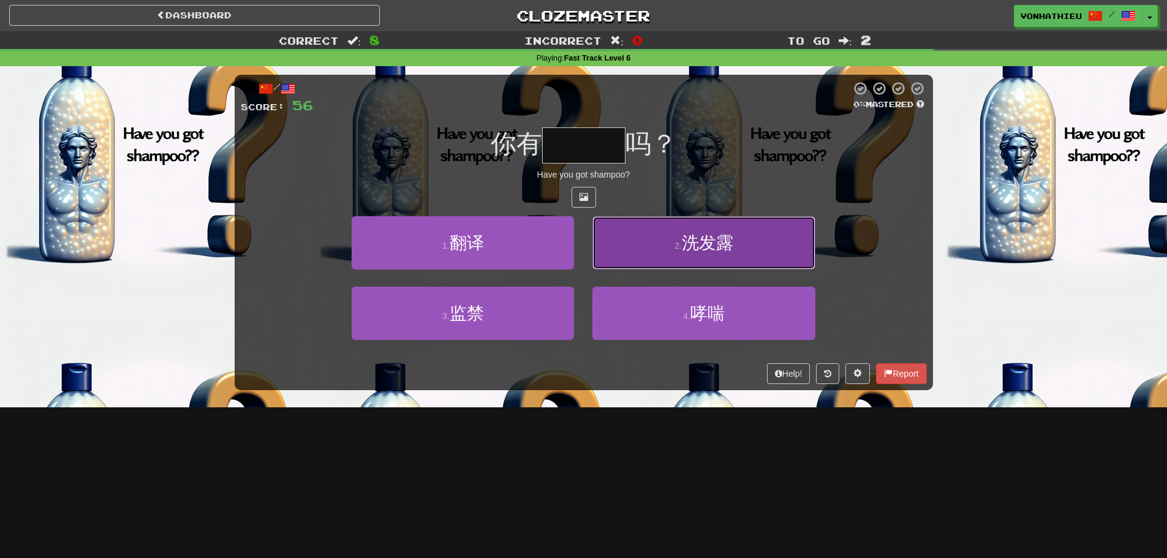
click at [601, 243] on button "2 . 洗发露" at bounding box center [704, 242] width 222 height 53
type input "***"
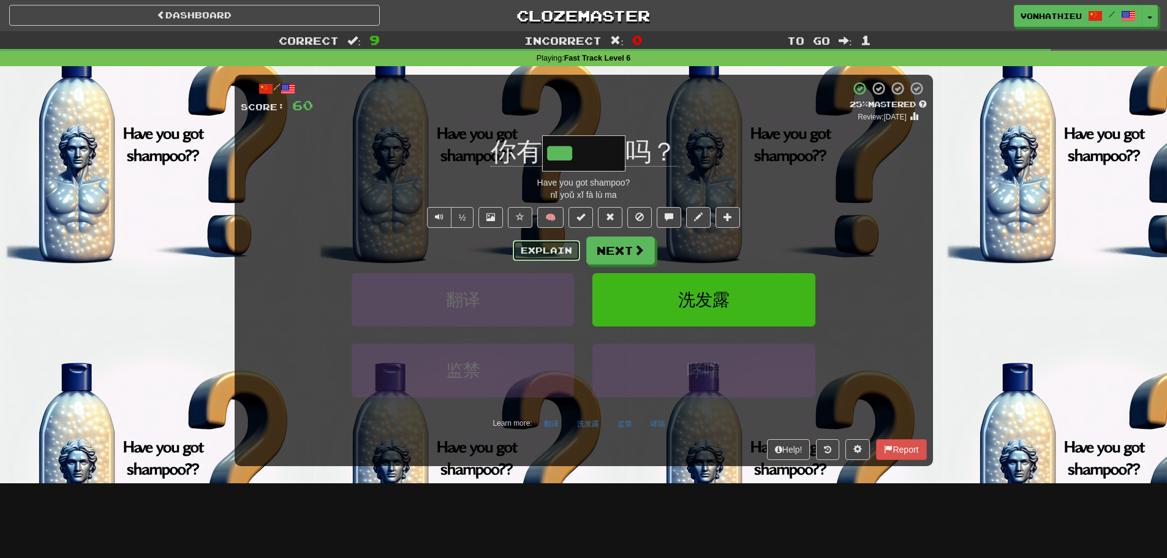
click at [545, 248] on button "Explain" at bounding box center [546, 250] width 67 height 21
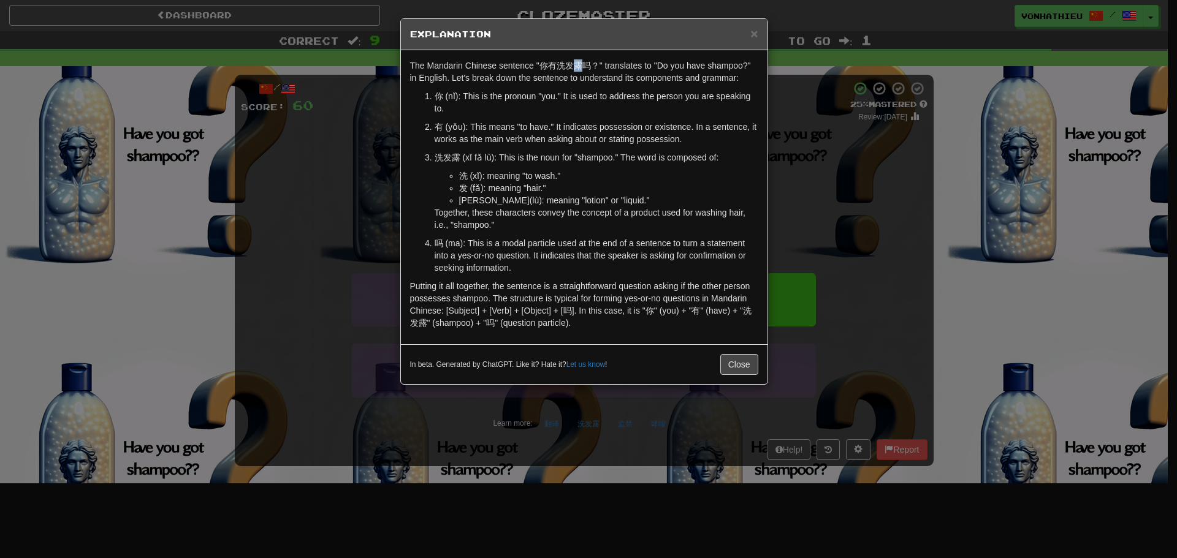
drag, startPoint x: 573, startPoint y: 66, endPoint x: 583, endPoint y: 66, distance: 9.8
click at [583, 66] on p "The Mandarin Chinese sentence "你有洗发露吗？" translates to "Do you have shampoo?" in…" at bounding box center [584, 71] width 348 height 25
click at [610, 85] on body "Dashboard Clozemaster vonhathieu / Toggle Dropdown Dashboard Leaderboard Activi…" at bounding box center [588, 496] width 1177 height 993
click at [844, 248] on div "× Explanation The Mandarin Chinese sentence "你有洗发露吗？" translates to "Do you hav…" at bounding box center [588, 279] width 1177 height 558
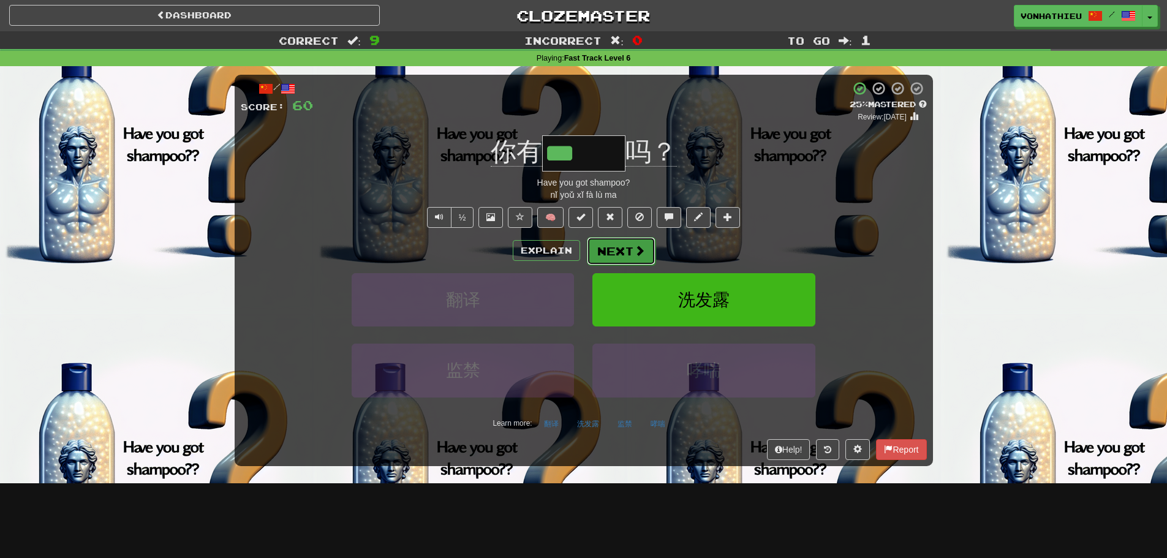
click at [644, 244] on button "Next" at bounding box center [621, 251] width 69 height 28
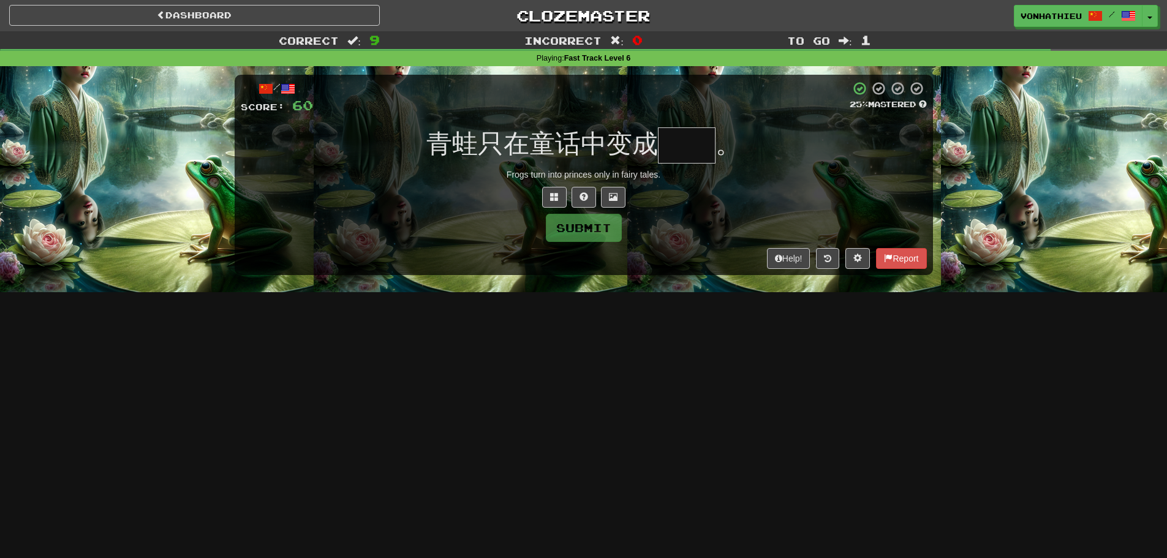
click at [673, 153] on input "text" at bounding box center [687, 145] width 58 height 36
click at [692, 155] on input "text" at bounding box center [687, 145] width 58 height 36
type input "*"
click at [548, 191] on button at bounding box center [554, 197] width 25 height 21
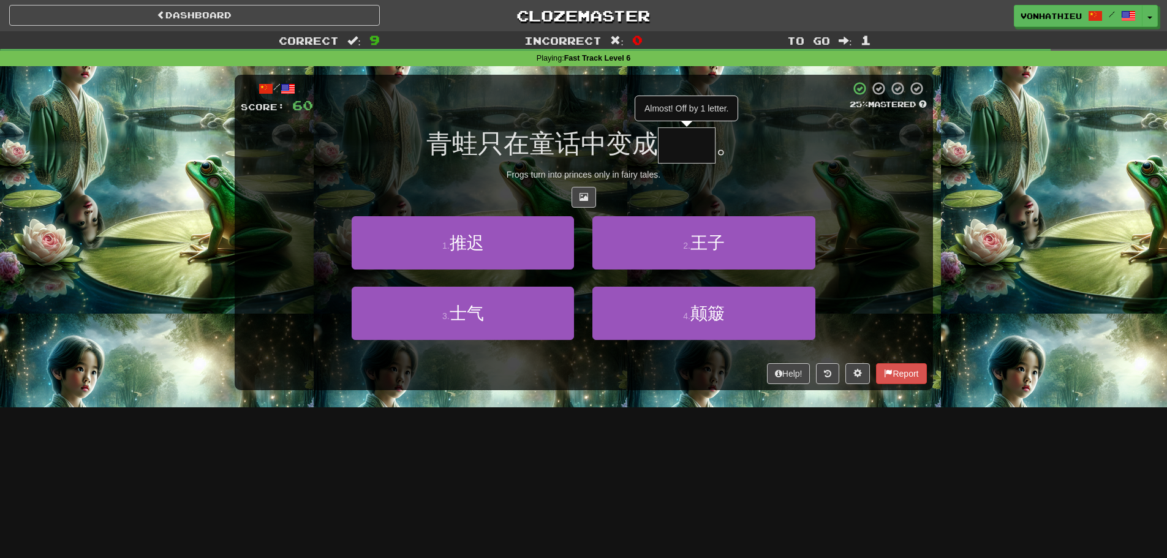
click at [691, 145] on input "text" at bounding box center [687, 145] width 58 height 36
type input "*"
type input "**"
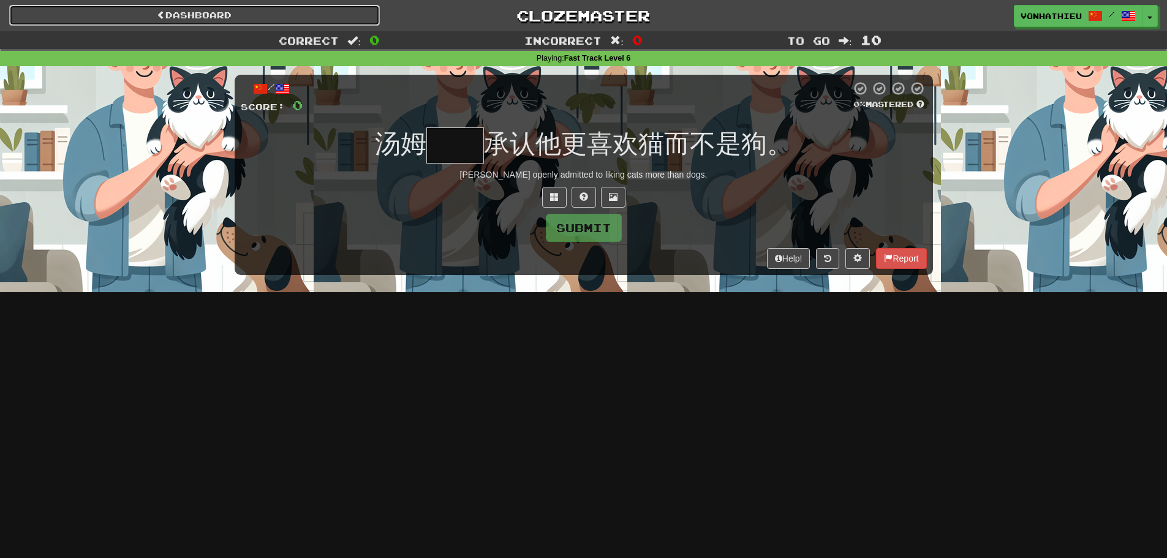
click at [273, 15] on link "Dashboard" at bounding box center [194, 15] width 371 height 21
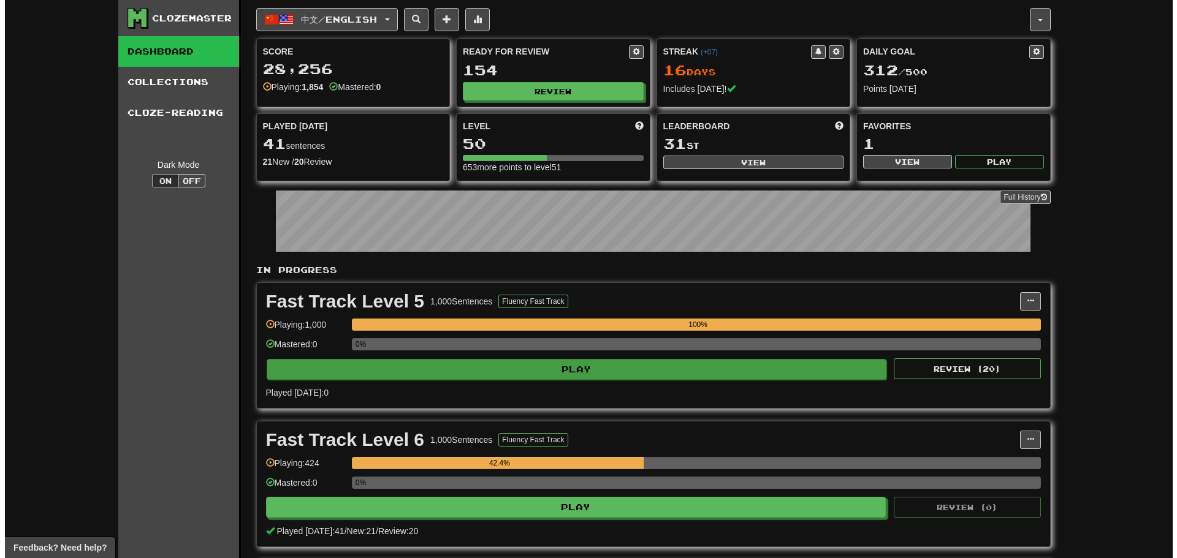
scroll to position [102, 0]
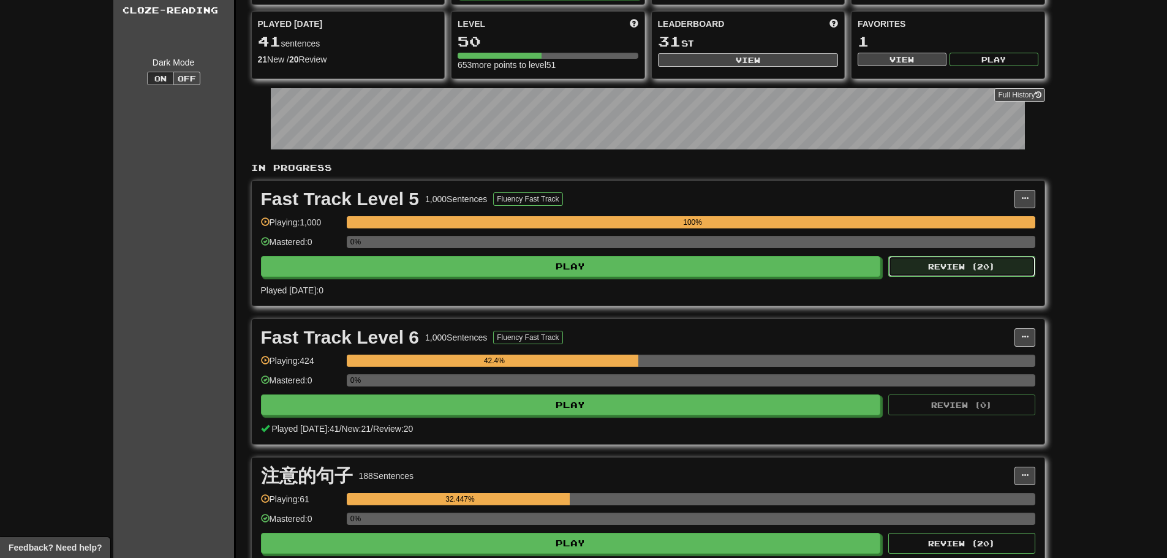
click at [949, 263] on button "Review ( 20 )" at bounding box center [962, 266] width 147 height 21
select select "**"
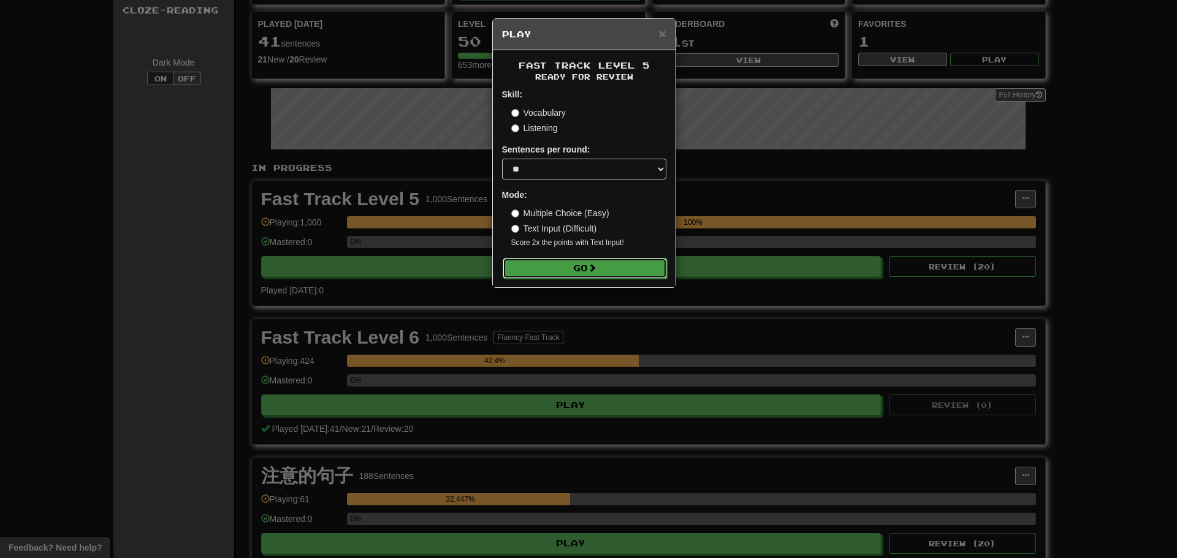
click at [612, 262] on button "Go" at bounding box center [584, 268] width 164 height 21
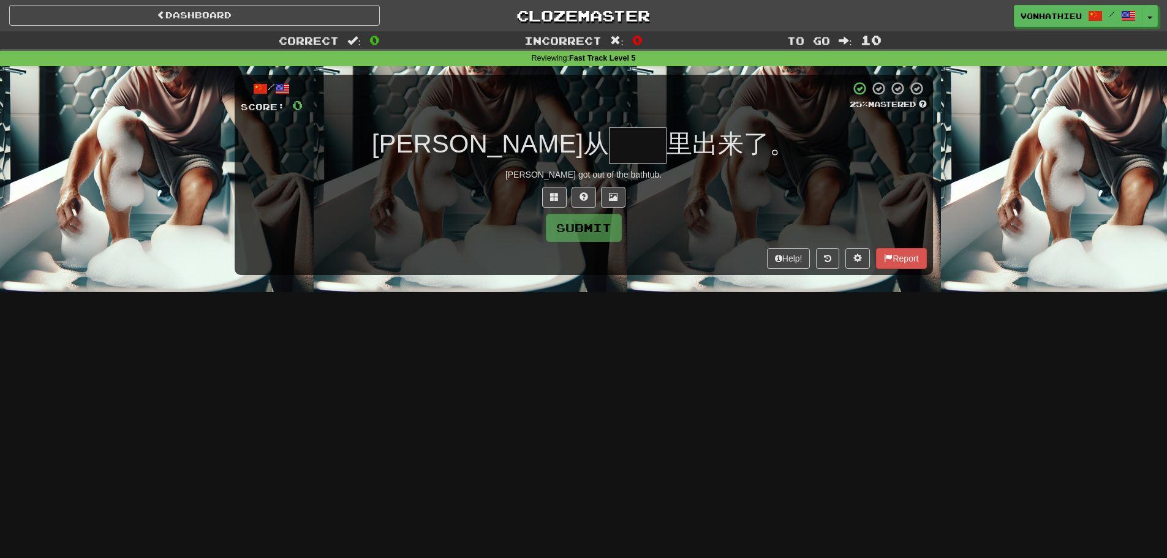
click at [609, 157] on input "text" at bounding box center [638, 145] width 58 height 36
click at [609, 146] on input "text" at bounding box center [638, 145] width 58 height 36
click at [551, 197] on span at bounding box center [554, 196] width 9 height 9
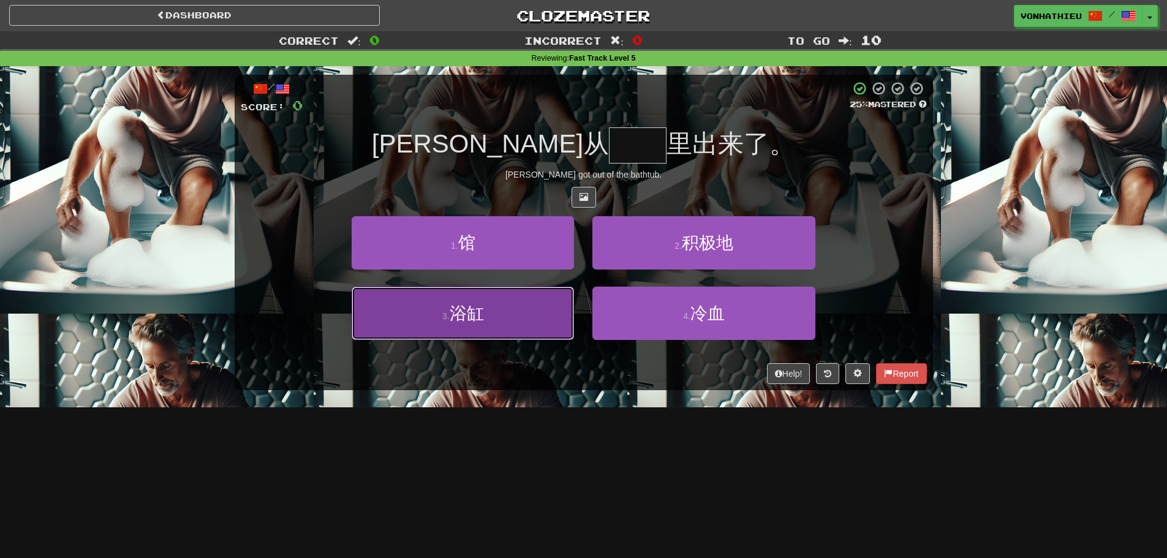
click at [469, 332] on button "3 . 浴缸" at bounding box center [463, 313] width 222 height 53
type input "**"
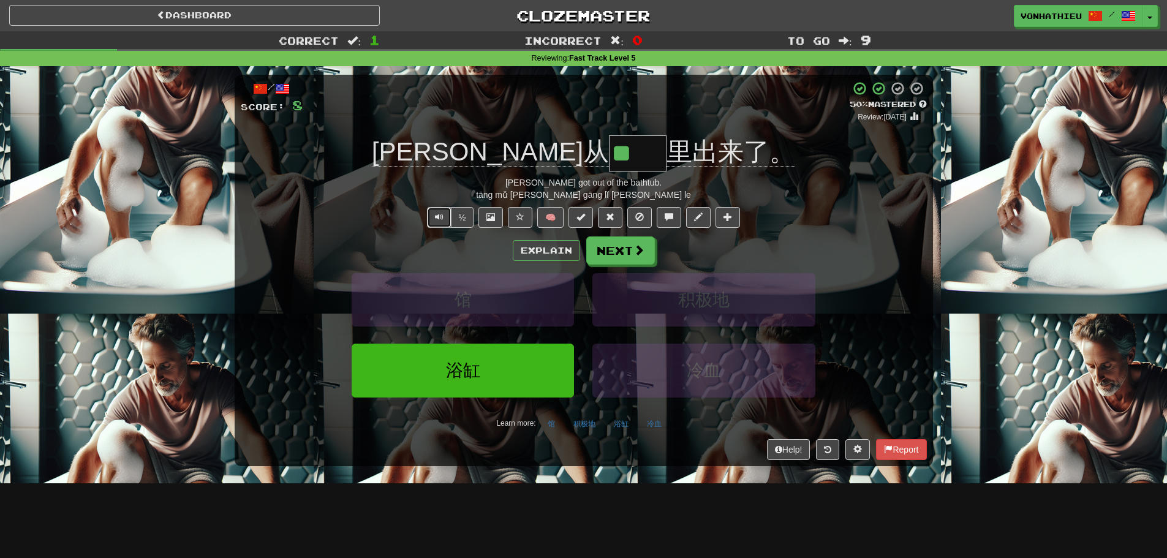
click at [431, 222] on button "Text-to-speech controls" at bounding box center [439, 217] width 25 height 21
click at [436, 225] on button "Text-to-speech controls" at bounding box center [439, 217] width 25 height 21
click at [531, 245] on button "Explain" at bounding box center [546, 250] width 67 height 21
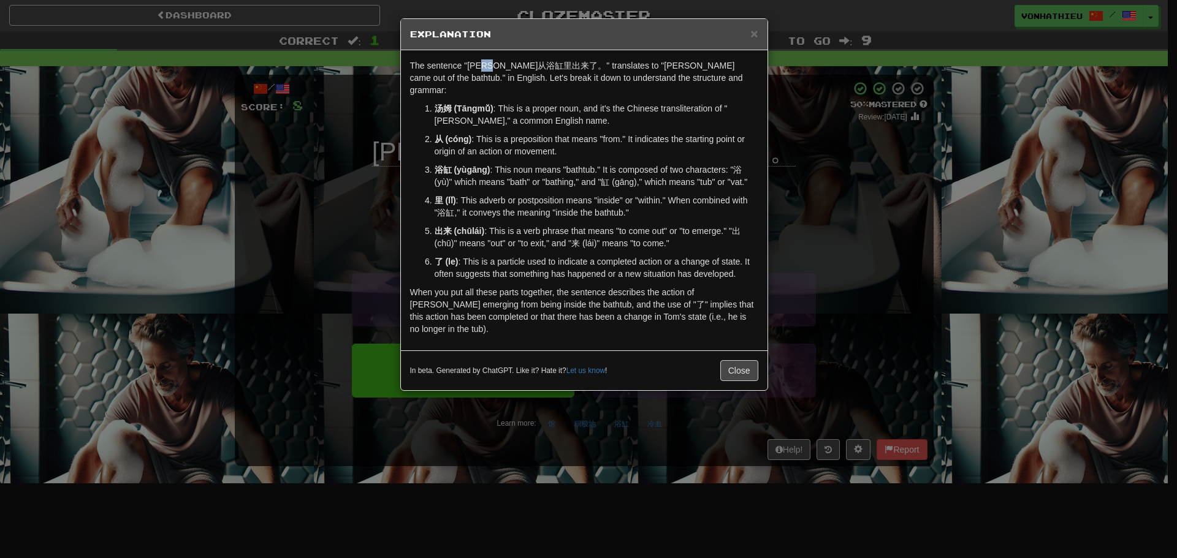
drag, startPoint x: 493, startPoint y: 66, endPoint x: 508, endPoint y: 66, distance: 14.7
click at [508, 66] on p "The sentence "汤姆从浴缸里出来了。" translates to "Tom came out of the bathtub." in Engli…" at bounding box center [584, 77] width 348 height 37
click at [531, 80] on body "Dashboard Clozemaster vonhathieu / Toggle Dropdown Dashboard Leaderboard Activi…" at bounding box center [588, 496] width 1177 height 993
click at [544, 78] on p "The sentence "汤姆从浴缸里出来了。" translates to "Tom came out of the bathtub." in Engli…" at bounding box center [584, 77] width 348 height 37
click at [512, 62] on p "The sentence "汤姆从浴缸里出来了。" translates to "Tom came out of the bathtub." in Engli…" at bounding box center [584, 77] width 348 height 37
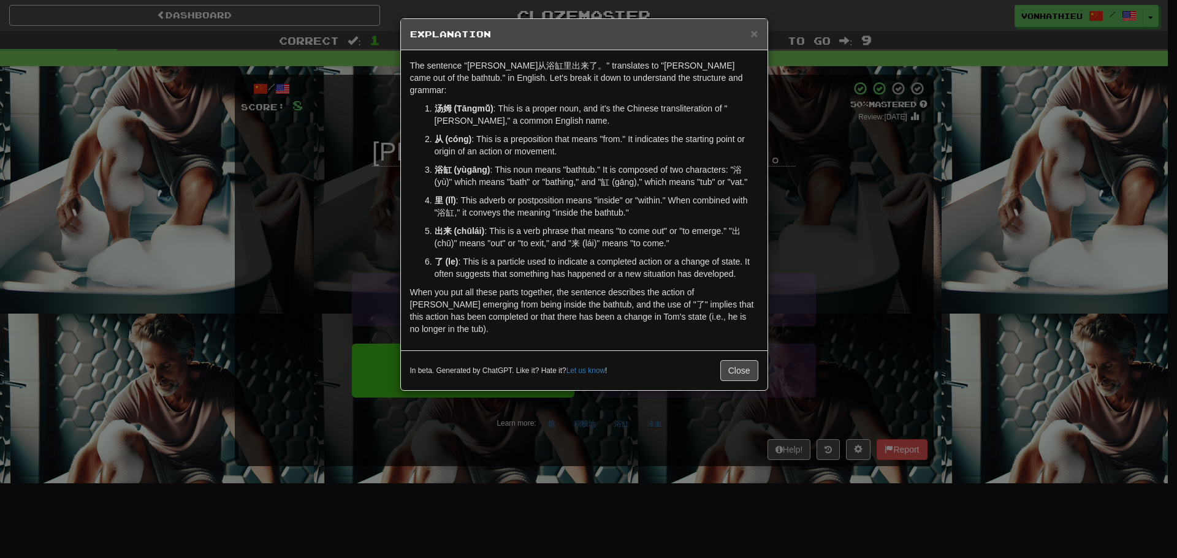
click at [528, 75] on body "Dashboard Clozemaster vonhathieu / Toggle Dropdown Dashboard Leaderboard Activi…" at bounding box center [588, 496] width 1177 height 993
click at [498, 79] on p "The sentence "汤姆从浴缸里出来了。" translates to "Tom came out of the bathtub." in Engli…" at bounding box center [584, 77] width 348 height 37
click at [275, 94] on div "× Explanation The sentence "汤姆从浴缸里出来了。" translates to "Tom came out of the bath…" at bounding box center [588, 279] width 1177 height 558
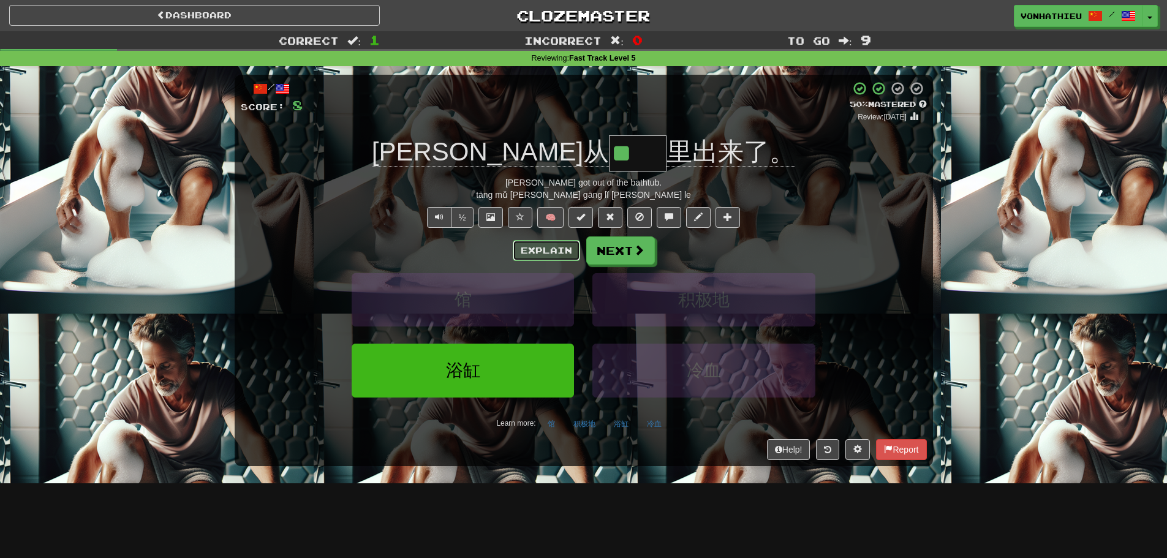
click at [561, 252] on button "Explain" at bounding box center [546, 250] width 67 height 21
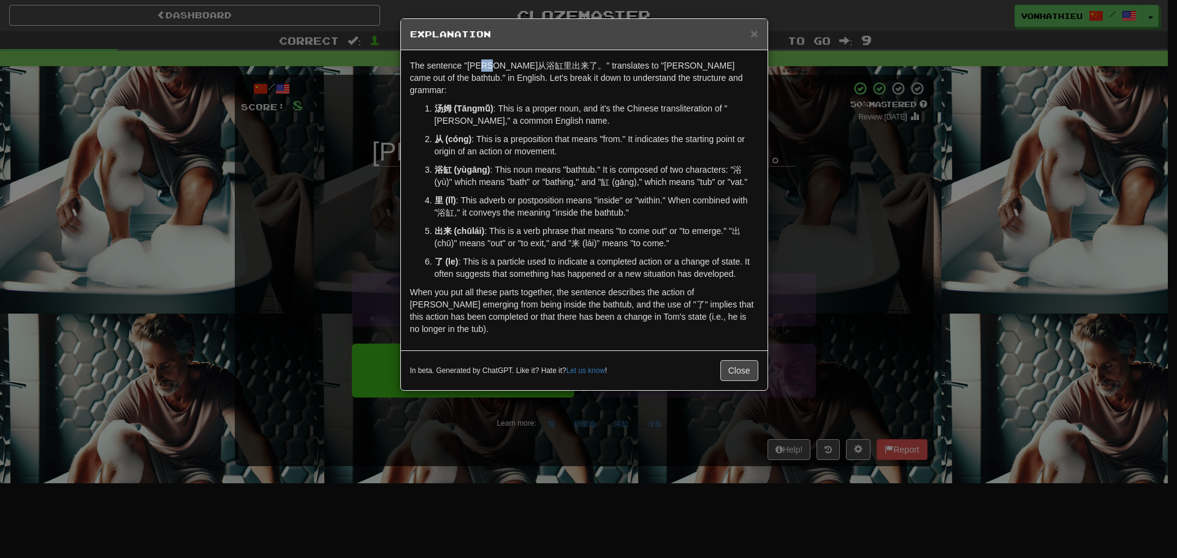
drag, startPoint x: 495, startPoint y: 67, endPoint x: 506, endPoint y: 66, distance: 11.0
click at [506, 66] on p "The sentence "汤姆从浴缸里出来了。" translates to "Tom came out of the bathtub." in Engli…" at bounding box center [584, 77] width 348 height 37
click at [523, 75] on body "Dashboard Clozemaster vonhathieu / Toggle Dropdown Dashboard Leaderboard Activi…" at bounding box center [588, 496] width 1177 height 993
click at [526, 89] on div "The sentence "汤姆从浴缸里出来了。" translates to "Tom came out of the bathtub." in Engli…" at bounding box center [584, 200] width 366 height 300
click at [862, 172] on div "× Explanation The sentence "汤姆从浴缸里出来了。" translates to "Tom came out of the bath…" at bounding box center [588, 279] width 1177 height 558
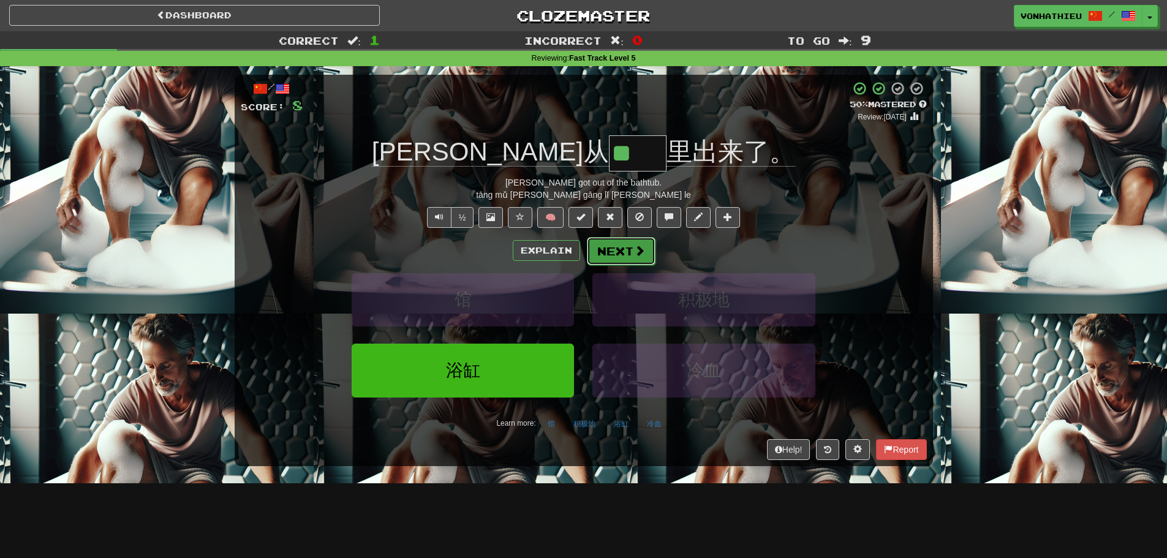
click at [609, 238] on button "Next" at bounding box center [621, 251] width 69 height 28
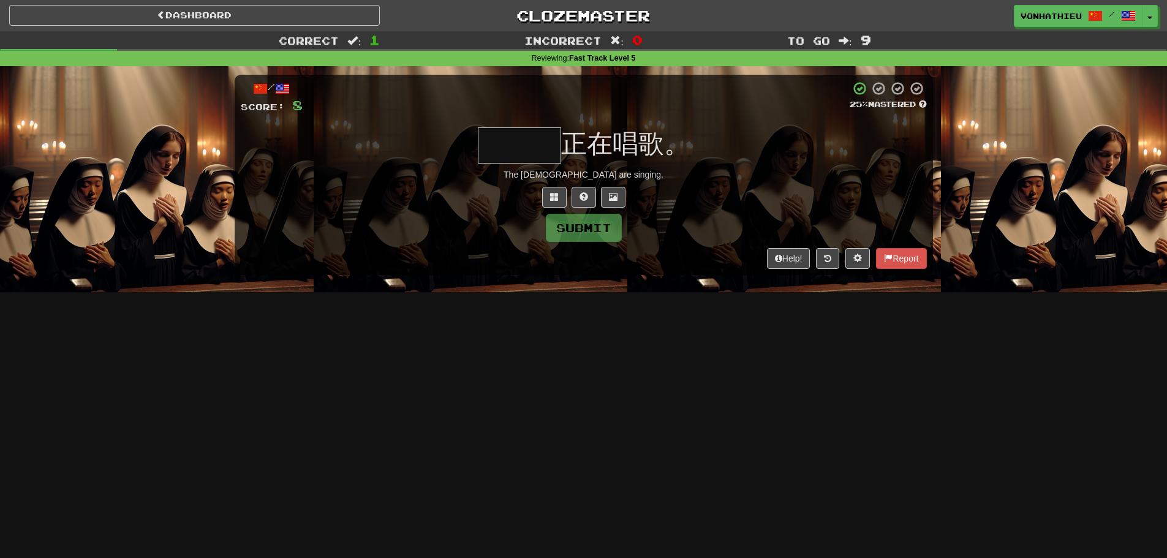
click at [506, 140] on input "text" at bounding box center [519, 145] width 83 height 36
click at [506, 143] on input "text" at bounding box center [519, 145] width 83 height 36
click at [547, 195] on button at bounding box center [554, 197] width 25 height 21
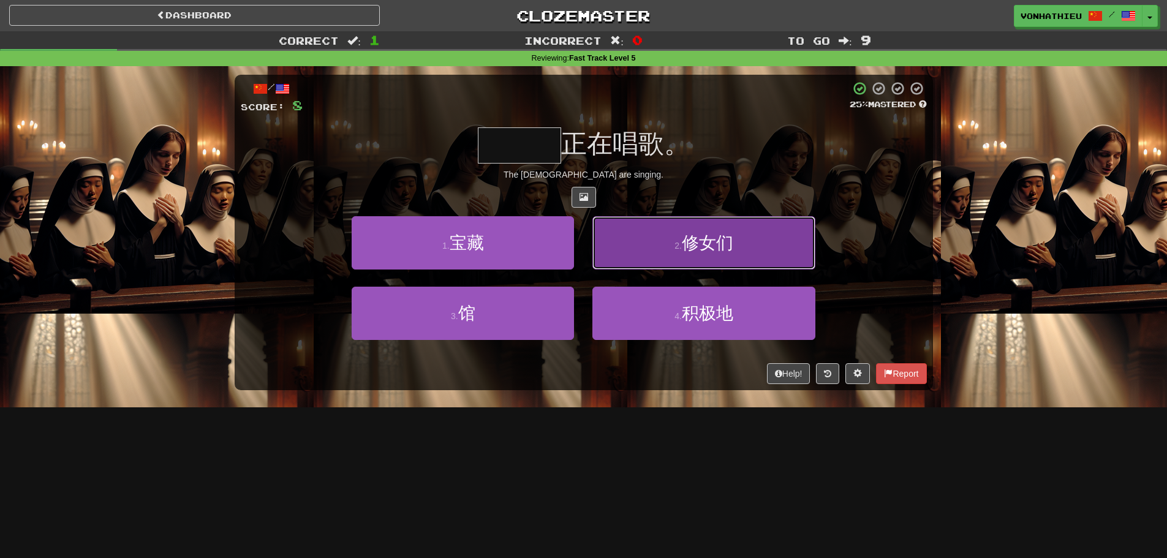
click at [651, 239] on button "2 . 修女们" at bounding box center [704, 242] width 222 height 53
type input "***"
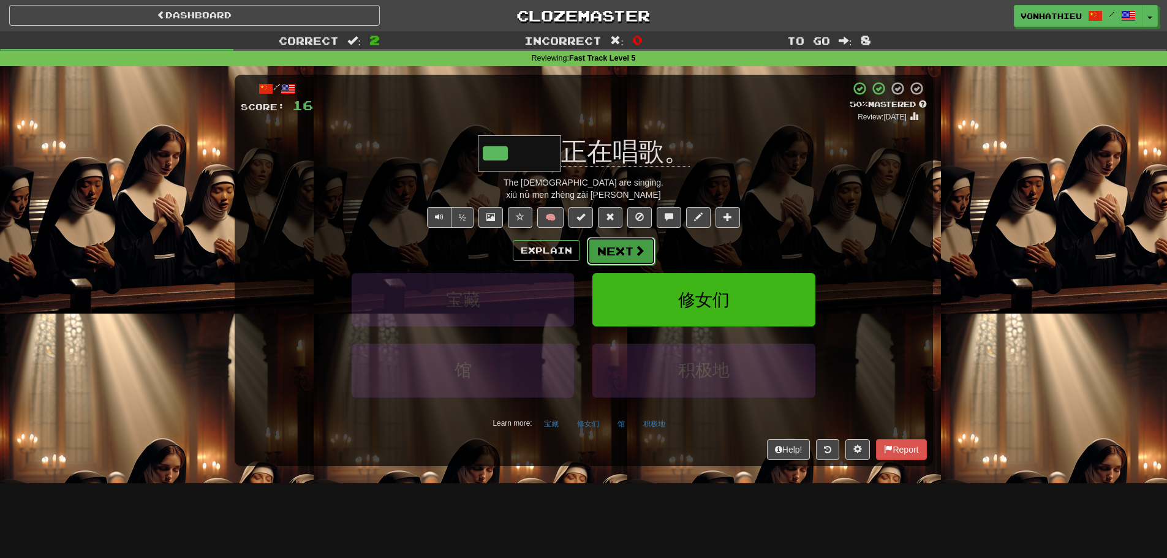
click at [639, 259] on button "Next" at bounding box center [621, 251] width 69 height 28
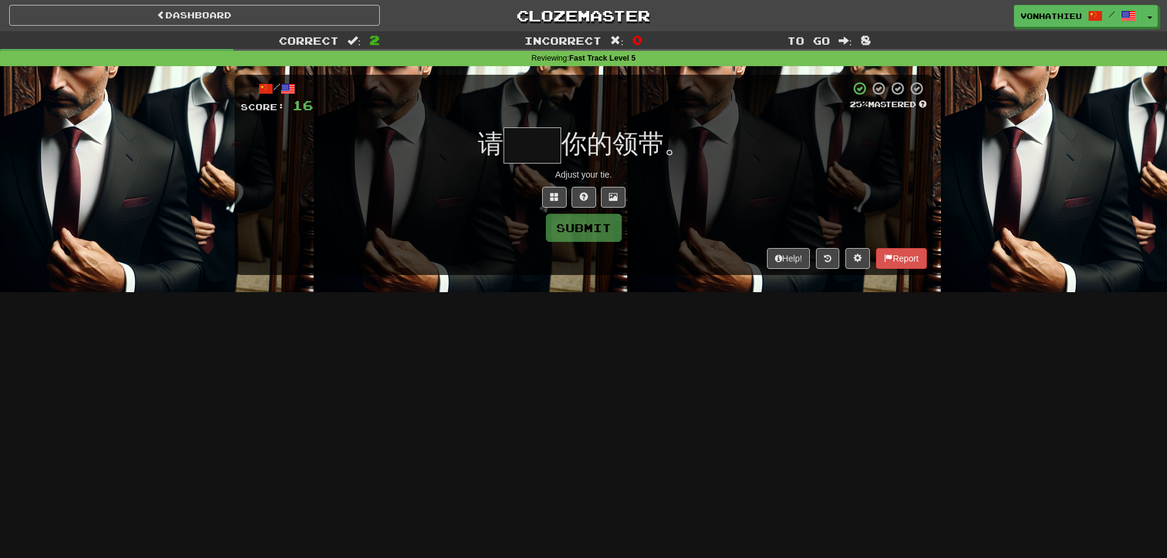
click at [517, 156] on input "text" at bounding box center [533, 145] width 58 height 36
click at [558, 199] on span at bounding box center [554, 196] width 9 height 9
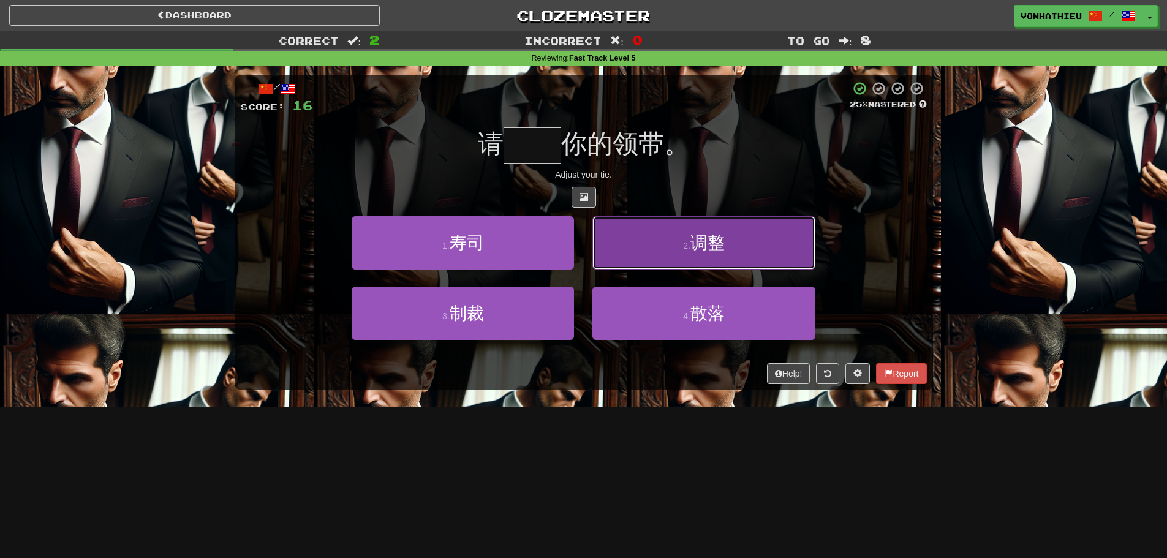
click at [759, 267] on button "2 . 调整" at bounding box center [704, 242] width 222 height 53
type input "**"
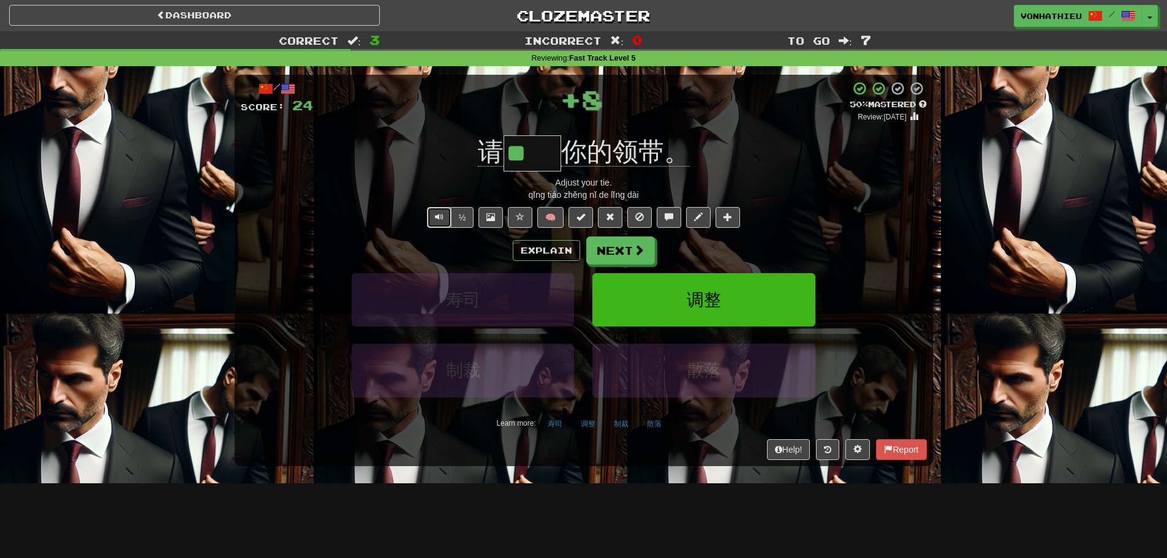
click at [435, 221] on span "Text-to-speech controls" at bounding box center [439, 217] width 9 height 9
click at [618, 251] on button "Next" at bounding box center [621, 251] width 69 height 28
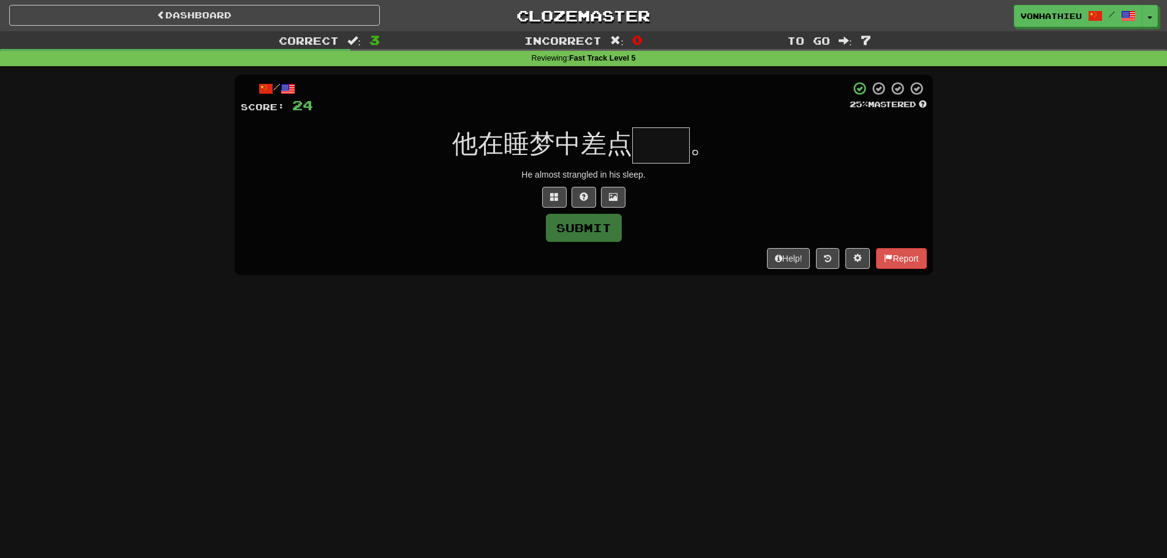
click at [651, 151] on input "text" at bounding box center [661, 145] width 58 height 36
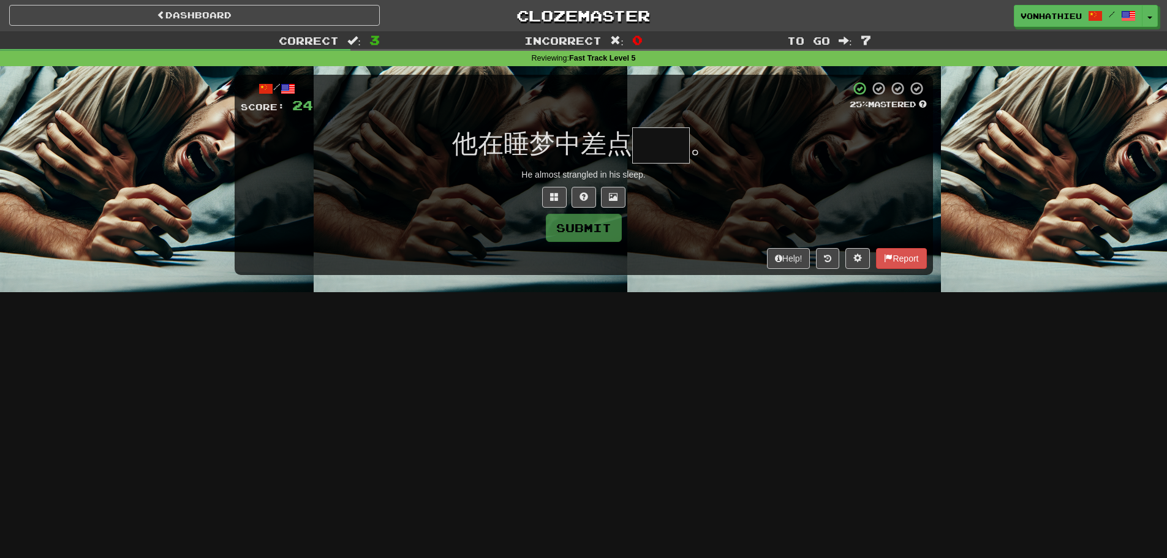
click at [660, 151] on input "text" at bounding box center [661, 145] width 58 height 36
click at [652, 138] on input "text" at bounding box center [661, 145] width 58 height 36
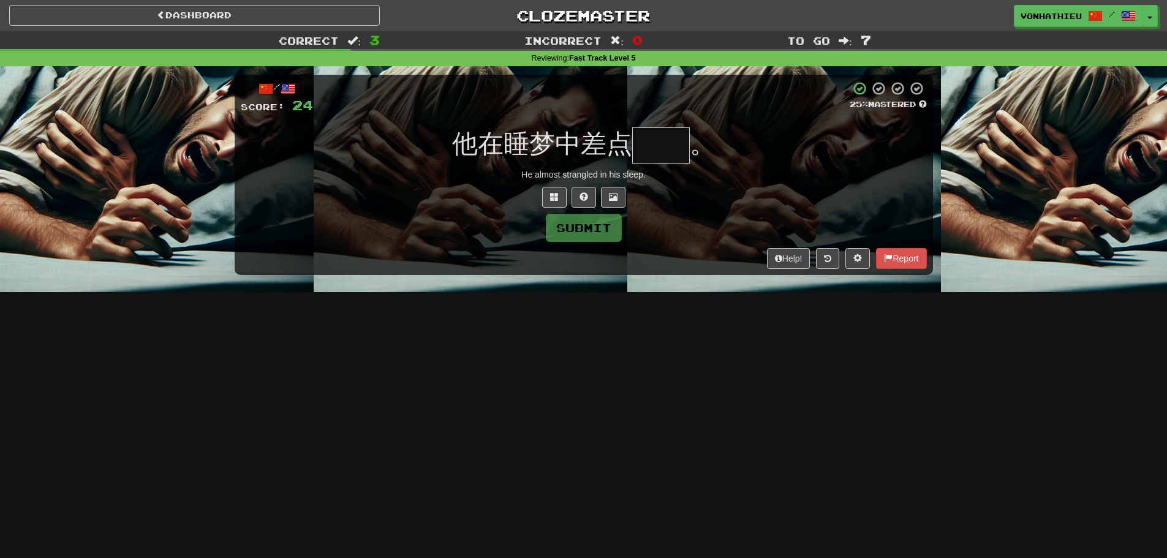
click at [834, 178] on div "He almost strangled in his sleep." at bounding box center [584, 175] width 686 height 12
click at [631, 145] on span "他在睡梦中差点" at bounding box center [542, 143] width 180 height 29
click at [669, 142] on input "text" at bounding box center [661, 145] width 58 height 36
click at [544, 201] on button at bounding box center [554, 197] width 25 height 21
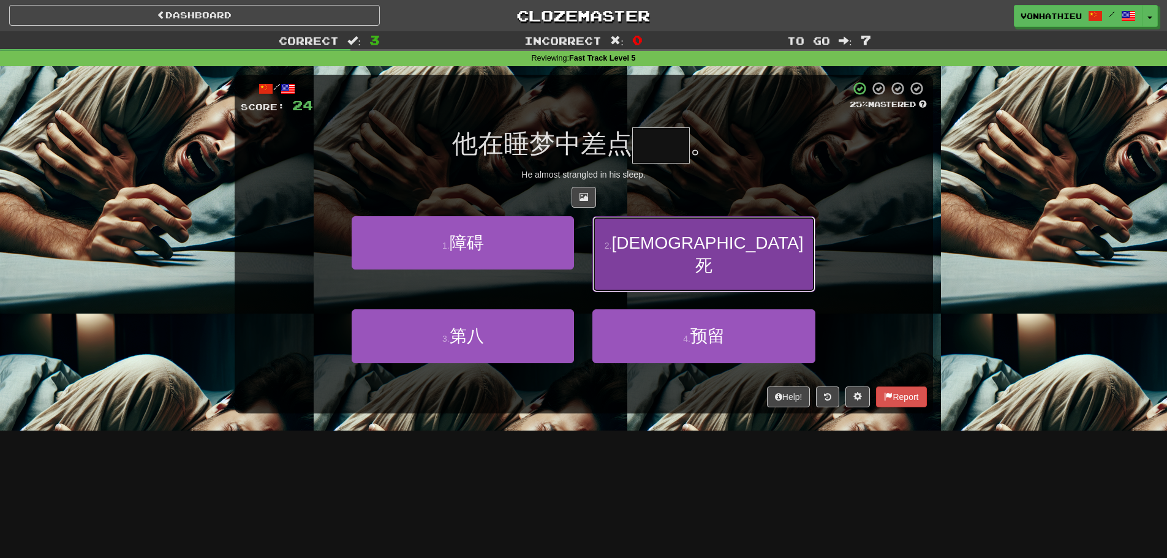
click at [620, 243] on button "2 . 缢死" at bounding box center [704, 254] width 222 height 77
type input "**"
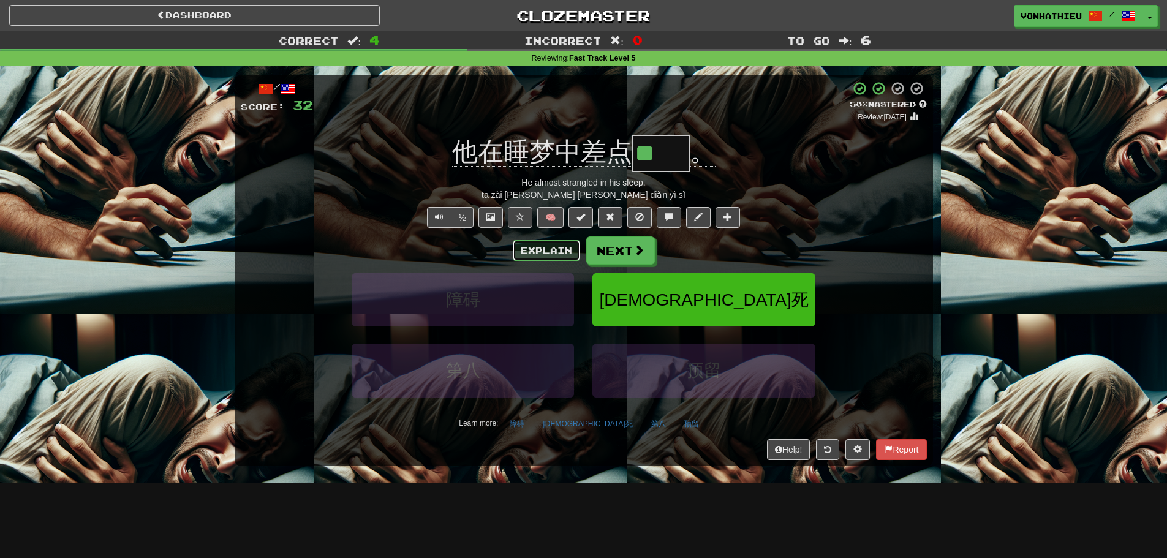
click at [529, 251] on button "Explain" at bounding box center [546, 250] width 67 height 21
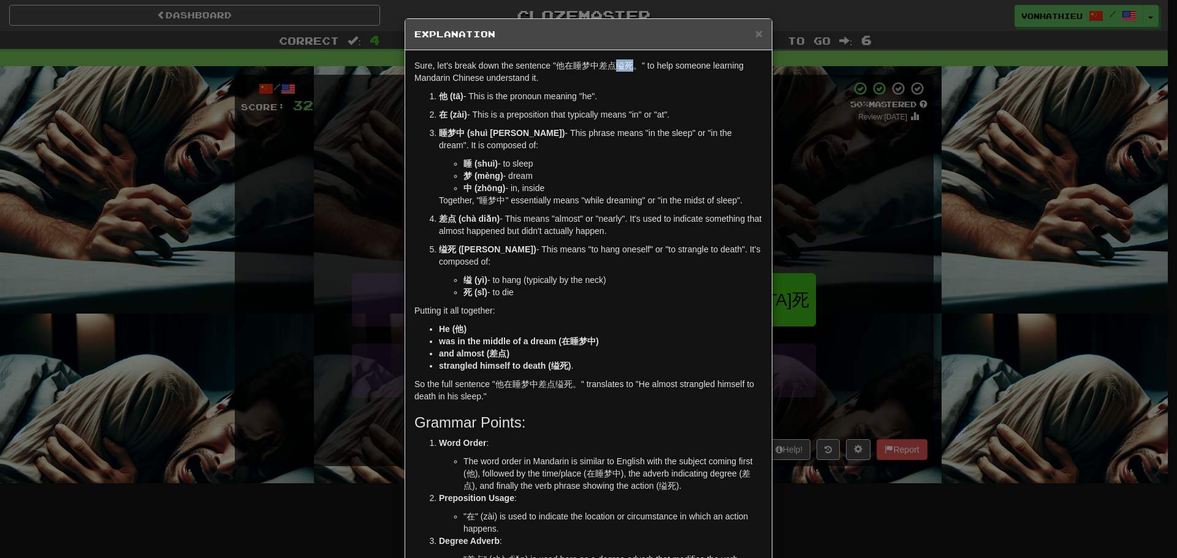
drag, startPoint x: 611, startPoint y: 63, endPoint x: 624, endPoint y: 63, distance: 13.5
click at [624, 63] on p "Sure, let's break down the sentence "他在睡梦中差点缢死。" to help someone learning Manda…" at bounding box center [588, 71] width 348 height 25
click at [641, 78] on body "Dashboard Clozemaster vonhathieu / Toggle Dropdown Dashboard Leaderboard Activi…" at bounding box center [588, 496] width 1177 height 993
click at [621, 85] on div "Sure, let's break down the sentence "他在睡梦中差点缢死。" to help someone learning Manda…" at bounding box center [588, 358] width 366 height 616
drag, startPoint x: 610, startPoint y: 68, endPoint x: 620, endPoint y: 68, distance: 9.2
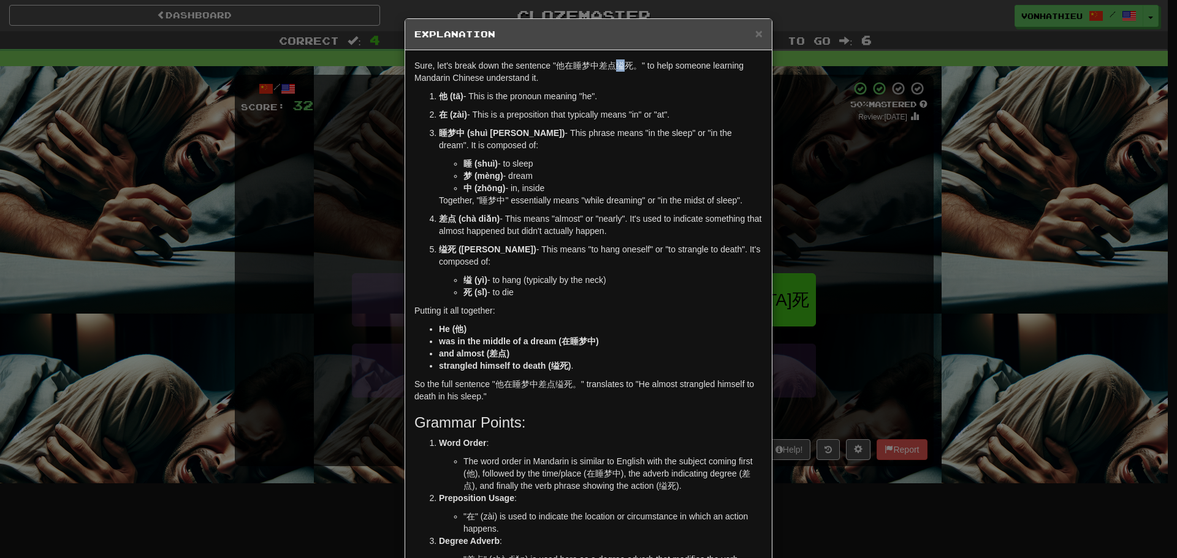
click at [620, 68] on p "Sure, let's break down the sentence "他在睡梦中差点缢死。" to help someone learning Manda…" at bounding box center [588, 71] width 348 height 25
click at [637, 78] on body "Dashboard Clozemaster vonhathieu / Toggle Dropdown Dashboard Leaderboard Activi…" at bounding box center [588, 496] width 1177 height 993
click at [615, 84] on div "Sure, let's break down the sentence "他在睡梦中差点缢死。" to help someone learning Manda…" at bounding box center [588, 358] width 366 height 616
click at [813, 103] on div "× Explanation Sure, let's break down the sentence "他在睡梦中差点缢死。" to help someone …" at bounding box center [588, 279] width 1177 height 558
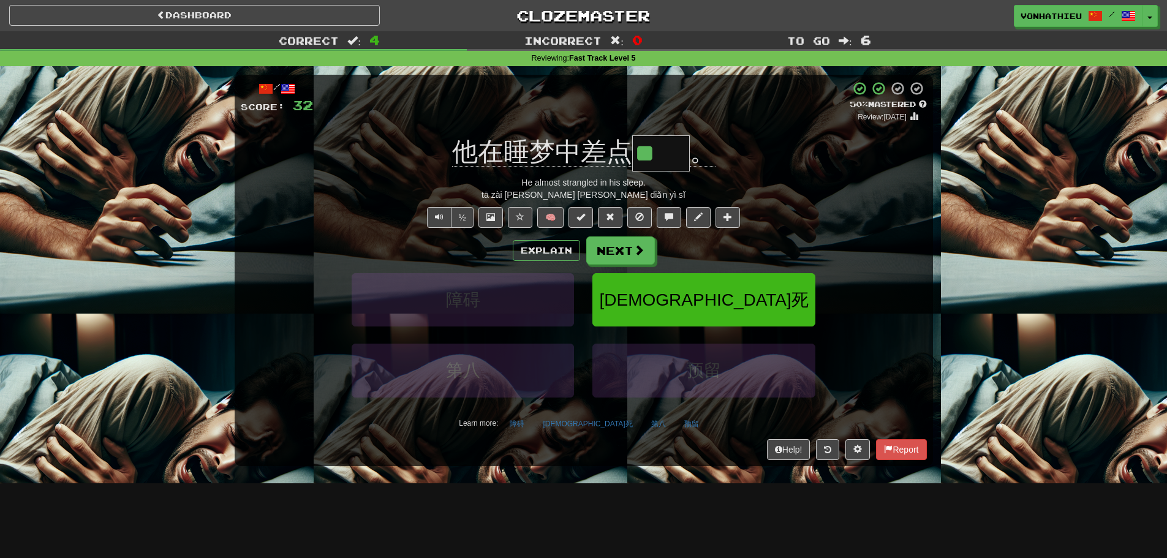
click at [529, 237] on div "Explain Next" at bounding box center [584, 251] width 686 height 28
click at [533, 240] on button "Explain" at bounding box center [546, 250] width 67 height 21
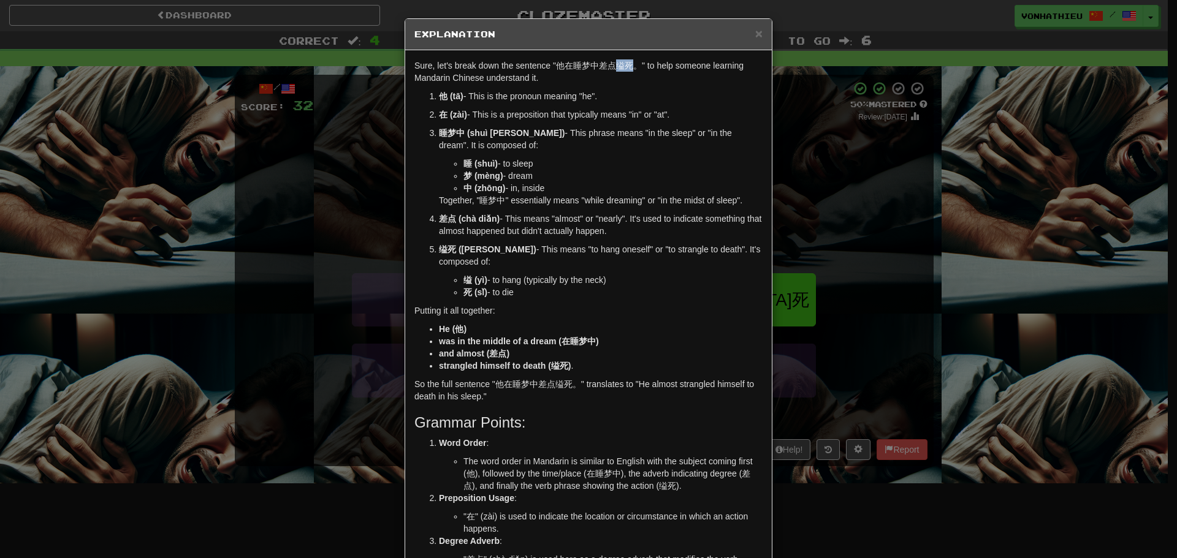
drag, startPoint x: 615, startPoint y: 63, endPoint x: 626, endPoint y: 63, distance: 11.0
click at [626, 63] on p "Sure, let's break down the sentence "他在睡梦中差点缢死。" to help someone learning Manda…" at bounding box center [588, 71] width 348 height 25
click at [643, 80] on body "Dashboard Clozemaster vonhathieu / Toggle Dropdown Dashboard Leaderboard Activi…" at bounding box center [588, 496] width 1177 height 993
click at [609, 91] on p "他 (tā) - This is the pronoun meaning "he"." at bounding box center [601, 96] width 324 height 12
drag, startPoint x: 767, startPoint y: 125, endPoint x: 784, endPoint y: 127, distance: 17.3
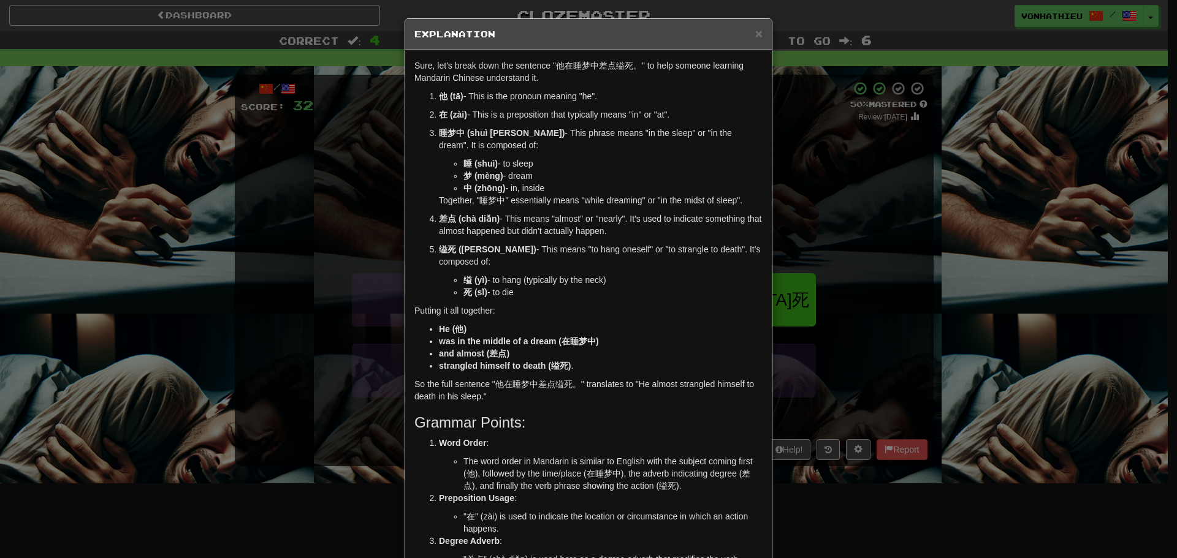
click at [767, 125] on div "× Explanation Sure, let's break down the sentence "他在睡梦中差点缢死。" to help someone …" at bounding box center [588, 362] width 368 height 689
click at [778, 139] on div "× Explanation Sure, let's break down the sentence "他在睡梦中差点缢死。" to help someone …" at bounding box center [588, 279] width 1177 height 558
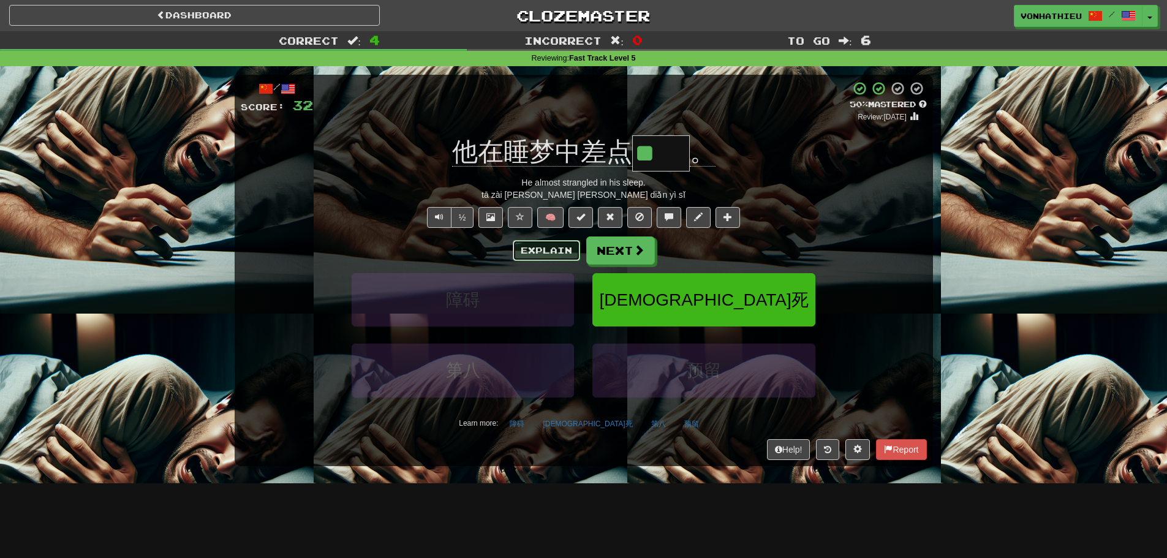
click at [559, 250] on button "Explain" at bounding box center [546, 250] width 67 height 21
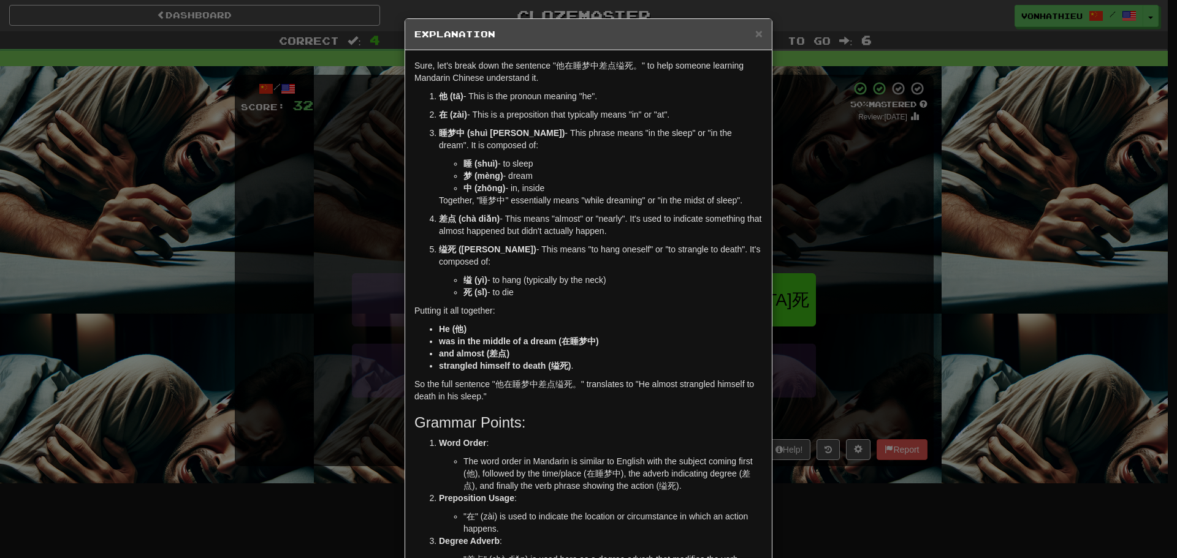
click at [836, 178] on div "× Explanation Sure, let's break down the sentence "他在睡梦中差点缢死。" to help someone …" at bounding box center [588, 279] width 1177 height 558
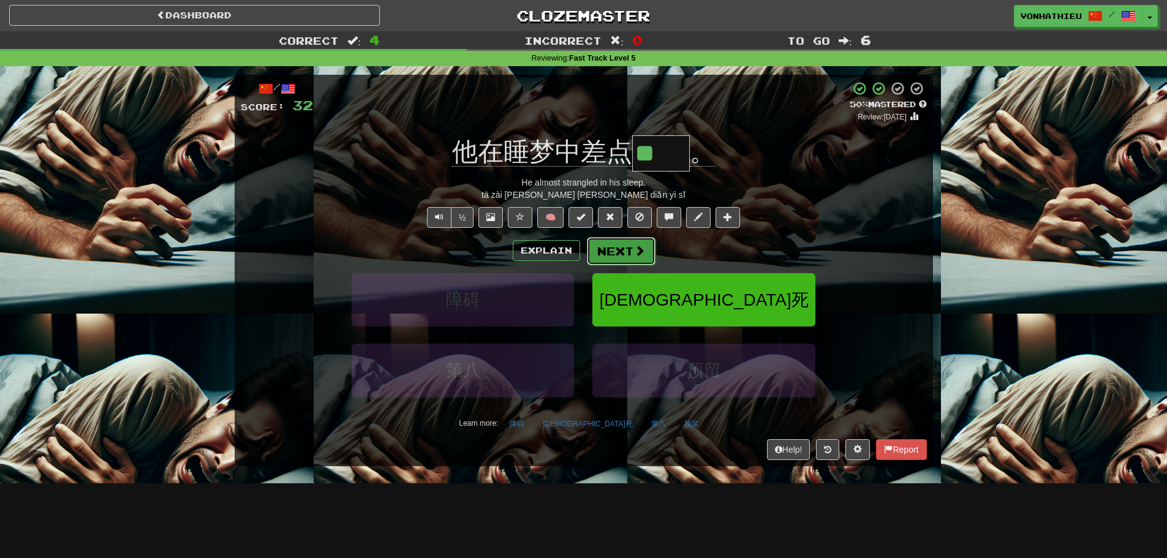
click at [618, 249] on button "Next" at bounding box center [621, 251] width 69 height 28
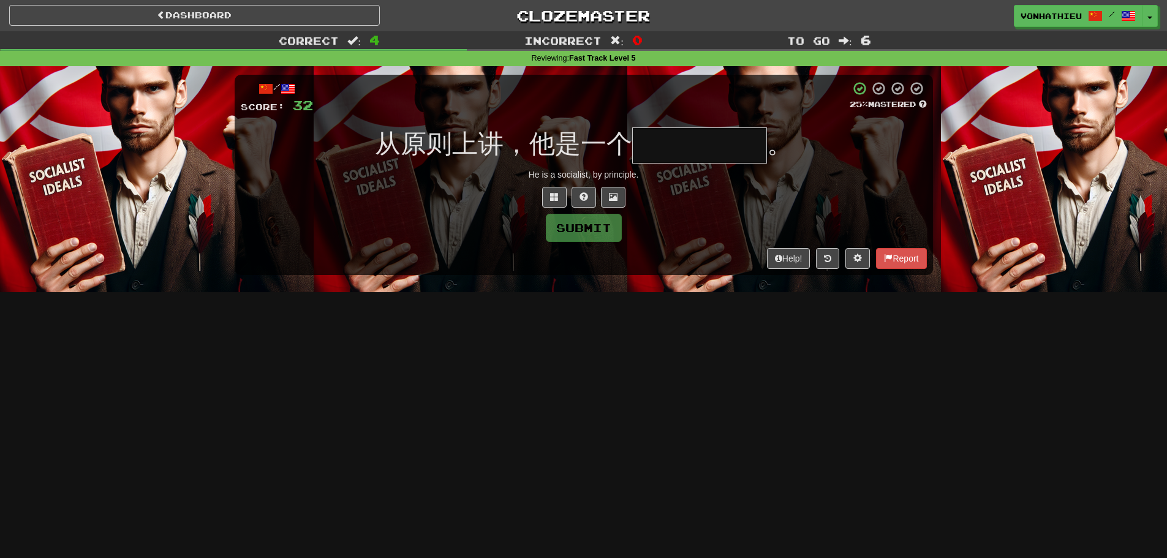
click at [683, 152] on input "text" at bounding box center [699, 145] width 135 height 36
click at [684, 155] on input "text" at bounding box center [699, 145] width 135 height 36
click at [707, 155] on input "text" at bounding box center [699, 145] width 135 height 36
type input "*"
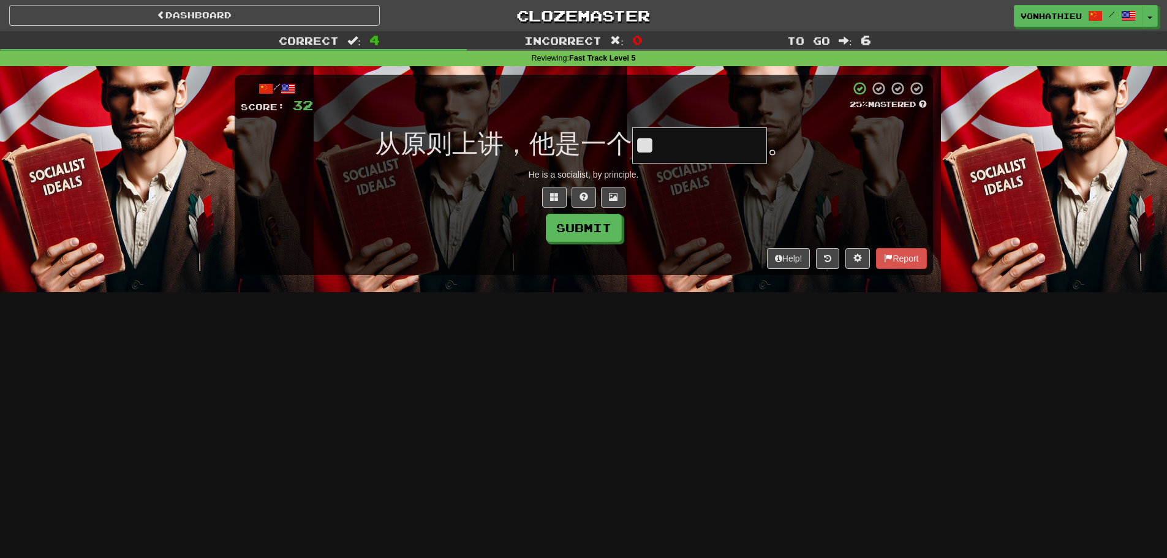
type input "*"
type input "*****"
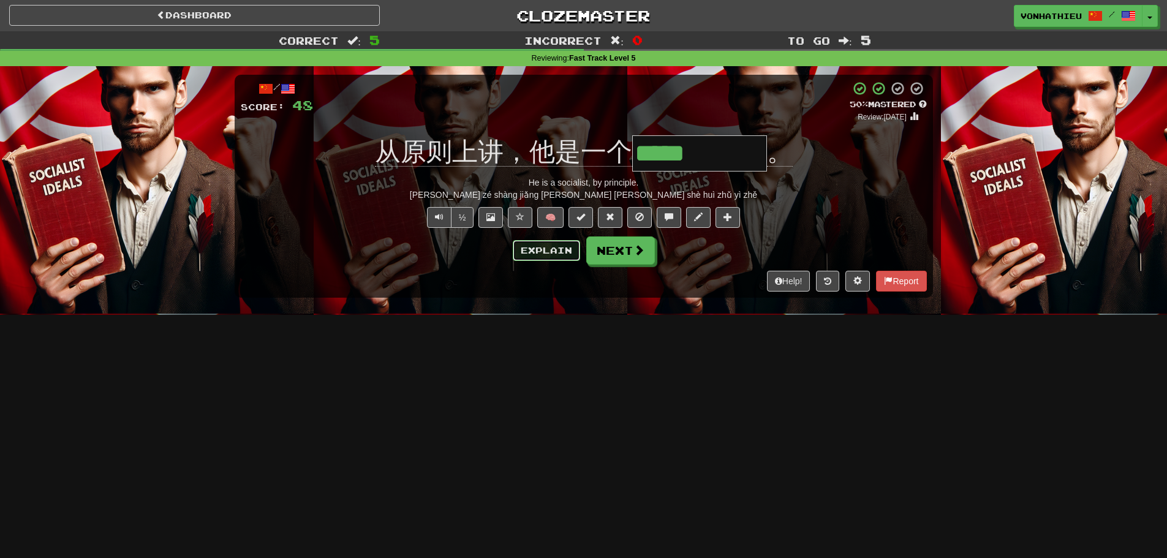
click at [556, 246] on button "Explain" at bounding box center [546, 250] width 67 height 21
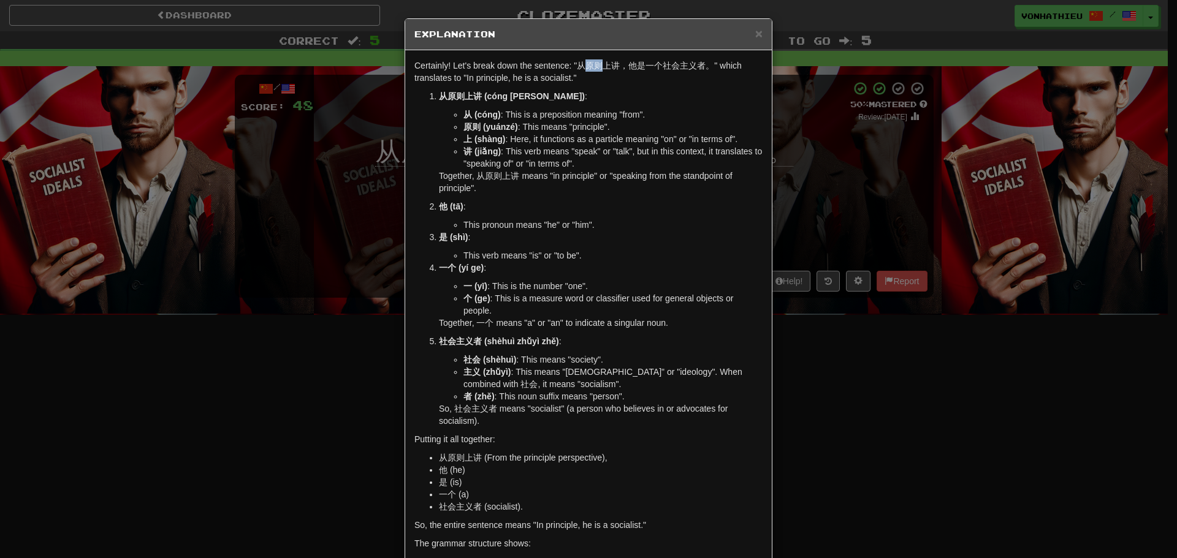
drag, startPoint x: 584, startPoint y: 67, endPoint x: 597, endPoint y: 67, distance: 13.5
click at [597, 67] on p "Certainly! Let's break down the sentence: "从原则上讲，他是一个社会主义者。" which translates t…" at bounding box center [588, 71] width 348 height 25
click at [609, 78] on body "Dashboard Clozemaster vonhathieu / Toggle Dropdown Dashboard Leaderboard Activi…" at bounding box center [588, 496] width 1177 height 993
click at [591, 84] on div "Certainly! Let's break down the sentence: "从原则上讲，他是一个社会主义者。" which translates t…" at bounding box center [588, 350] width 366 height 601
click at [825, 162] on div "× Explanation Certainly! Let's break down the sentence: "从原则上讲，他是一个社会主义者。" whic…" at bounding box center [588, 279] width 1177 height 558
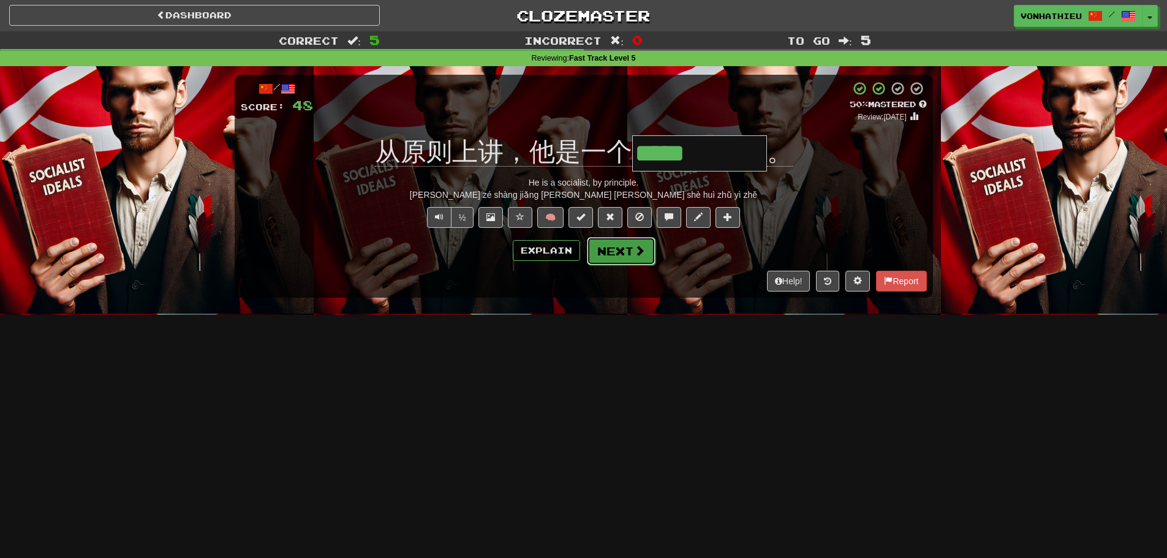
click at [628, 244] on button "Next" at bounding box center [621, 251] width 69 height 28
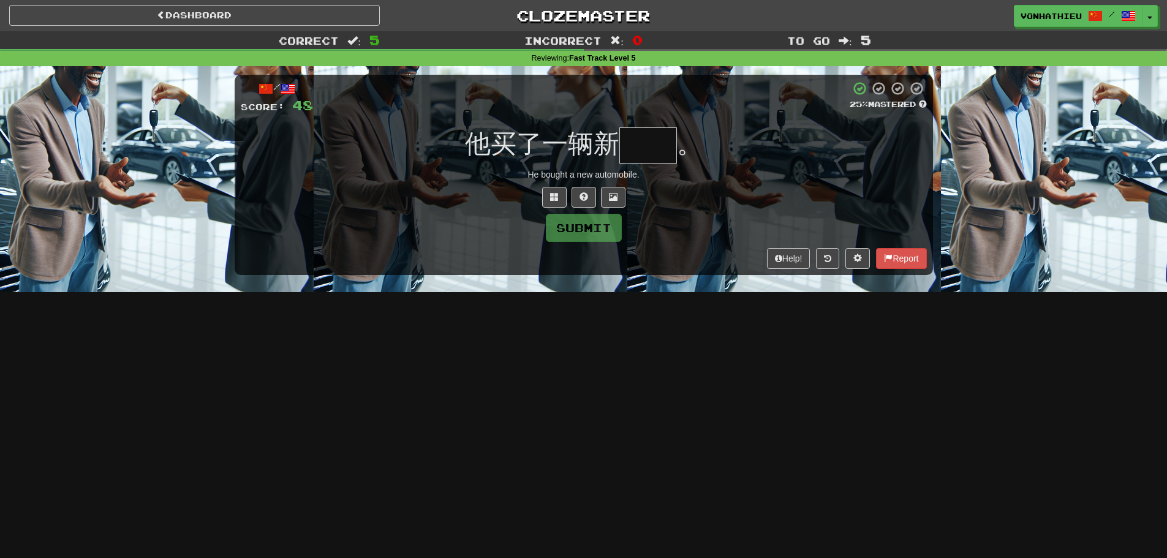
click at [648, 139] on input "text" at bounding box center [649, 145] width 58 height 36
click at [656, 144] on input "text" at bounding box center [649, 145] width 58 height 36
type input "*"
type input "**"
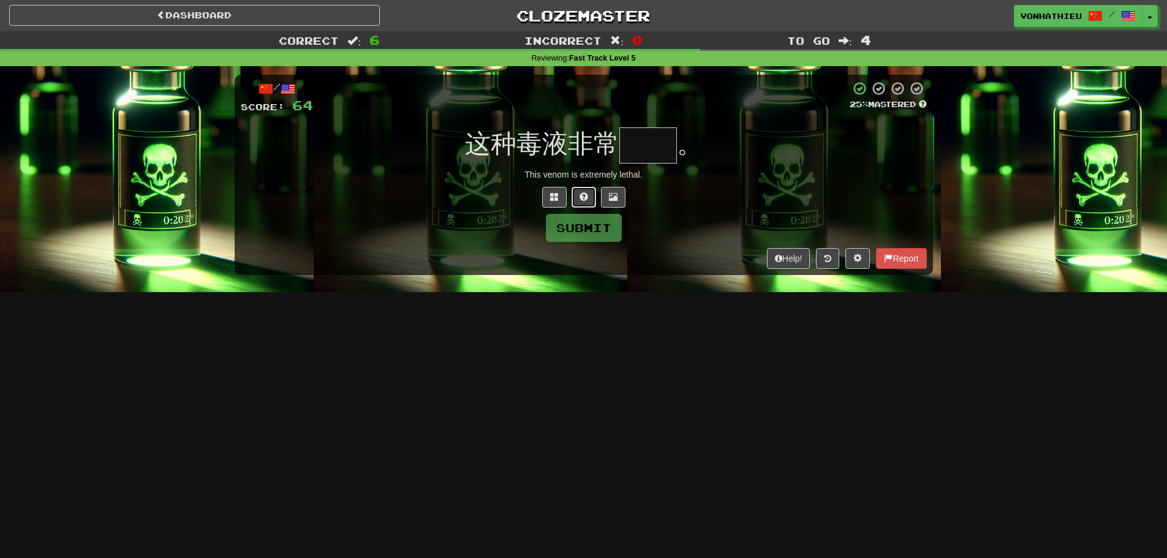
click at [580, 192] on span at bounding box center [584, 196] width 9 height 9
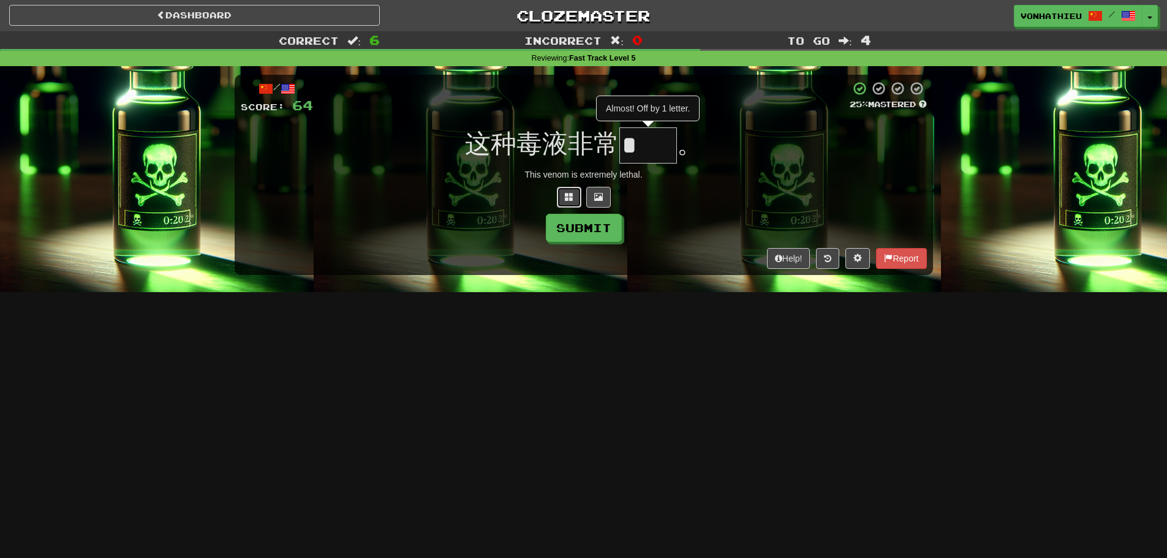
click at [566, 202] on button at bounding box center [569, 197] width 25 height 21
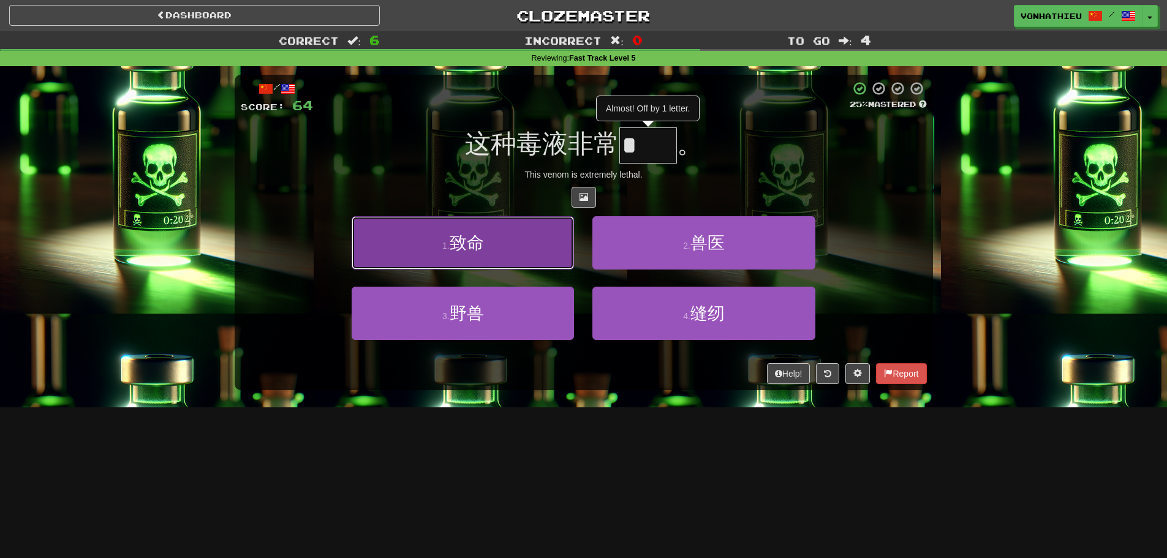
click at [526, 256] on button "1 . 致命" at bounding box center [463, 242] width 222 height 53
type input "**"
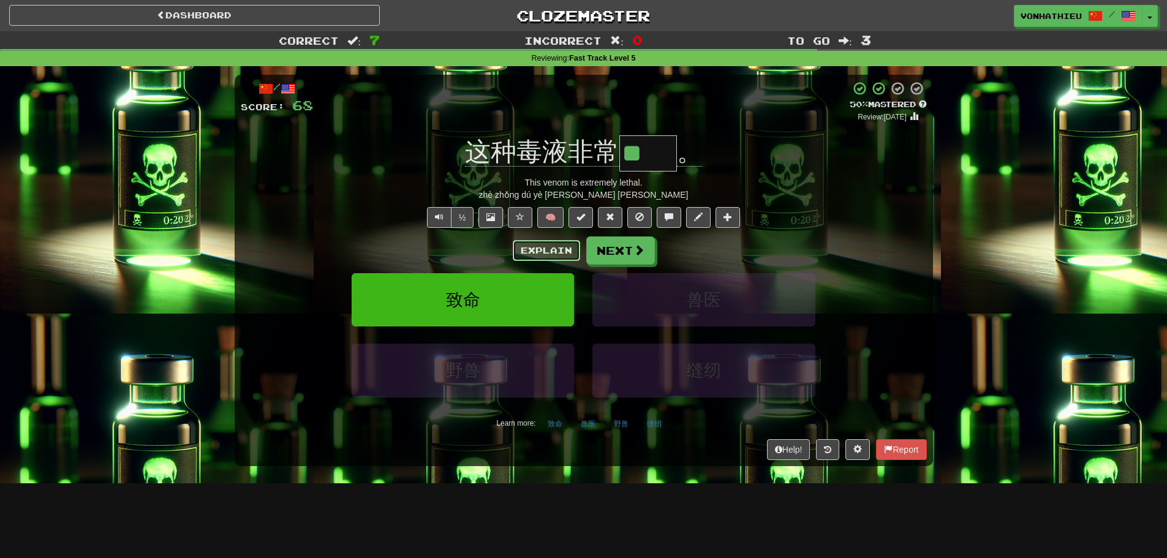
click at [544, 243] on button "Explain" at bounding box center [546, 250] width 67 height 21
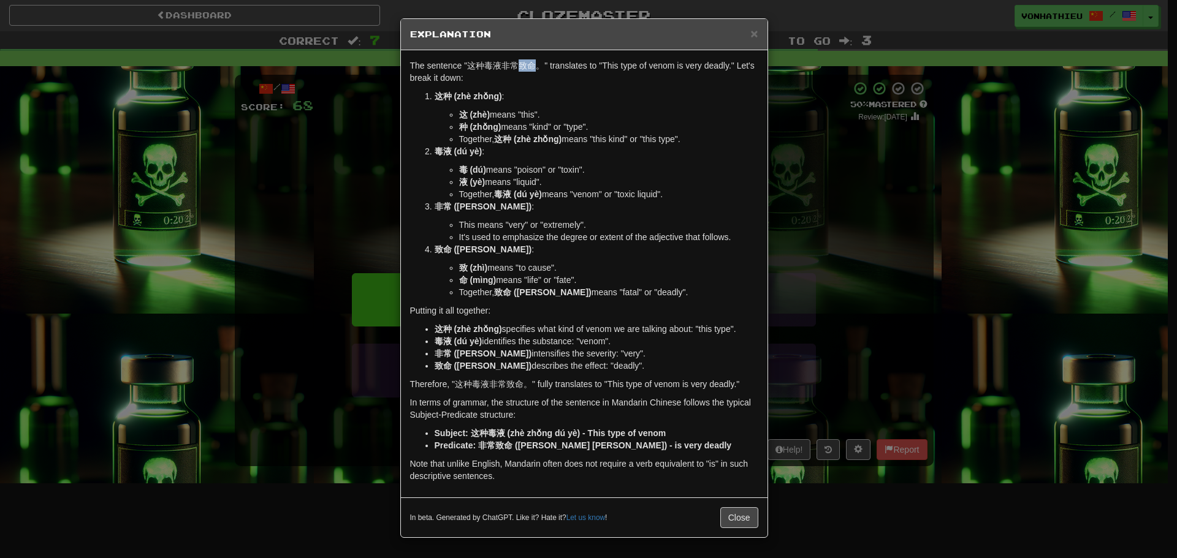
drag, startPoint x: 521, startPoint y: 67, endPoint x: 536, endPoint y: 66, distance: 14.1
click at [536, 66] on p "The sentence "这种毒液非常致命。" translates to "This type of venom is very deadly." Let…" at bounding box center [584, 71] width 348 height 25
click at [555, 75] on body "Dashboard Clozemaster vonhathieu / Toggle Dropdown Dashboard Leaderboard Activi…" at bounding box center [588, 496] width 1177 height 993
click at [808, 170] on div "× Explanation The sentence "这种毒液非常致命。" translates to "This type of venom is ver…" at bounding box center [588, 279] width 1177 height 558
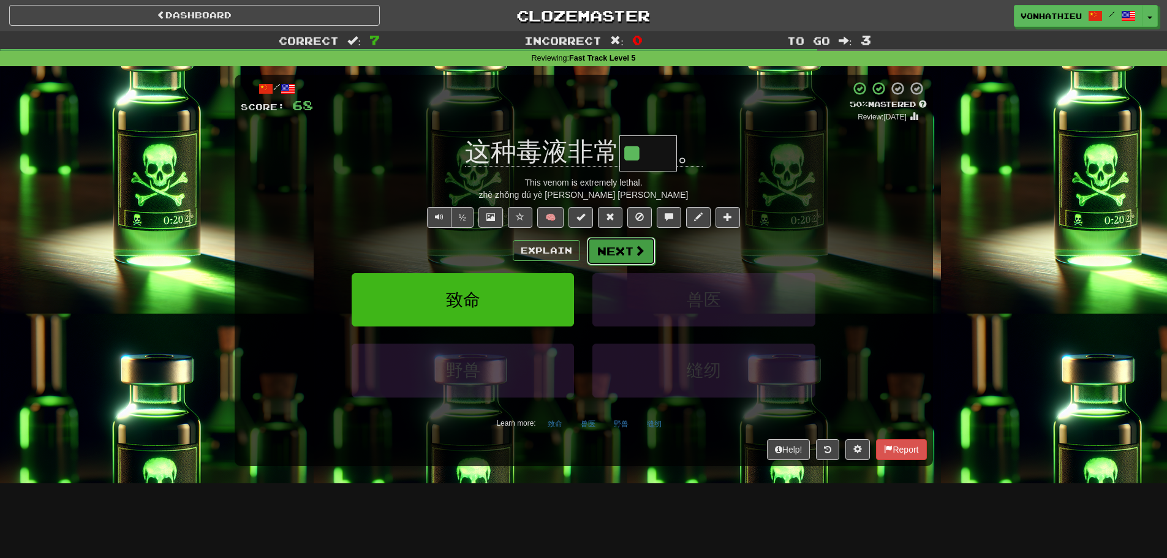
click at [623, 251] on button "Next" at bounding box center [621, 251] width 69 height 28
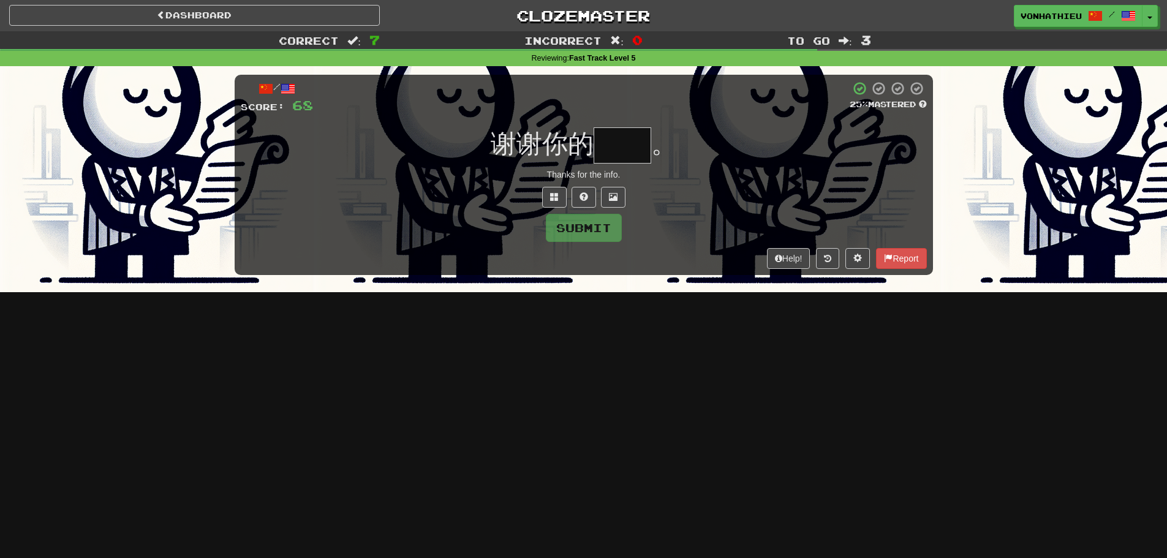
click at [624, 150] on input "text" at bounding box center [623, 145] width 58 height 36
type input "**"
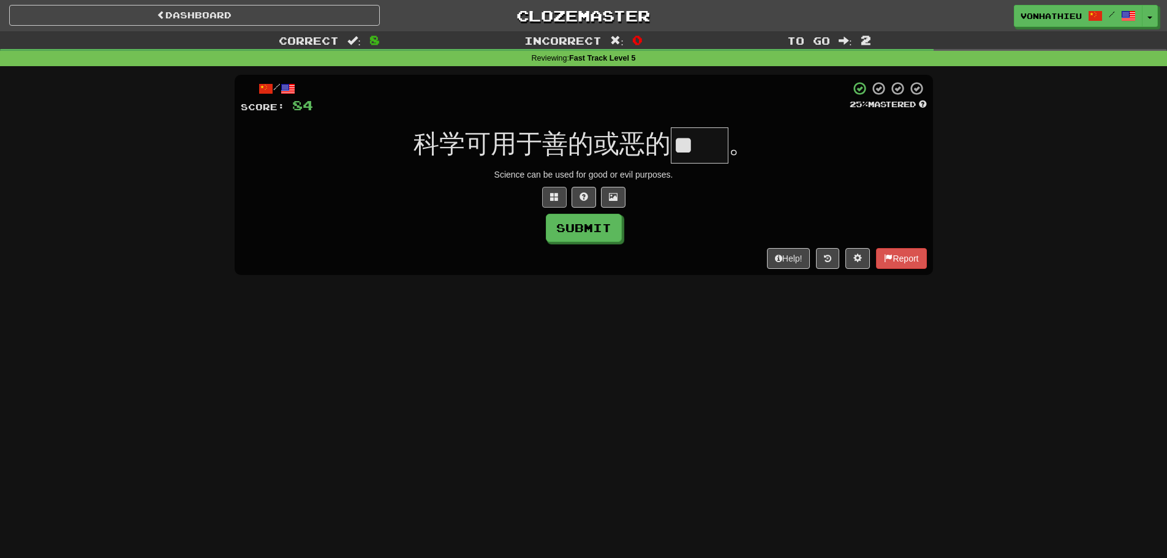
scroll to position [0, 0]
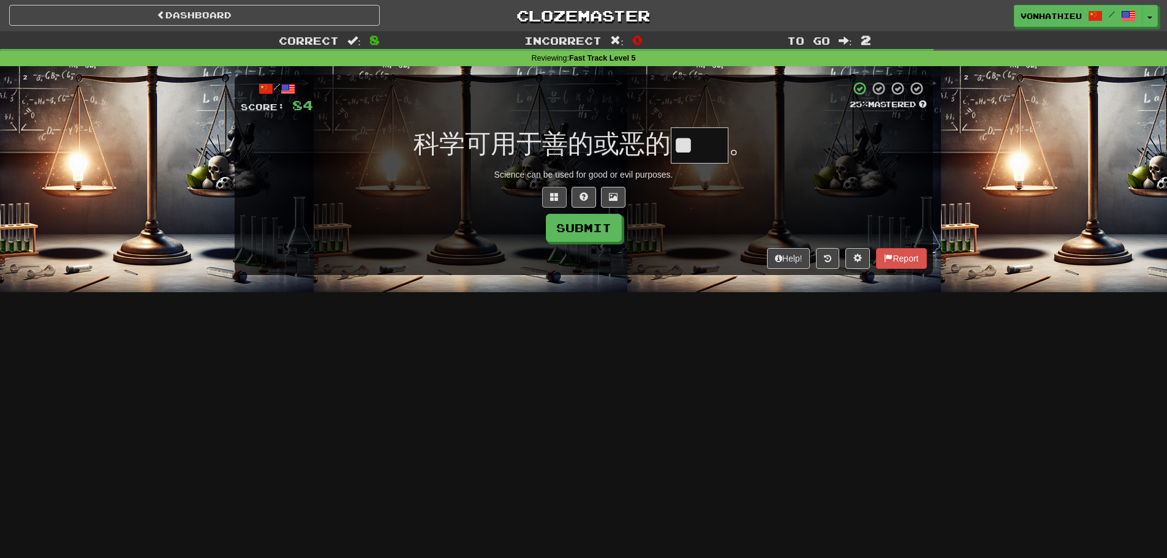
type input "**"
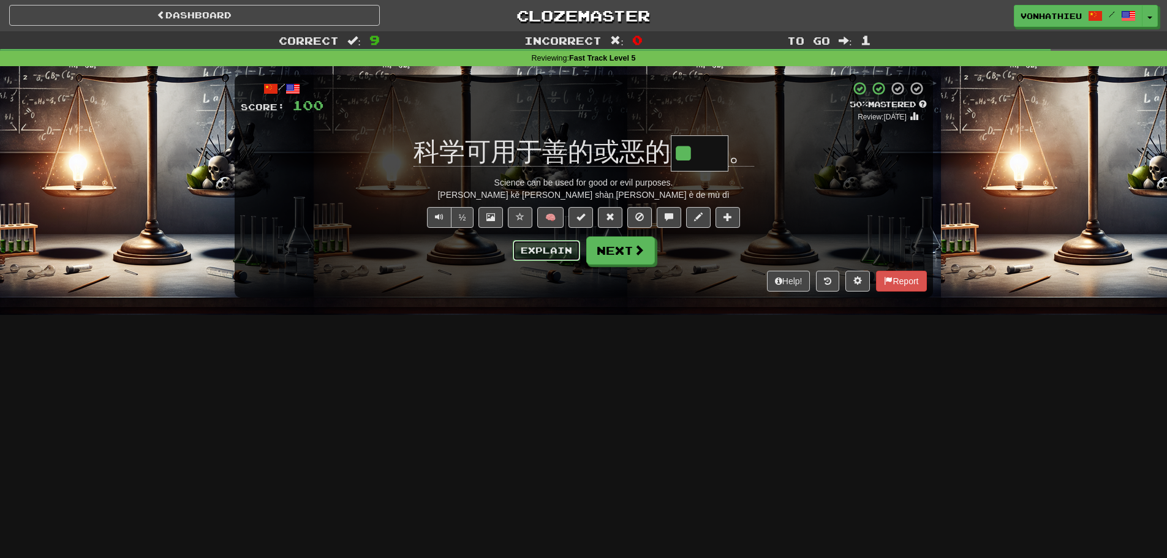
click at [540, 243] on button "Explain" at bounding box center [546, 250] width 67 height 21
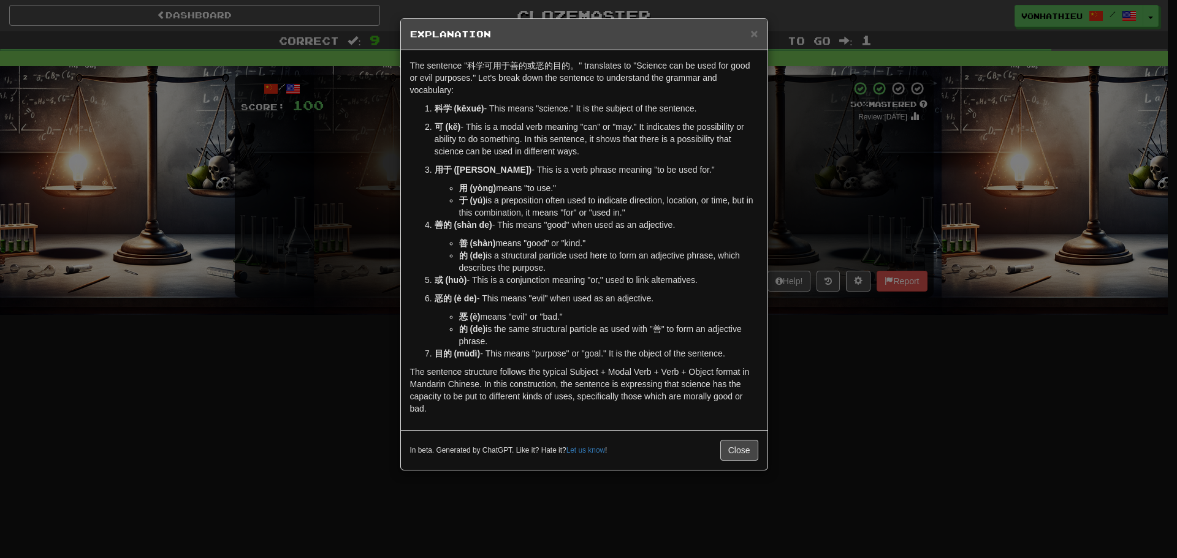
click at [336, 251] on div "× Explanation The sentence "科学可用于善的或恶的目的。" translates to "Science can be used f…" at bounding box center [588, 279] width 1177 height 558
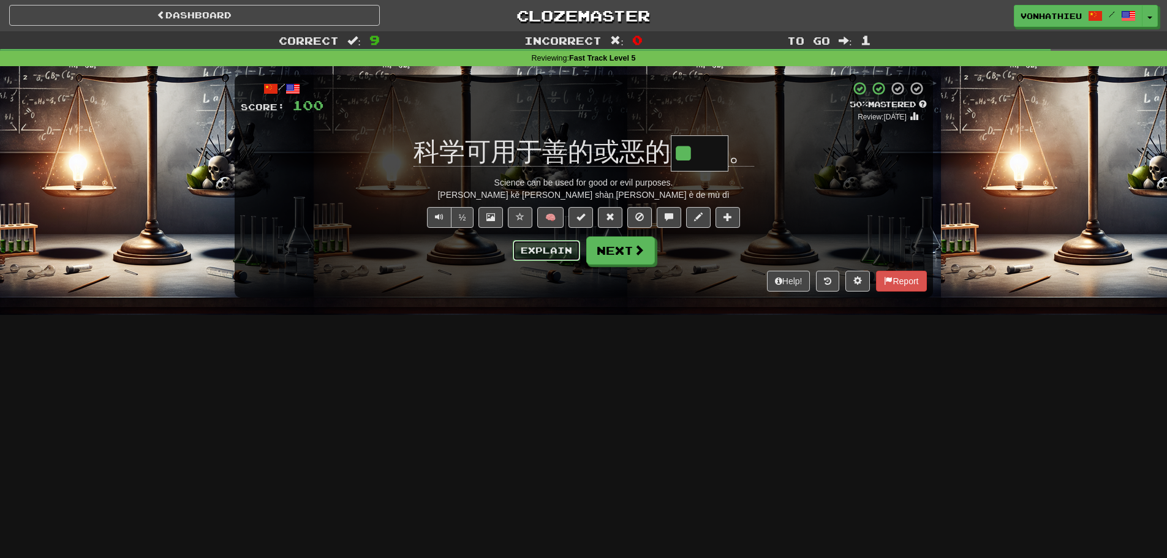
click at [546, 247] on button "Explain" at bounding box center [546, 250] width 67 height 21
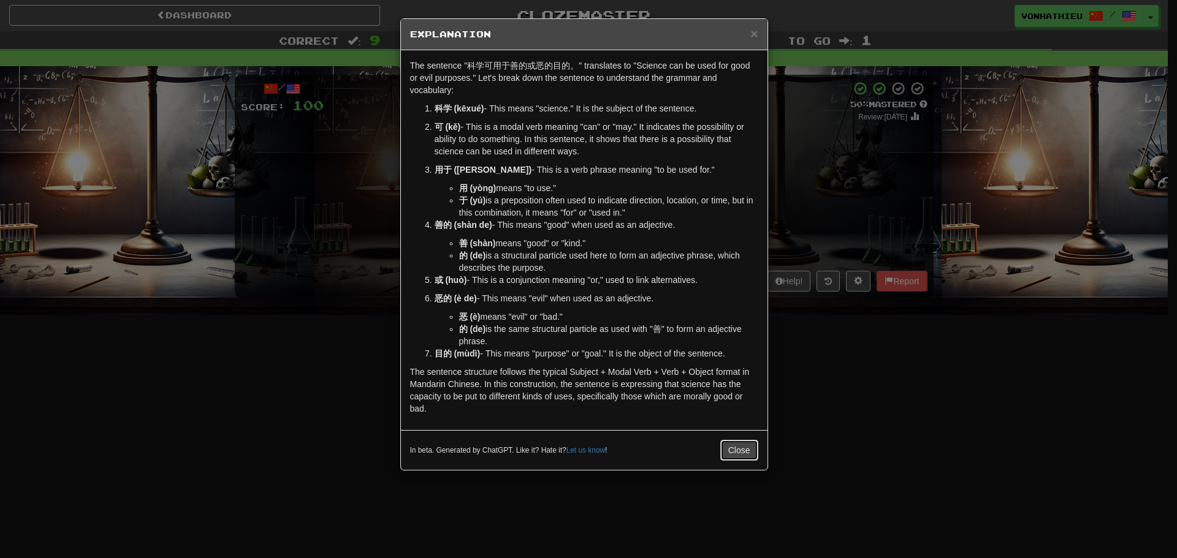
click at [736, 453] on button "Close" at bounding box center [739, 450] width 38 height 21
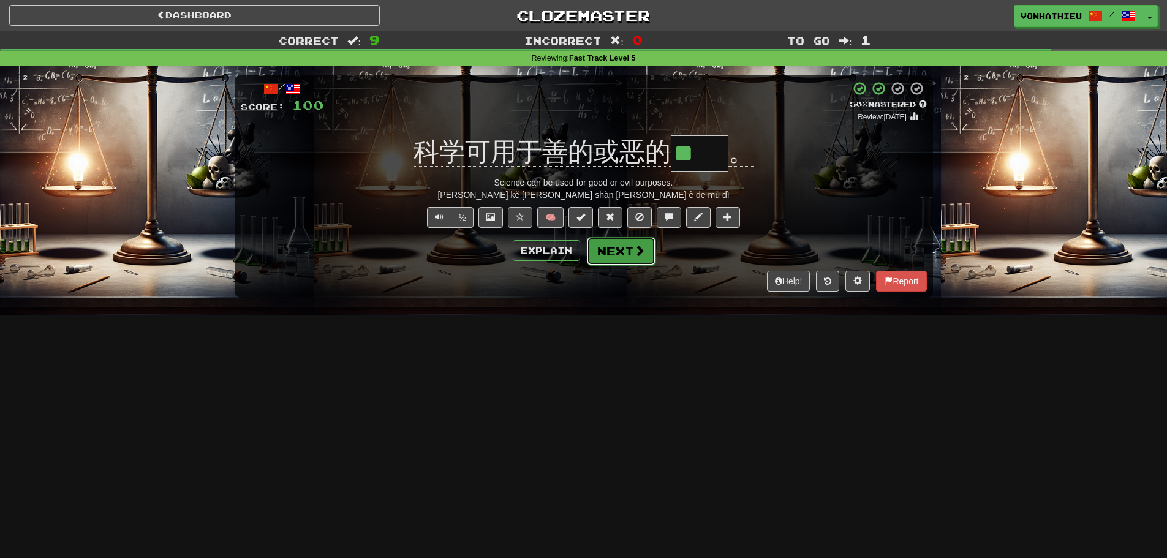
click at [645, 250] on button "Next" at bounding box center [621, 251] width 69 height 28
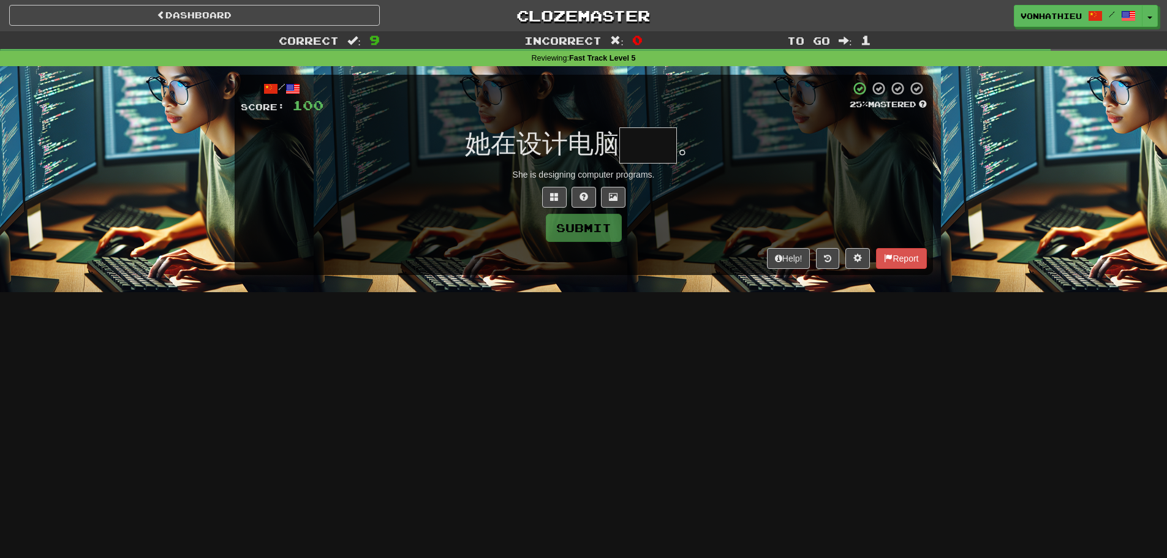
click at [650, 161] on input "text" at bounding box center [649, 145] width 58 height 36
type input "*"
click at [575, 193] on button at bounding box center [584, 197] width 25 height 21
type input "**"
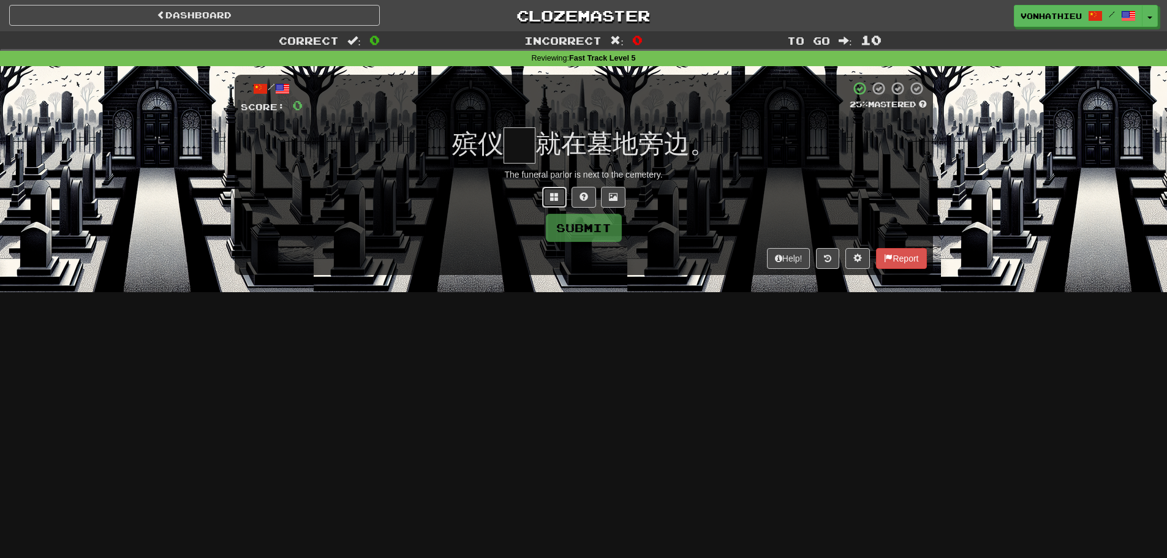
click at [550, 199] on span at bounding box center [554, 196] width 9 height 9
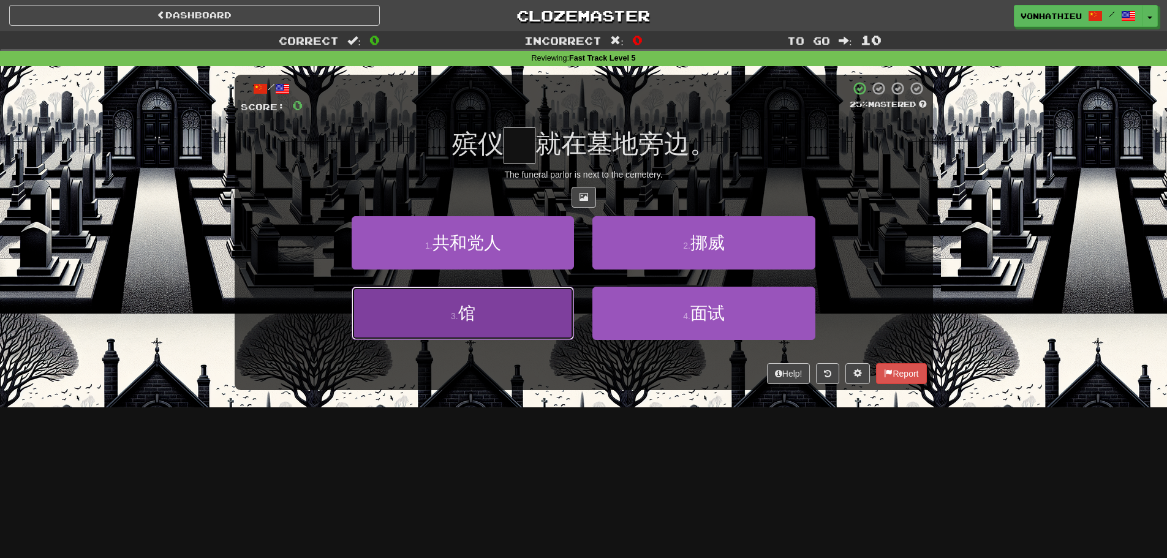
click at [507, 322] on button "3 . 馆" at bounding box center [463, 313] width 222 height 53
type input "*"
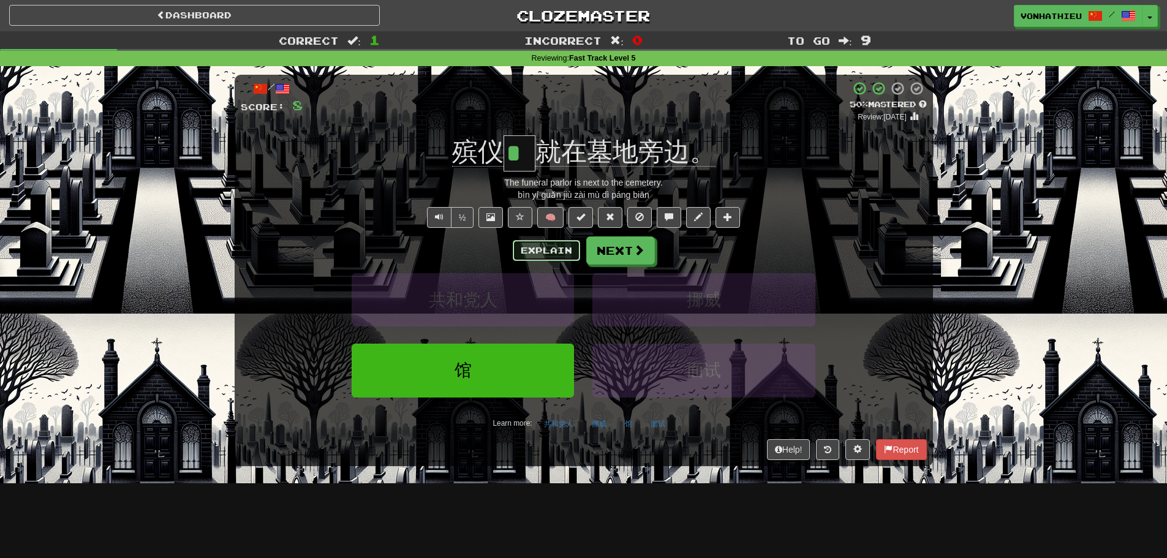
click at [547, 252] on button "Explain" at bounding box center [546, 250] width 67 height 21
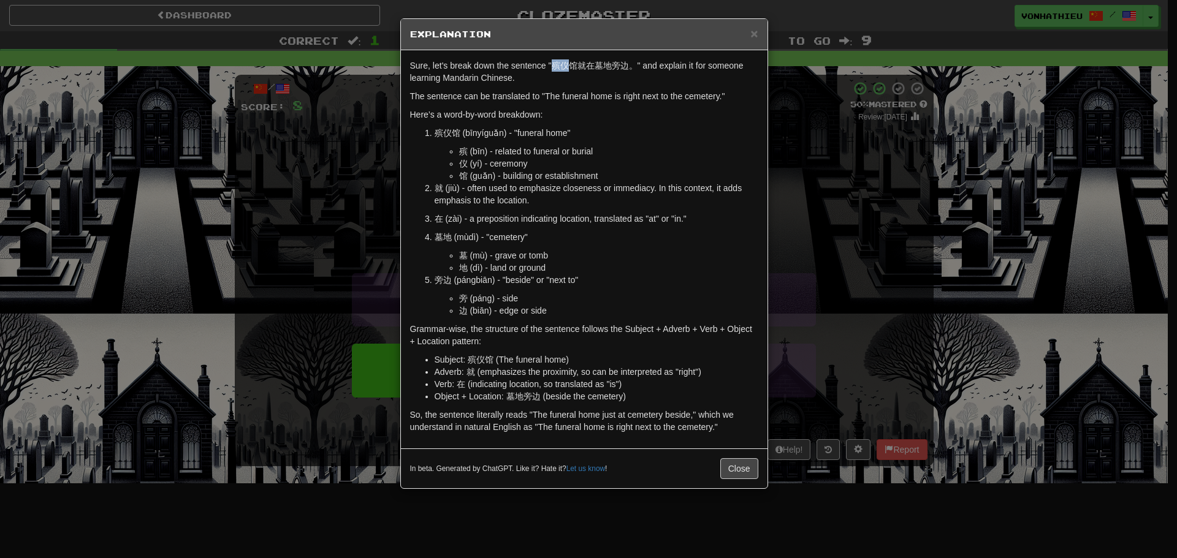
drag, startPoint x: 550, startPoint y: 69, endPoint x: 566, endPoint y: 69, distance: 15.3
click at [566, 69] on p "Sure, let's break down the sentence "殡仪馆就在墓地旁边。" and explain it for someone lea…" at bounding box center [584, 71] width 348 height 25
click at [587, 86] on body "Dashboard Clozemaster vonhathieu / Toggle Dropdown Dashboard Leaderboard Activi…" at bounding box center [588, 496] width 1177 height 993
click at [553, 87] on div "Sure, let's break down the sentence "殡仪馆就在墓地旁边。" and explain it for someone lea…" at bounding box center [584, 249] width 366 height 398
drag, startPoint x: 551, startPoint y: 66, endPoint x: 559, endPoint y: 66, distance: 8.6
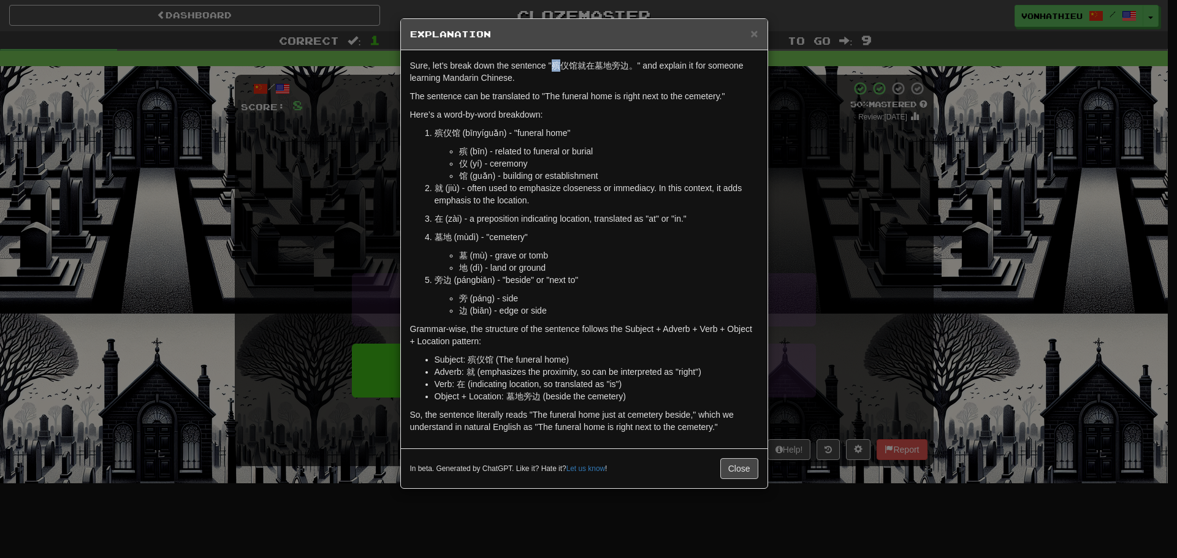
click at [559, 66] on p "Sure, let's break down the sentence "殡仪馆就在墓地旁边。" and explain it for someone lea…" at bounding box center [584, 71] width 348 height 25
click at [582, 81] on body "Dashboard Clozemaster vonhathieu / Toggle Dropdown Dashboard Leaderboard Activi…" at bounding box center [588, 496] width 1177 height 993
click at [555, 85] on div "Sure, let's break down the sentence "殡仪馆就在墓地旁边。" and explain it for someone lea…" at bounding box center [584, 249] width 366 height 398
drag, startPoint x: 562, startPoint y: 65, endPoint x: 571, endPoint y: 67, distance: 9.4
click at [571, 67] on p "Sure, let's break down the sentence "殡仪馆就在墓地旁边。" and explain it for someone lea…" at bounding box center [584, 71] width 348 height 25
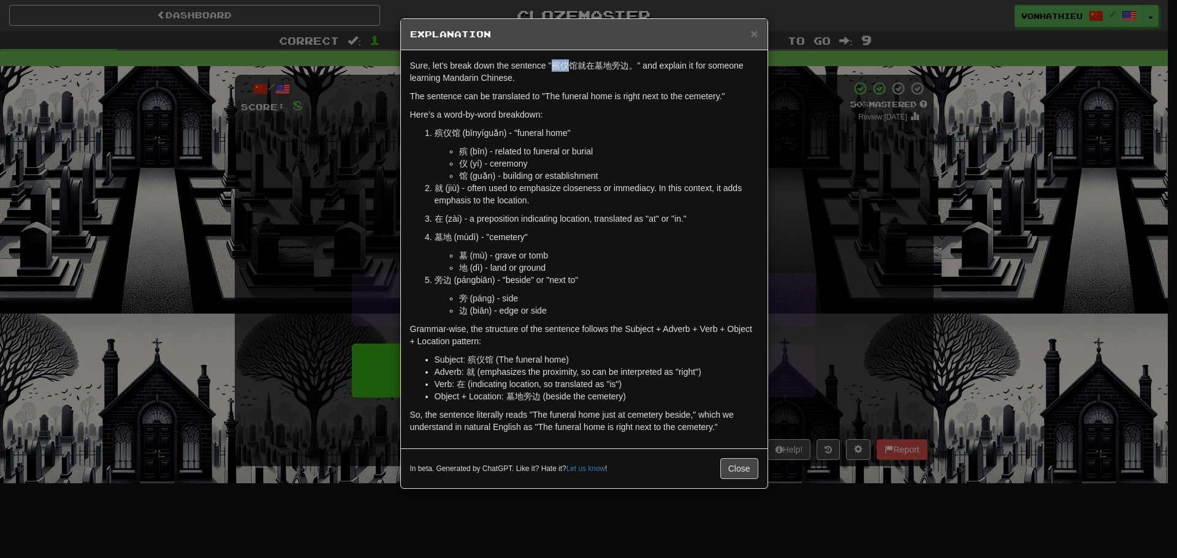
click at [584, 78] on body "Dashboard Clozemaster vonhathieu / Toggle Dropdown Dashboard Leaderboard Activi…" at bounding box center [588, 496] width 1177 height 993
click at [816, 179] on div "× Explanation Sure, let's break down the sentence "殡仪馆就在墓地旁边。" and explain it f…" at bounding box center [588, 279] width 1177 height 558
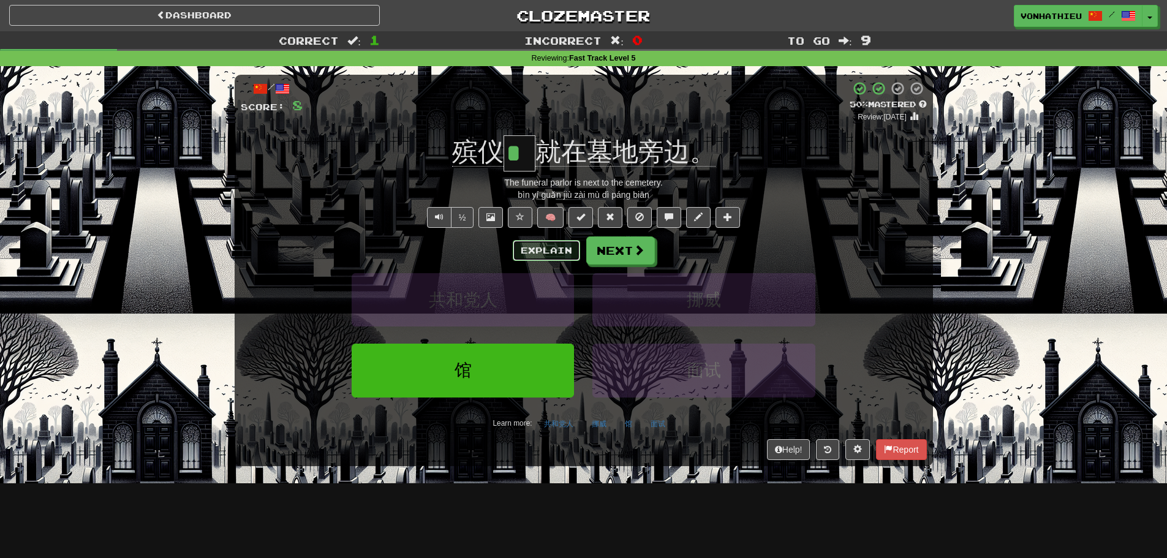
click at [536, 251] on button "Explain" at bounding box center [546, 250] width 67 height 21
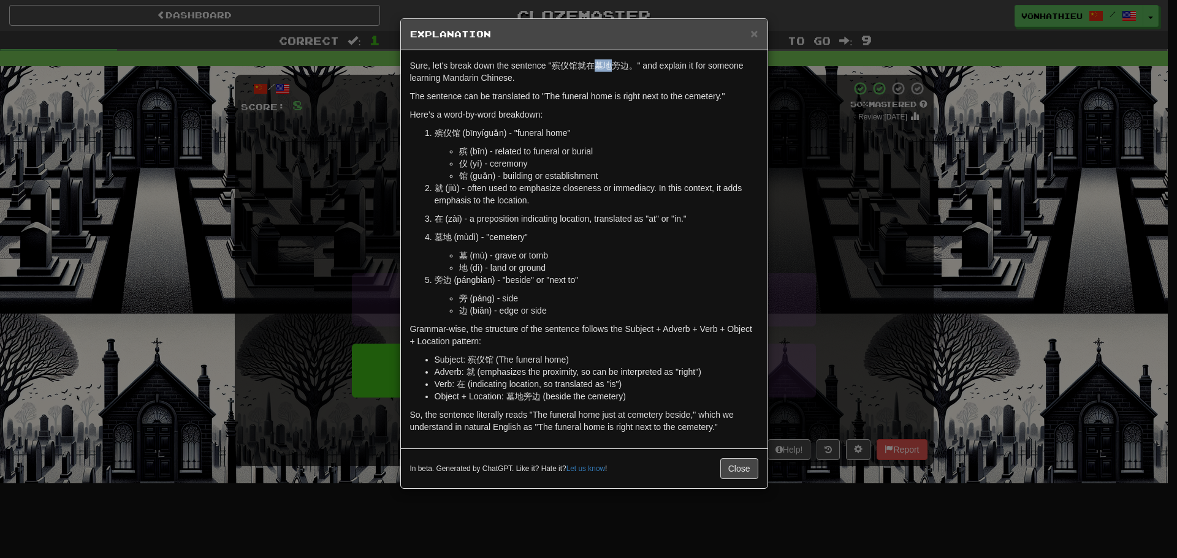
drag, startPoint x: 594, startPoint y: 67, endPoint x: 610, endPoint y: 67, distance: 15.9
click at [610, 67] on p "Sure, let's break down the sentence "殡仪馆就在墓地旁边。" and explain it for someone lea…" at bounding box center [584, 71] width 348 height 25
click at [620, 78] on body "Dashboard Clozemaster vonhathieu / Toggle Dropdown Dashboard Leaderboard Activi…" at bounding box center [588, 496] width 1177 height 993
click at [608, 80] on p "Sure, let's break down the sentence "殡仪馆就在墓地旁边。" and explain it for someone lea…" at bounding box center [584, 71] width 348 height 25
click at [892, 196] on div "× Explanation Sure, let's break down the sentence "殡仪馆就在墓地旁边。" and explain it f…" at bounding box center [588, 279] width 1177 height 558
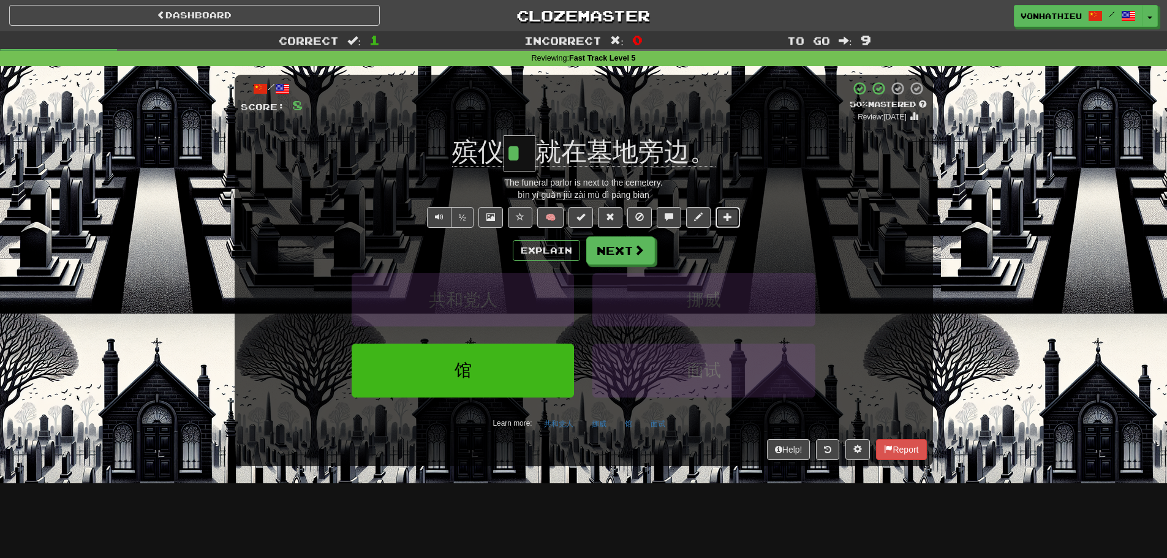
click at [729, 216] on span at bounding box center [728, 217] width 9 height 9
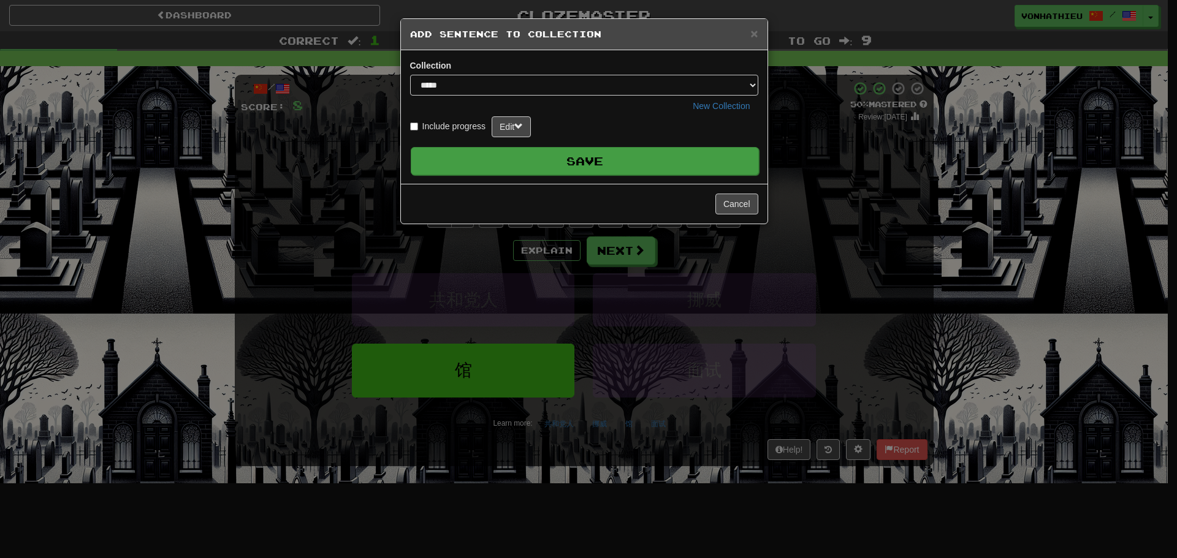
click at [667, 167] on button "Save" at bounding box center [585, 161] width 348 height 28
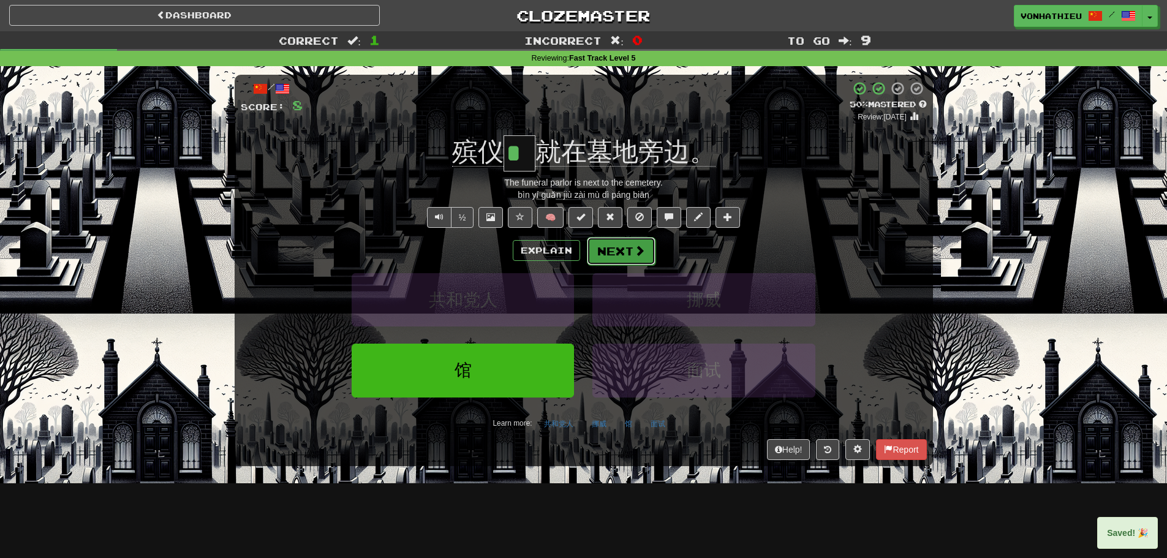
click at [638, 256] on span at bounding box center [639, 250] width 11 height 11
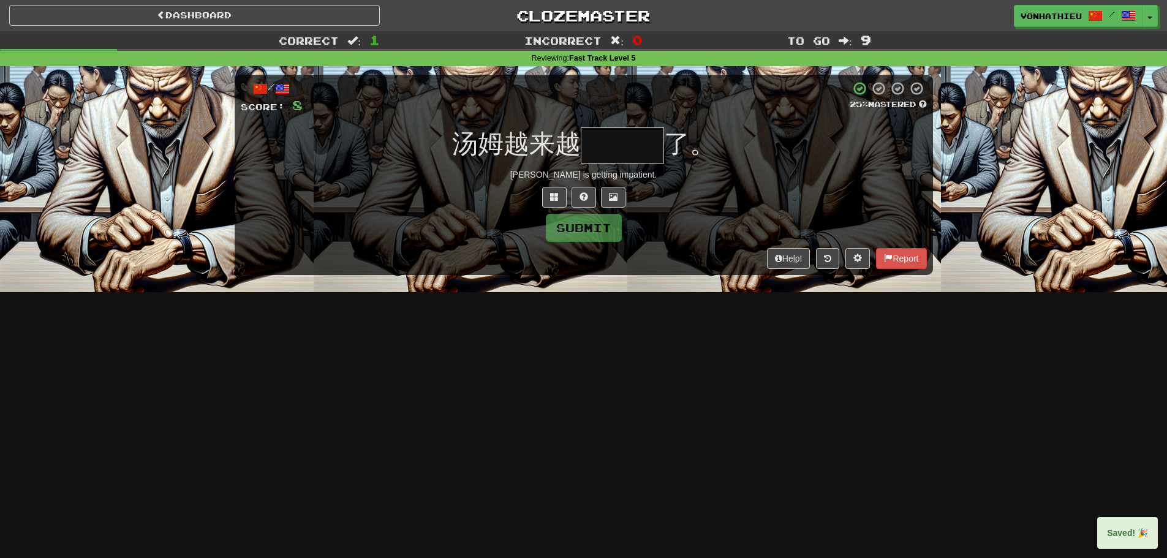
click at [654, 150] on input "text" at bounding box center [622, 145] width 83 height 36
click at [642, 153] on input "text" at bounding box center [622, 145] width 83 height 36
click at [556, 199] on span at bounding box center [554, 196] width 9 height 9
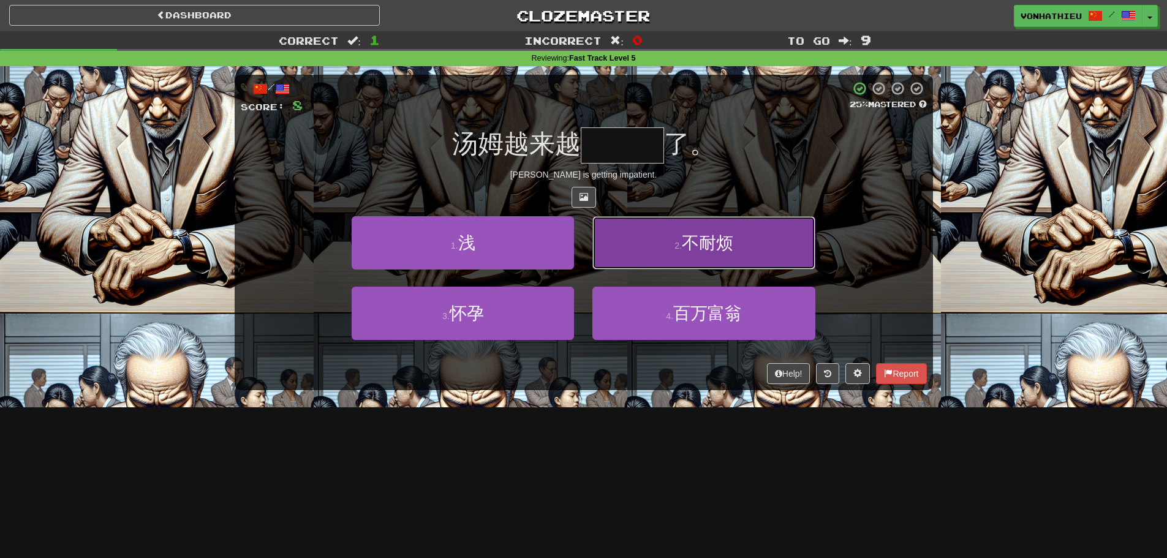
click at [792, 239] on button "2 . 不耐烦" at bounding box center [704, 242] width 222 height 53
type input "***"
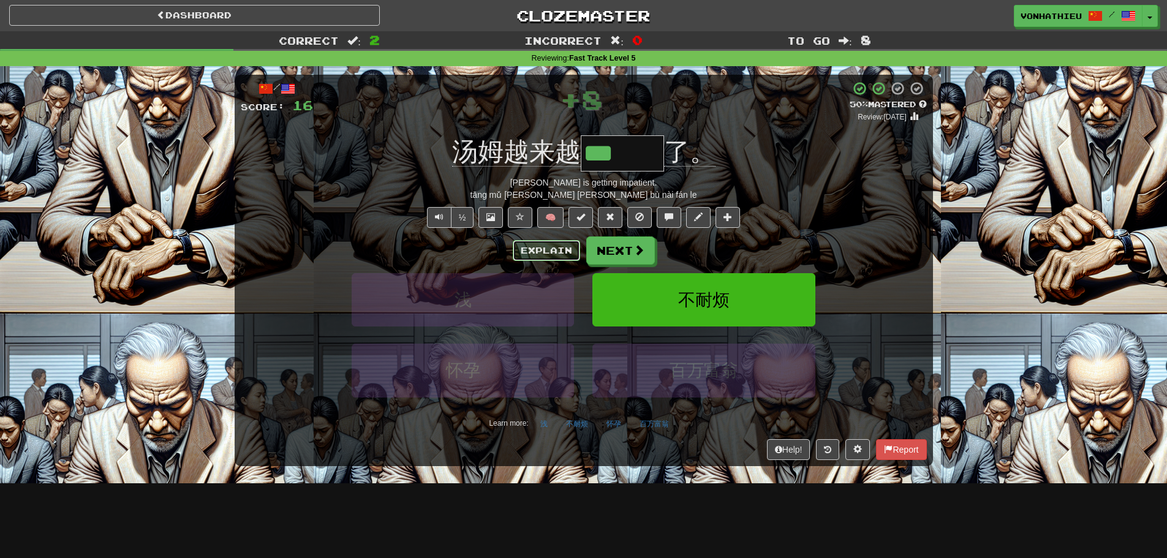
click at [572, 257] on button "Explain" at bounding box center [546, 250] width 67 height 21
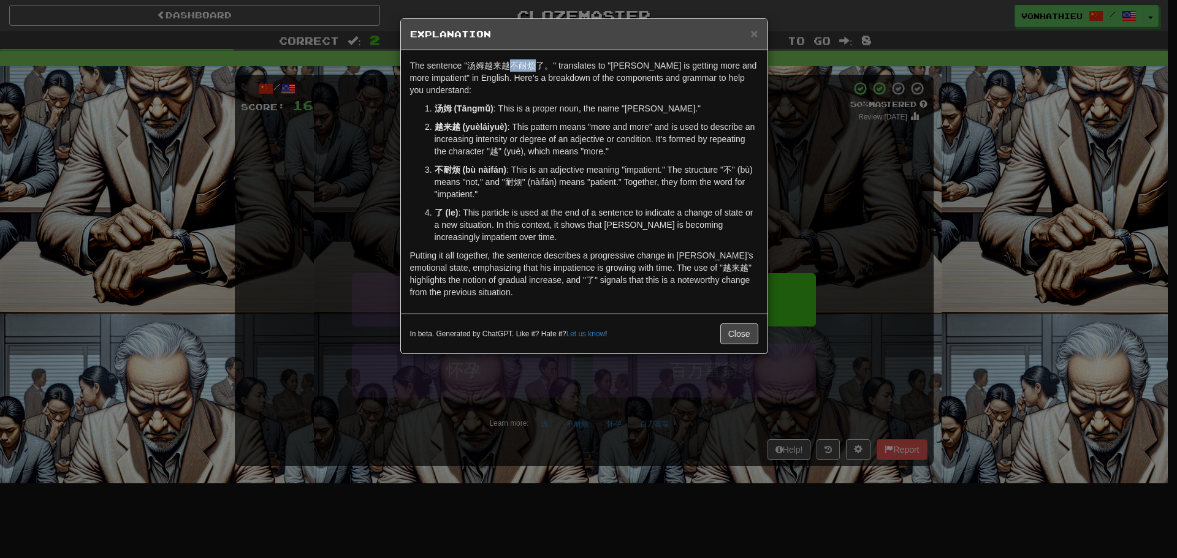
drag, startPoint x: 510, startPoint y: 65, endPoint x: 535, endPoint y: 65, distance: 25.1
click at [535, 65] on p "The sentence "汤姆越来越不耐烦了。" translates to "Tom is getting more and more impatient…" at bounding box center [584, 77] width 348 height 37
click at [539, 78] on body "Dashboard Clozemaster vonhathieu / Toggle Dropdown Dashboard Leaderboard Activi…" at bounding box center [588, 496] width 1177 height 993
click at [530, 91] on p "The sentence "汤姆越来越不耐烦了。" translates to "Tom is getting more and more impatient…" at bounding box center [584, 77] width 348 height 37
click at [836, 178] on div "× Explanation The sentence "汤姆越来越不耐烦了。" translates to "Tom is getting more and …" at bounding box center [588, 279] width 1177 height 558
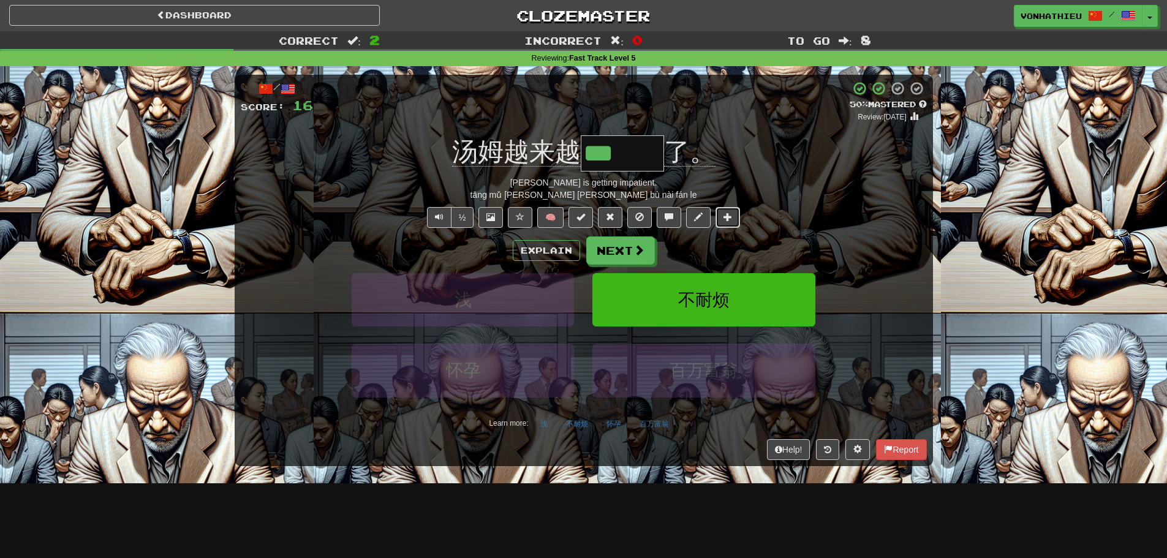
click at [733, 217] on button at bounding box center [728, 217] width 25 height 21
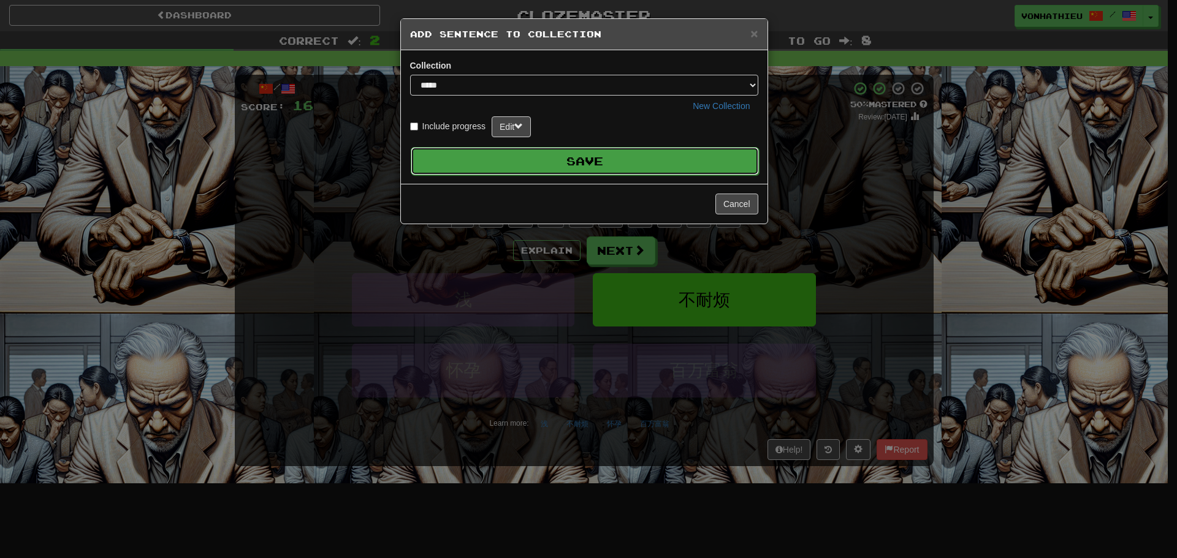
click at [624, 167] on button "Save" at bounding box center [585, 161] width 348 height 28
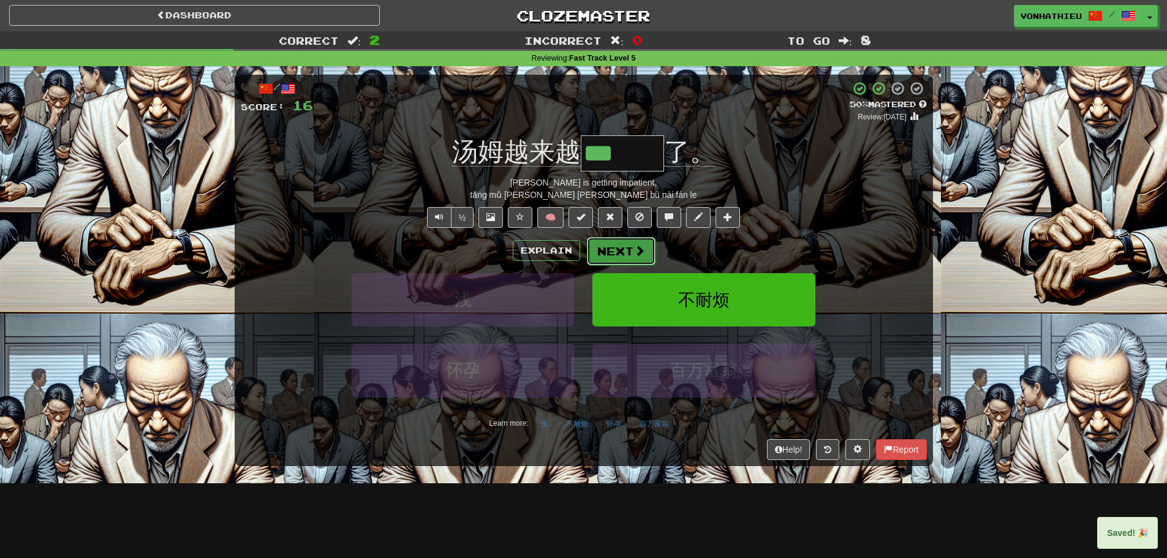
click at [632, 250] on button "Next" at bounding box center [621, 251] width 69 height 28
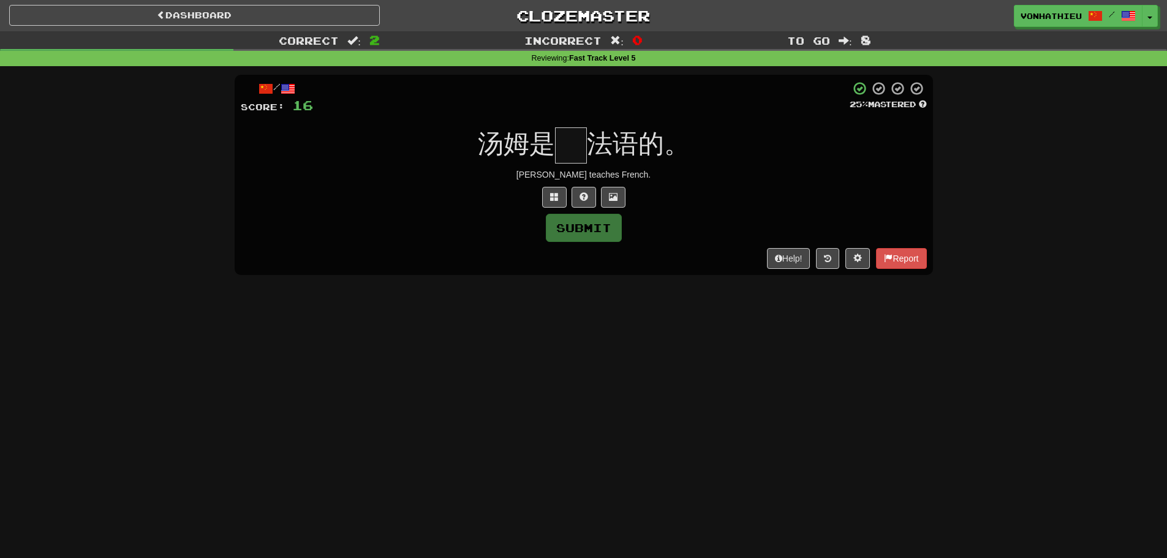
click at [566, 143] on input "text" at bounding box center [571, 145] width 32 height 36
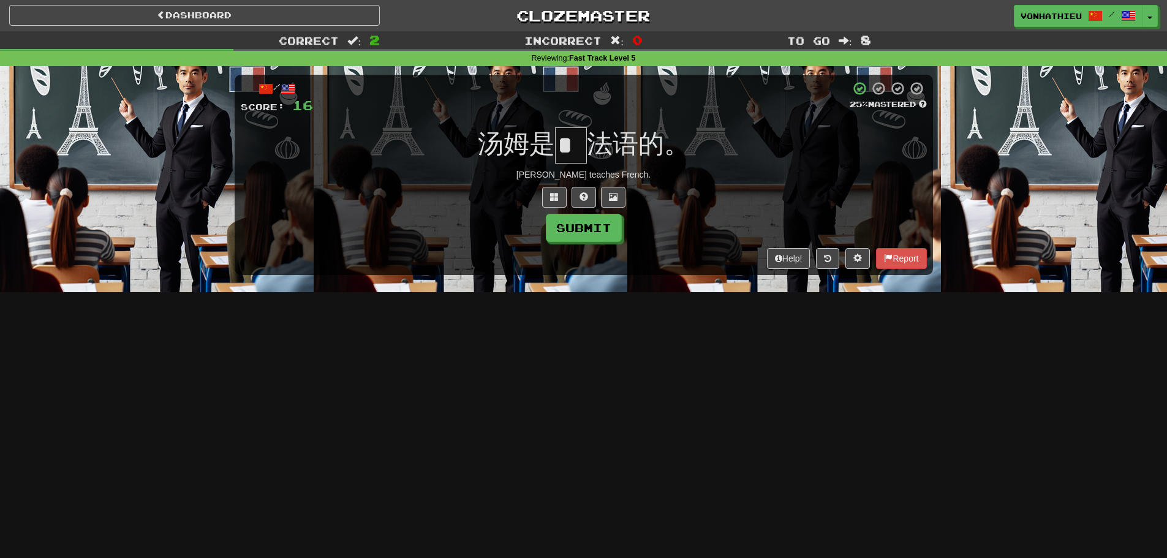
type input "*"
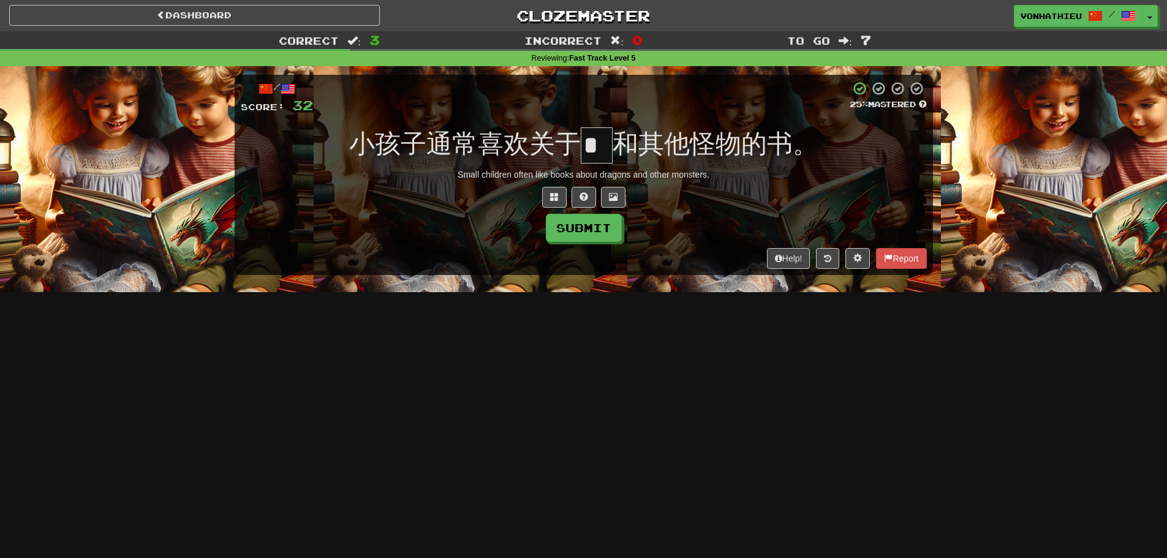
type input "*"
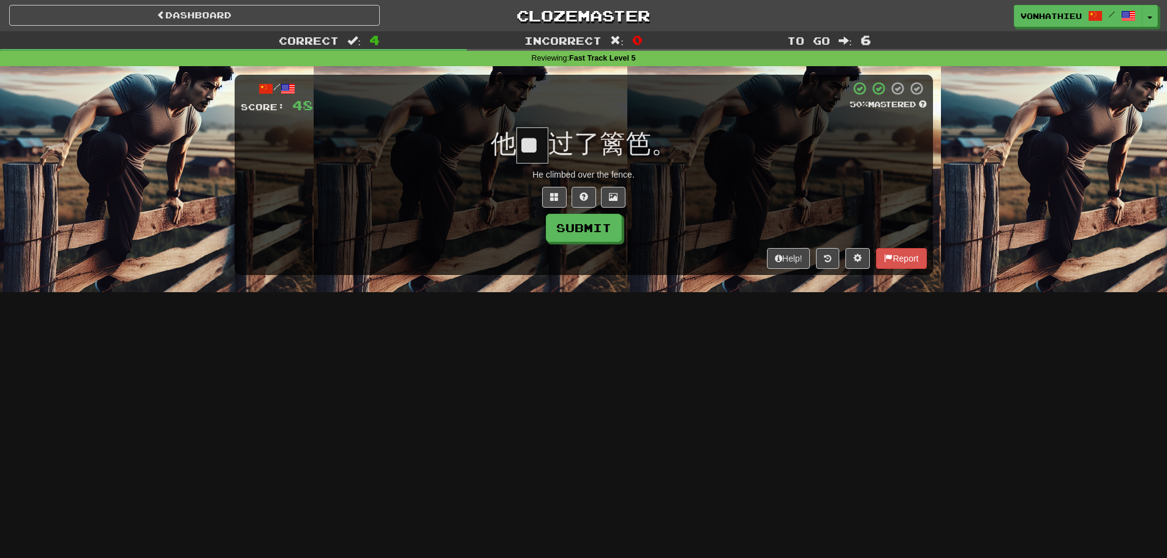
type input "*"
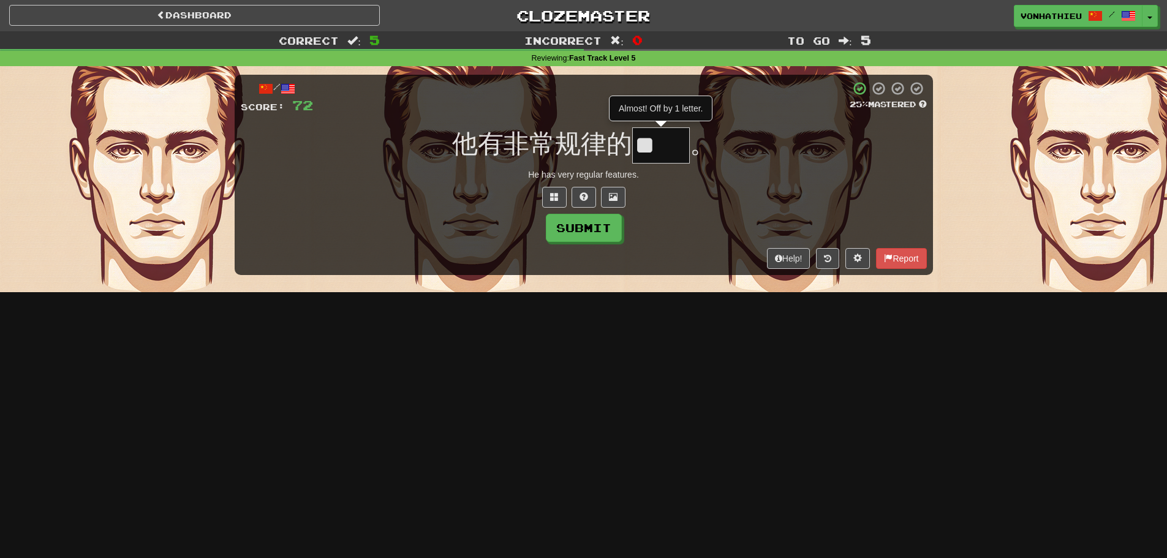
type input "*"
click at [555, 194] on span at bounding box center [554, 196] width 9 height 9
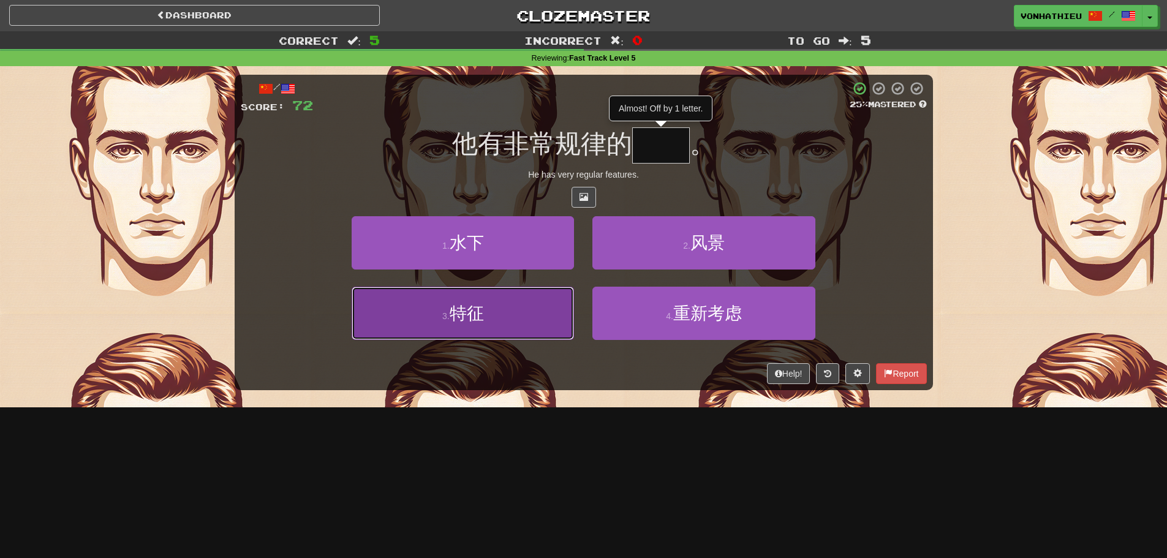
click at [556, 314] on button "3 . 特征" at bounding box center [463, 313] width 222 height 53
type input "**"
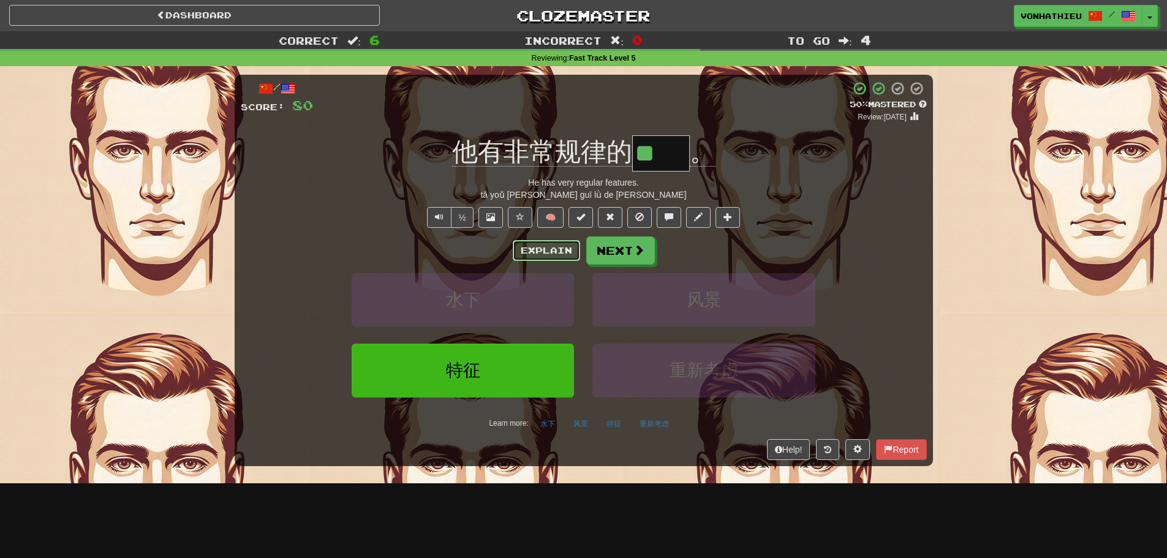
click at [528, 256] on button "Explain" at bounding box center [546, 250] width 67 height 21
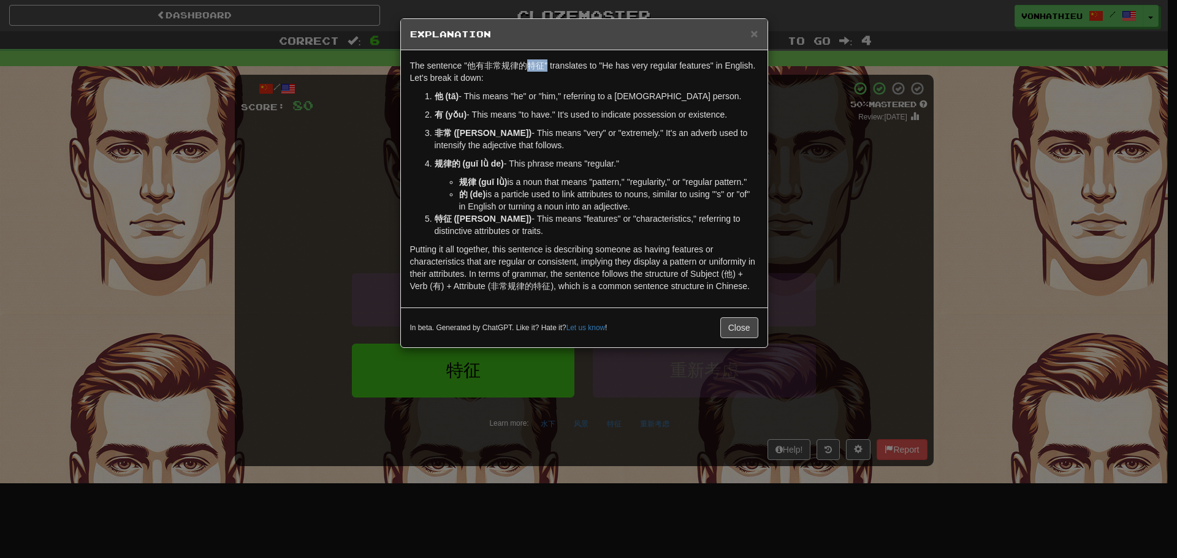
drag, startPoint x: 528, startPoint y: 66, endPoint x: 547, endPoint y: 66, distance: 19.0
click at [547, 66] on p "The sentence "他有非常规律的特征" translates to "He has very regular features" in Englis…" at bounding box center [584, 71] width 348 height 25
click at [532, 66] on p "The sentence "他有非常规律的特征" translates to "He has very regular features" in Englis…" at bounding box center [584, 71] width 348 height 25
drag, startPoint x: 528, startPoint y: 65, endPoint x: 541, endPoint y: 65, distance: 12.9
click at [541, 65] on p "The sentence "他有非常规律的特征" translates to "He has very regular features" in Englis…" at bounding box center [584, 71] width 348 height 25
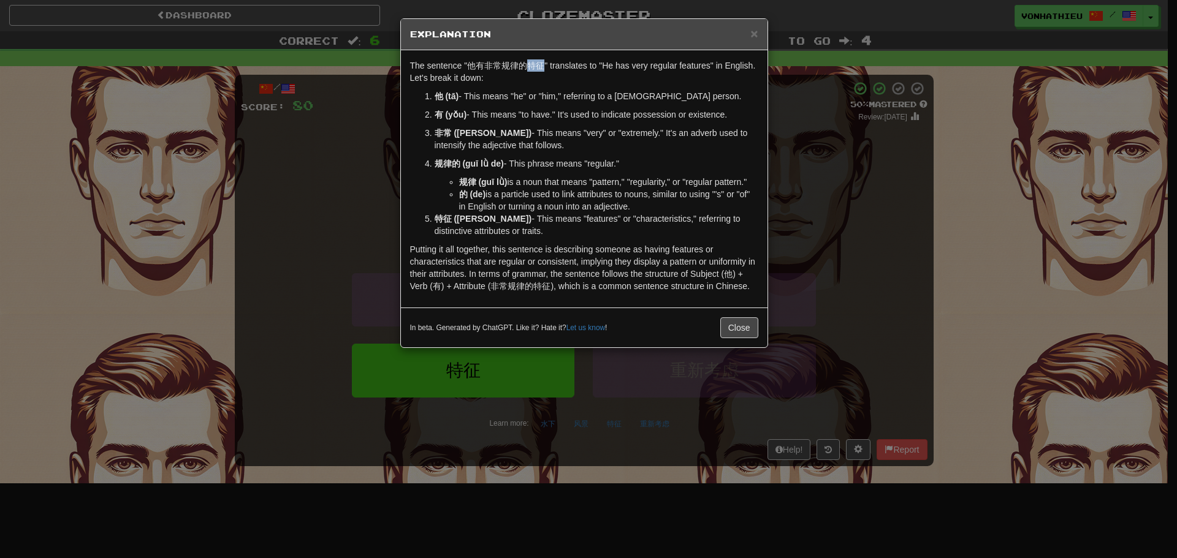
click at [560, 81] on body "Dashboard Clozemaster vonhathieu / Toggle Dropdown Dashboard Leaderboard Activi…" at bounding box center [588, 496] width 1177 height 993
click at [823, 194] on div "× Explanation The sentence "他有非常规律的特征" translates to "He has very regular featu…" at bounding box center [588, 279] width 1177 height 558
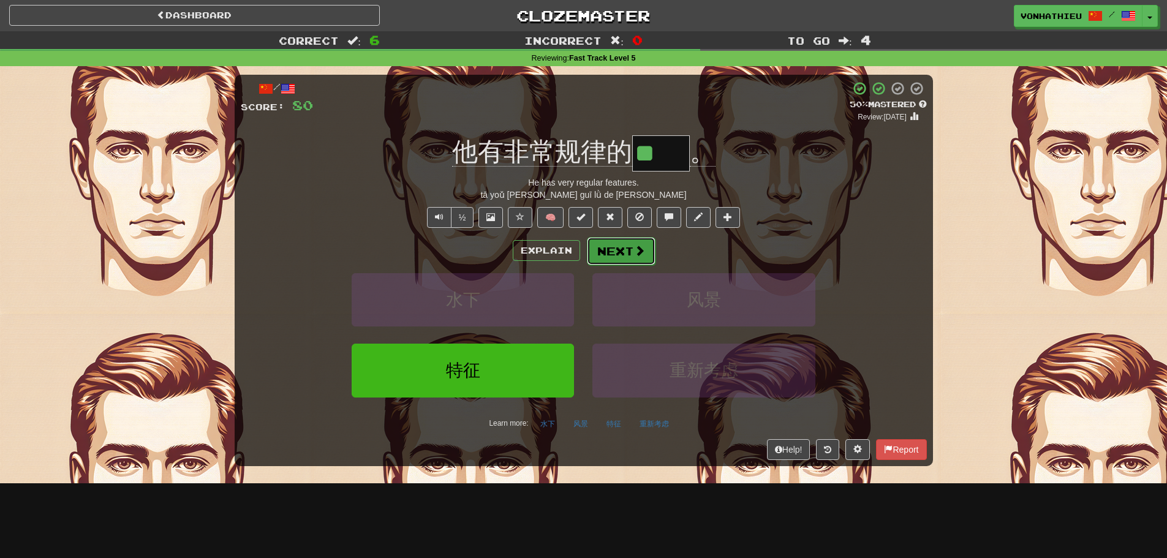
click at [639, 249] on span at bounding box center [639, 250] width 11 height 11
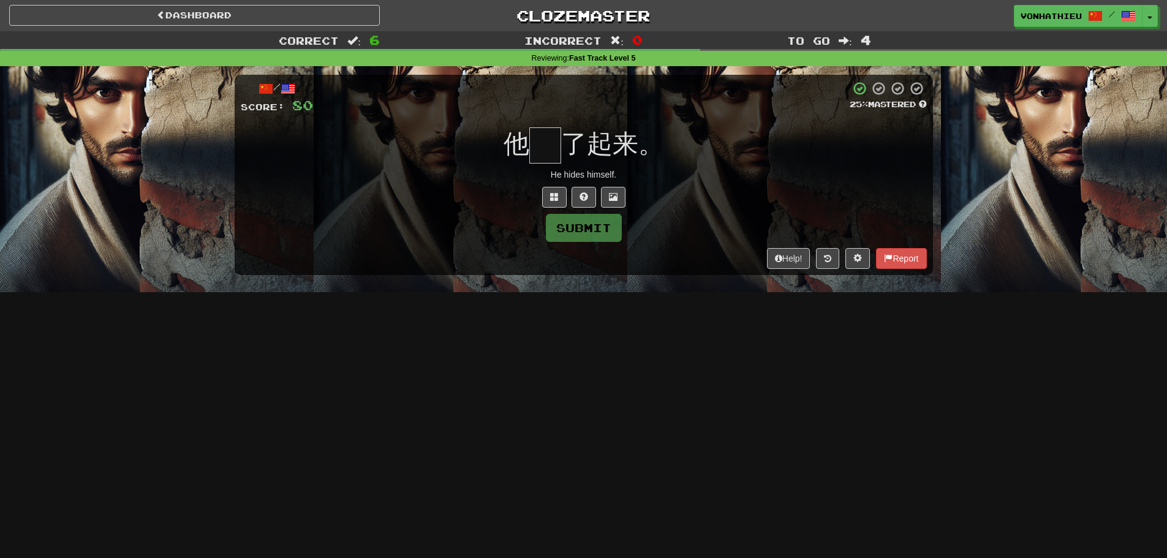
click at [555, 145] on input "text" at bounding box center [545, 145] width 32 height 36
click at [546, 196] on button at bounding box center [554, 197] width 25 height 21
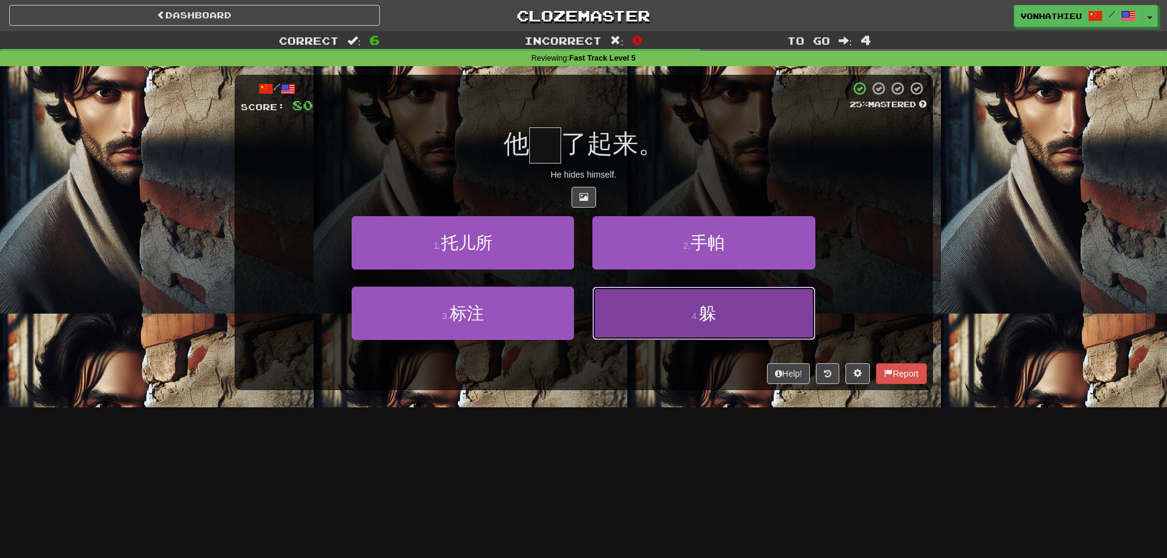
click at [635, 306] on button "4 . 躲" at bounding box center [704, 313] width 222 height 53
type input "*"
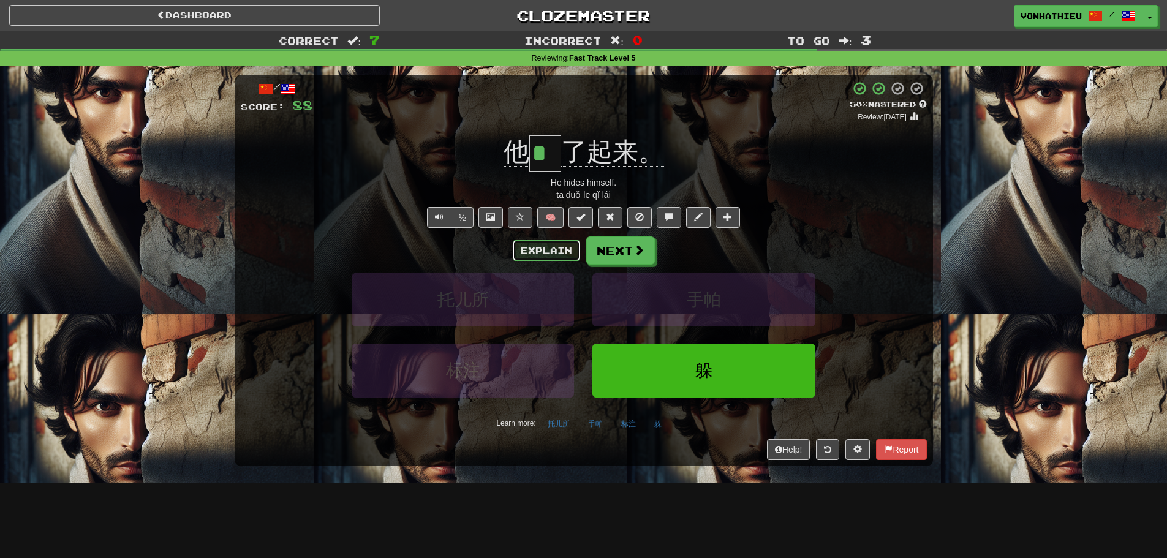
click at [563, 244] on button "Explain" at bounding box center [546, 250] width 67 height 21
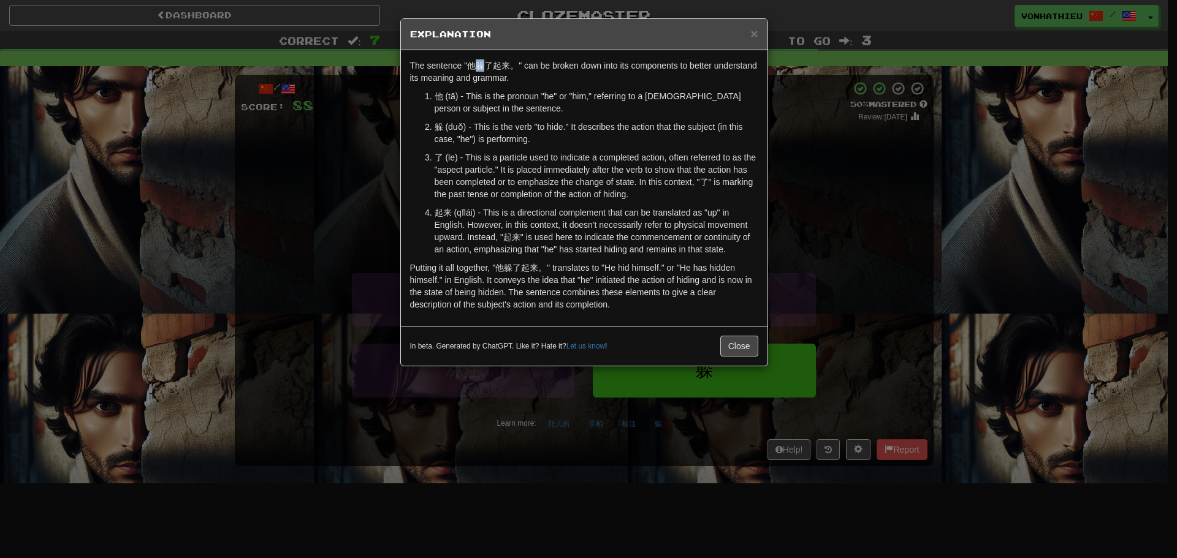
click at [482, 63] on p "The sentence "他躲了起来。" can be broken down into its components to better understa…" at bounding box center [584, 71] width 348 height 25
click at [504, 83] on body "Dashboard Clozemaster vonhathieu / Toggle Dropdown Dashboard Leaderboard Activi…" at bounding box center [588, 496] width 1177 height 993
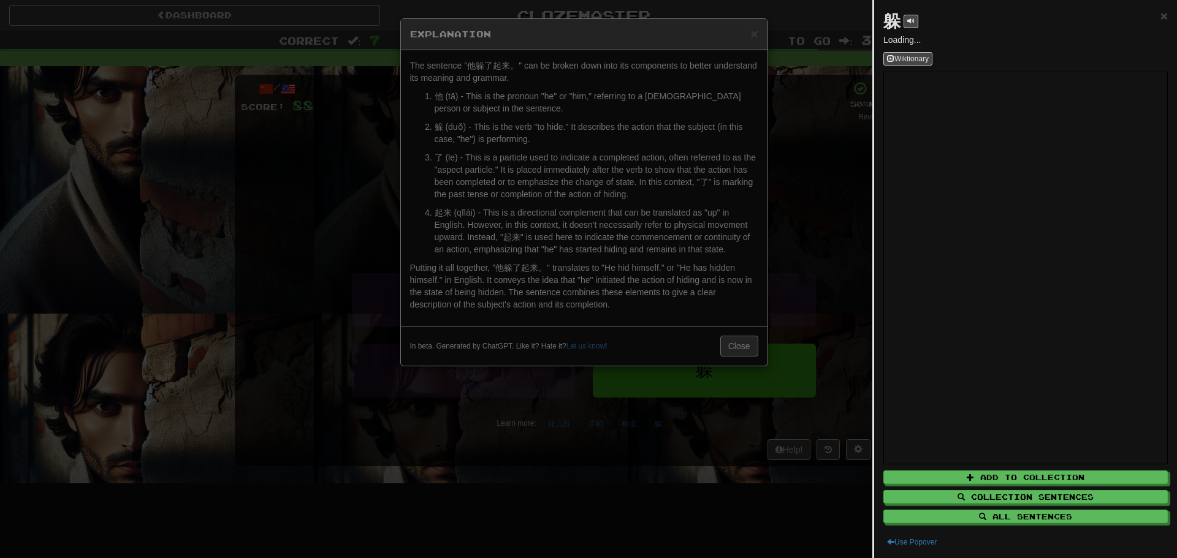
drag, startPoint x: 742, startPoint y: 332, endPoint x: 735, endPoint y: 355, distance: 24.2
click at [742, 333] on div at bounding box center [588, 279] width 1177 height 558
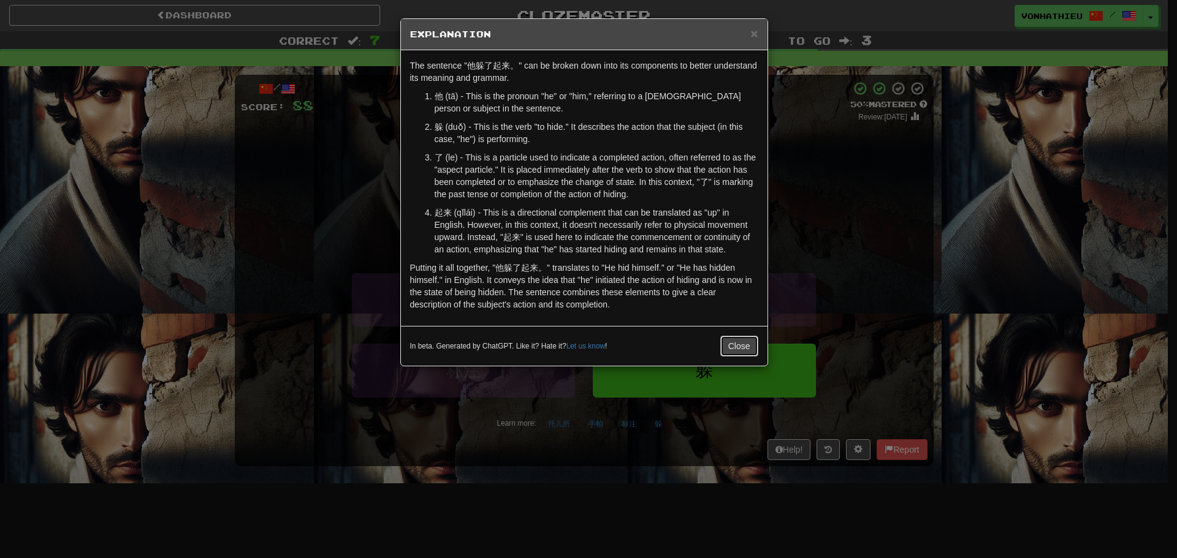
click at [740, 349] on button "Close" at bounding box center [739, 346] width 38 height 21
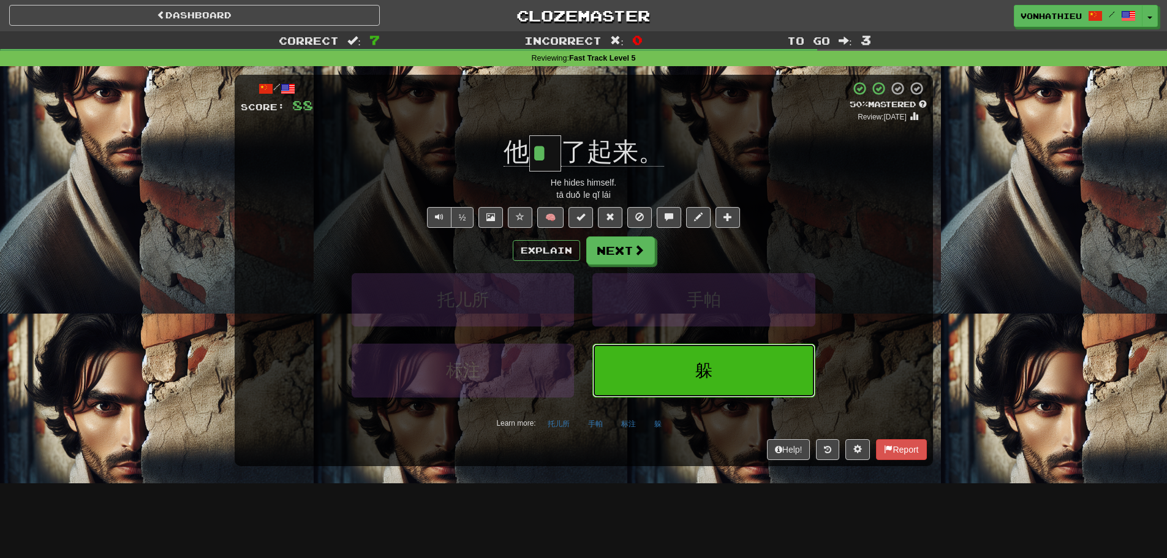
click at [726, 362] on button "躲" at bounding box center [704, 370] width 222 height 53
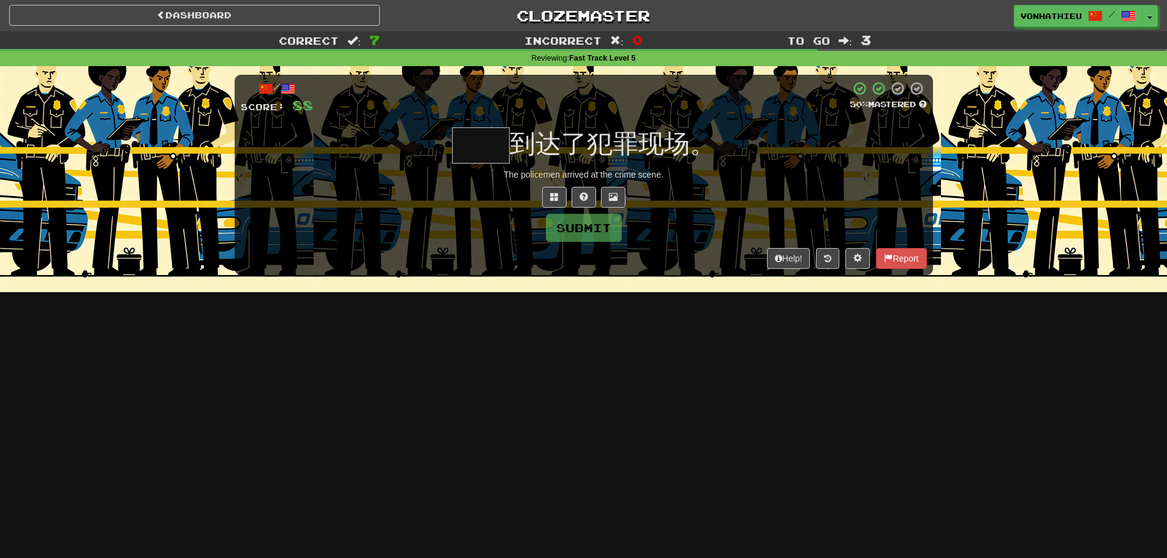
click at [478, 149] on input "text" at bounding box center [481, 145] width 58 height 36
click at [477, 146] on input "text" at bounding box center [481, 145] width 58 height 36
type input "**"
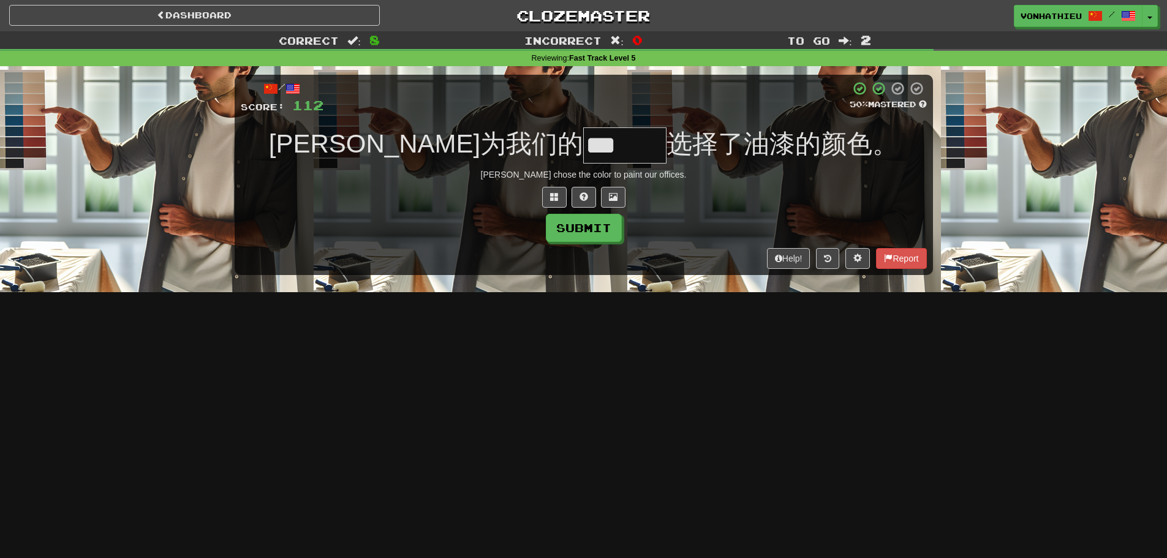
type input "***"
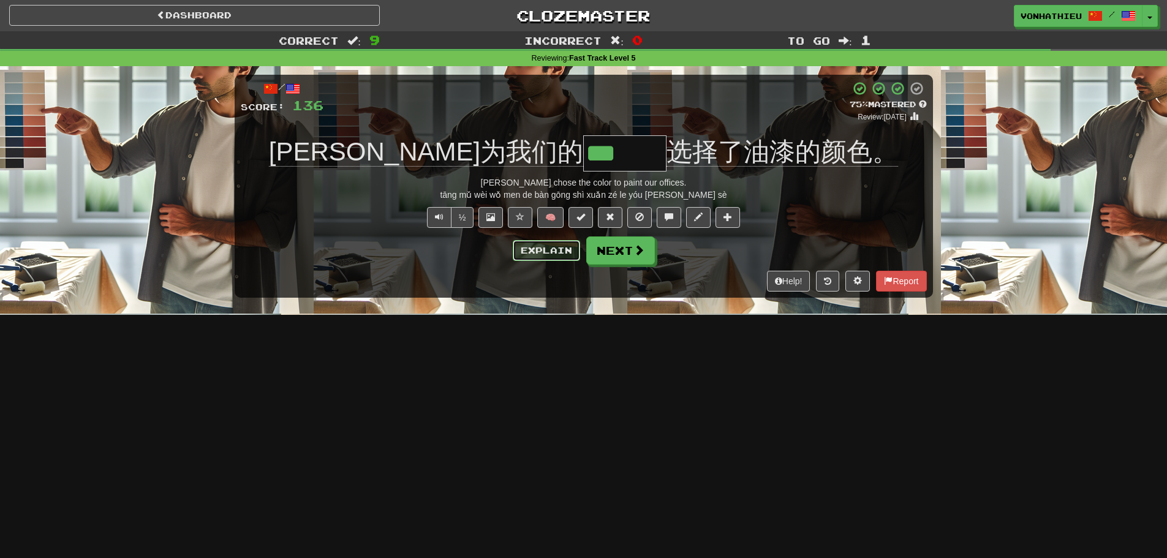
click at [518, 249] on button "Explain" at bounding box center [546, 250] width 67 height 21
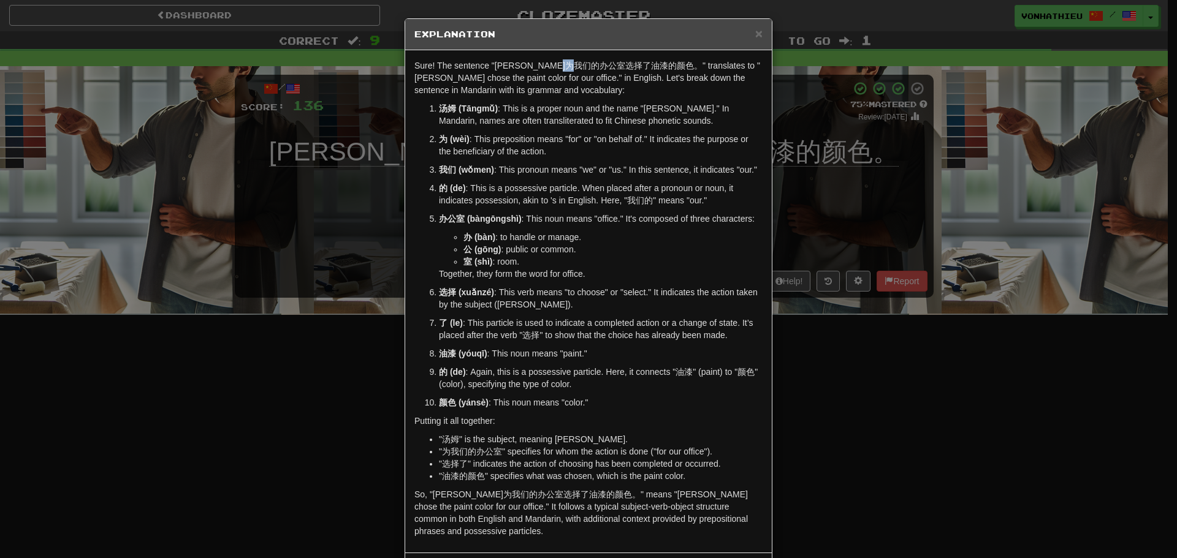
drag, startPoint x: 596, startPoint y: 64, endPoint x: 607, endPoint y: 64, distance: 10.4
click at [607, 64] on p "Sure! The sentence "汤姆为我们的办公室选择了油漆的颜色。" translates to "Tom chose the paint colo…" at bounding box center [588, 77] width 348 height 37
click at [623, 80] on body "Dashboard Clozemaster vonhathieu / Toggle Dropdown Dashboard Leaderboard Activi…" at bounding box center [588, 496] width 1177 height 993
click at [555, 89] on p "Sure! The sentence "汤姆为我们的办公室选择了油漆的颜色。" translates to "Tom chose the paint colo…" at bounding box center [588, 77] width 348 height 37
click at [811, 161] on div "× Explanation Sure! The sentence "汤姆为我们的办公室选择了油漆的颜色。" translates to "Tom chose …" at bounding box center [588, 279] width 1177 height 558
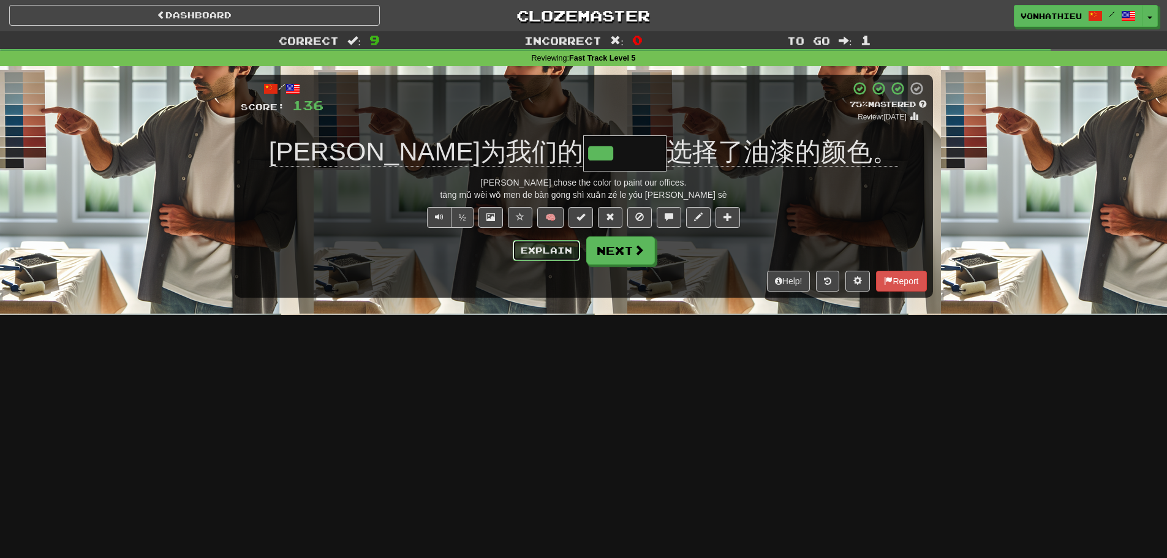
click at [552, 241] on button "Explain" at bounding box center [546, 250] width 67 height 21
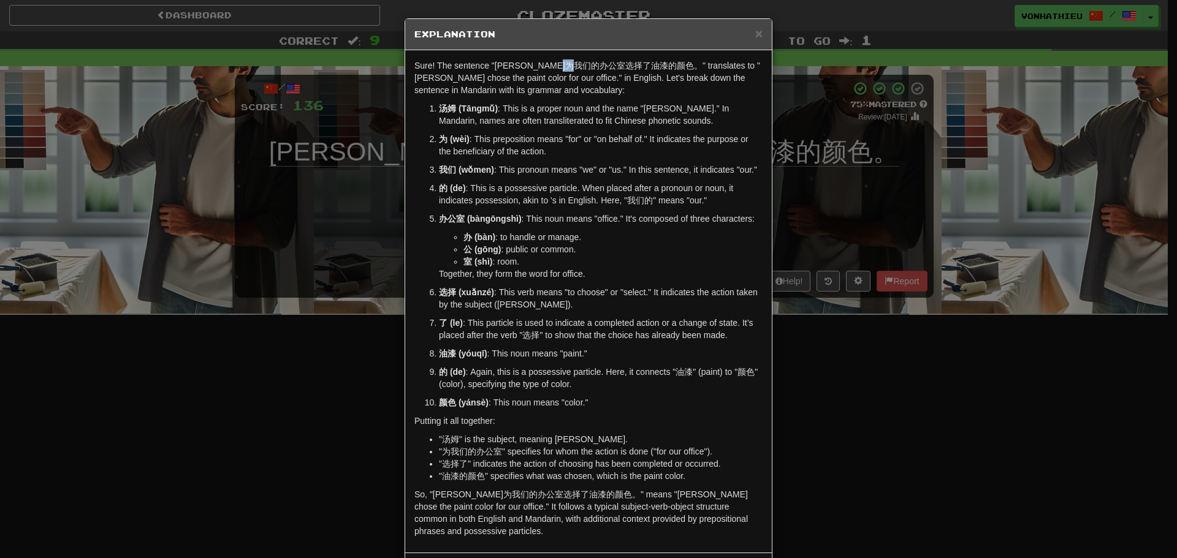
drag, startPoint x: 593, startPoint y: 67, endPoint x: 610, endPoint y: 66, distance: 16.6
click at [610, 66] on p "Sure! The sentence "汤姆为我们的办公室选择了油漆的颜色。" translates to "Tom chose the paint colo…" at bounding box center [588, 77] width 348 height 37
click at [623, 80] on body "Dashboard Clozemaster vonhathieu / Toggle Dropdown Dashboard Leaderboard Activi…" at bounding box center [588, 496] width 1177 height 993
click at [582, 94] on p "Sure! The sentence "汤姆为我们的办公室选择了油漆的颜色。" translates to "Tom chose the paint colo…" at bounding box center [588, 77] width 348 height 37
click at [777, 133] on div "× Explanation Sure! The sentence "汤姆为我们的办公室选择了油漆的颜色。" translates to "Tom chose …" at bounding box center [588, 279] width 1177 height 558
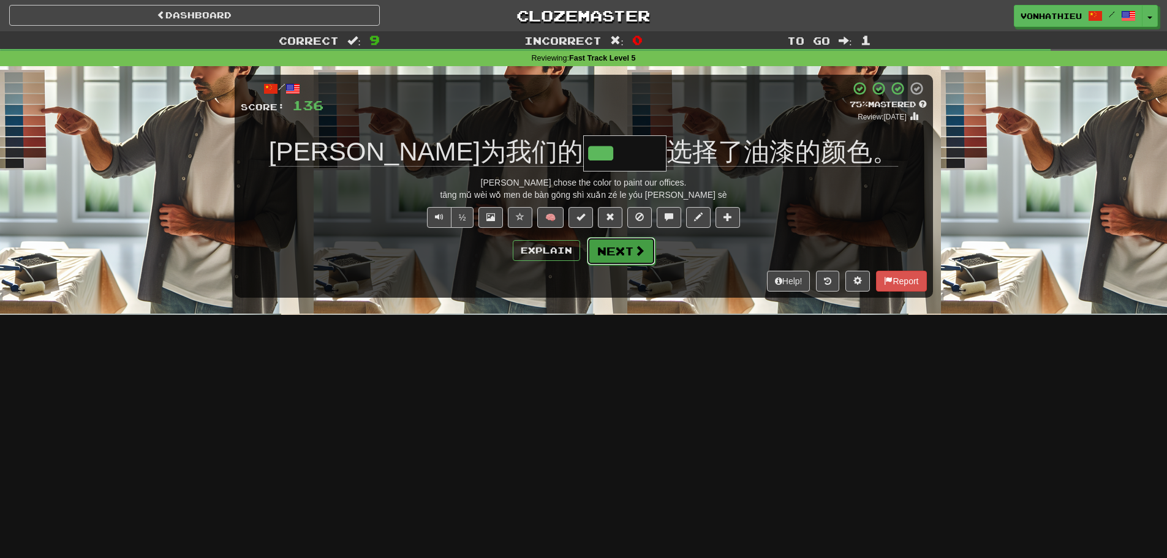
click at [638, 260] on button "Next" at bounding box center [621, 251] width 69 height 28
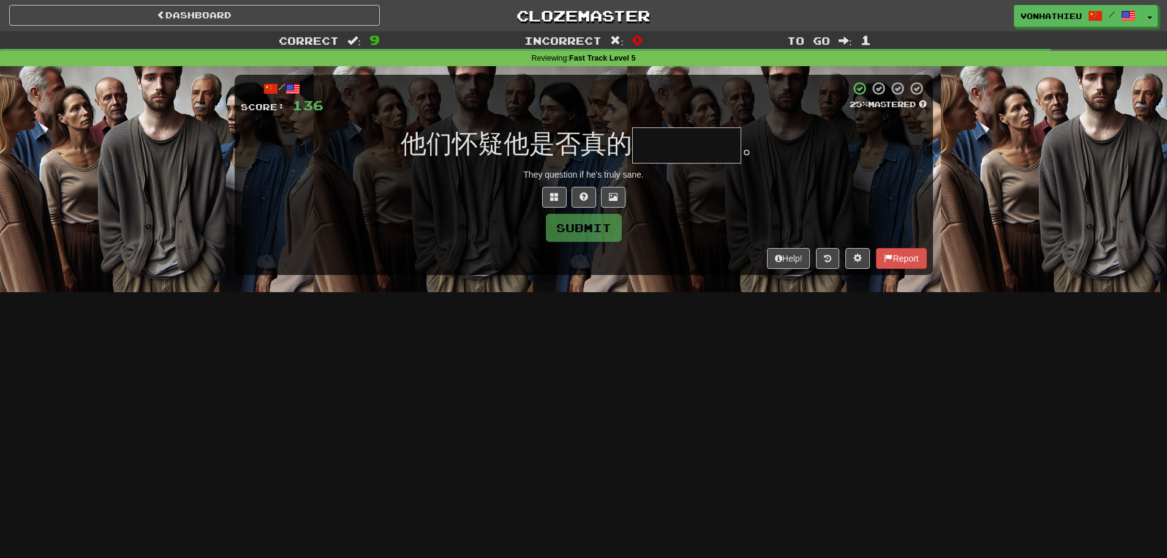
click at [696, 159] on input "text" at bounding box center [686, 145] width 109 height 36
click at [700, 150] on input "text" at bounding box center [686, 145] width 109 height 36
click at [694, 148] on input "text" at bounding box center [686, 145] width 109 height 36
click at [550, 197] on span at bounding box center [554, 196] width 9 height 9
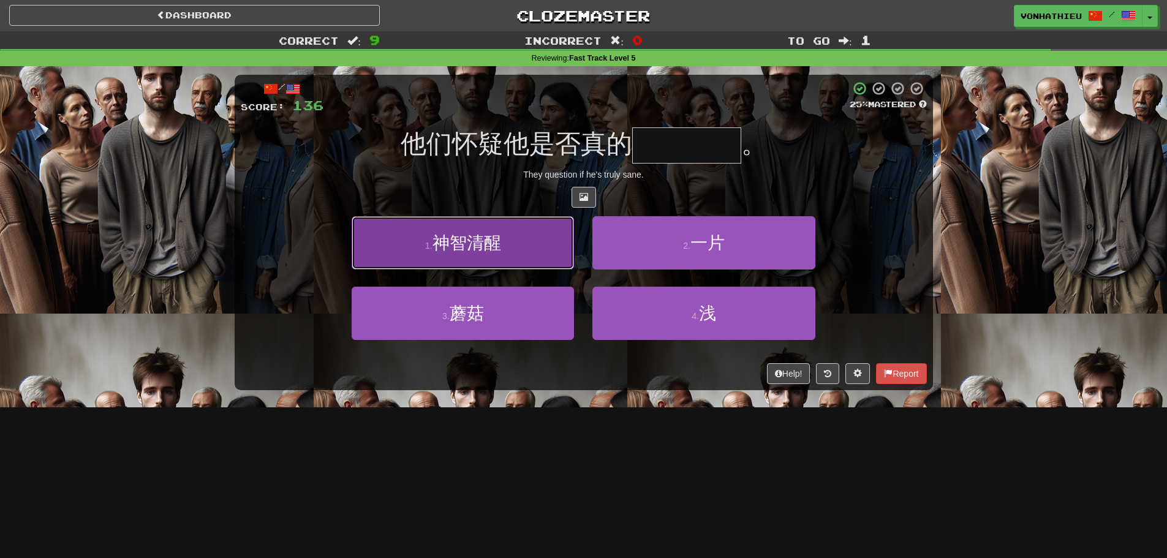
click at [549, 252] on button "1 . 神智清醒" at bounding box center [463, 242] width 222 height 53
type input "****"
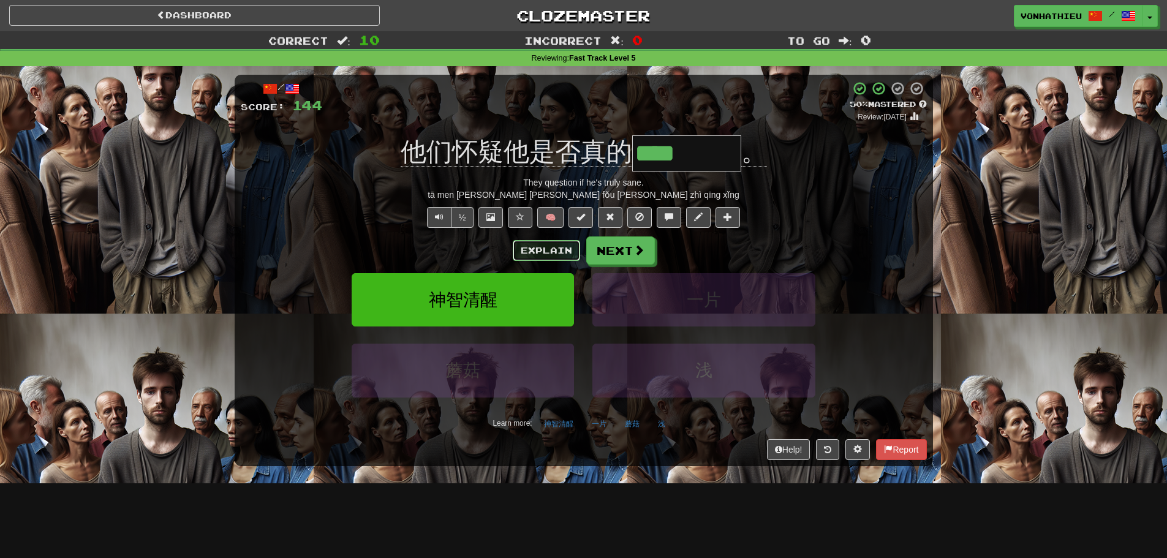
click at [543, 252] on button "Explain" at bounding box center [546, 250] width 67 height 21
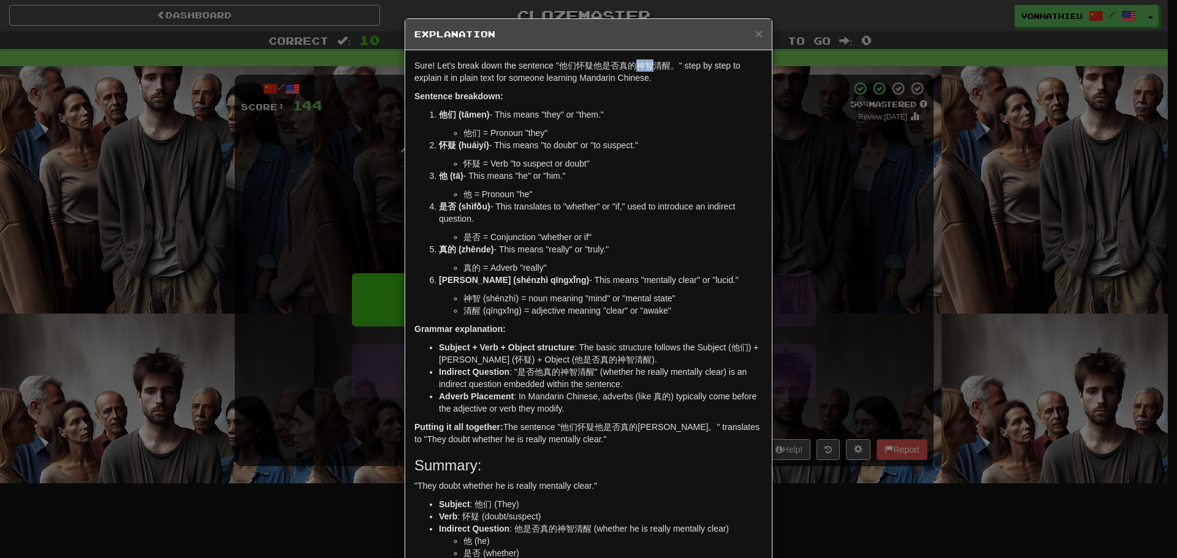
drag, startPoint x: 632, startPoint y: 66, endPoint x: 647, endPoint y: 66, distance: 15.3
click at [647, 66] on p "Sure! Let's break down the sentence "他们怀疑他是否真的神智清醒。" step by step to explain it…" at bounding box center [588, 71] width 348 height 25
click at [661, 78] on body "Dashboard Clozemaster vonhathieu / Toggle Dropdown Dashboard Leaderboard Activi…" at bounding box center [588, 496] width 1177 height 993
drag, startPoint x: 648, startPoint y: 63, endPoint x: 664, endPoint y: 66, distance: 16.4
click at [664, 66] on p "Sure! Let's break down the sentence "他们怀疑他是否真的神智清醒。" step by step to explain it…" at bounding box center [588, 71] width 348 height 25
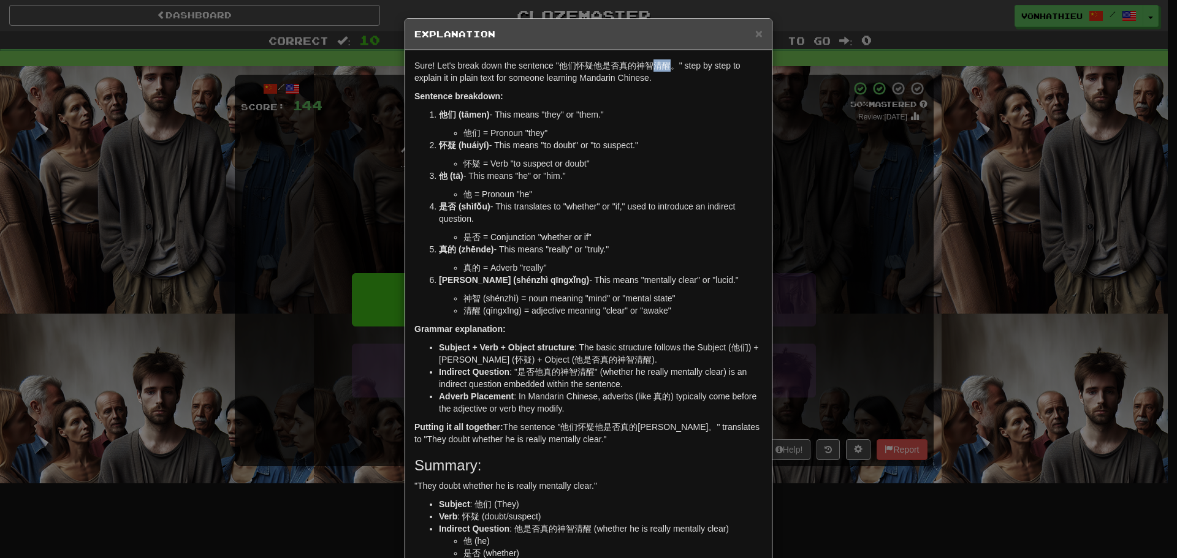
click at [678, 81] on body "Dashboard Clozemaster vonhathieu / Toggle Dropdown Dashboard Leaderboard Activi…" at bounding box center [588, 496] width 1177 height 993
drag, startPoint x: 629, startPoint y: 115, endPoint x: 643, endPoint y: 126, distance: 17.9
click at [629, 115] on p "他们 (tāmen) - This means "they" or "them."" at bounding box center [601, 114] width 324 height 12
click at [795, 164] on div "× Explanation Sure! Let's break down the sentence "他们怀疑他是否真的神智清醒。" step by step…" at bounding box center [588, 279] width 1177 height 558
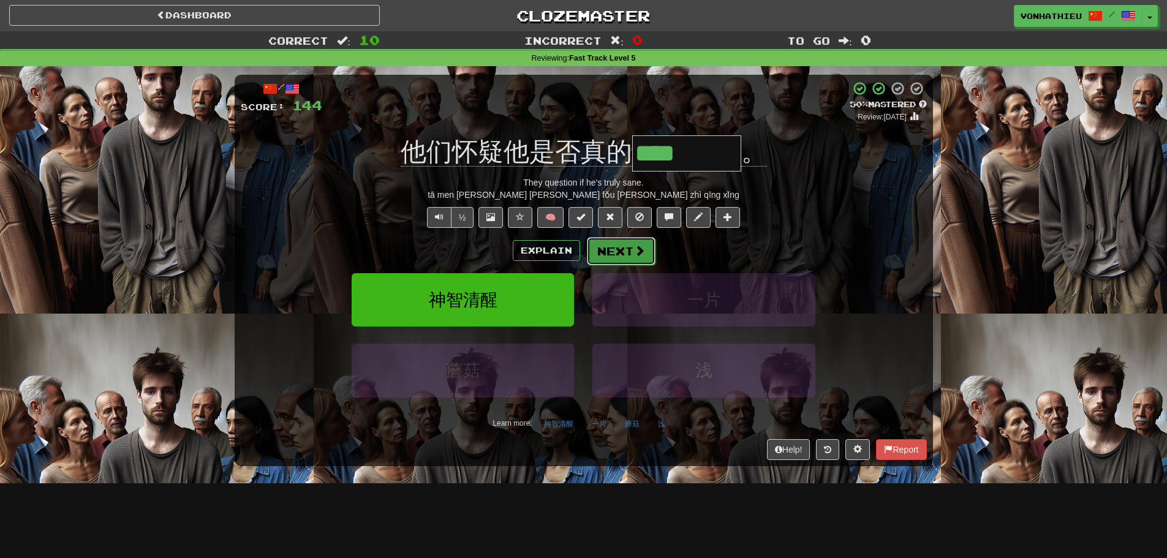
click at [635, 251] on span at bounding box center [639, 250] width 11 height 11
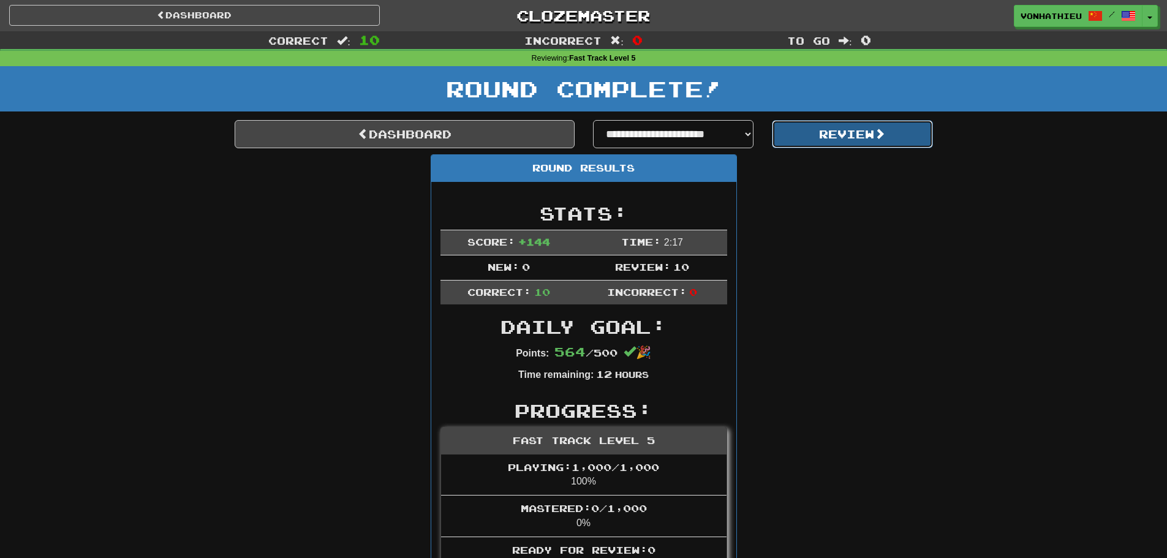
click at [886, 140] on button "Review" at bounding box center [852, 134] width 161 height 28
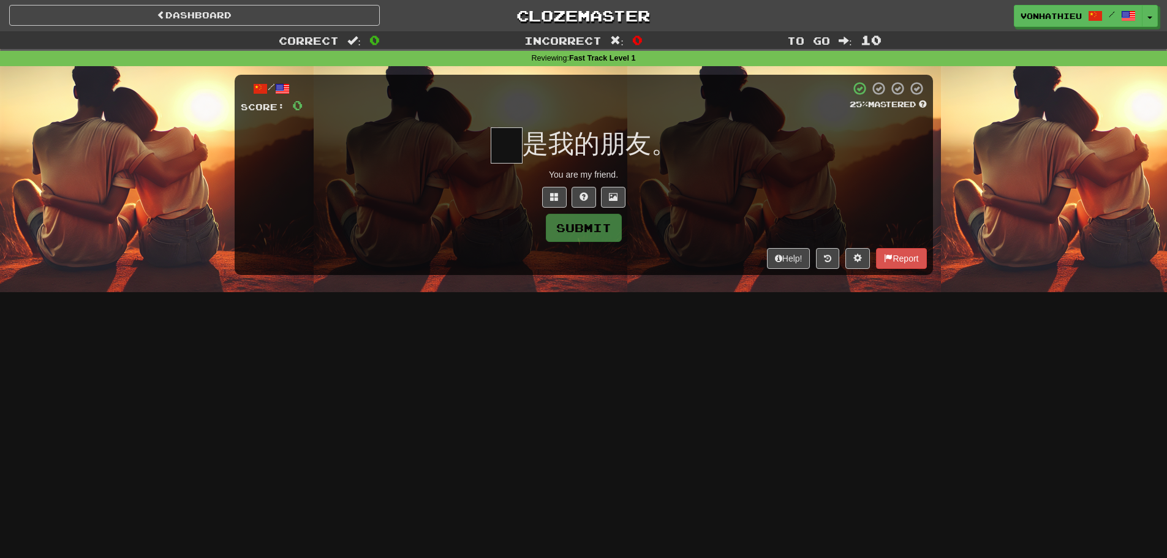
click at [289, 28] on div "Dashboard Clozemaster vonhathieu / Toggle Dropdown Dashboard Leaderboard Activi…" at bounding box center [583, 15] width 1149 height 31
click at [291, 21] on link "Dashboard" at bounding box center [194, 15] width 371 height 21
